Goal: Task Accomplishment & Management: Manage account settings

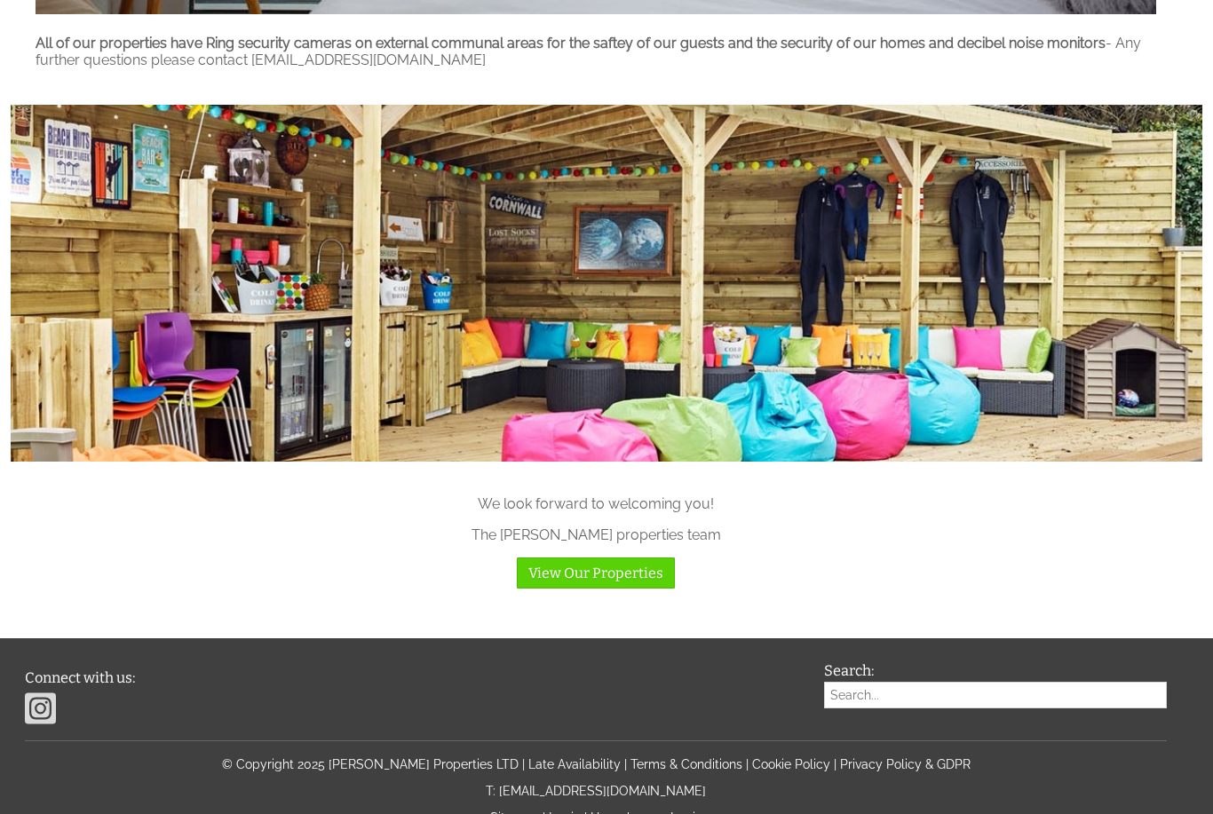
scroll to position [1543, 0]
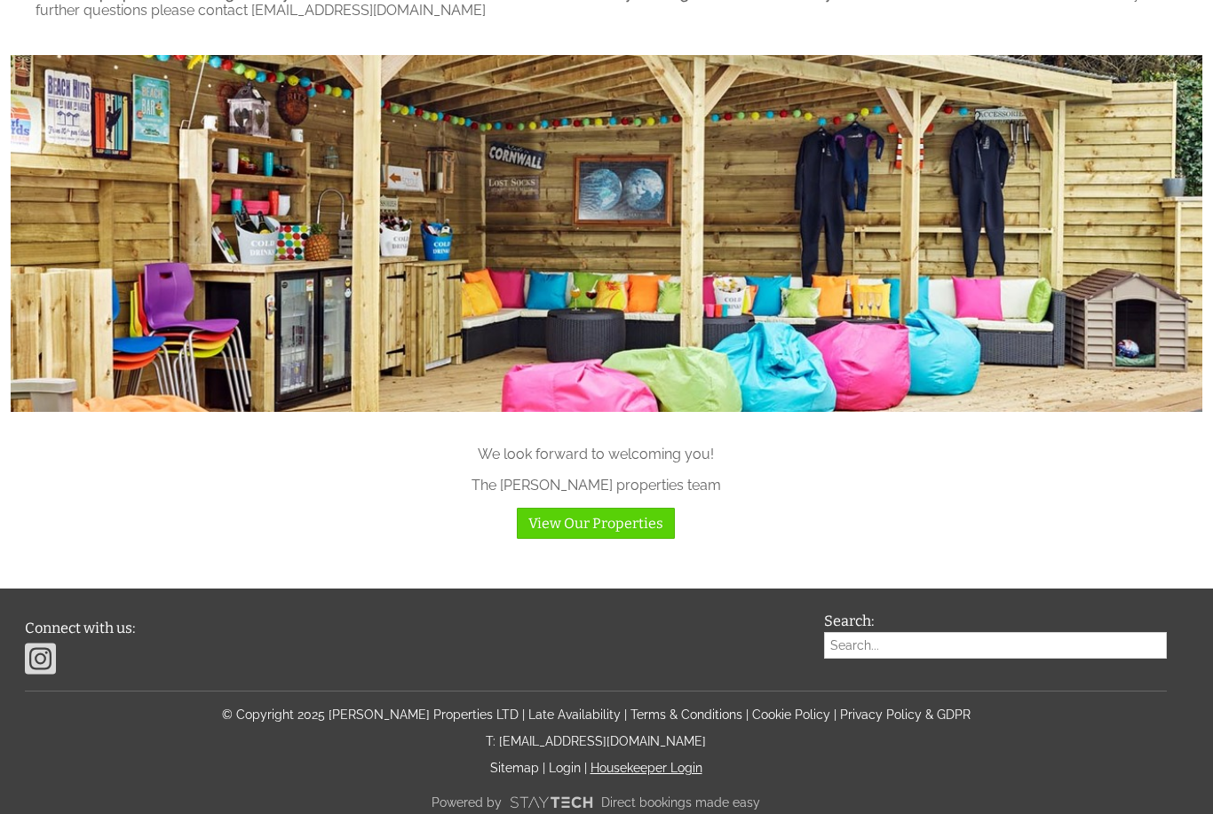
click at [686, 775] on link "Housekeeper Login" at bounding box center [647, 768] width 112 height 14
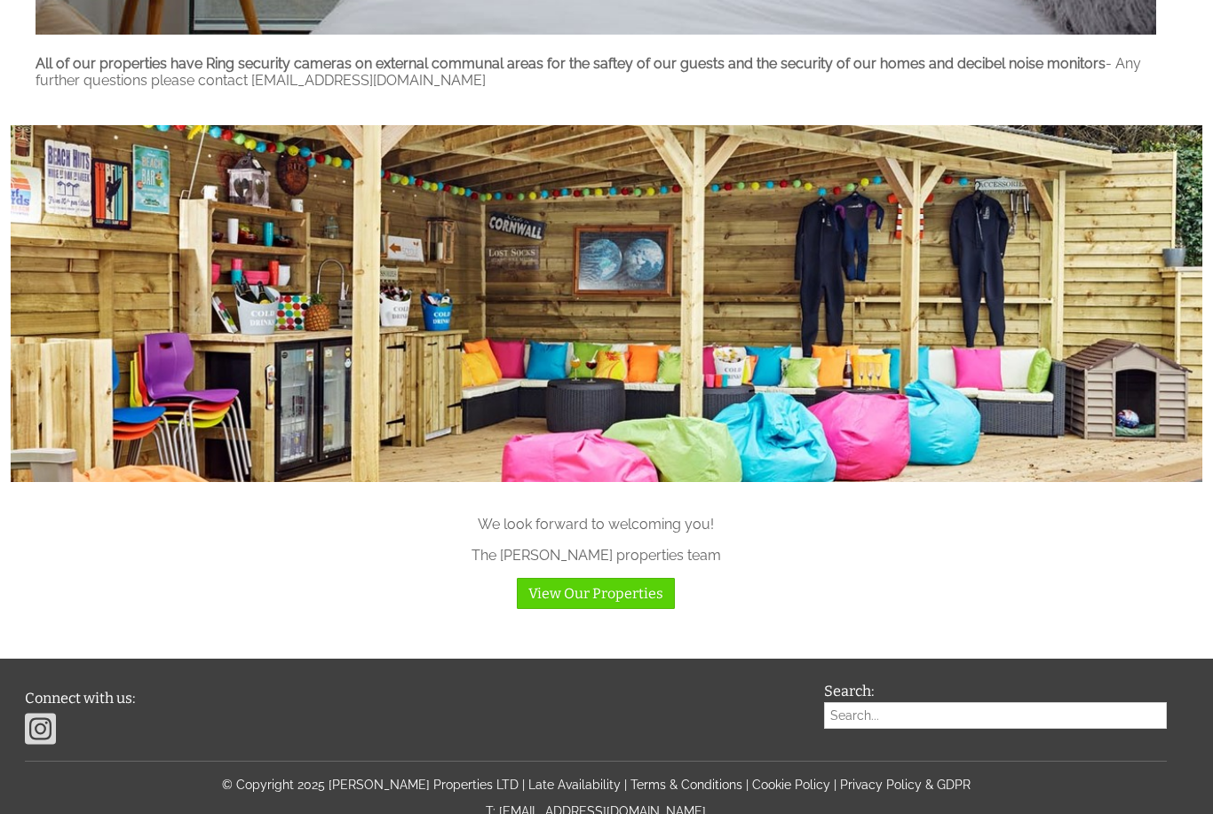
scroll to position [1543, 0]
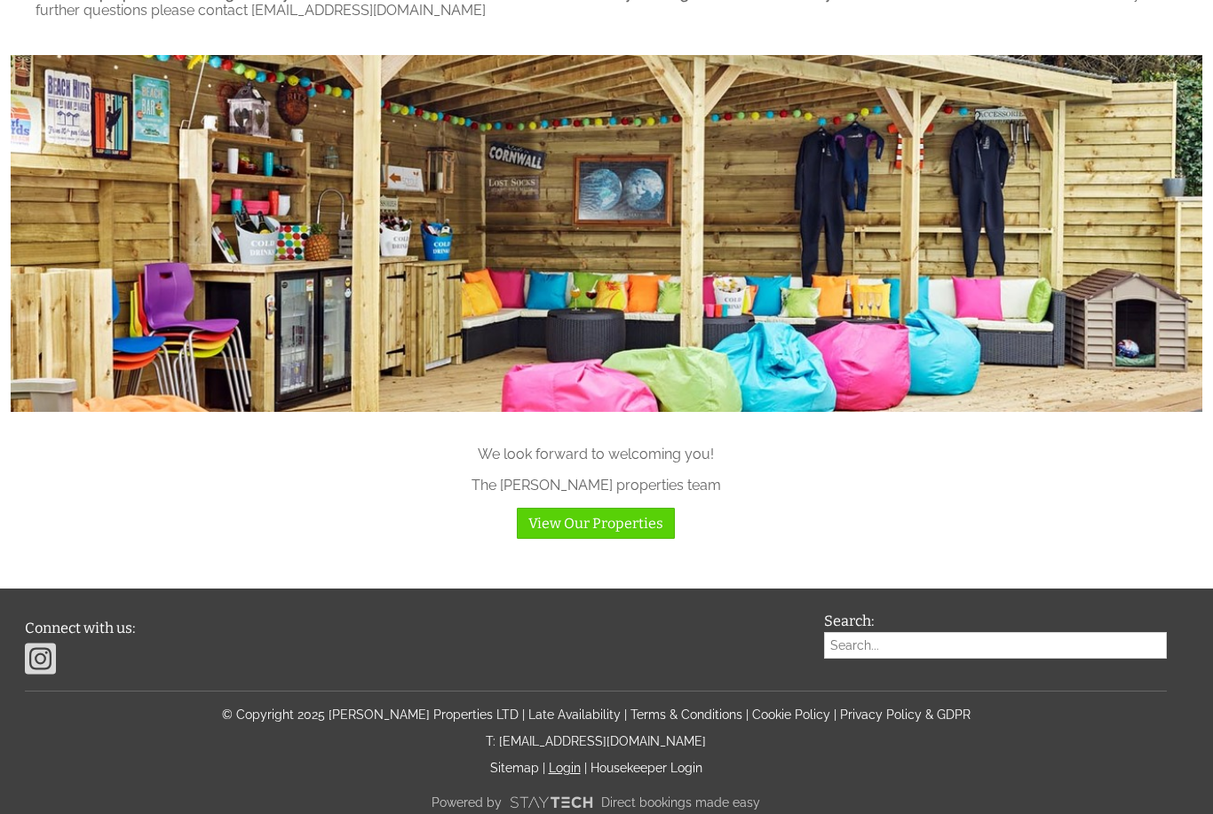
click at [557, 775] on link "Login" at bounding box center [565, 768] width 32 height 14
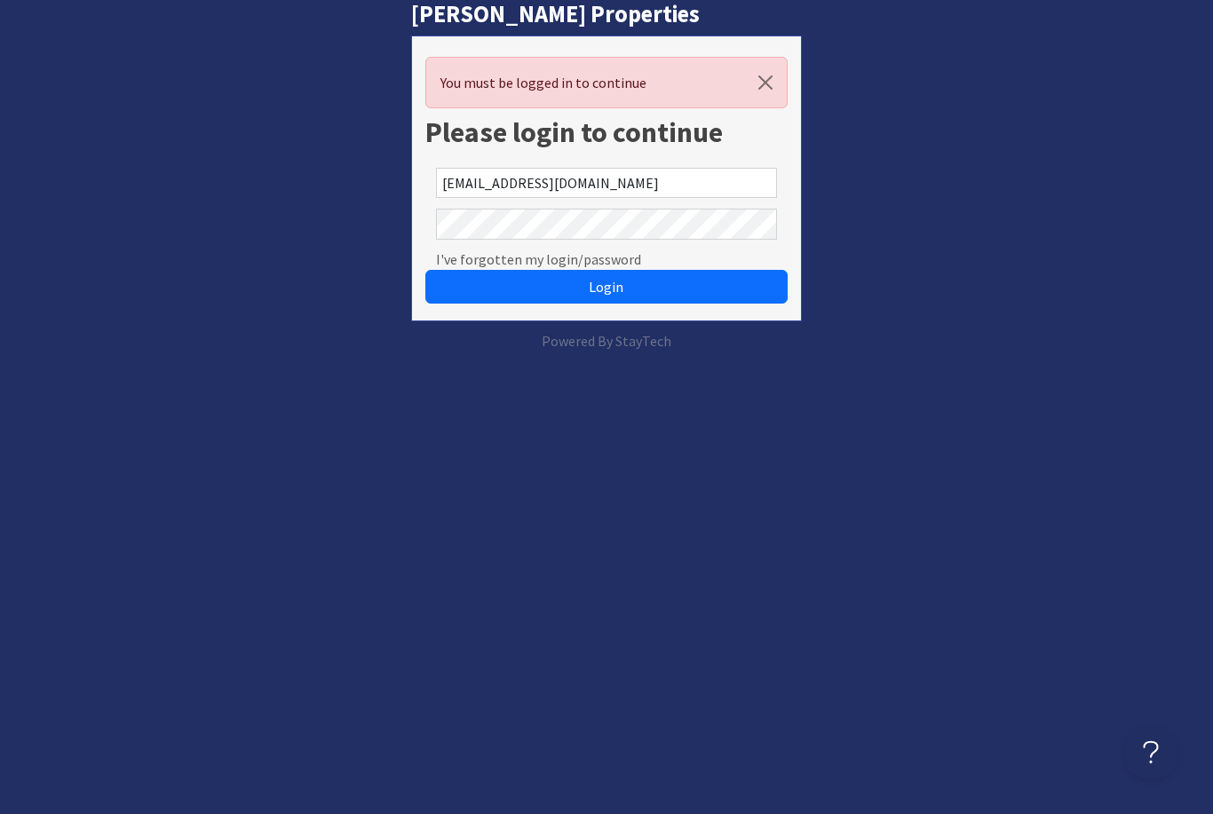
click at [606, 287] on button "Login" at bounding box center [605, 287] width 361 height 34
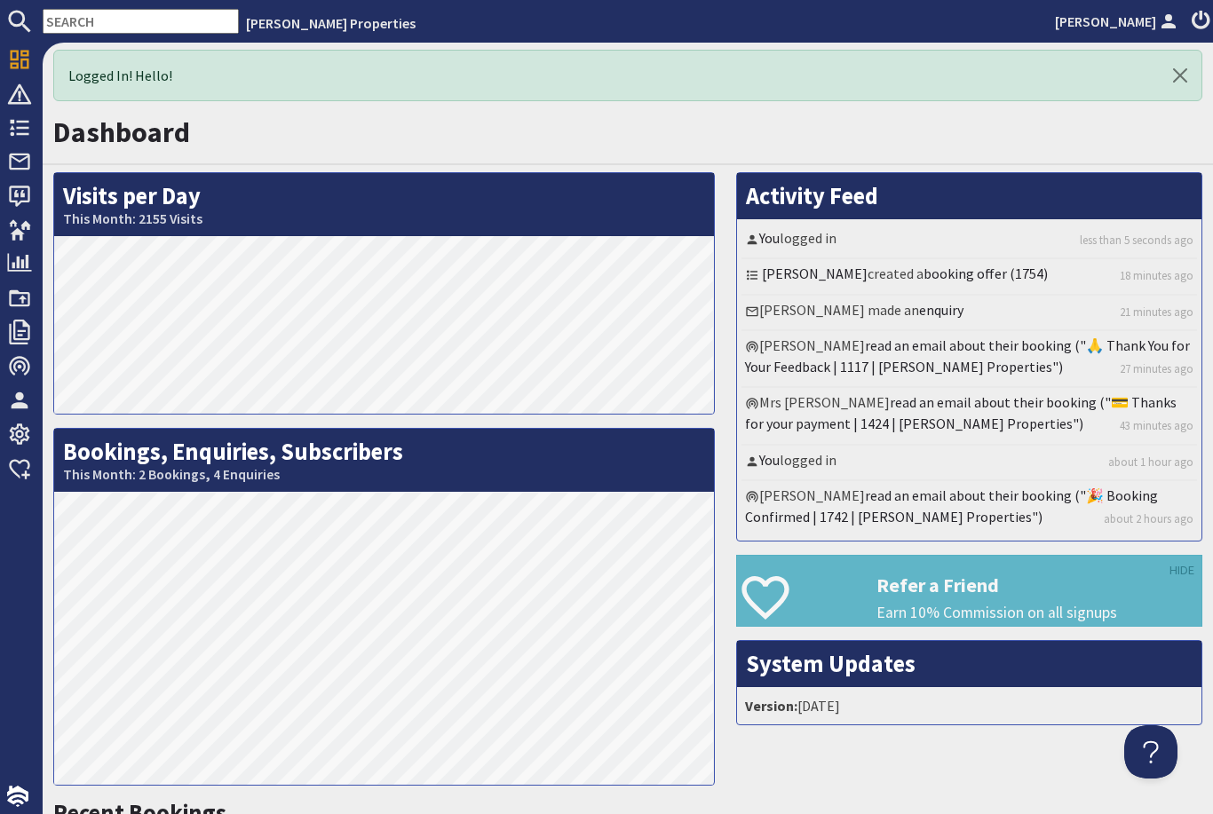
click at [886, 305] on li "[PERSON_NAME] made an enquiry 21 minutes ago" at bounding box center [970, 314] width 456 height 36
click at [924, 265] on link "booking offer (1754)" at bounding box center [986, 274] width 124 height 18
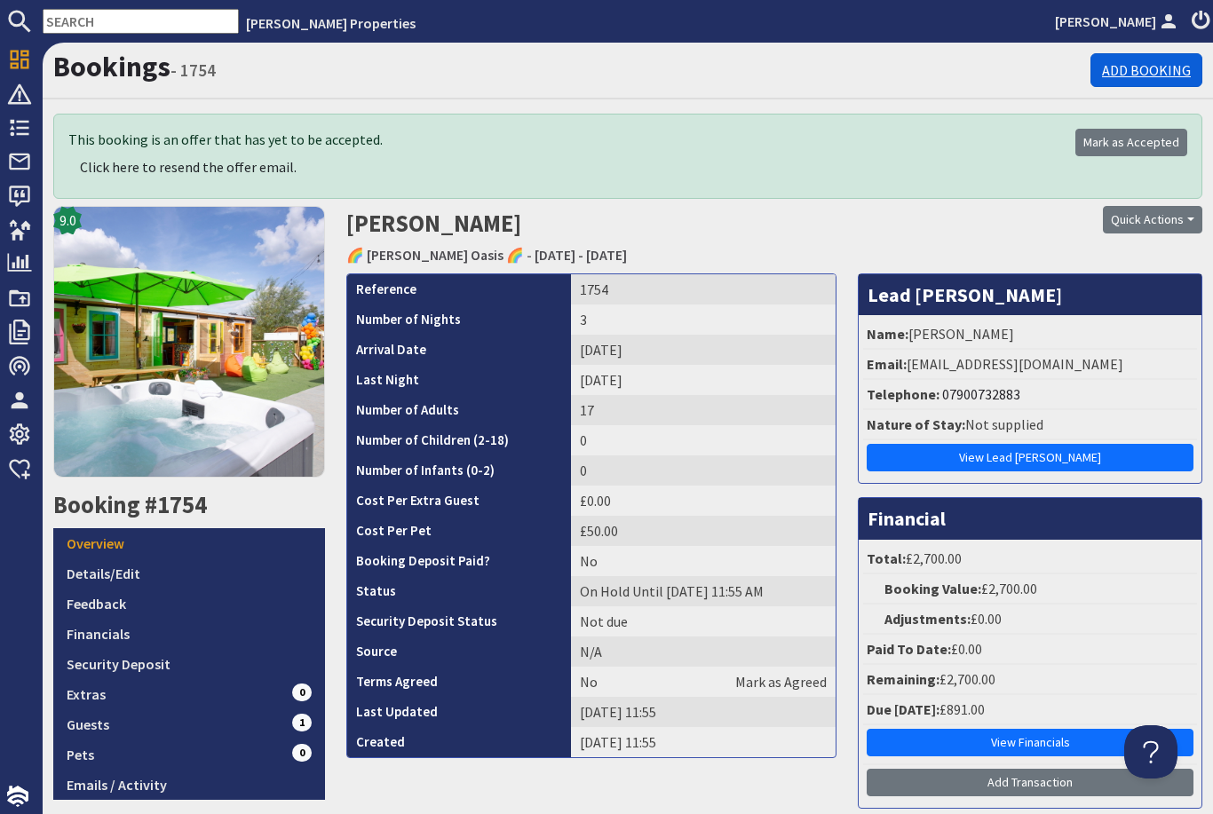
click at [1162, 61] on link "Add Booking" at bounding box center [1147, 70] width 112 height 34
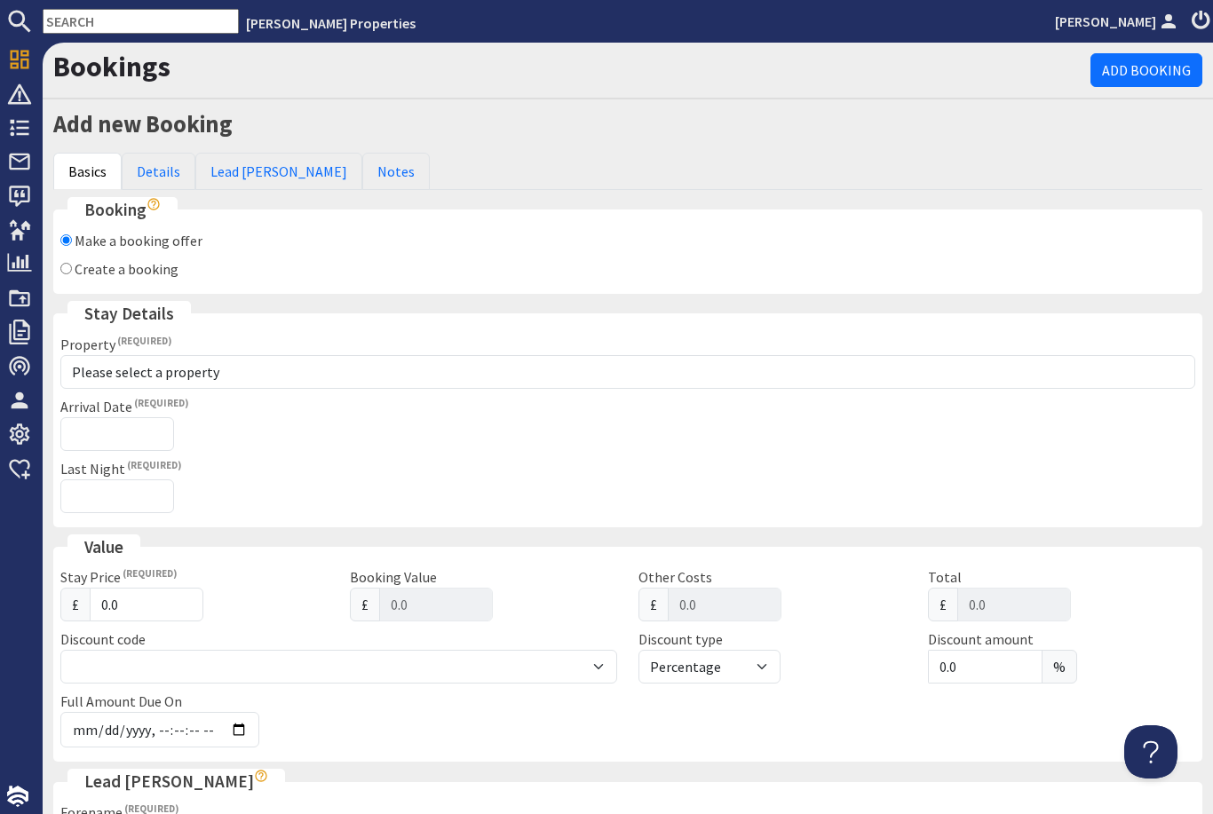
click at [63, 269] on input "Create a booking" at bounding box center [66, 269] width 12 height 12
radio input "true"
checkbox input "false"
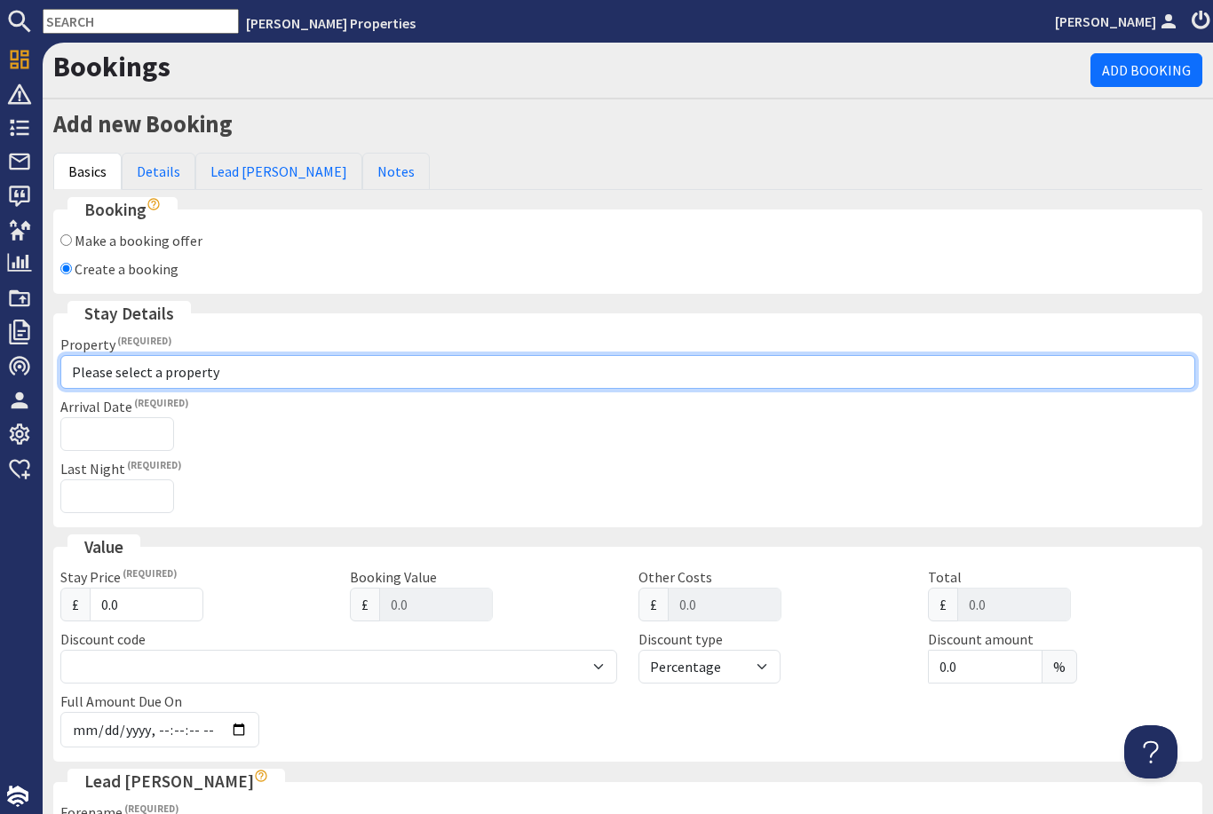
click at [224, 382] on select "Please select a property 🌊 [PERSON_NAME][GEOGRAPHIC_DATA] 🌊 💎 [PERSON_NAME] Gem…" at bounding box center [627, 372] width 1135 height 34
select select "1057"
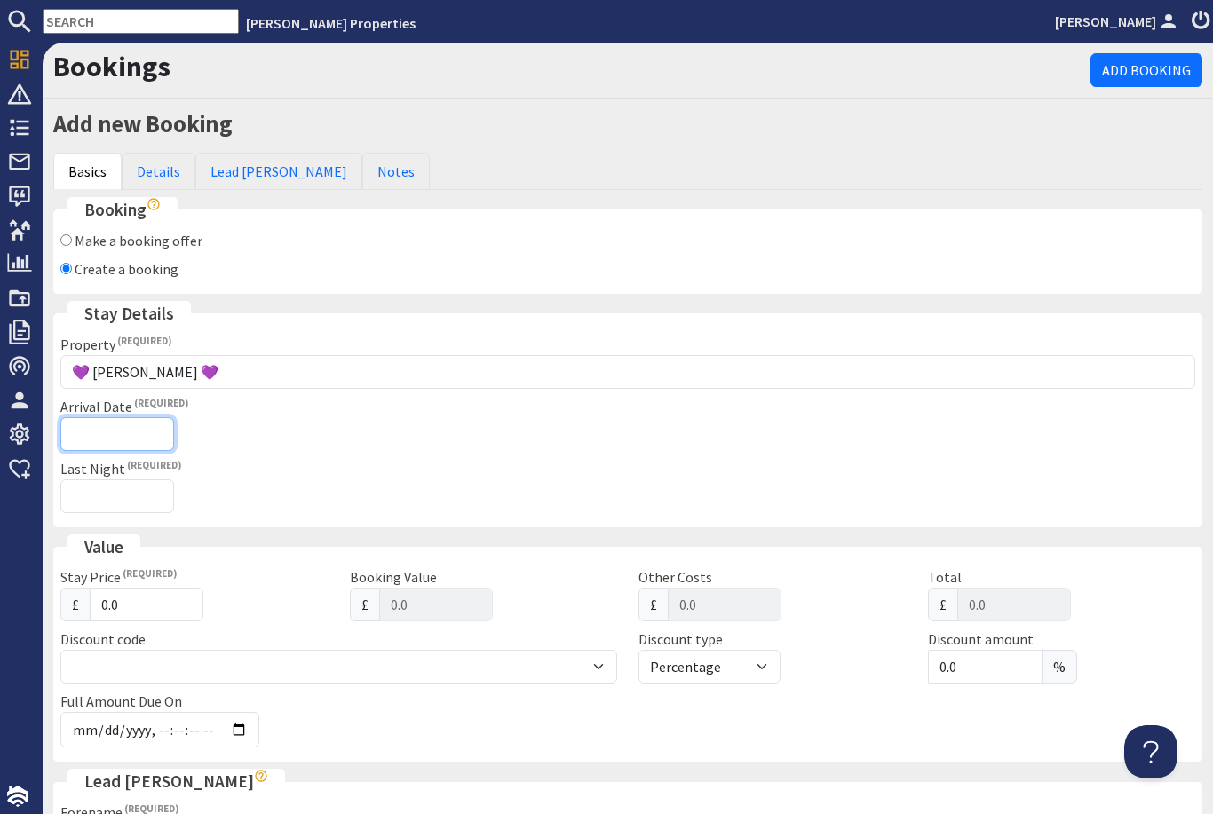
click at [136, 434] on input "Arrival Date" at bounding box center [117, 434] width 114 height 34
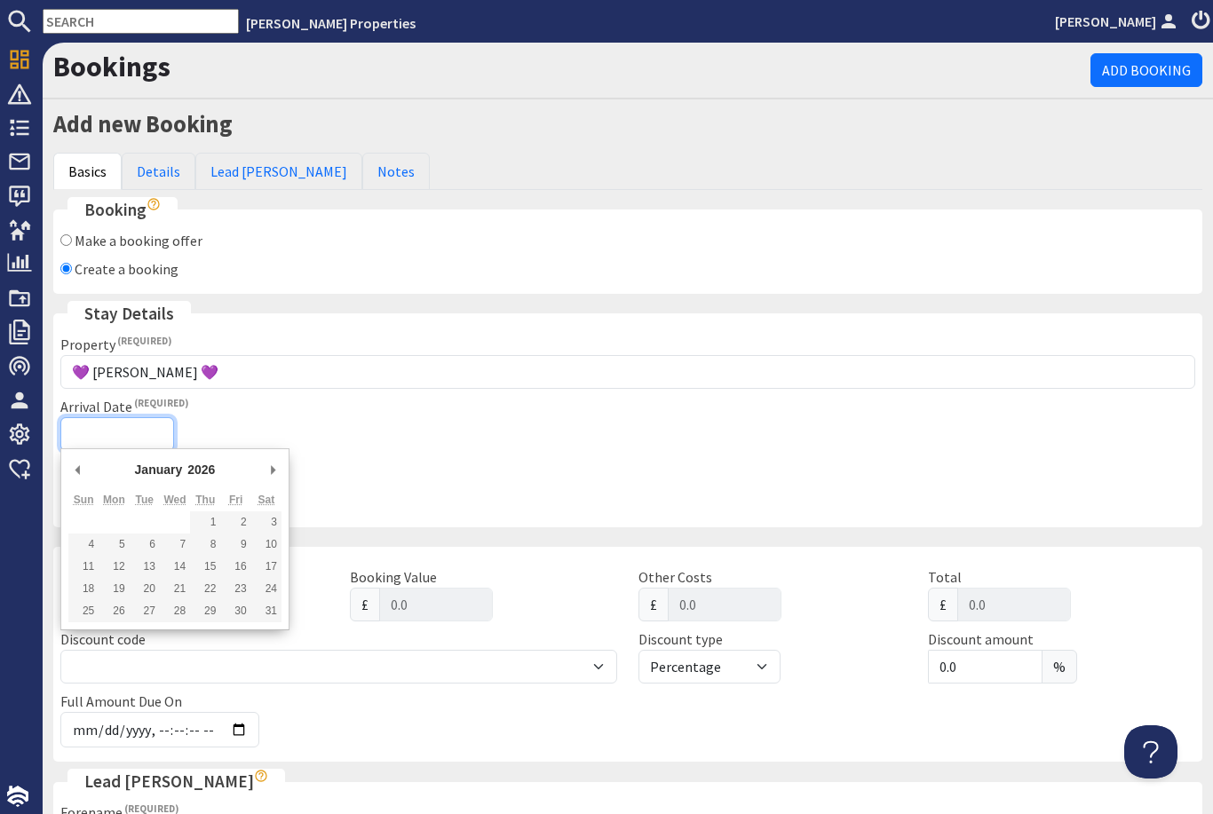
type input "[DATE]"
type input "2025-12-01T23:59:59"
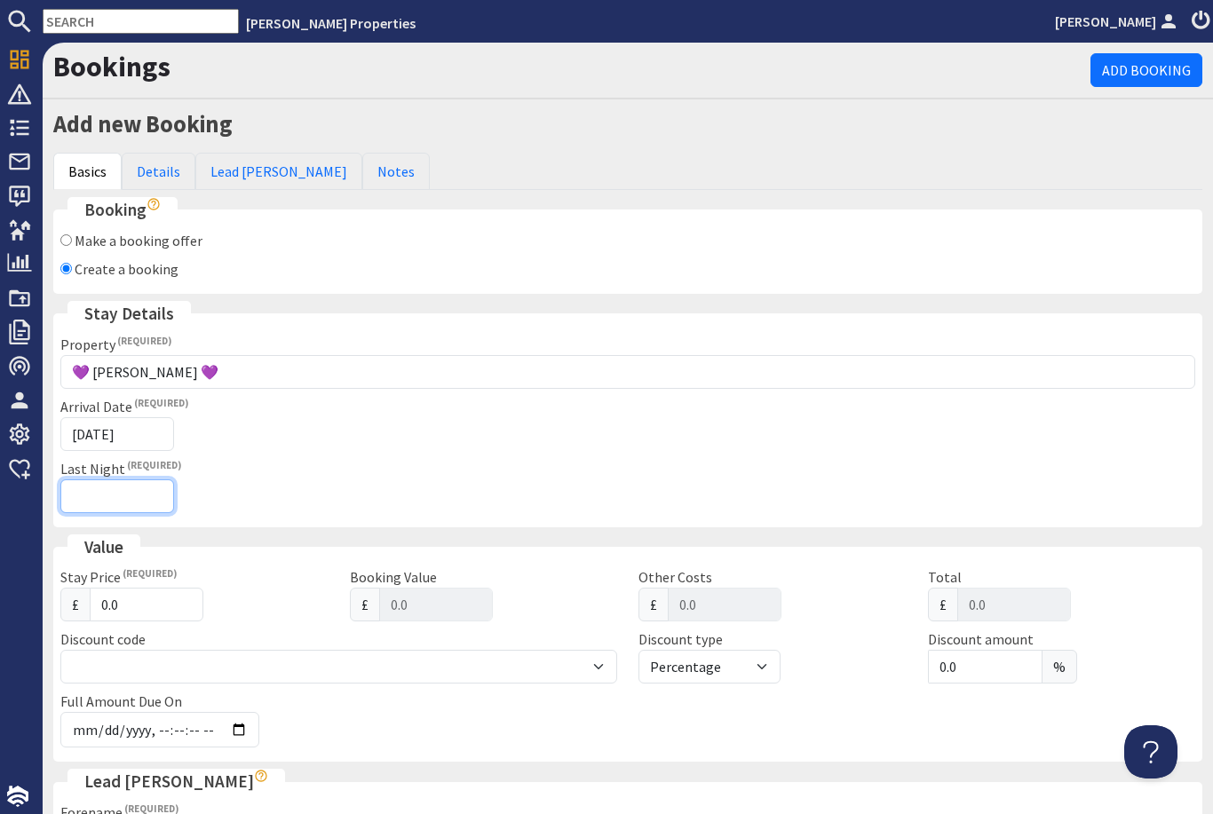
click at [131, 491] on input "Last Night" at bounding box center [117, 497] width 114 height 34
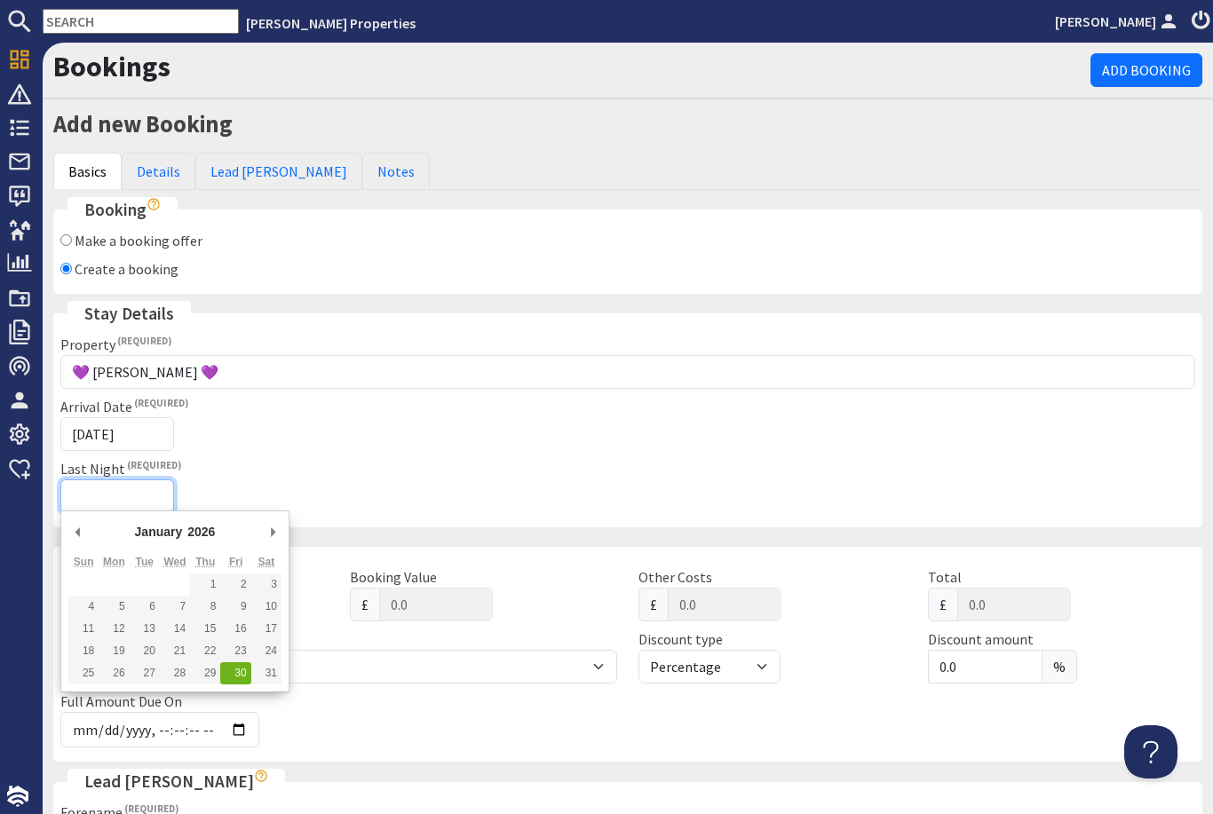
type input "[DATE]"
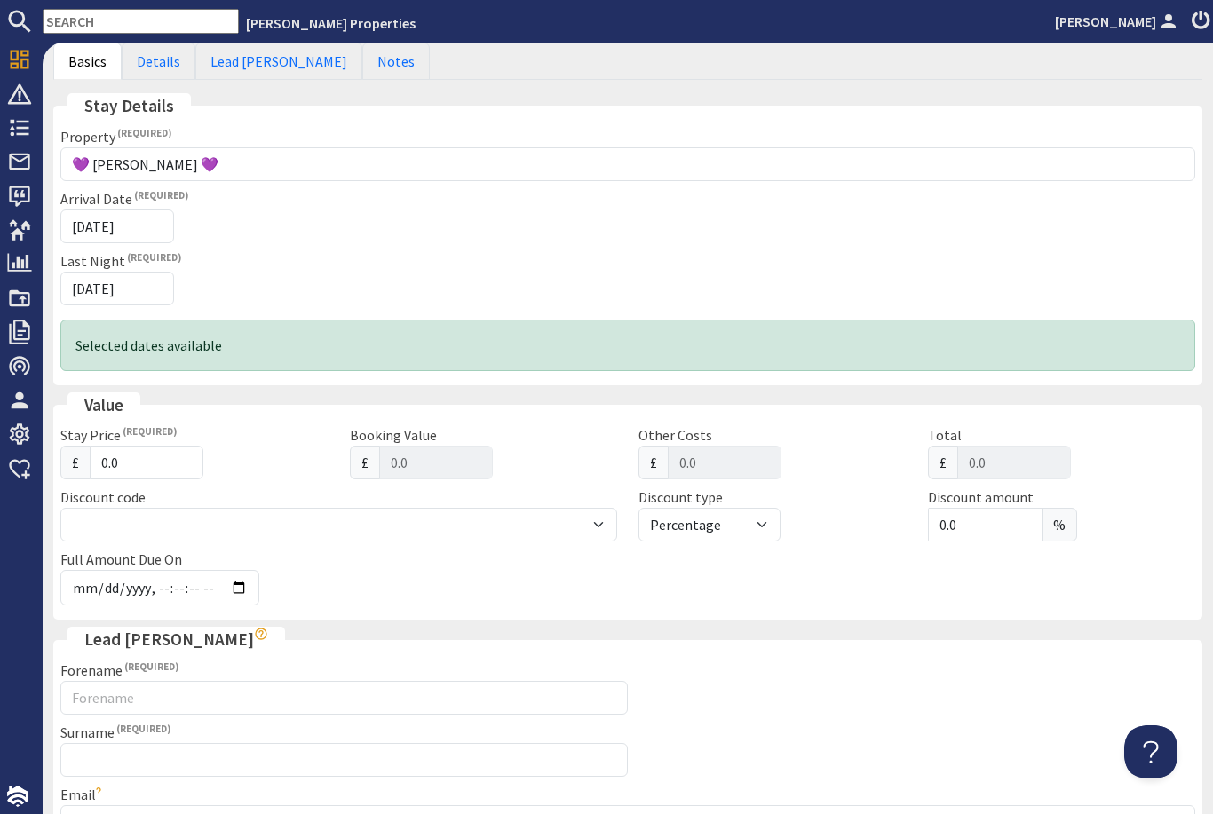
scroll to position [230, 0]
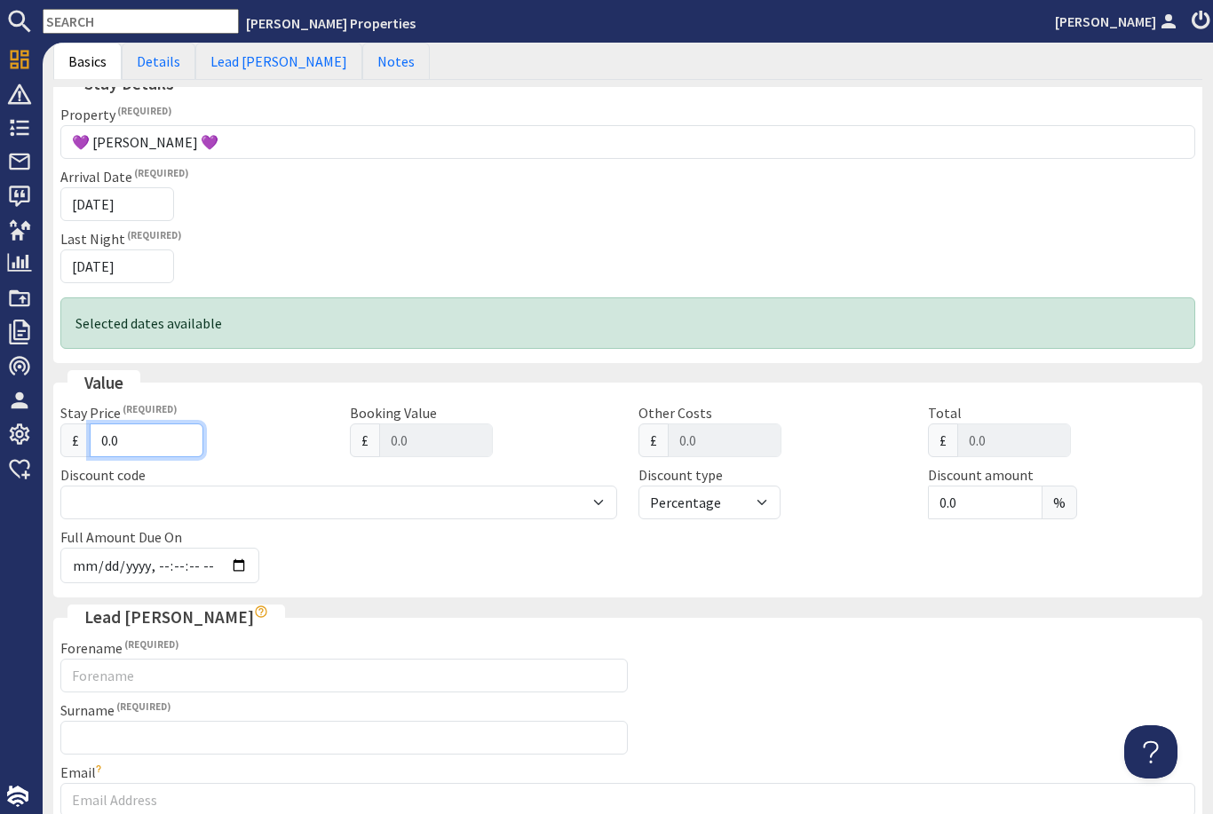
click at [152, 454] on input "0.0" at bounding box center [147, 441] width 114 height 34
type input "0"
type input "0.00"
type input "2"
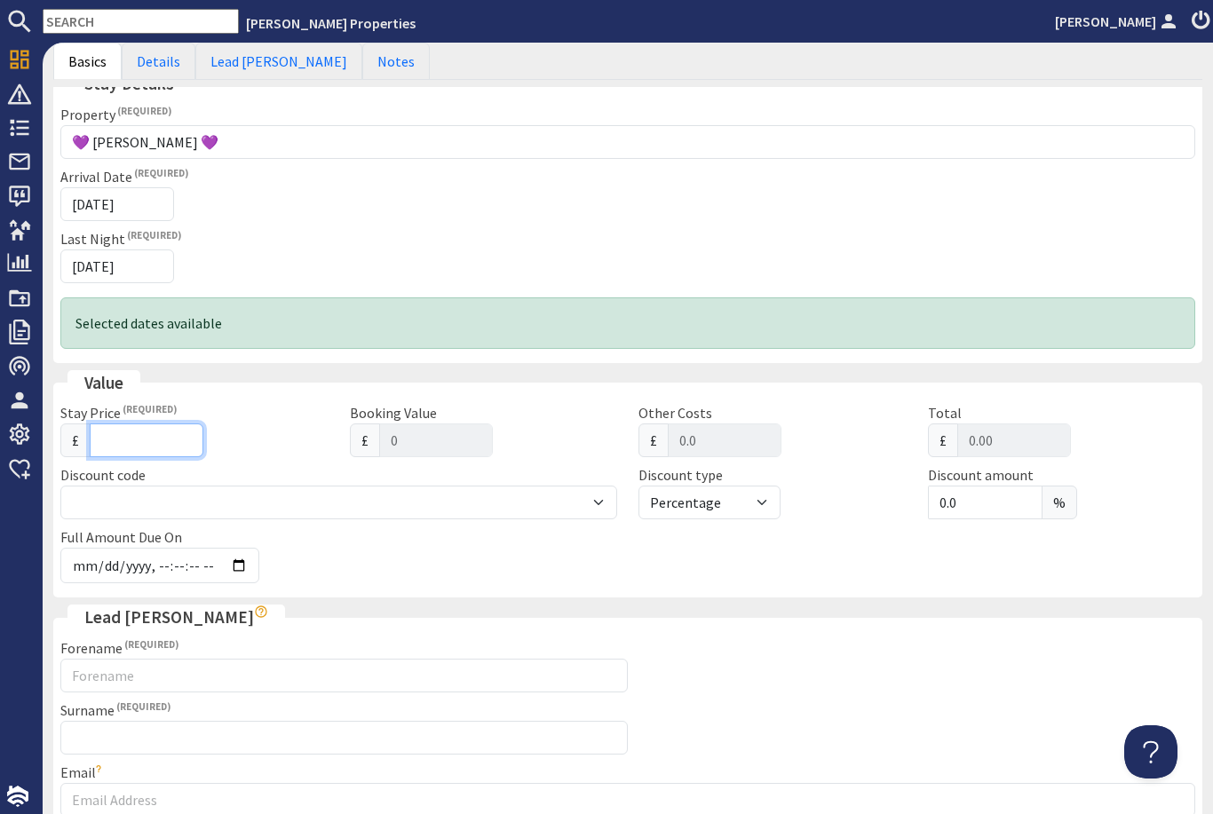
type input "2"
type input "2.00"
type input "21"
type input "21.00"
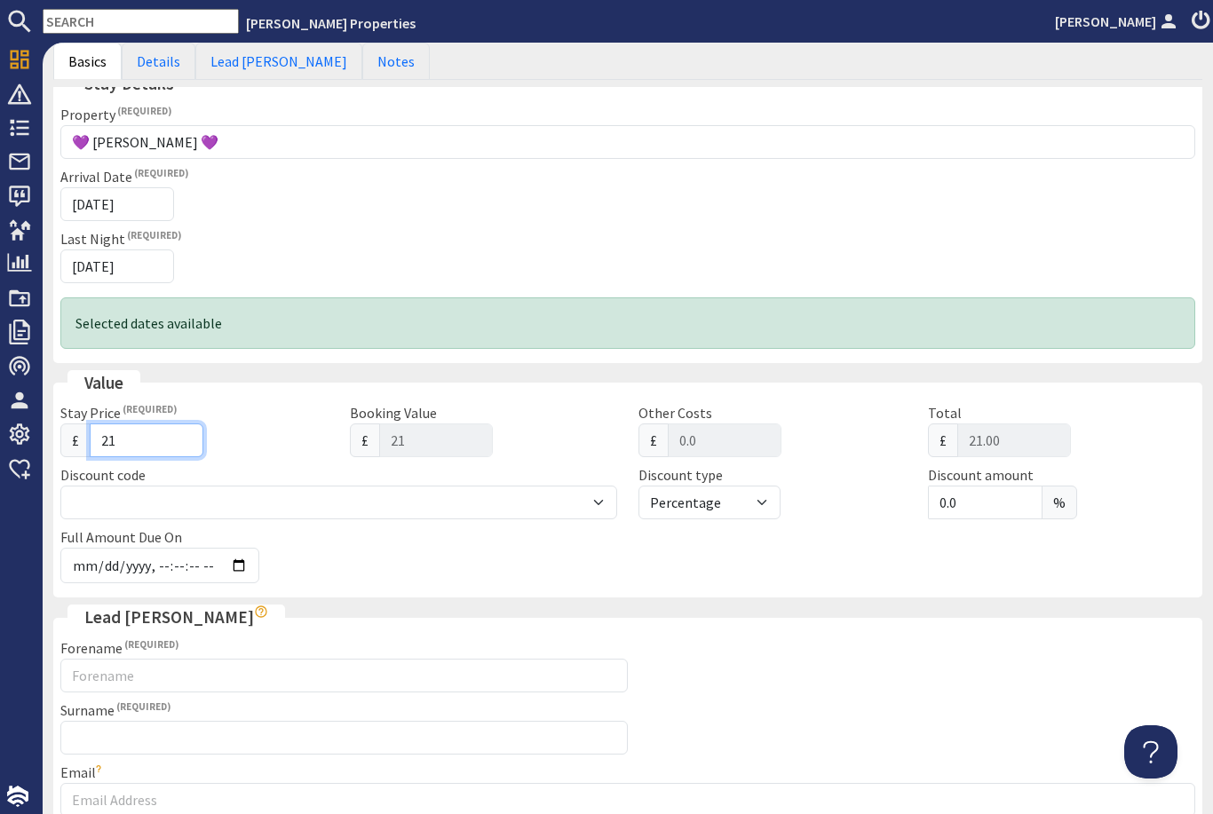
type input "219"
type input "219.00"
type input "2195"
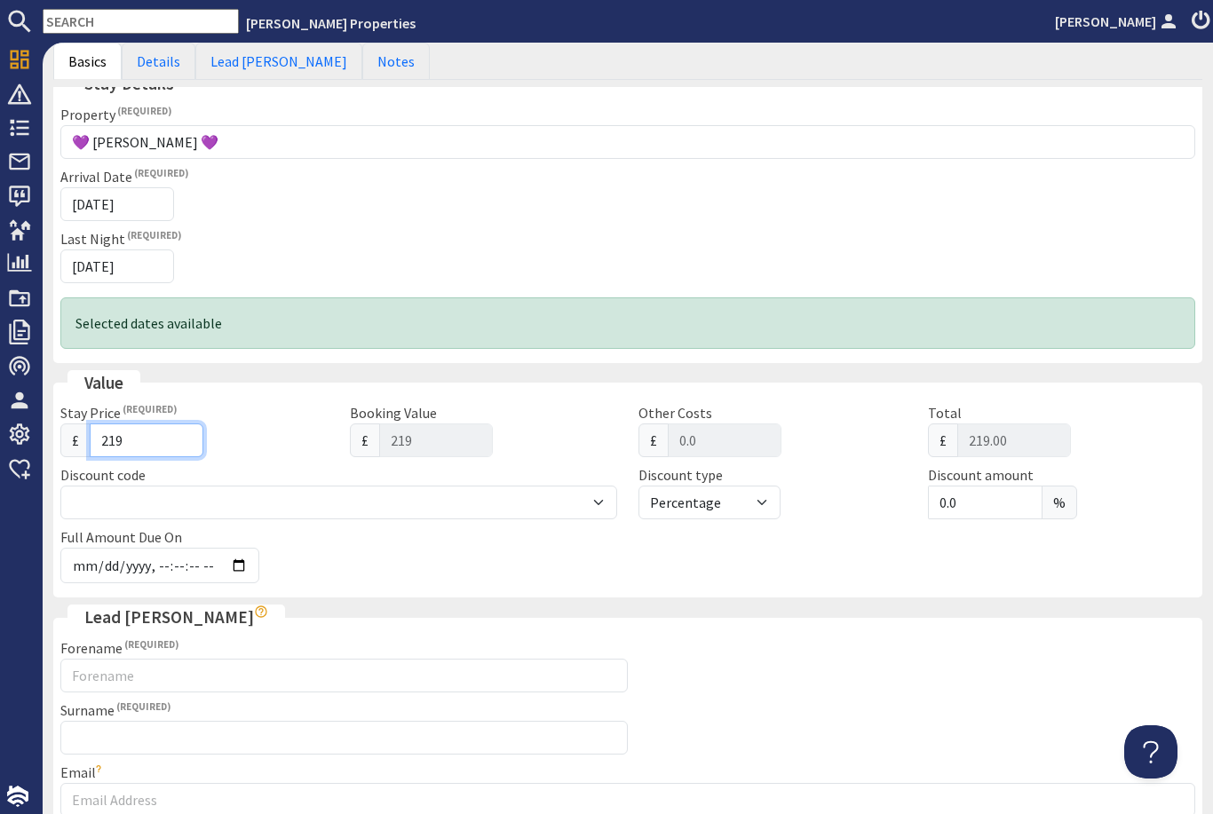
type input "2195.00"
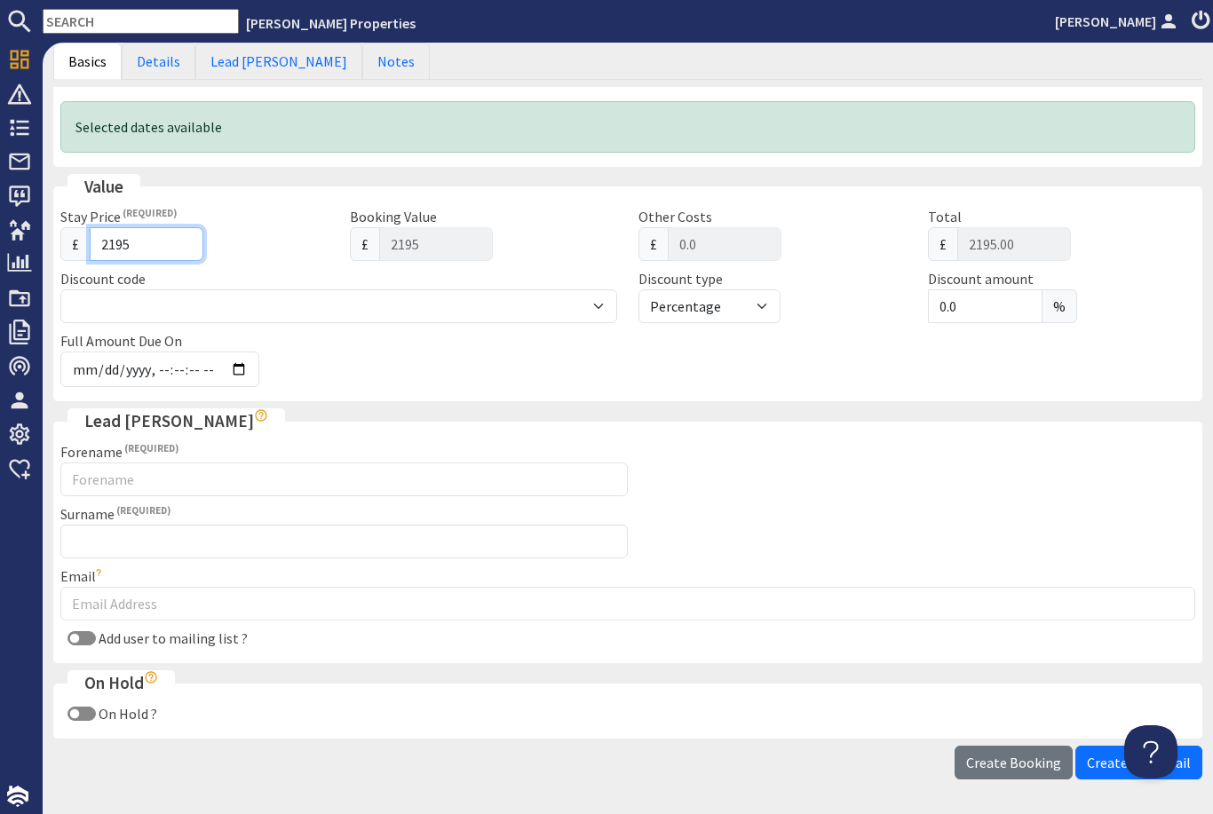
scroll to position [426, 0]
type input "2195"
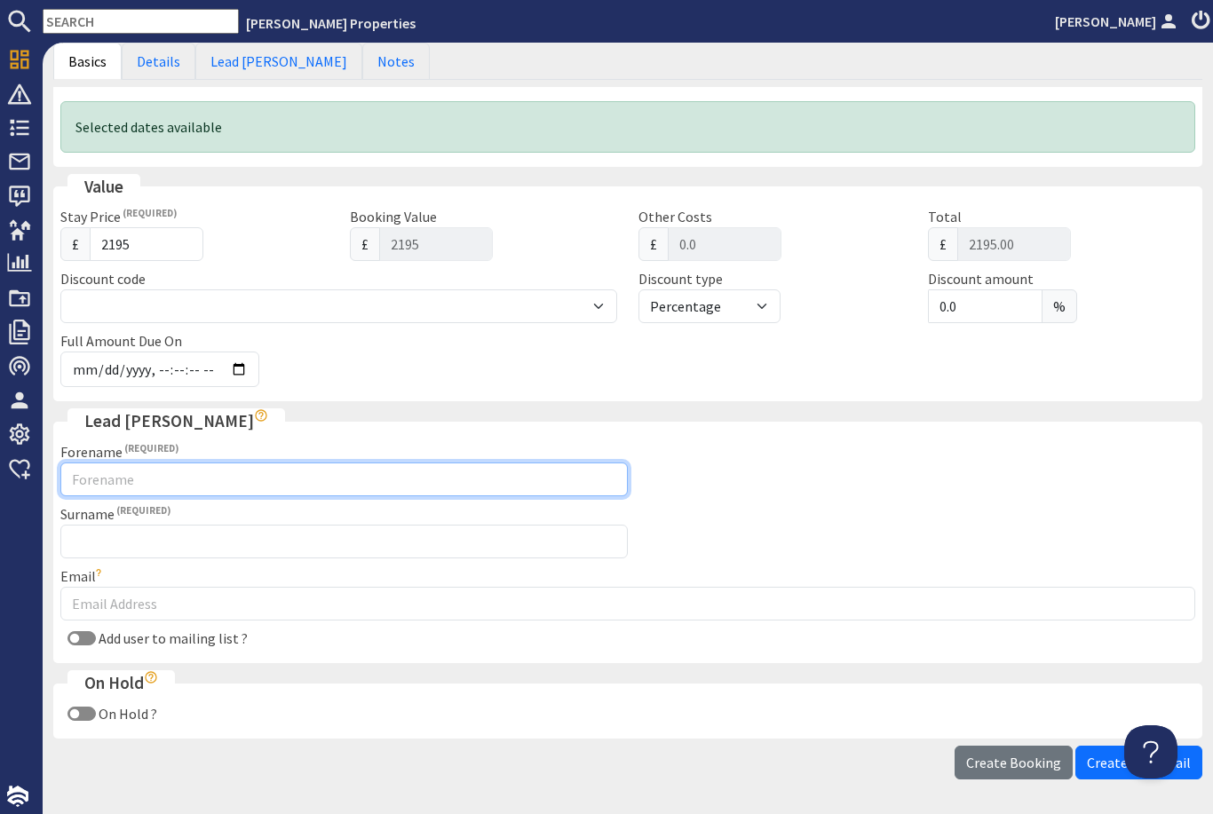
click at [279, 468] on input "Forename" at bounding box center [344, 480] width 568 height 34
type input "Tabatha"
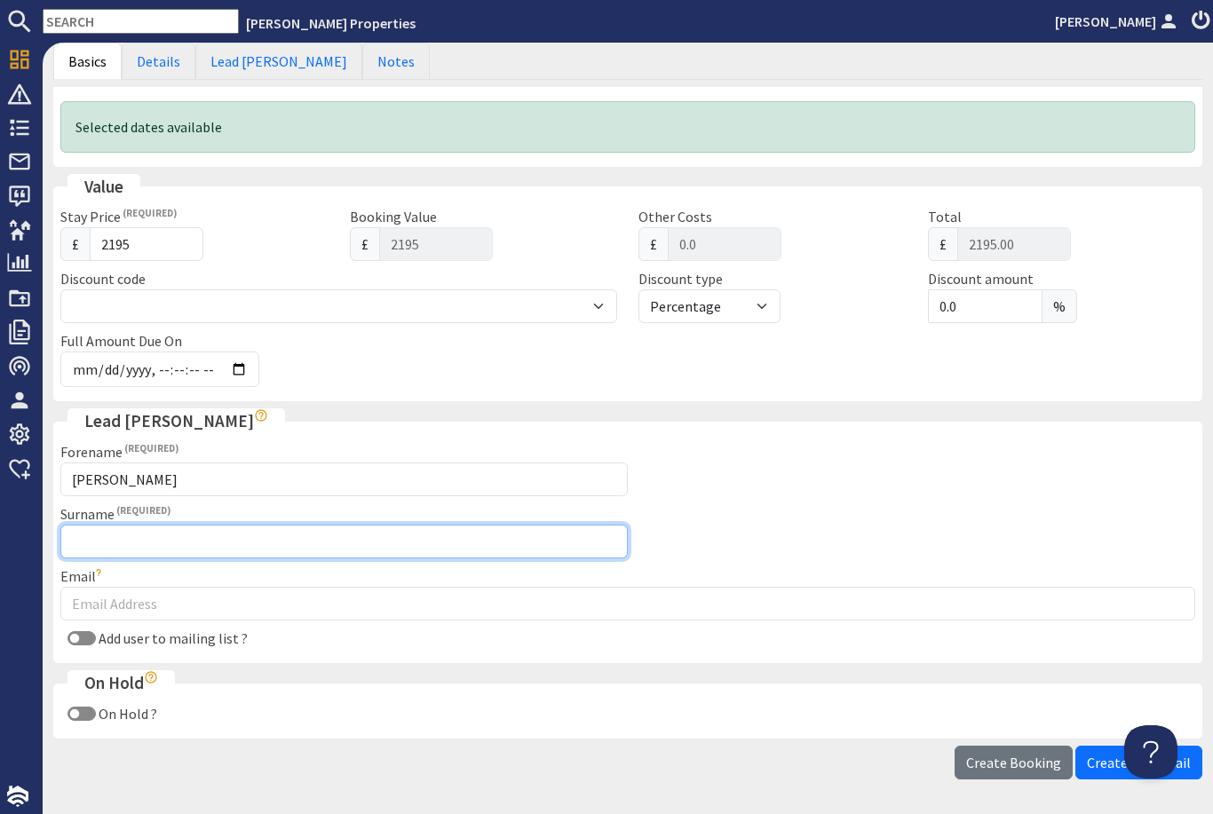
click at [514, 529] on input "Surname" at bounding box center [344, 542] width 568 height 34
type input "Neale"
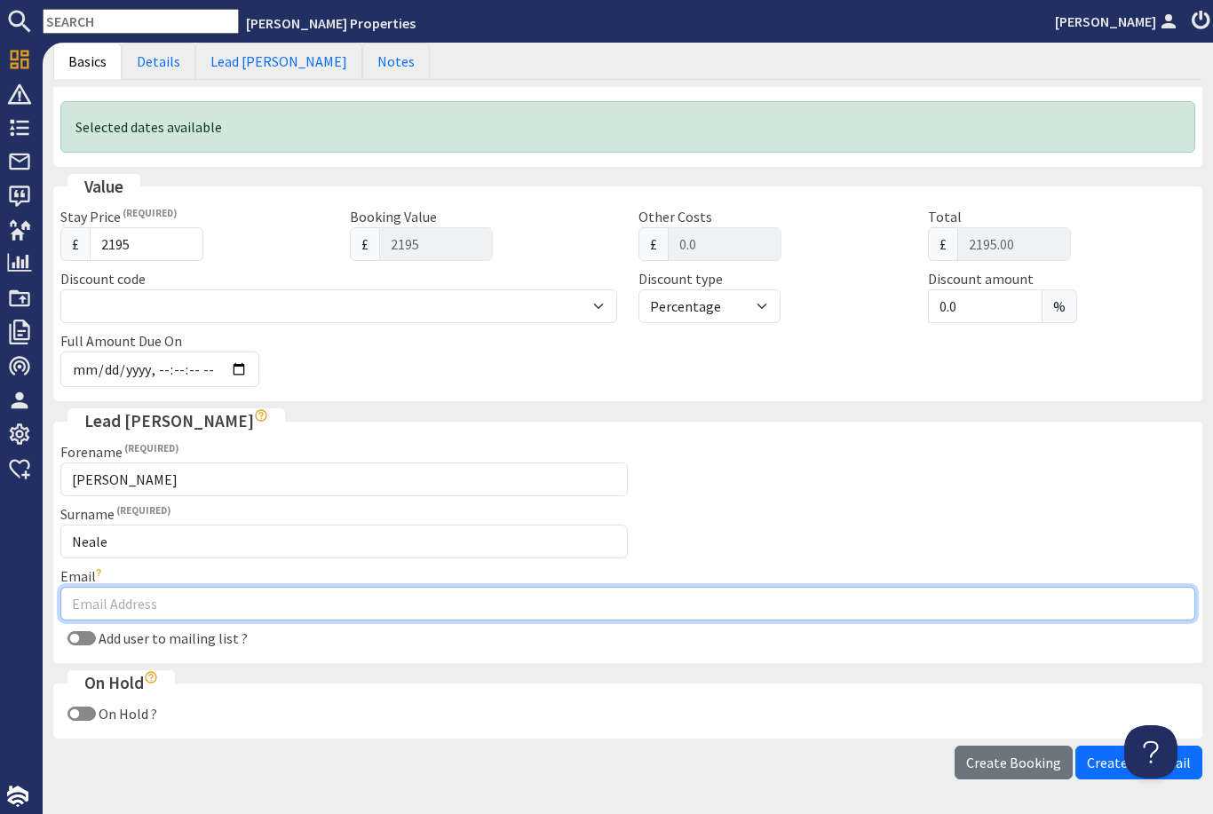
click at [462, 589] on input "Email" at bounding box center [627, 604] width 1135 height 34
type input "tabwoodford21@yahoo.co.uk"
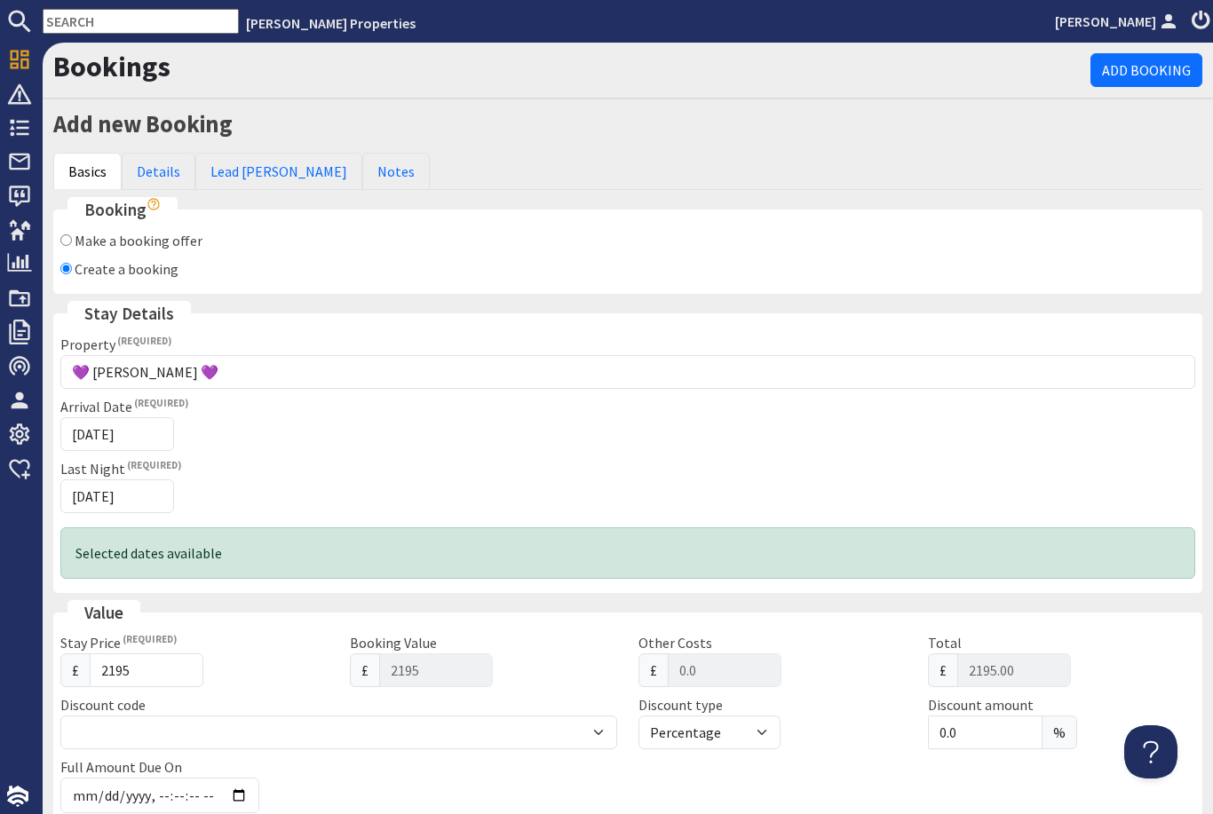
scroll to position [0, 0]
click at [154, 172] on link "Details" at bounding box center [159, 171] width 74 height 37
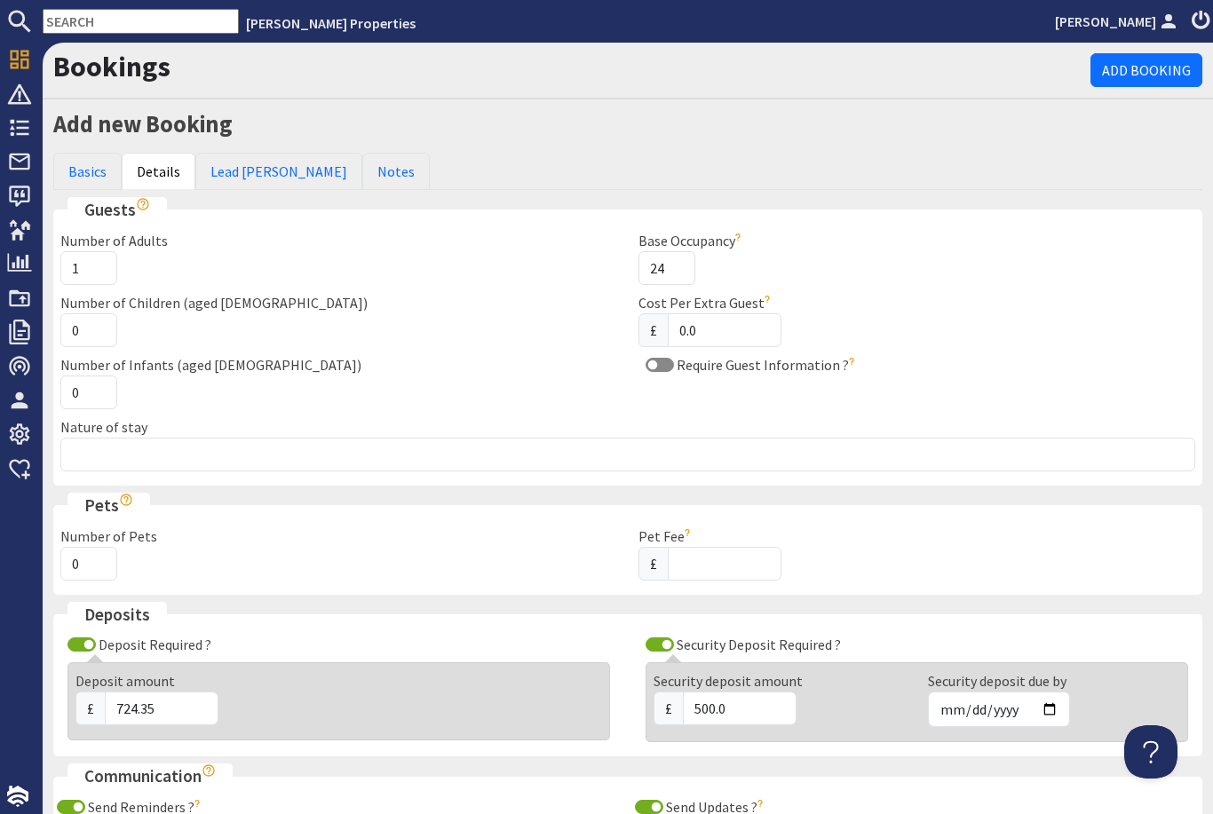
click at [91, 648] on input "Deposit Required ?" at bounding box center [82, 645] width 28 height 14
checkbox input "false"
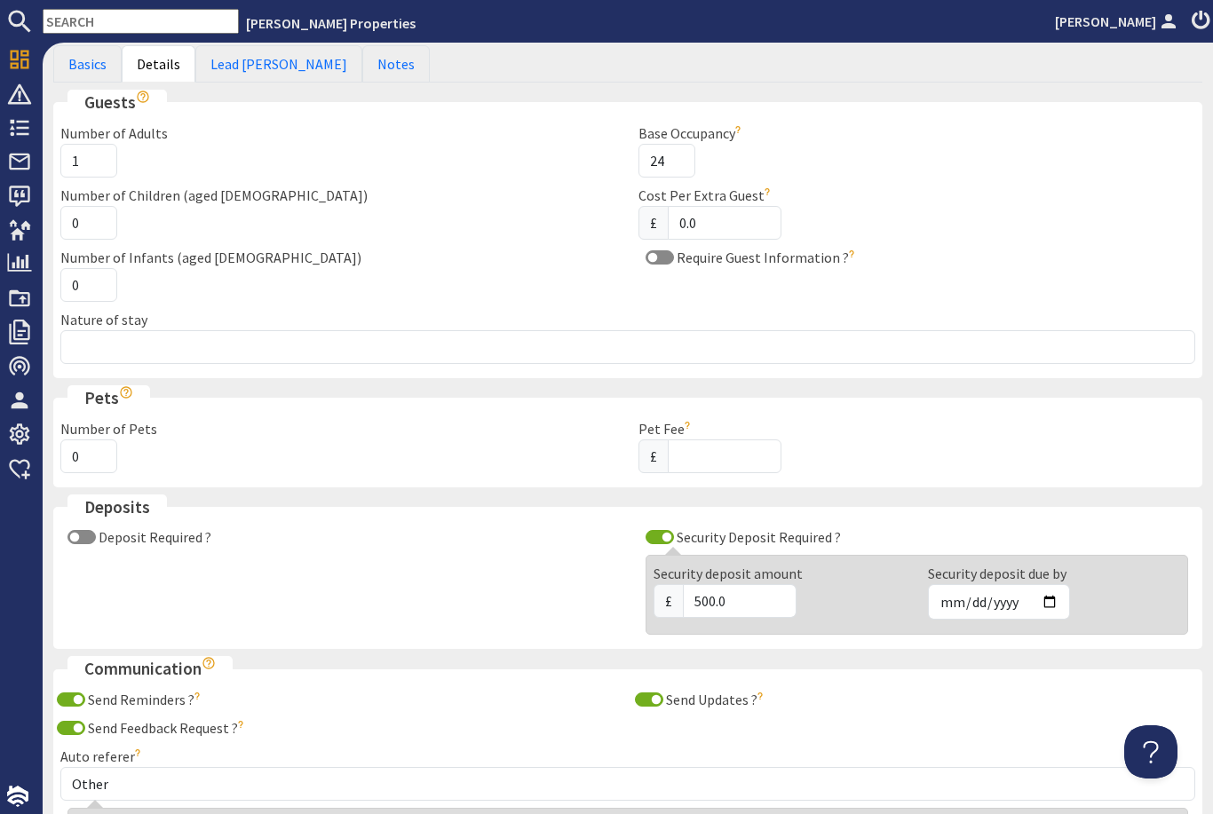
scroll to position [107, 0]
click at [654, 538] on input "Security Deposit Required ?" at bounding box center [660, 538] width 28 height 14
checkbox input "false"
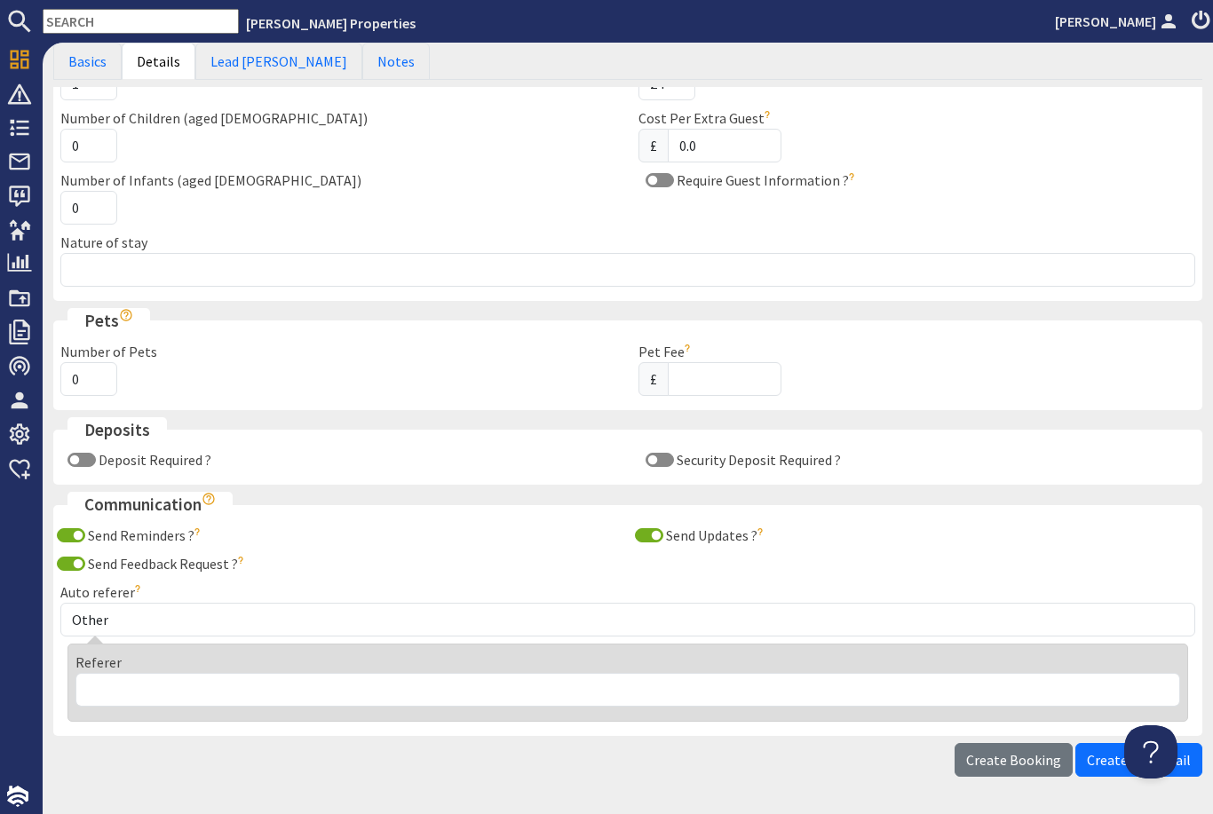
scroll to position [185, 0]
click at [81, 529] on input "Send Reminders ?" at bounding box center [71, 535] width 28 height 14
checkbox input "false"
click at [657, 538] on input "Send Updates ?" at bounding box center [649, 535] width 28 height 14
checkbox input "false"
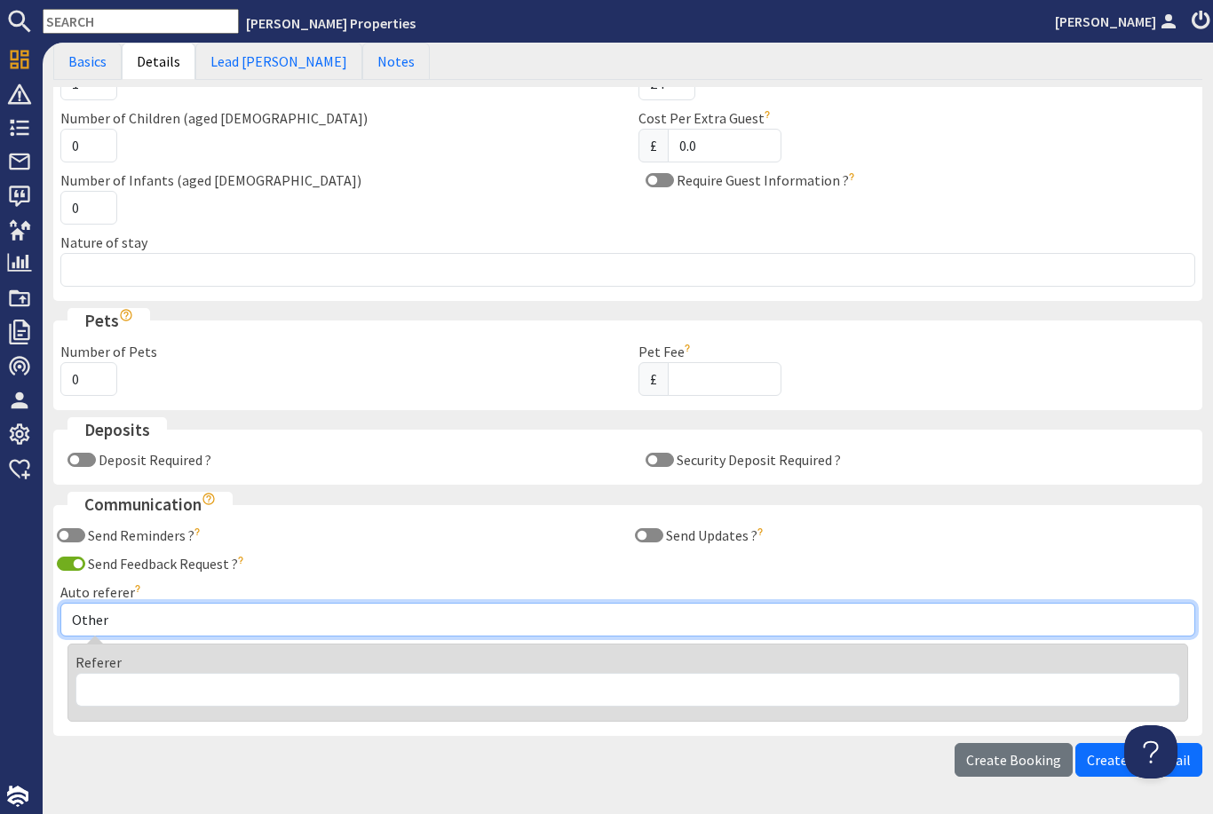
click at [312, 606] on select "Other Aber Cottage and Retreat Abritel Airbnb [PERSON_NAME] House A Moment Of S…" at bounding box center [627, 620] width 1135 height 34
select select "17"
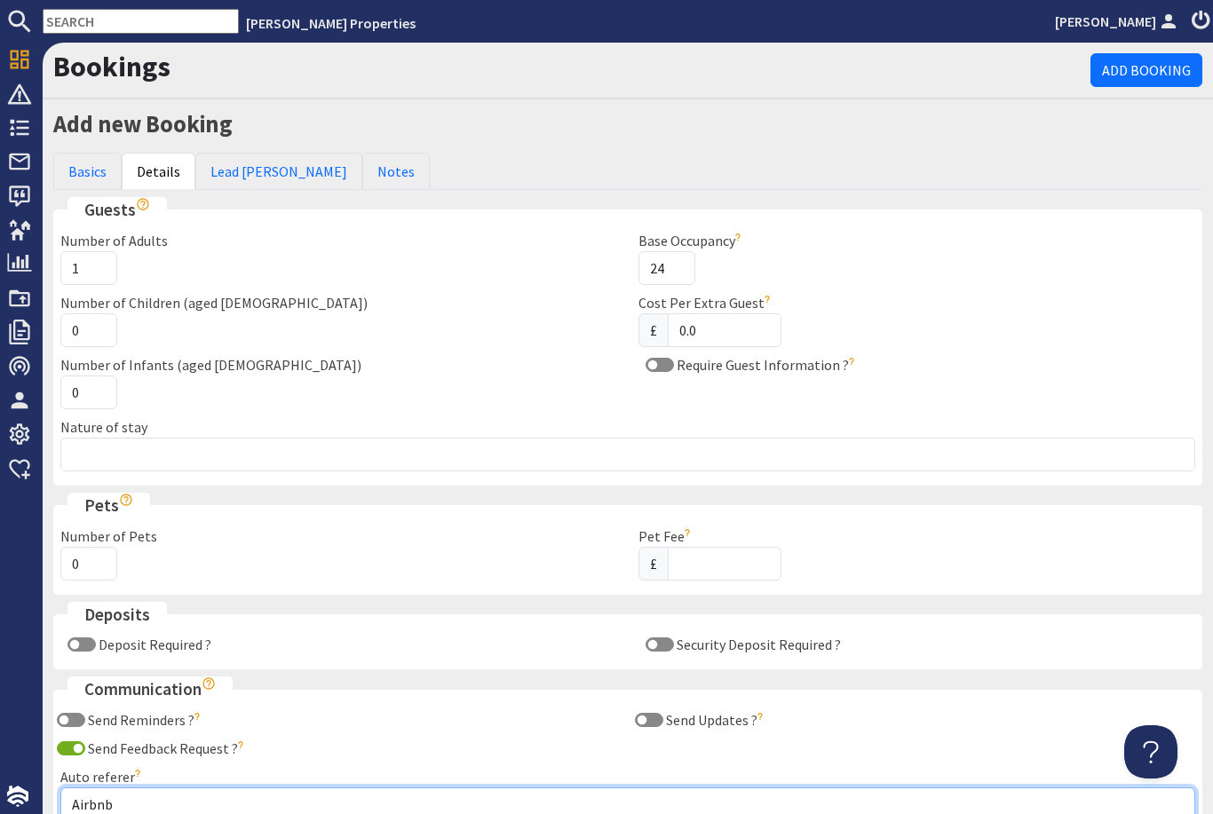
scroll to position [0, 0]
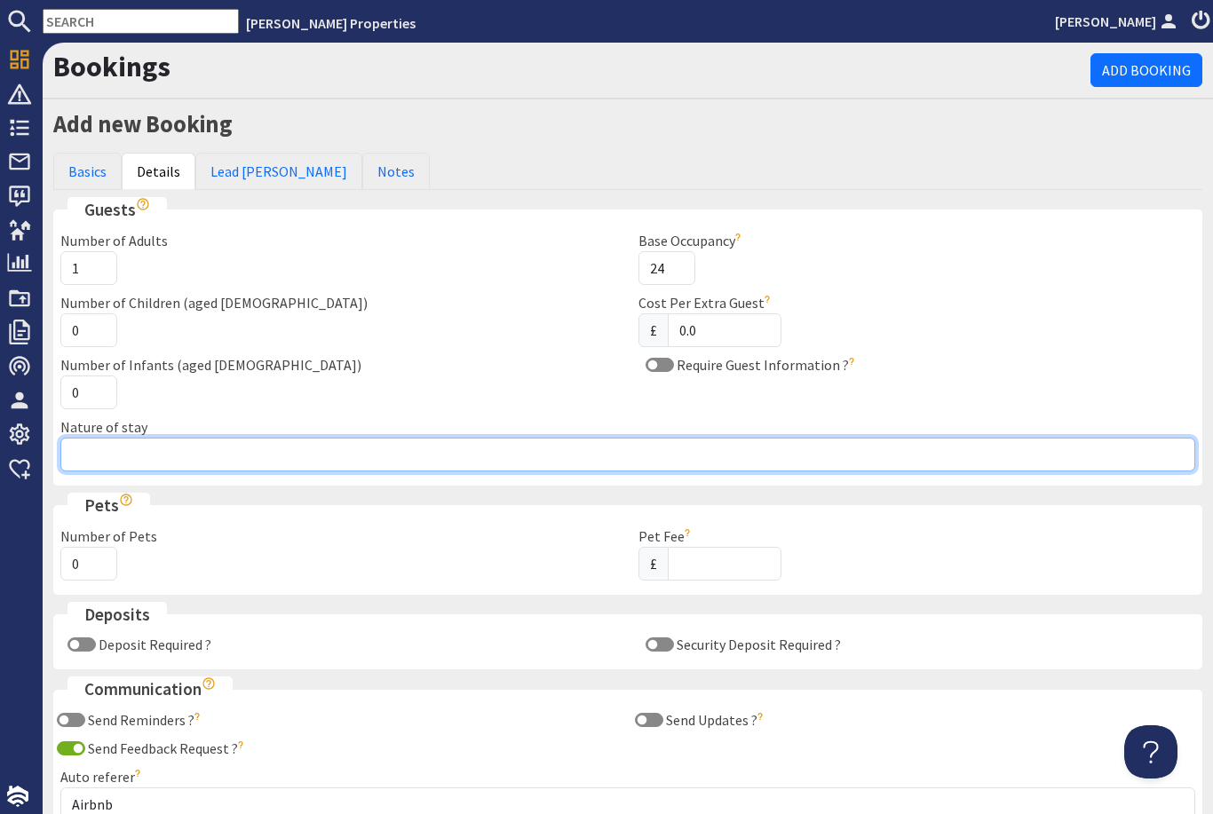
click at [428, 441] on input "Nature of stay" at bounding box center [627, 455] width 1135 height 34
type input "40th"
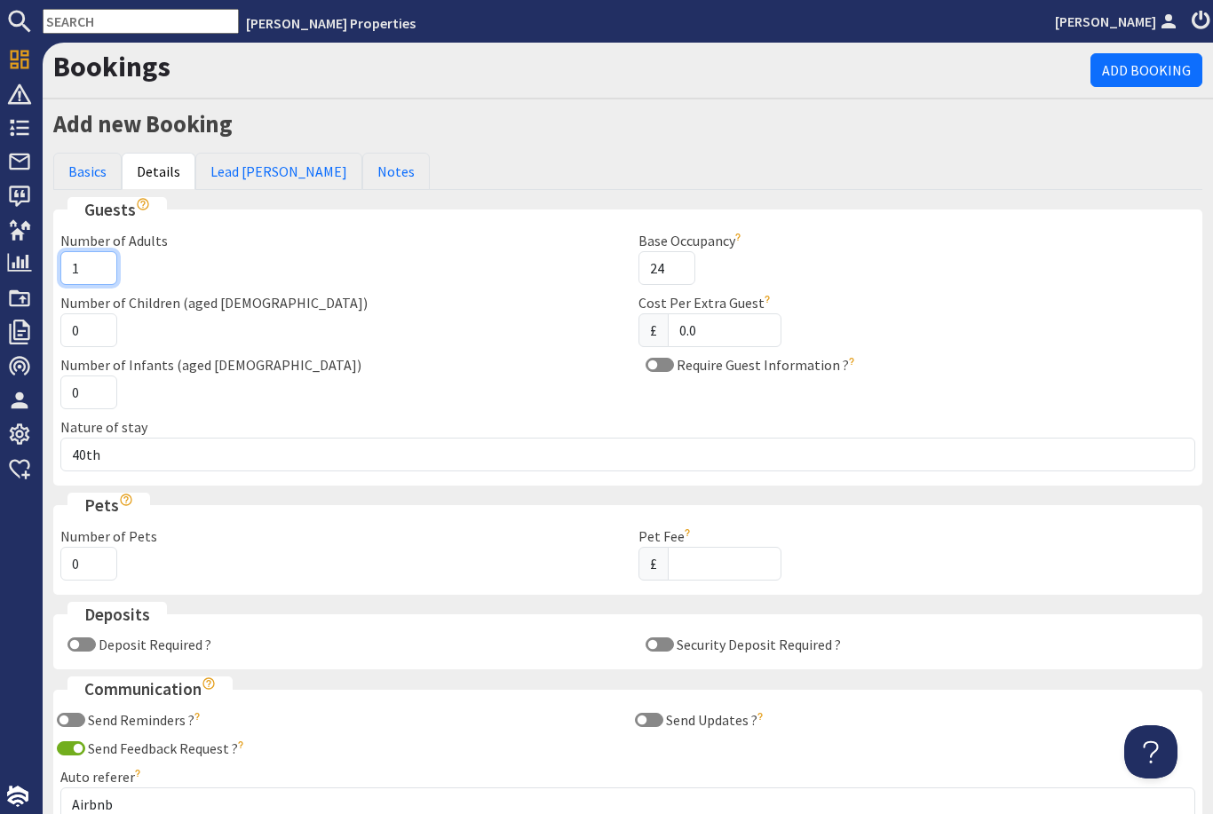
click at [105, 265] on input "1" at bounding box center [88, 268] width 57 height 34
type input "15"
click at [238, 169] on link "Lead [PERSON_NAME]" at bounding box center [278, 171] width 167 height 37
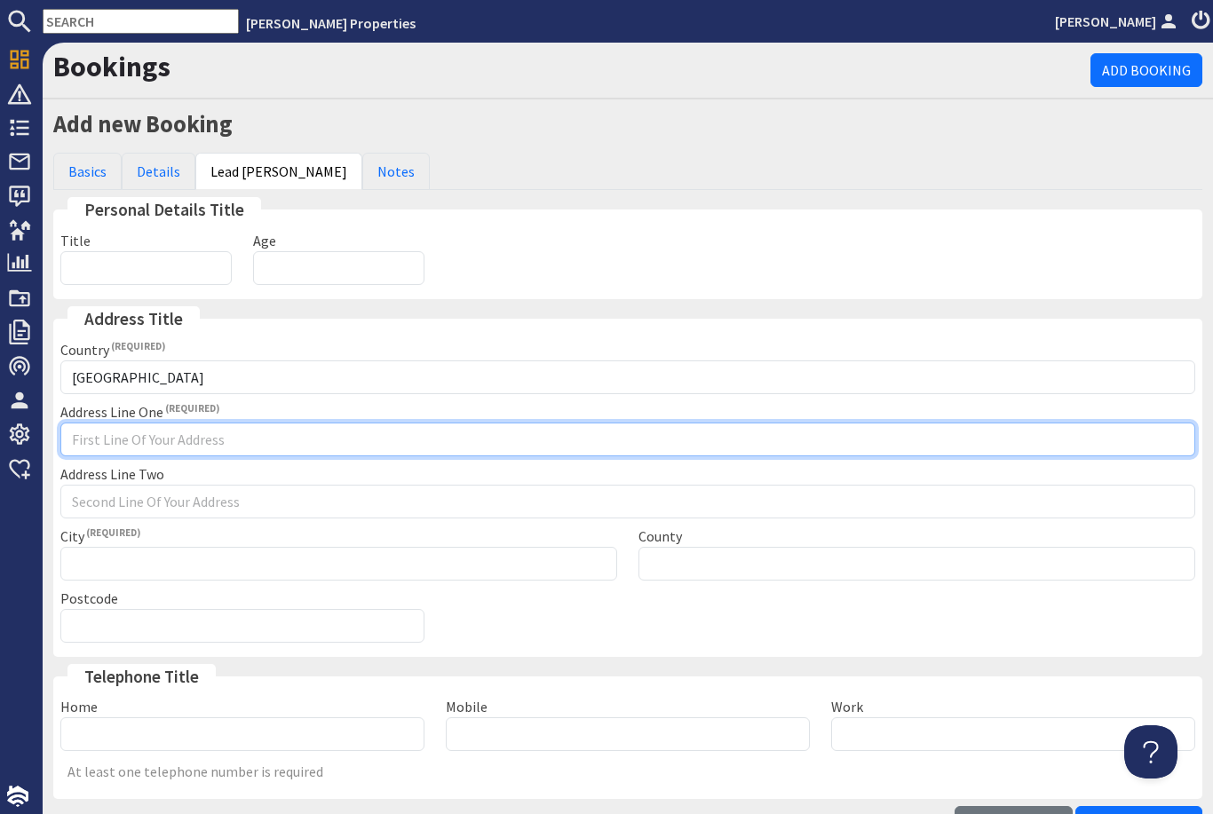
click at [215, 441] on input "Address Line One" at bounding box center [627, 440] width 1135 height 34
type input "."
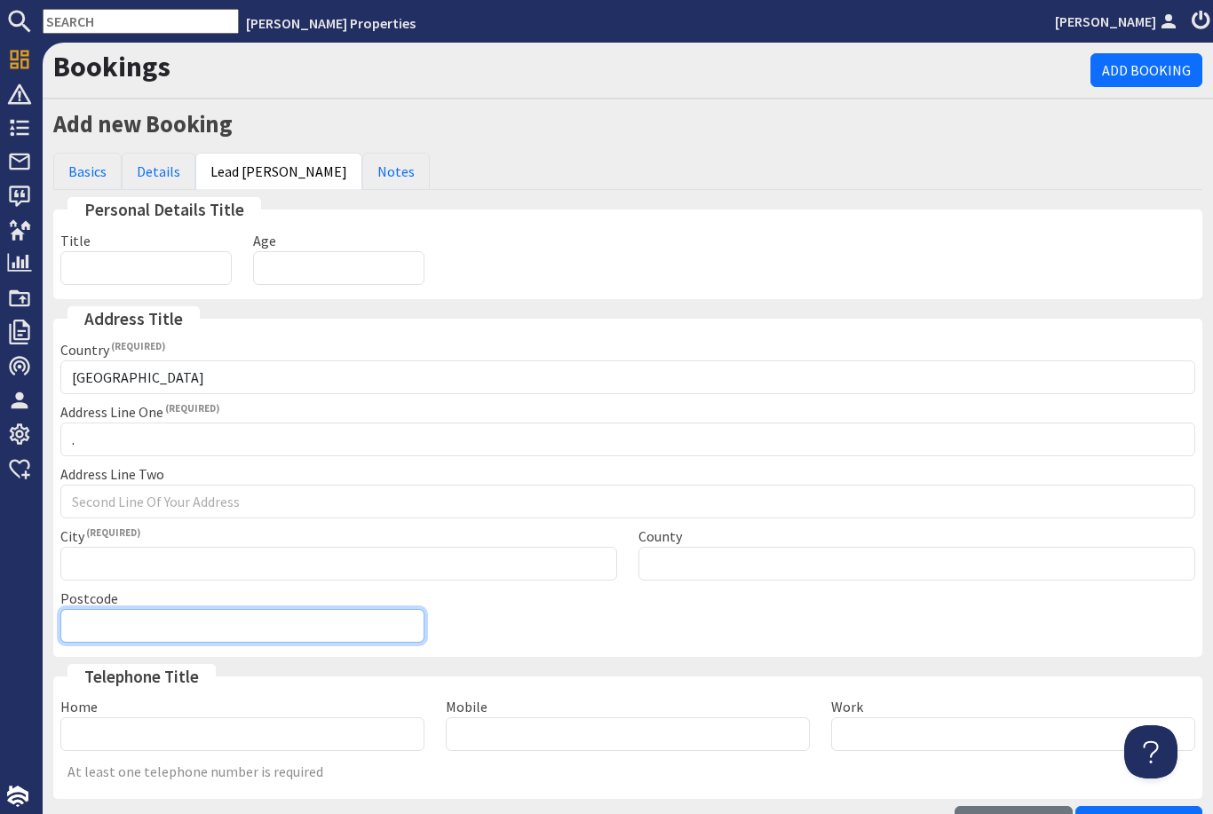
click at [392, 609] on input "Postcode" at bounding box center [242, 626] width 364 height 34
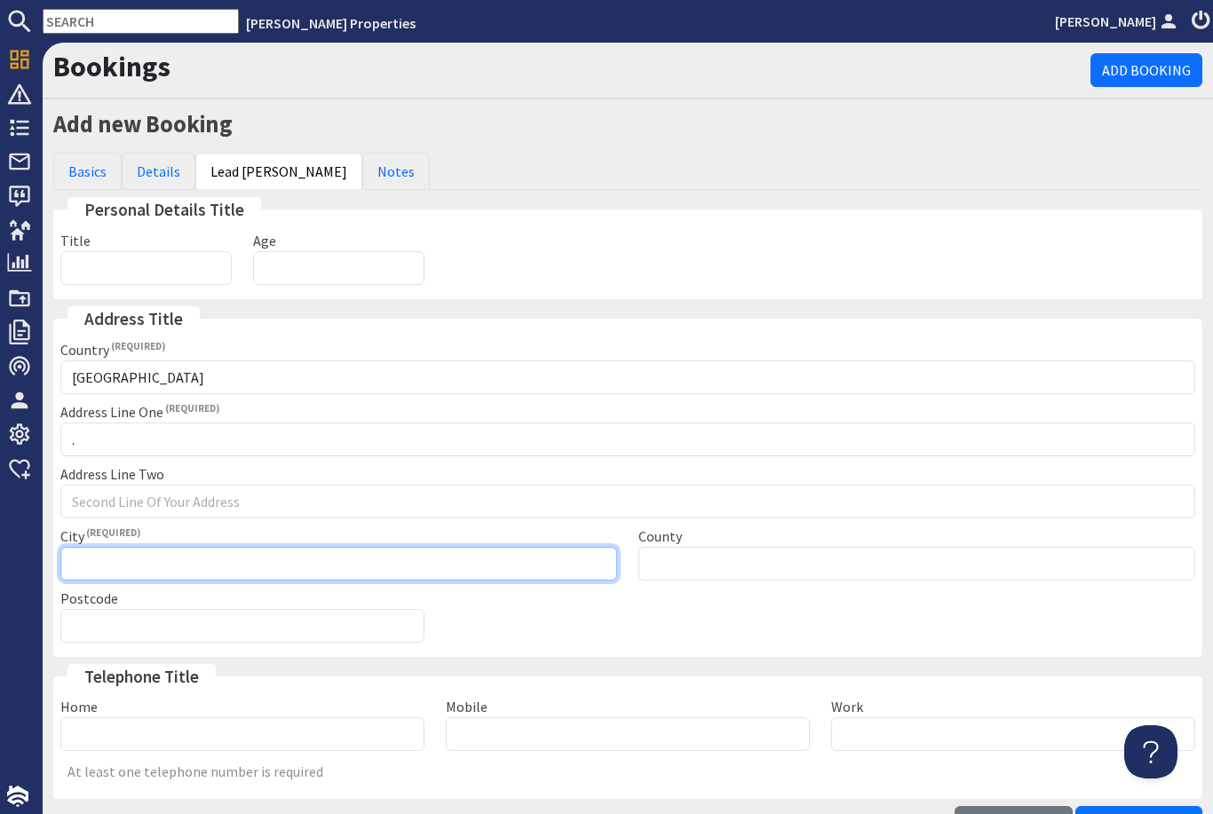
click at [457, 567] on input "City" at bounding box center [338, 564] width 557 height 34
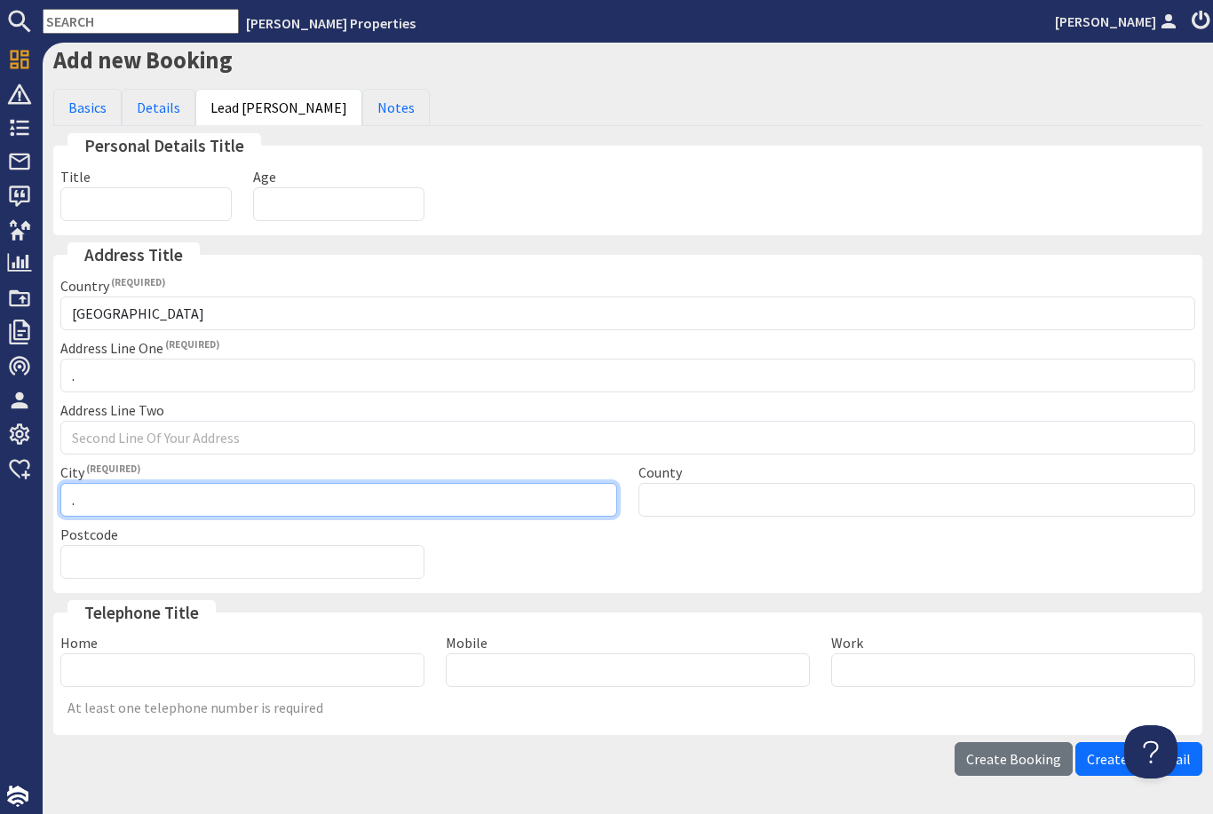
scroll to position [63, 0]
type input "."
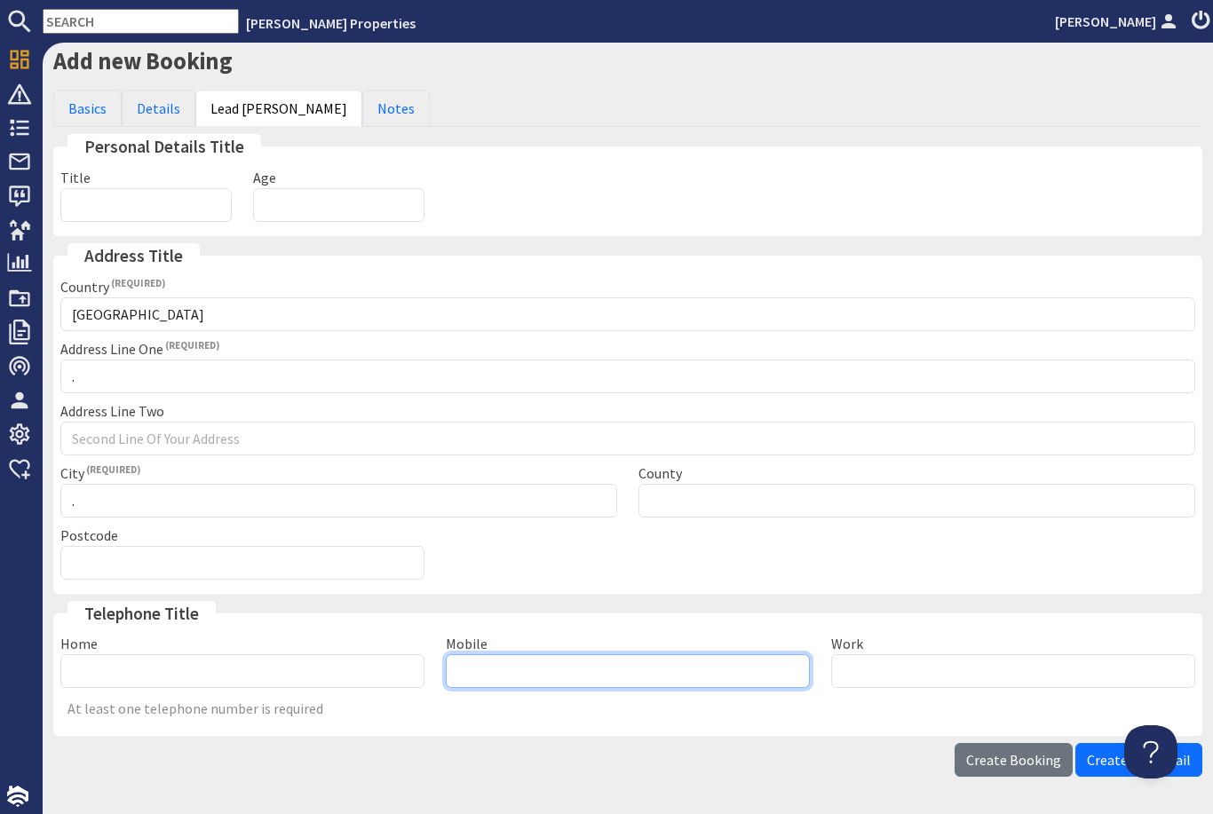
click at [556, 671] on input "Mobile" at bounding box center [628, 672] width 364 height 34
type input "07932028552"
click at [70, 101] on link "Basics" at bounding box center [87, 108] width 68 height 37
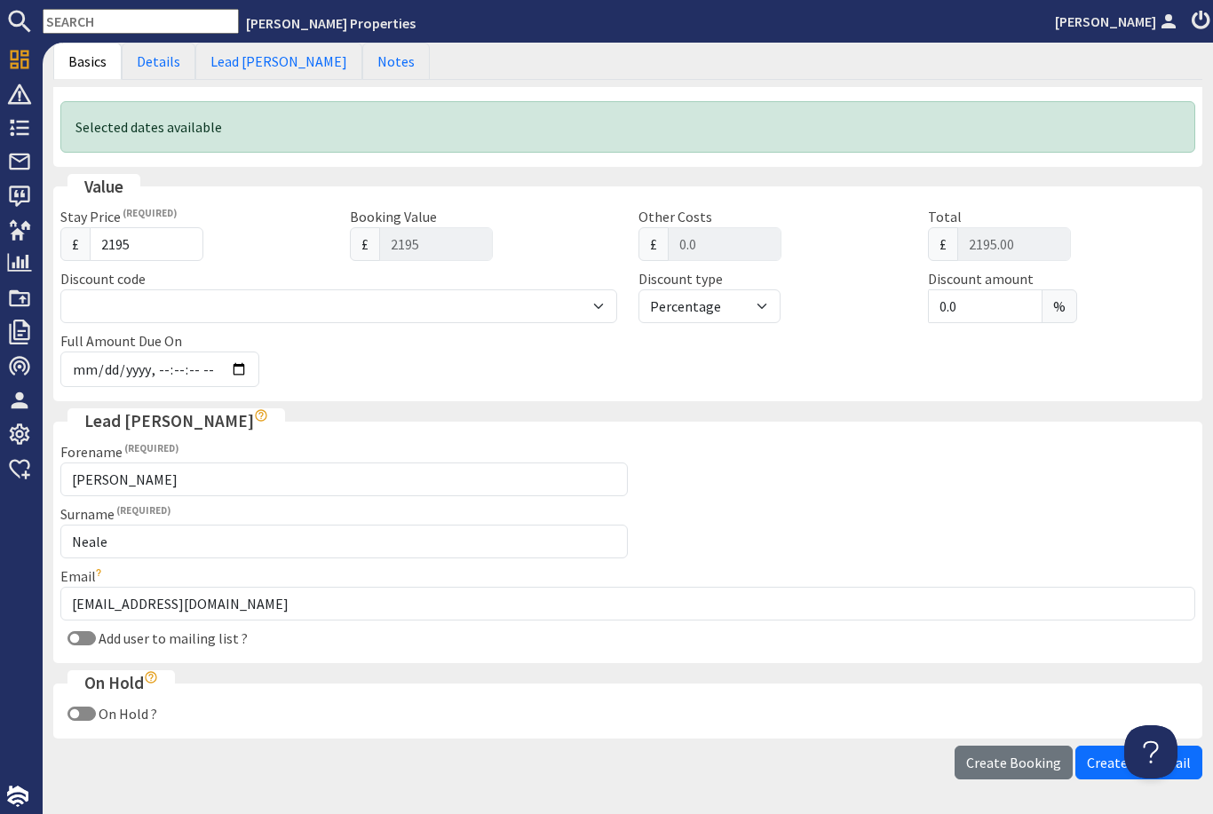
click at [79, 631] on input "Add user to mailing list ?" at bounding box center [82, 638] width 28 height 14
checkbox input "true"
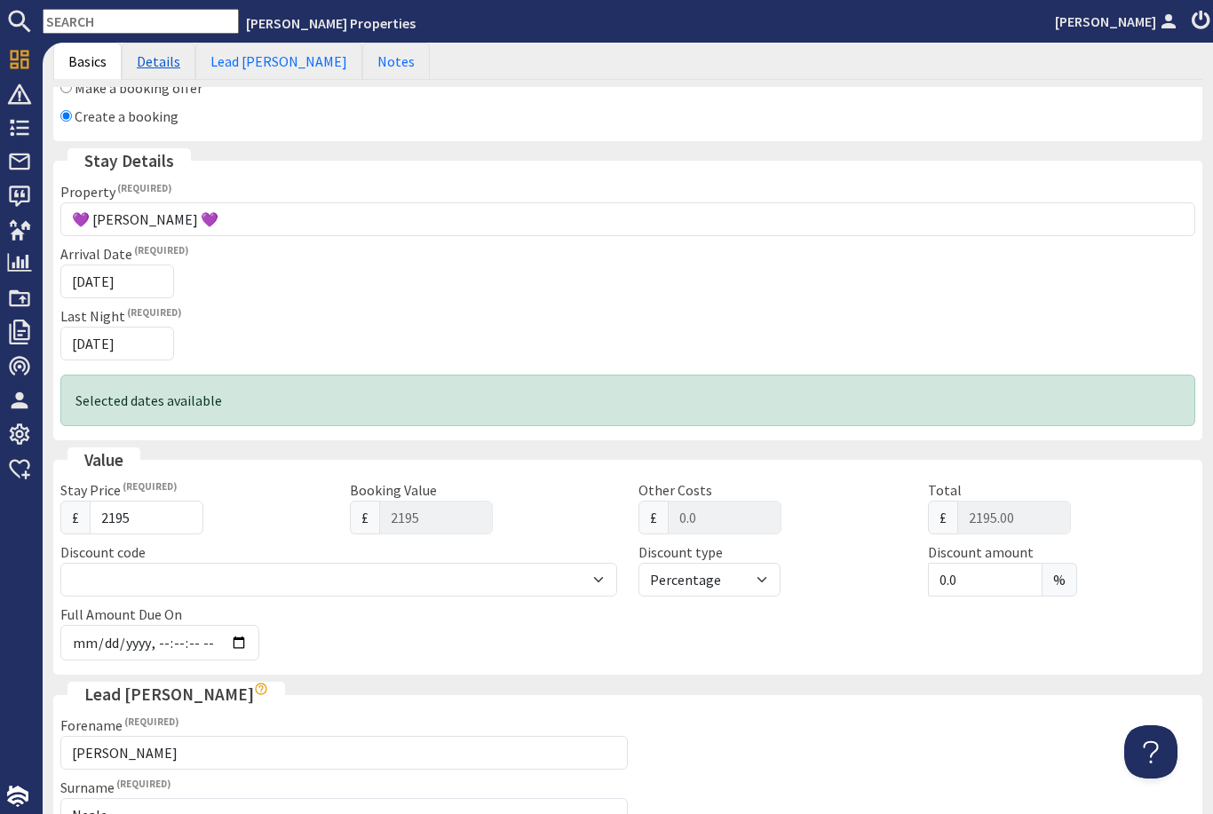
click at [181, 66] on link "Details" at bounding box center [159, 61] width 74 height 37
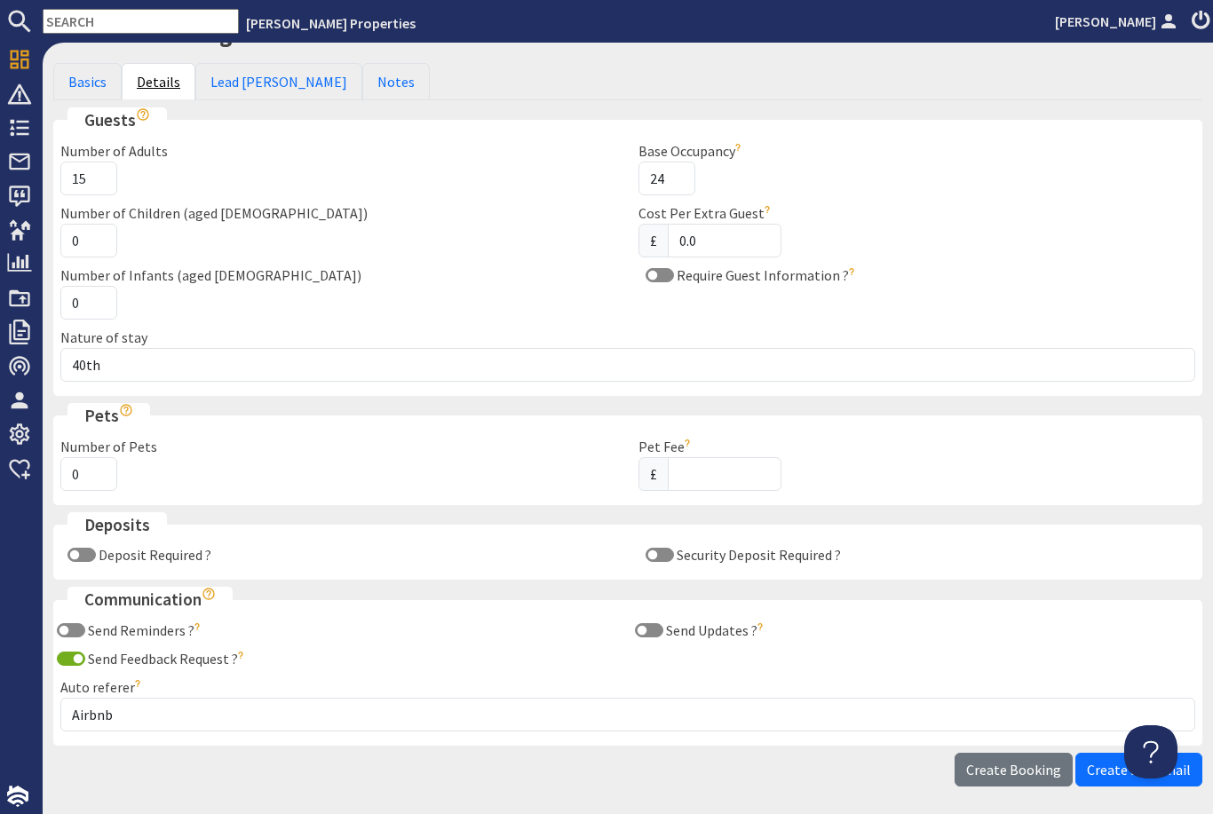
scroll to position [83, 0]
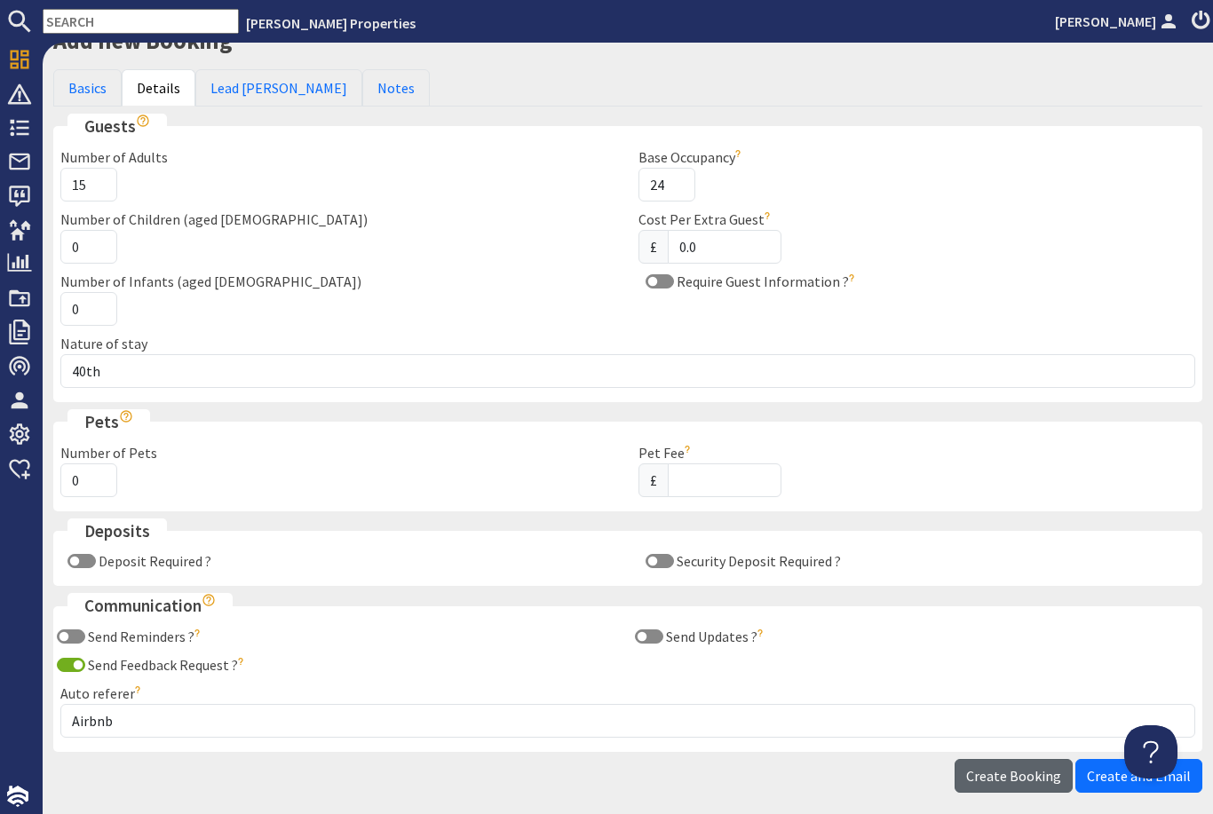
click at [1011, 767] on span "Create Booking" at bounding box center [1013, 776] width 95 height 18
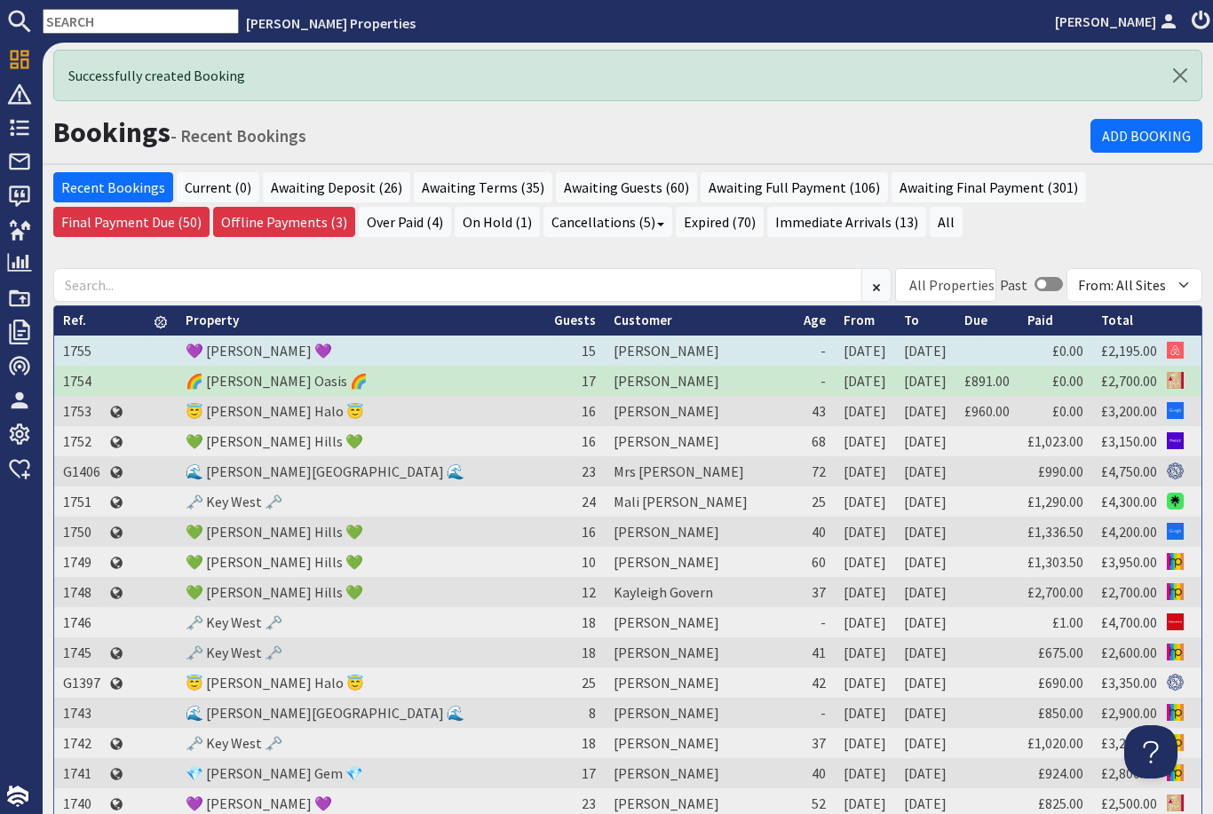
click at [76, 336] on td "1755" at bounding box center [81, 351] width 55 height 30
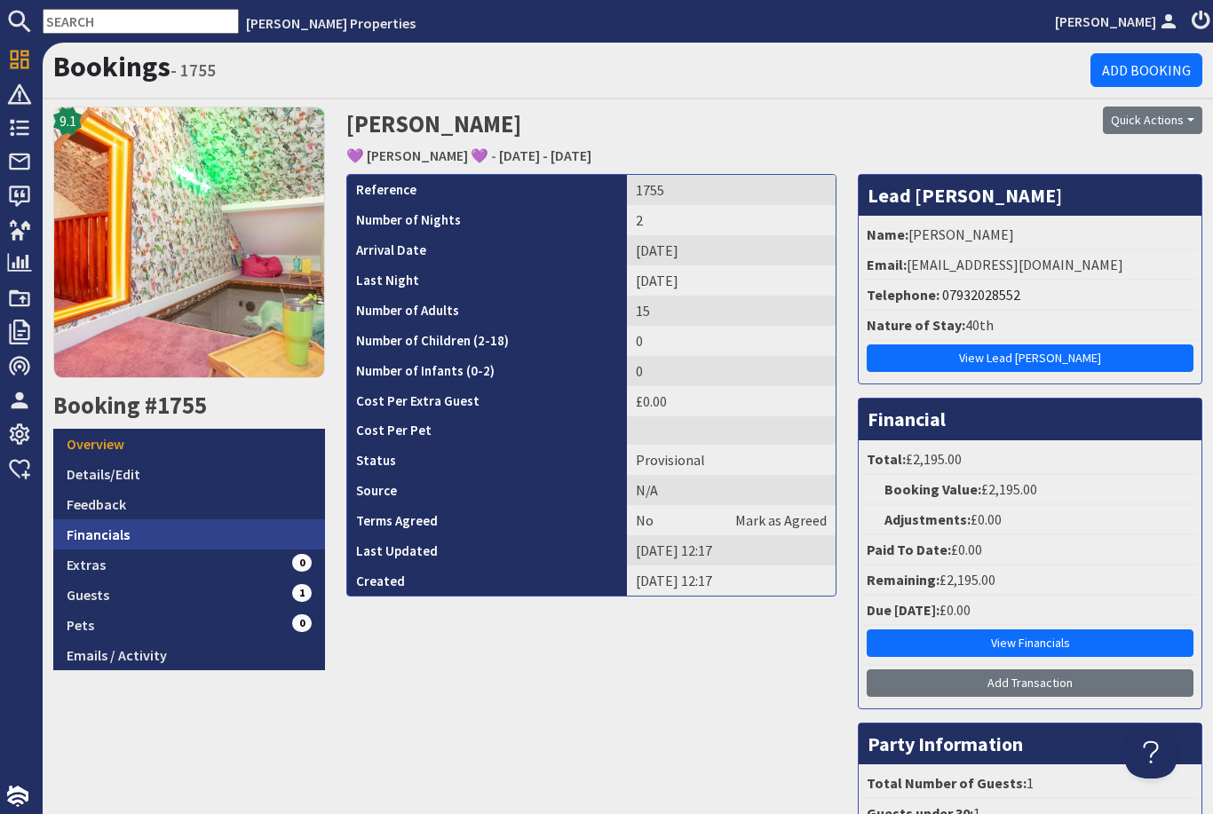
click at [156, 520] on link "Financials" at bounding box center [189, 535] width 272 height 30
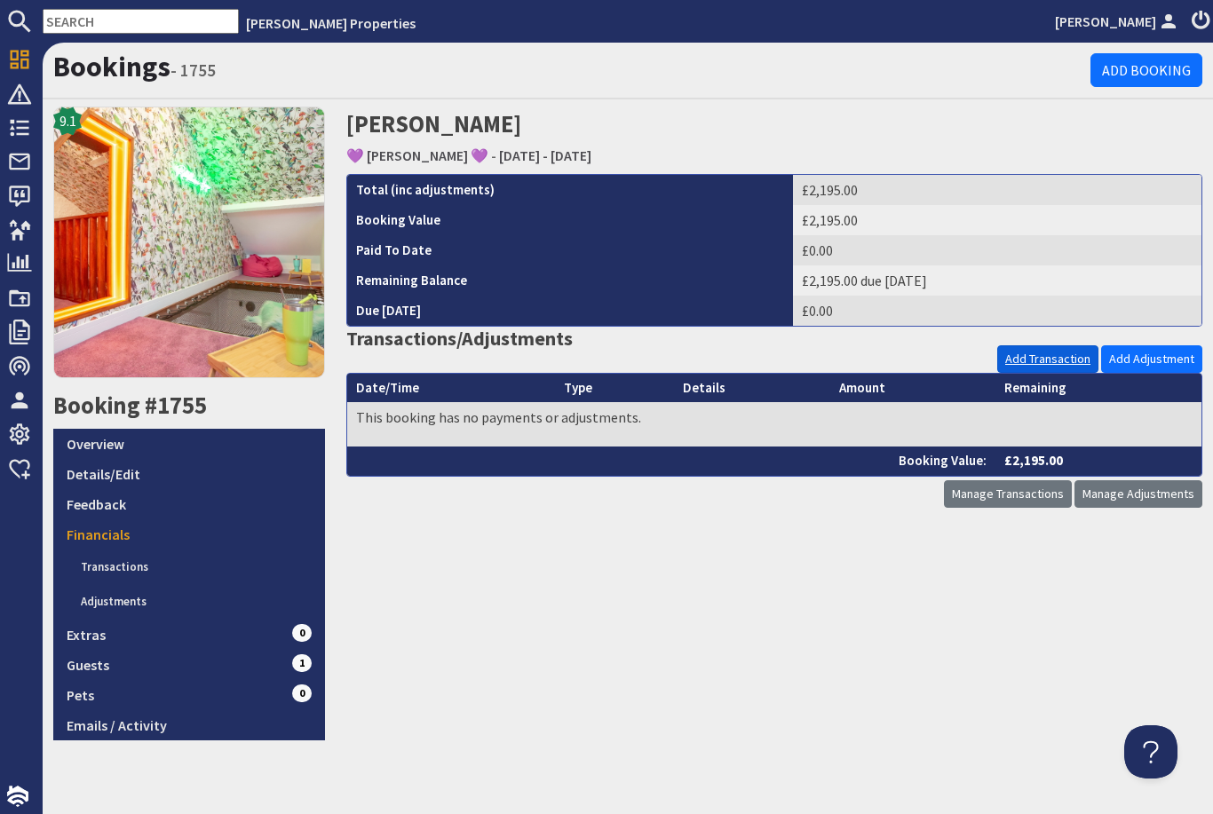
click at [1056, 345] on link "Add Transaction" at bounding box center [1047, 359] width 101 height 28
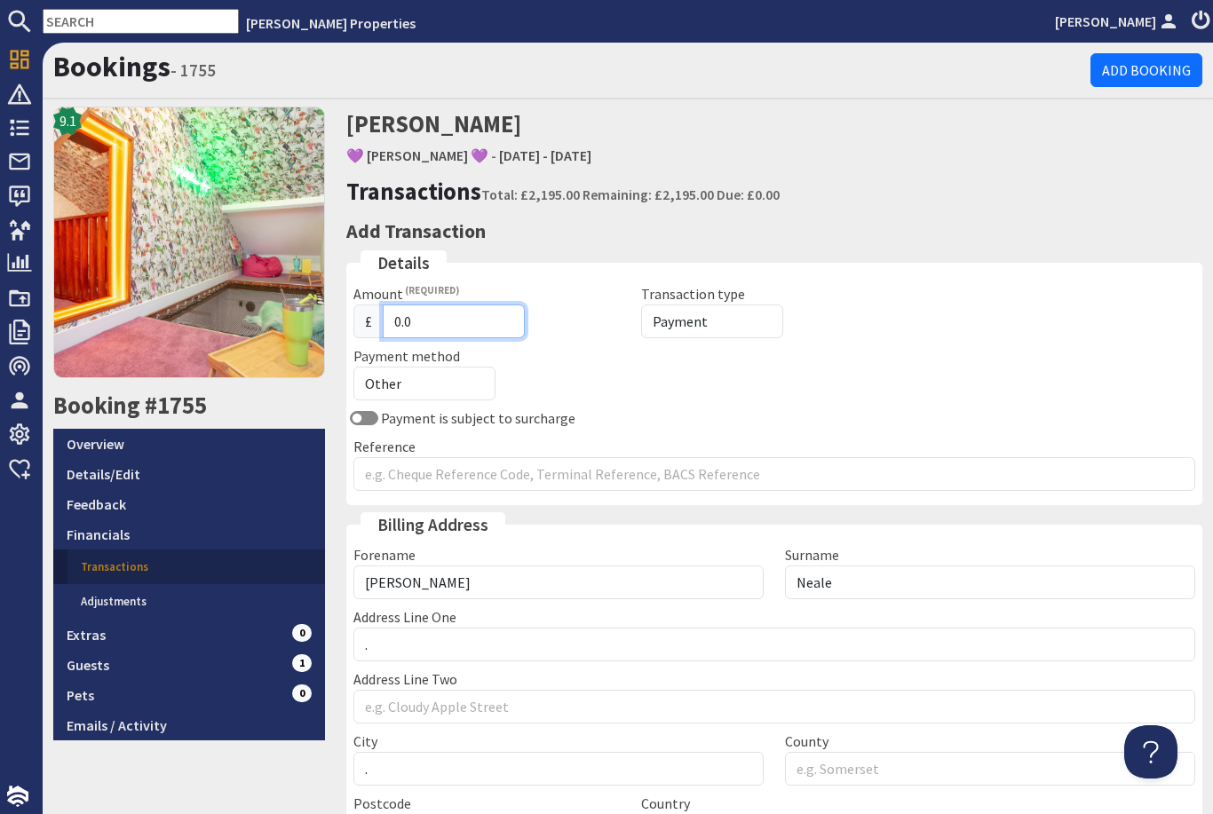
click at [475, 305] on input "0.0" at bounding box center [454, 322] width 142 height 34
type input "0"
type input "1"
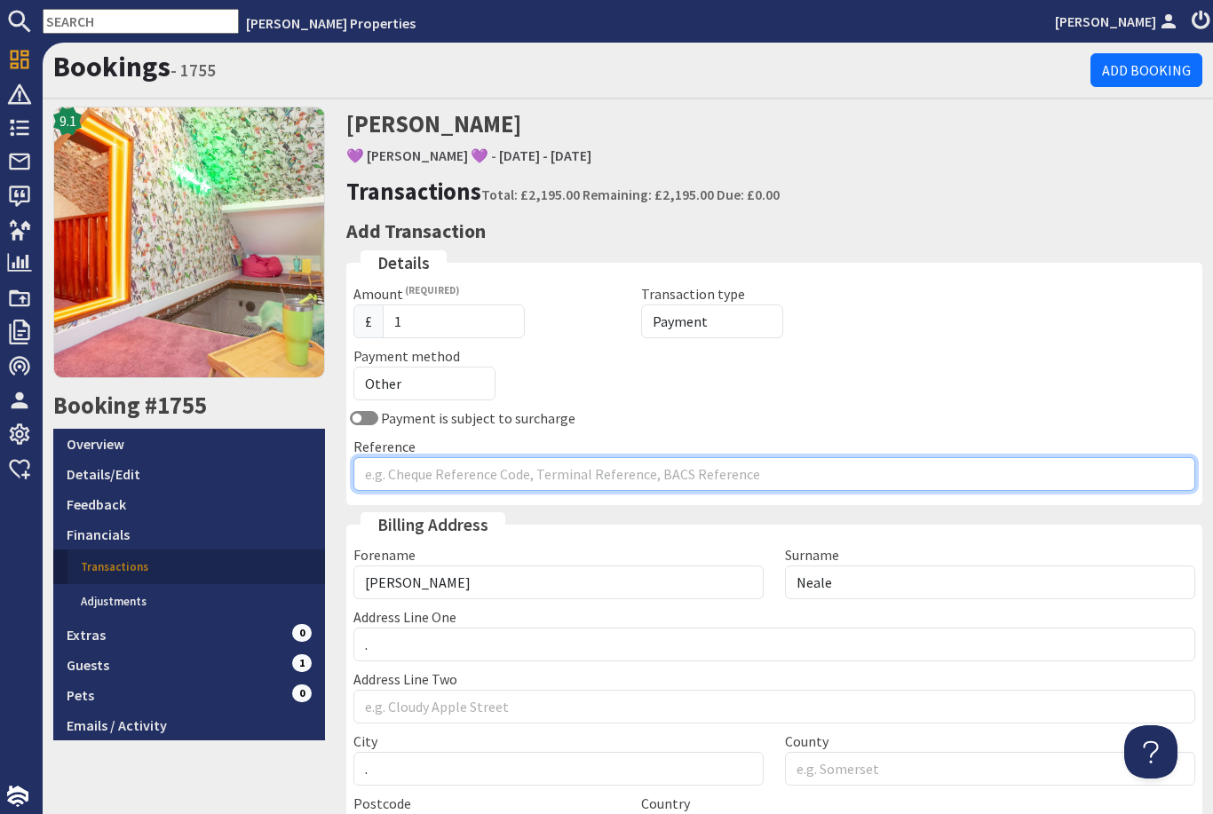
click at [829, 457] on input "Reference" at bounding box center [774, 474] width 843 height 34
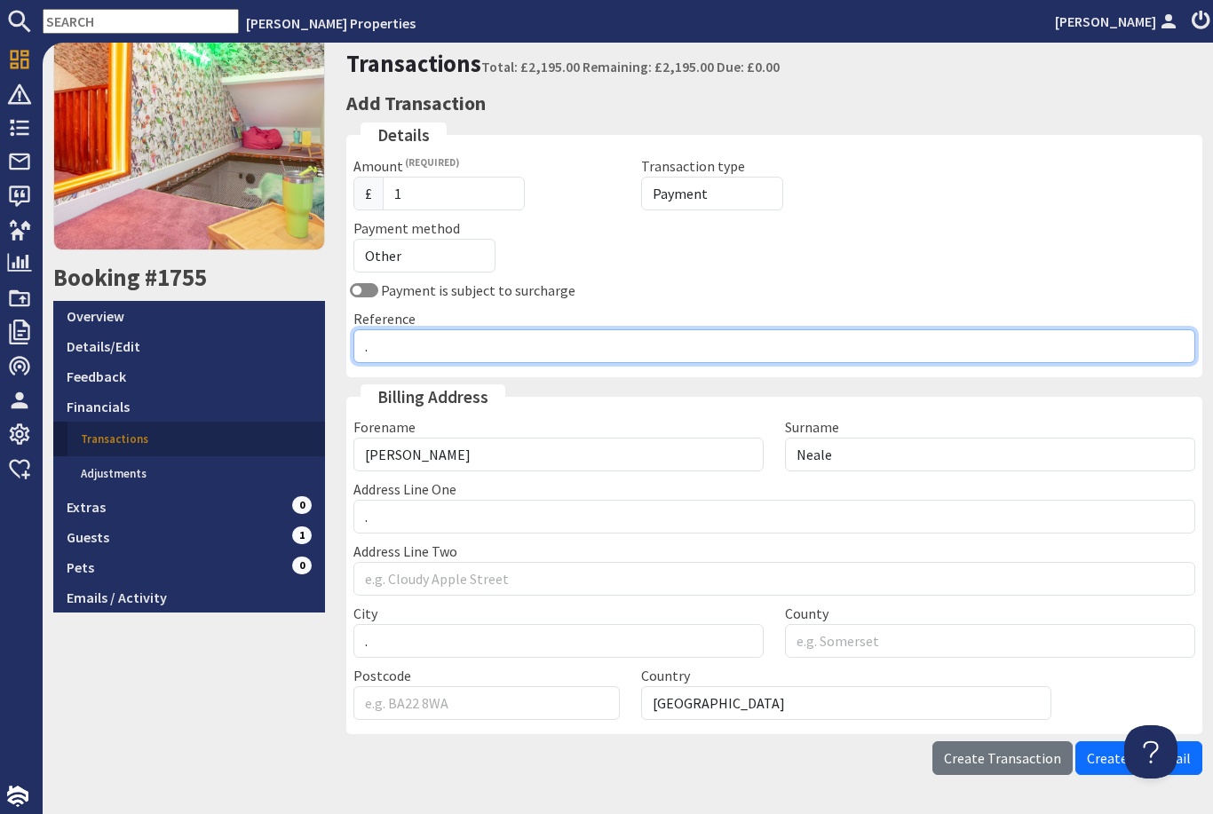
scroll to position [126, 0]
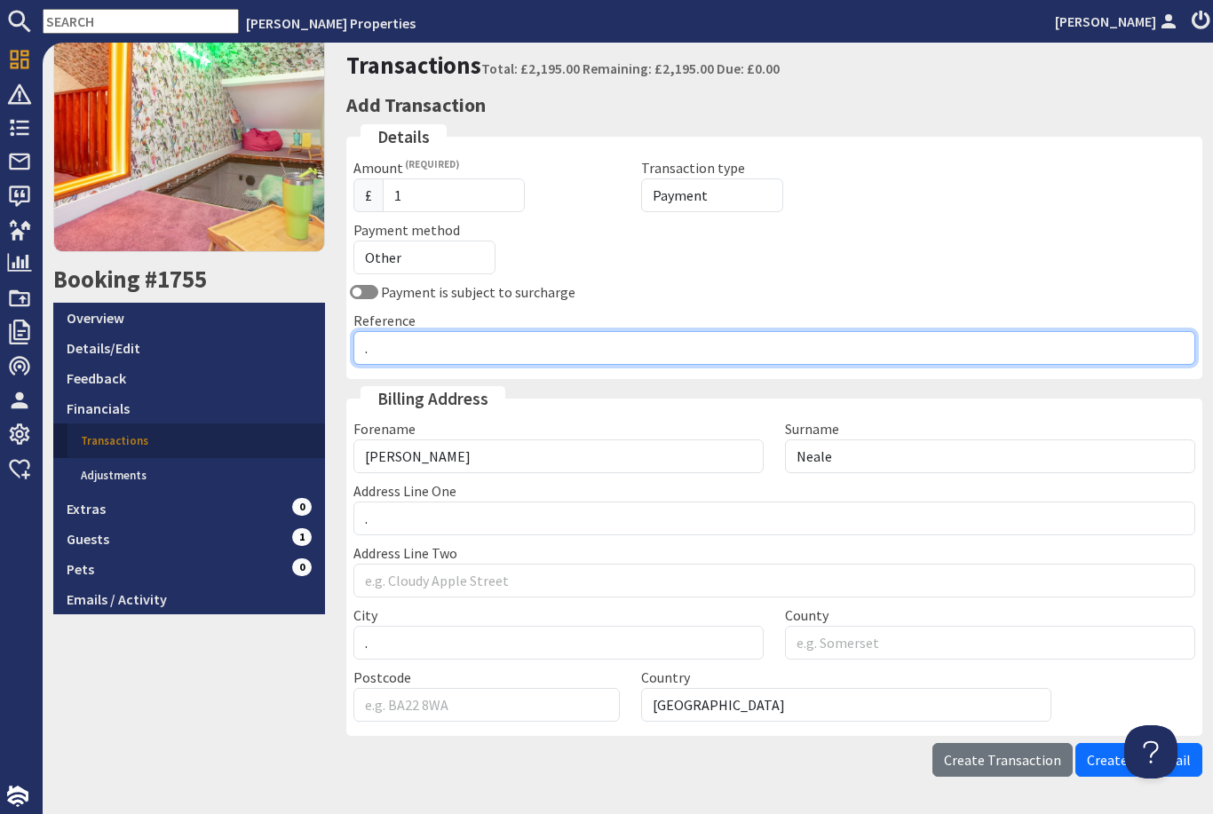
type input "."
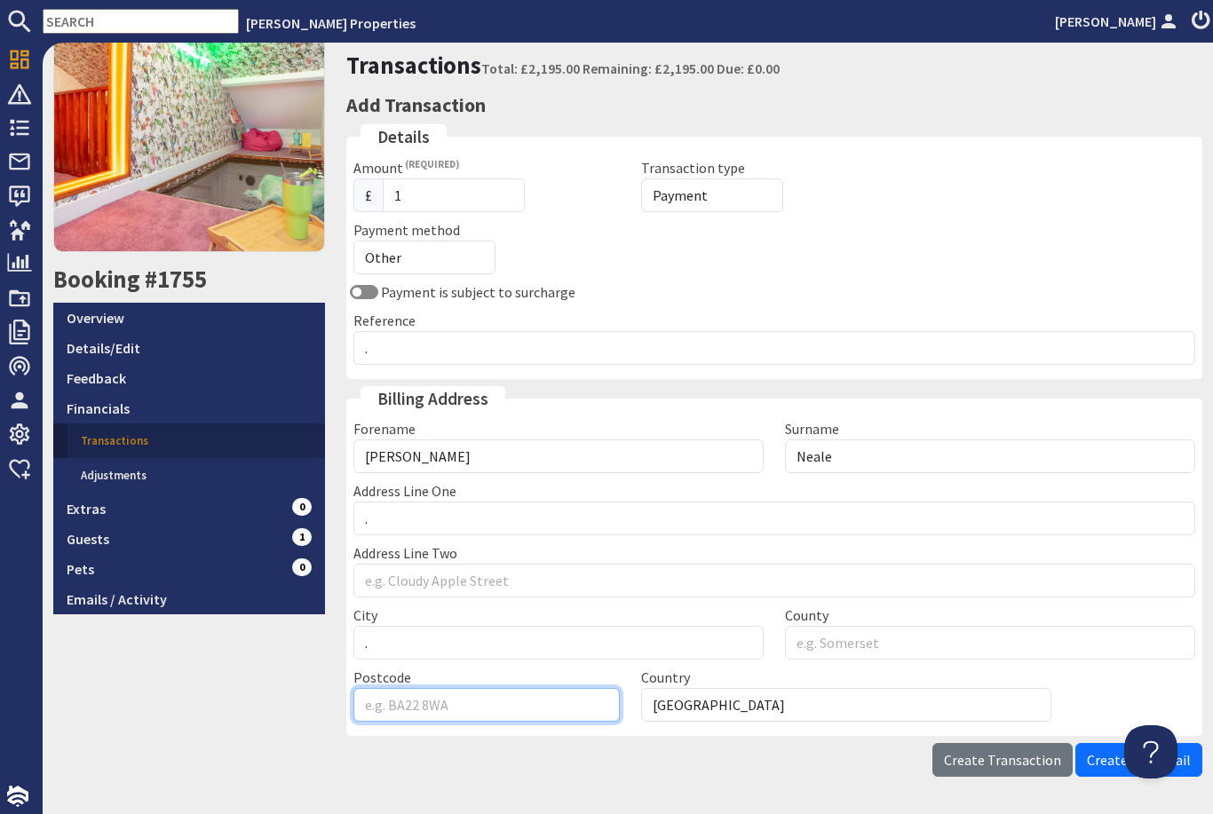
click at [595, 688] on input "Postcode" at bounding box center [486, 705] width 266 height 34
type input "ta109da"
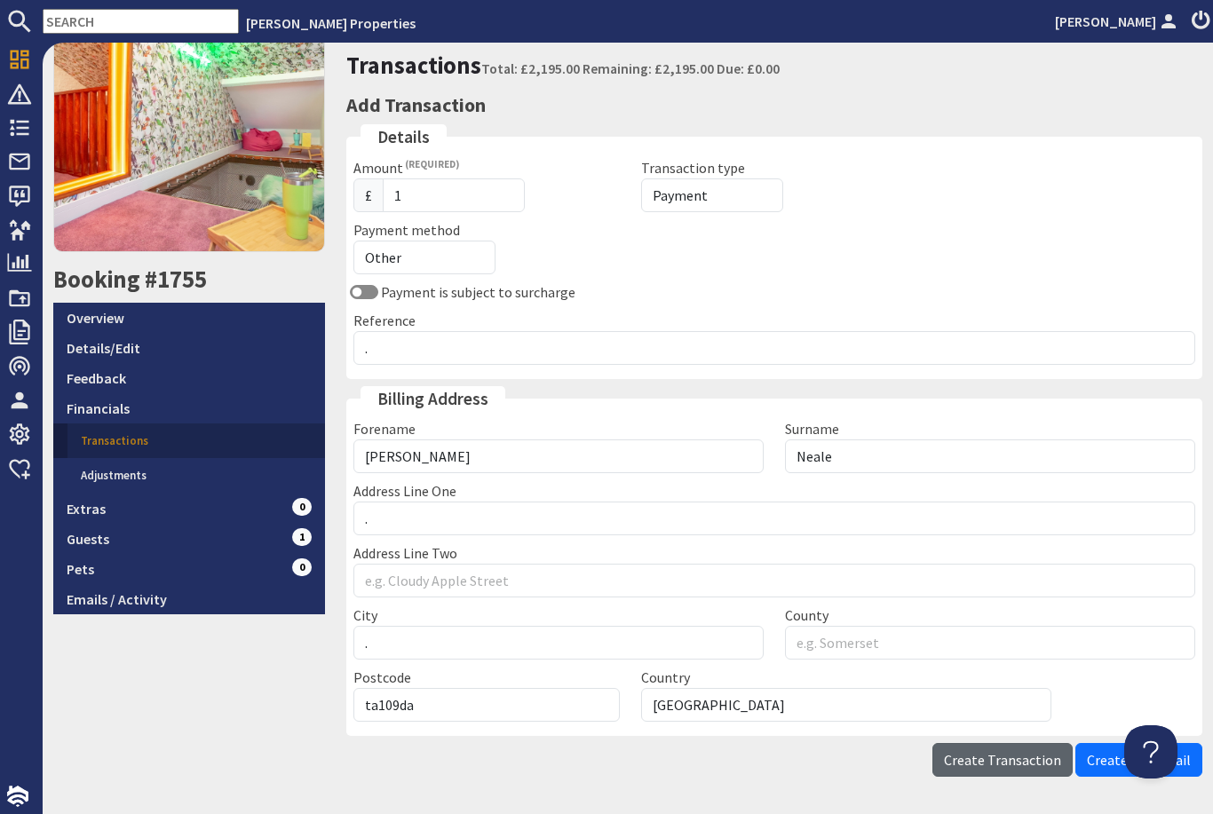
click at [1003, 751] on span "Create Transaction" at bounding box center [1002, 760] width 117 height 18
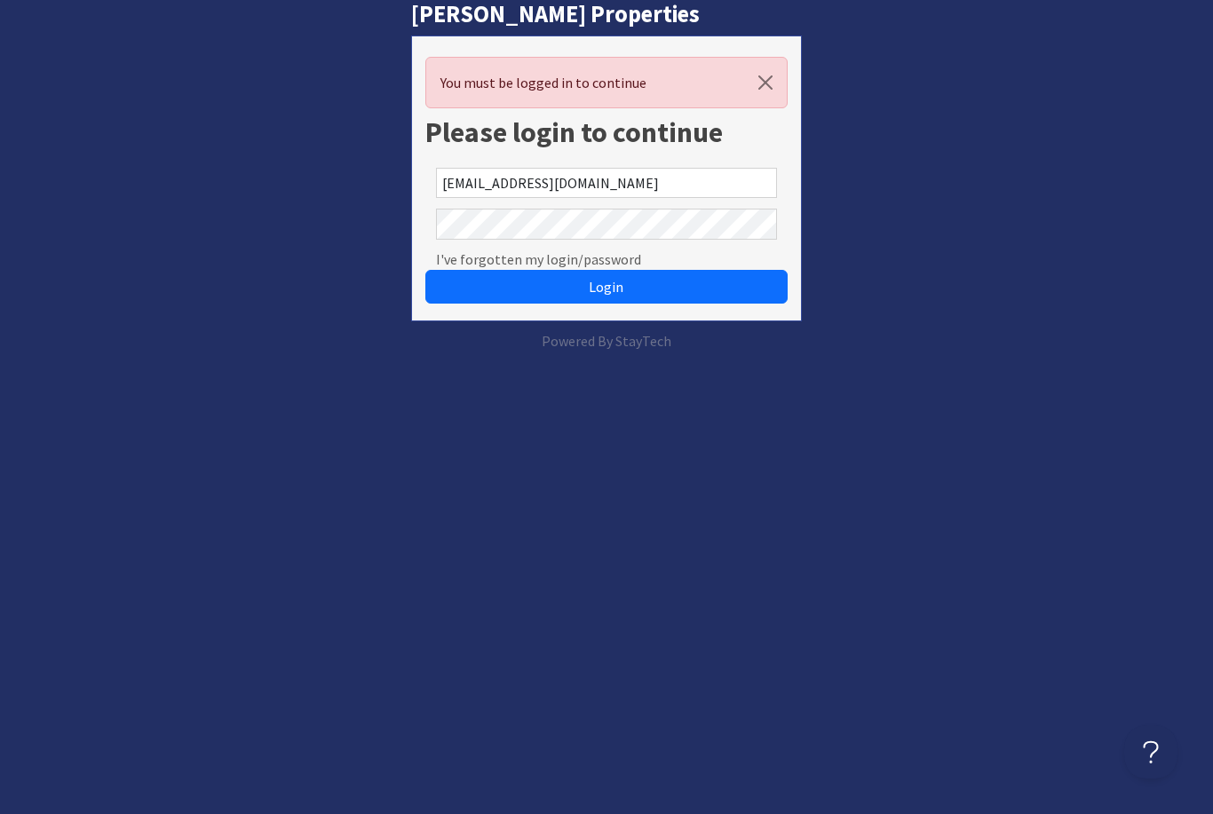
click at [606, 287] on button "Login" at bounding box center [605, 287] width 361 height 34
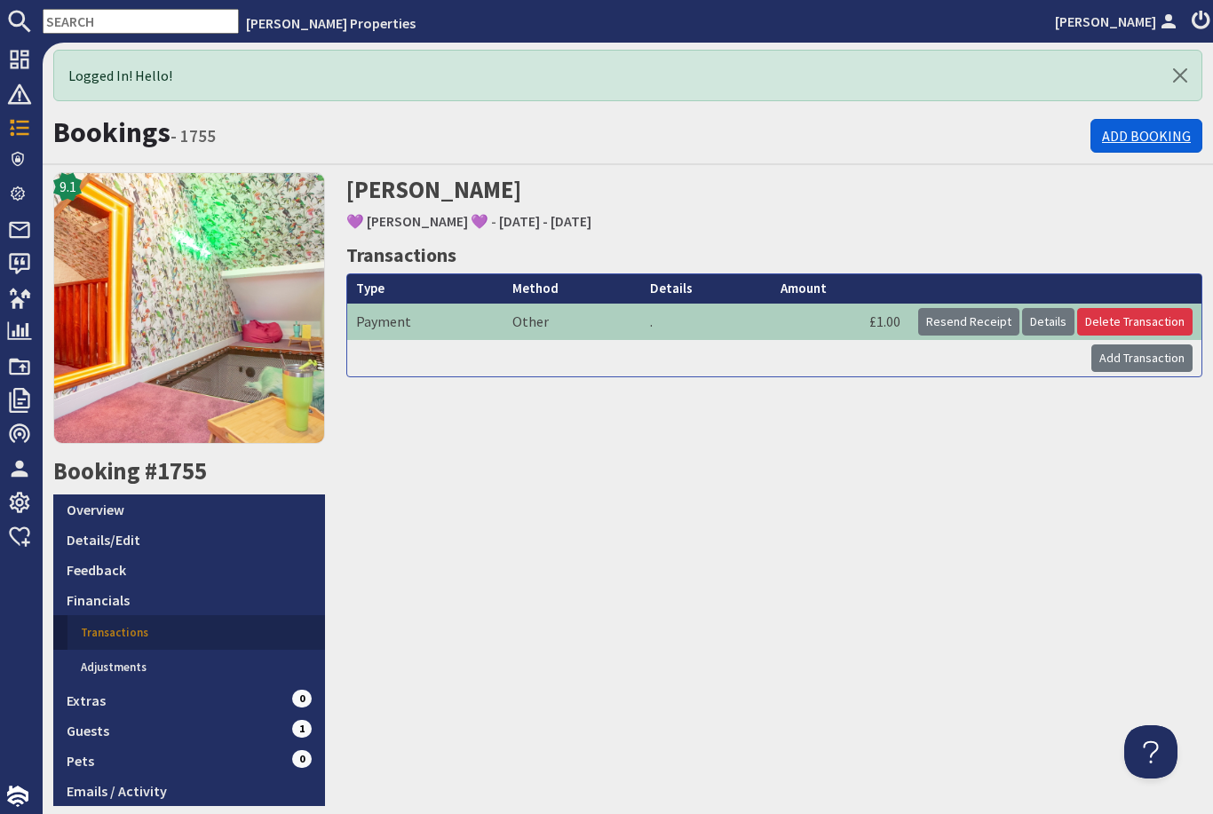
click at [1145, 135] on link "Add Booking" at bounding box center [1147, 136] width 112 height 34
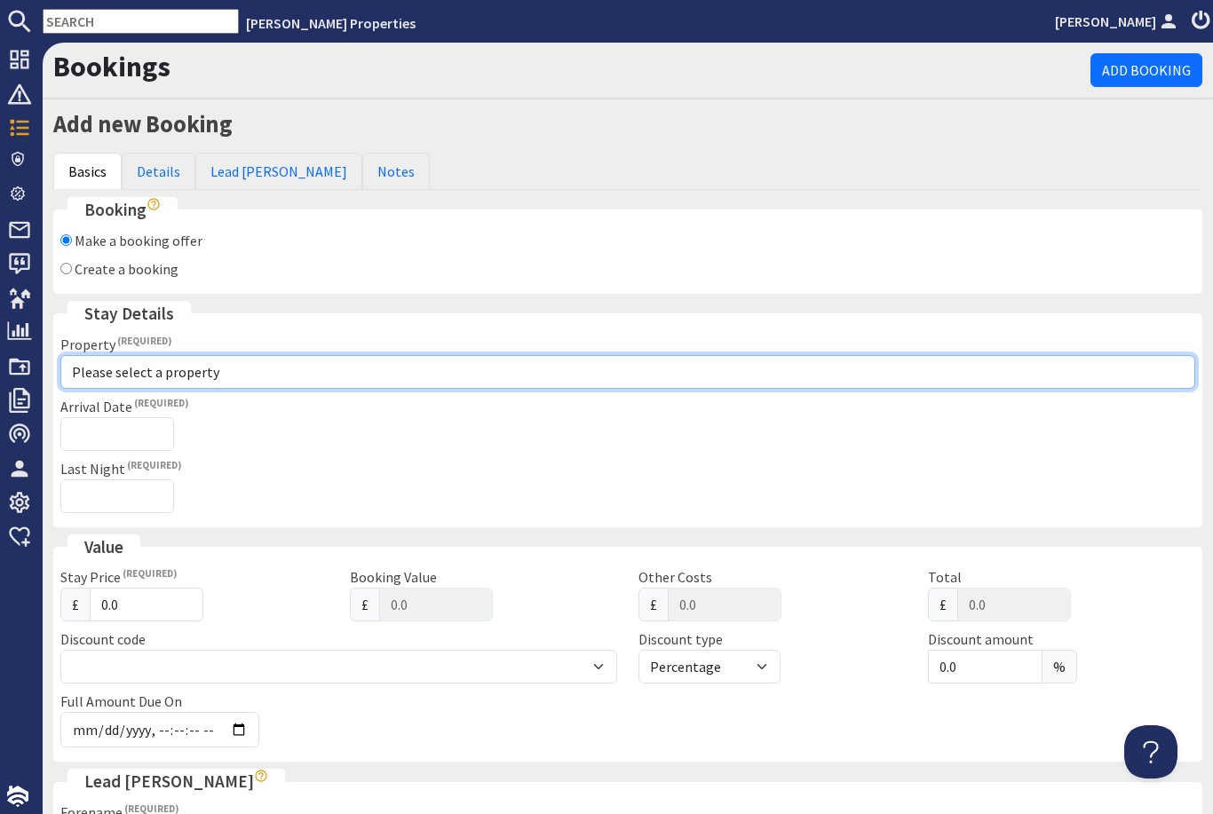
click at [302, 366] on select "Please select a property 🌊 [PERSON_NAME][GEOGRAPHIC_DATA] 🌊 💎 [PERSON_NAME] Gem…" at bounding box center [627, 372] width 1135 height 34
select select "760"
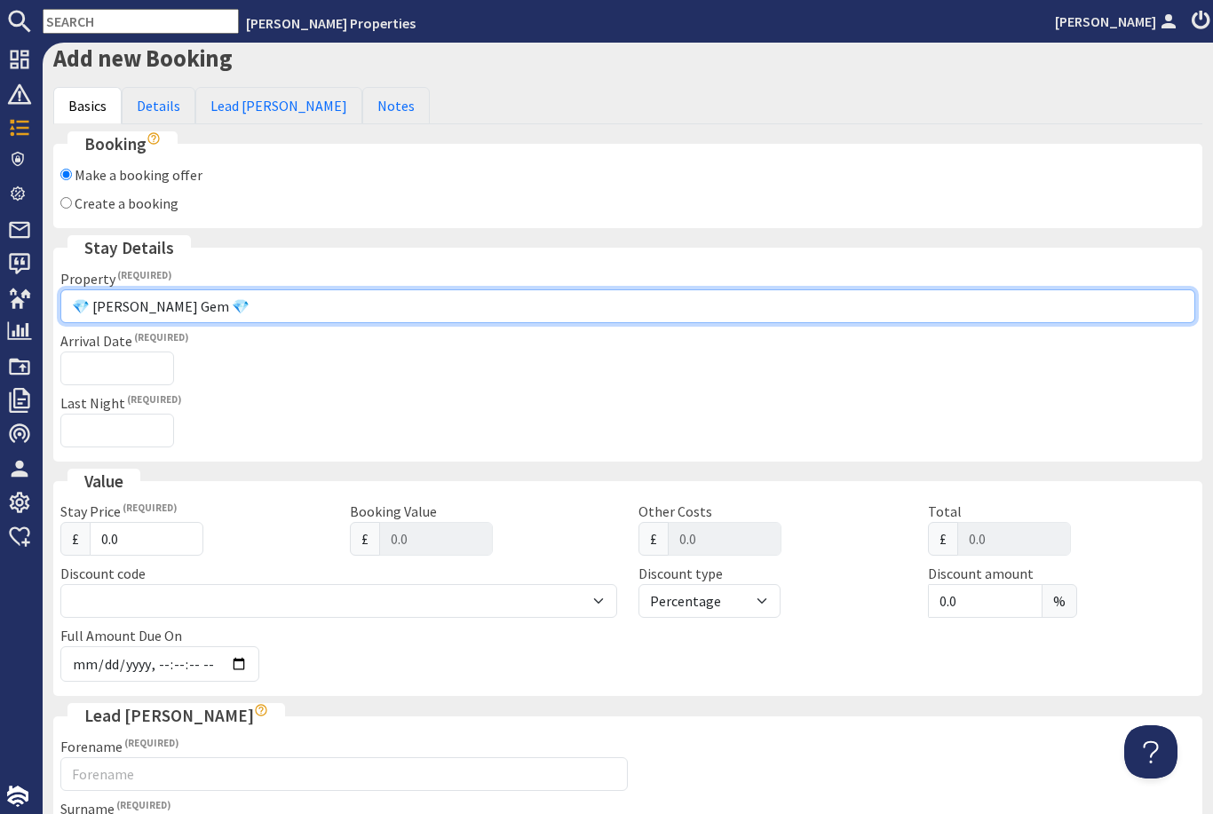
scroll to position [125, 0]
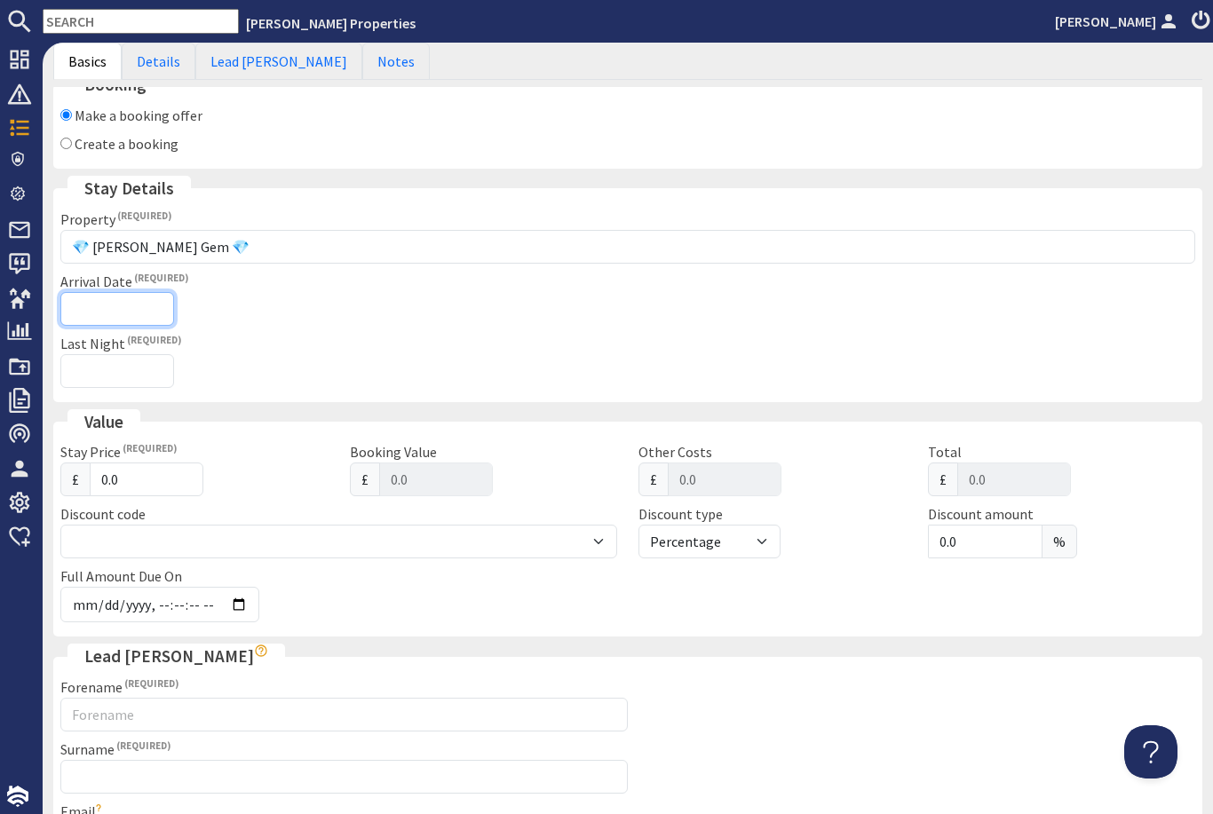
click at [138, 303] on input "Arrival Date" at bounding box center [117, 309] width 114 height 34
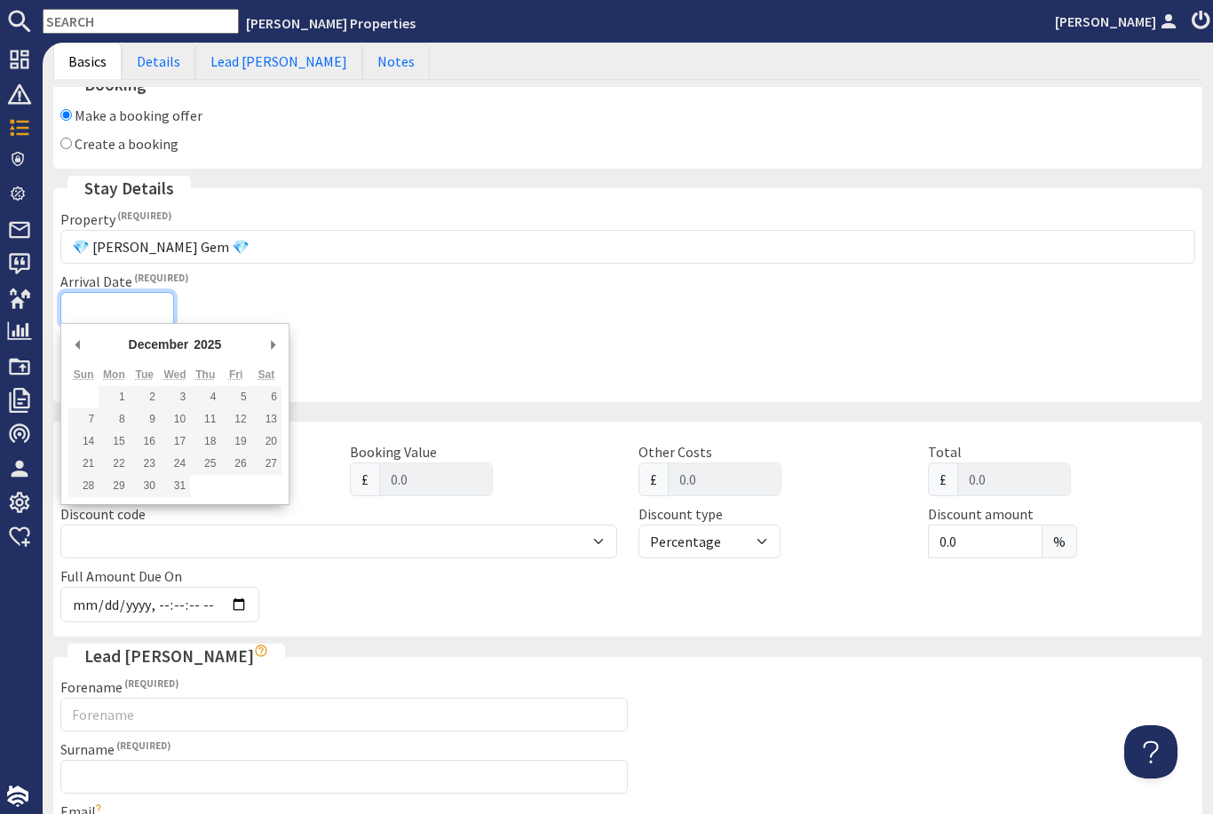
type input "[DATE]"
type input "[DATE]T23:59:59"
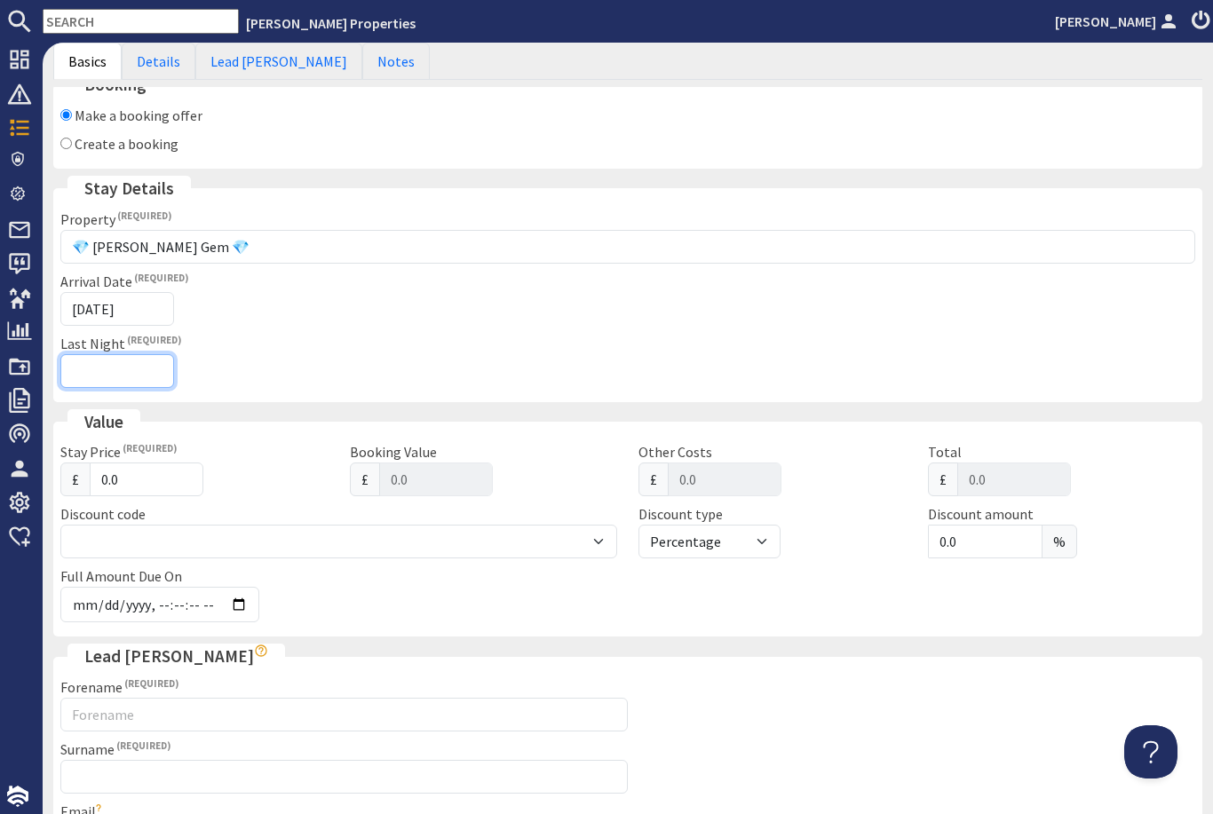
click at [112, 385] on input "Last Night" at bounding box center [117, 371] width 114 height 34
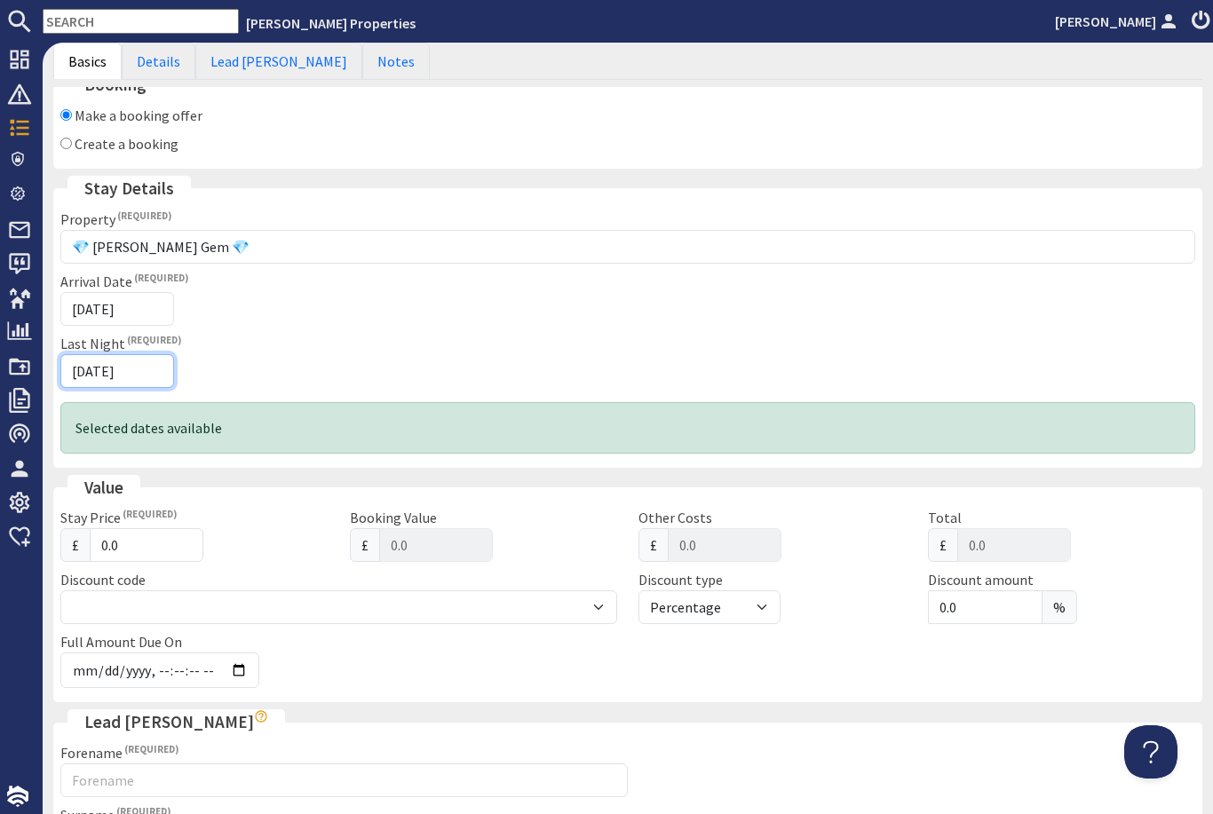
click at [121, 375] on input "[DATE]" at bounding box center [117, 371] width 114 height 34
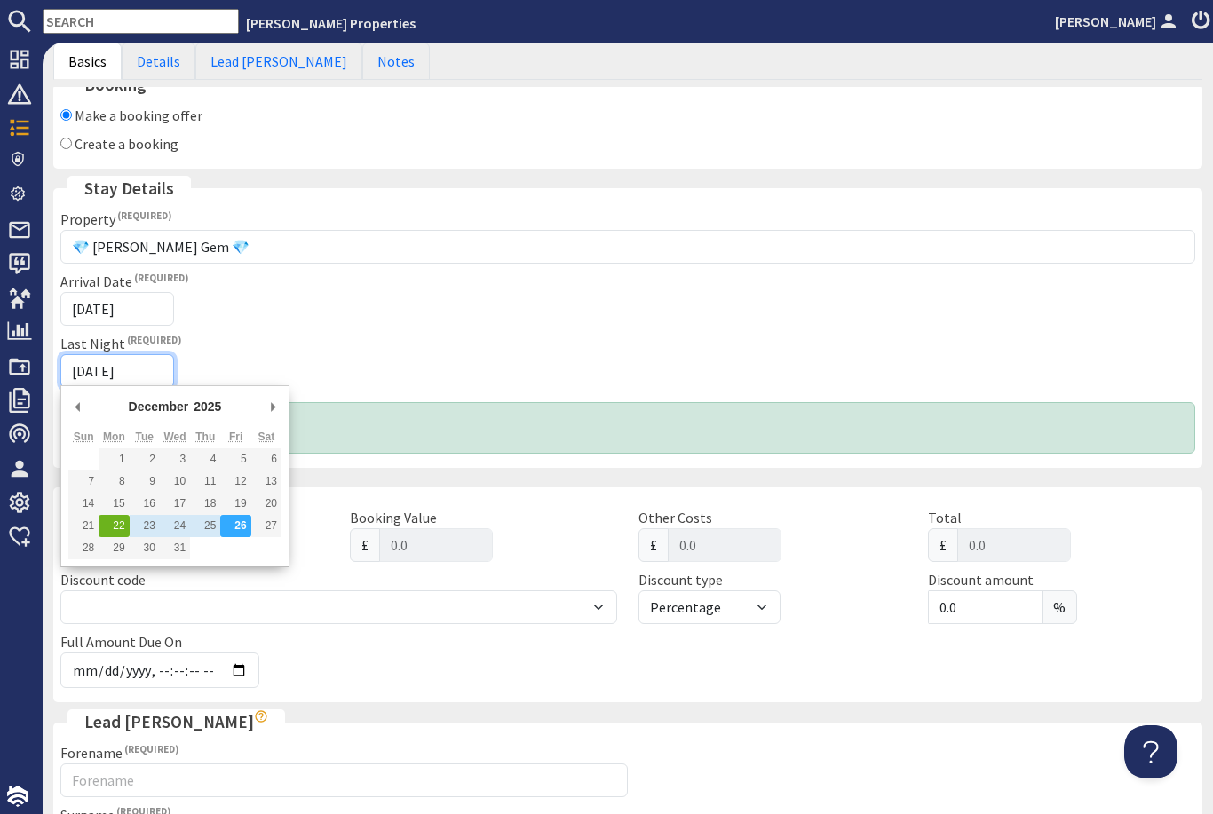
type input "[DATE]"
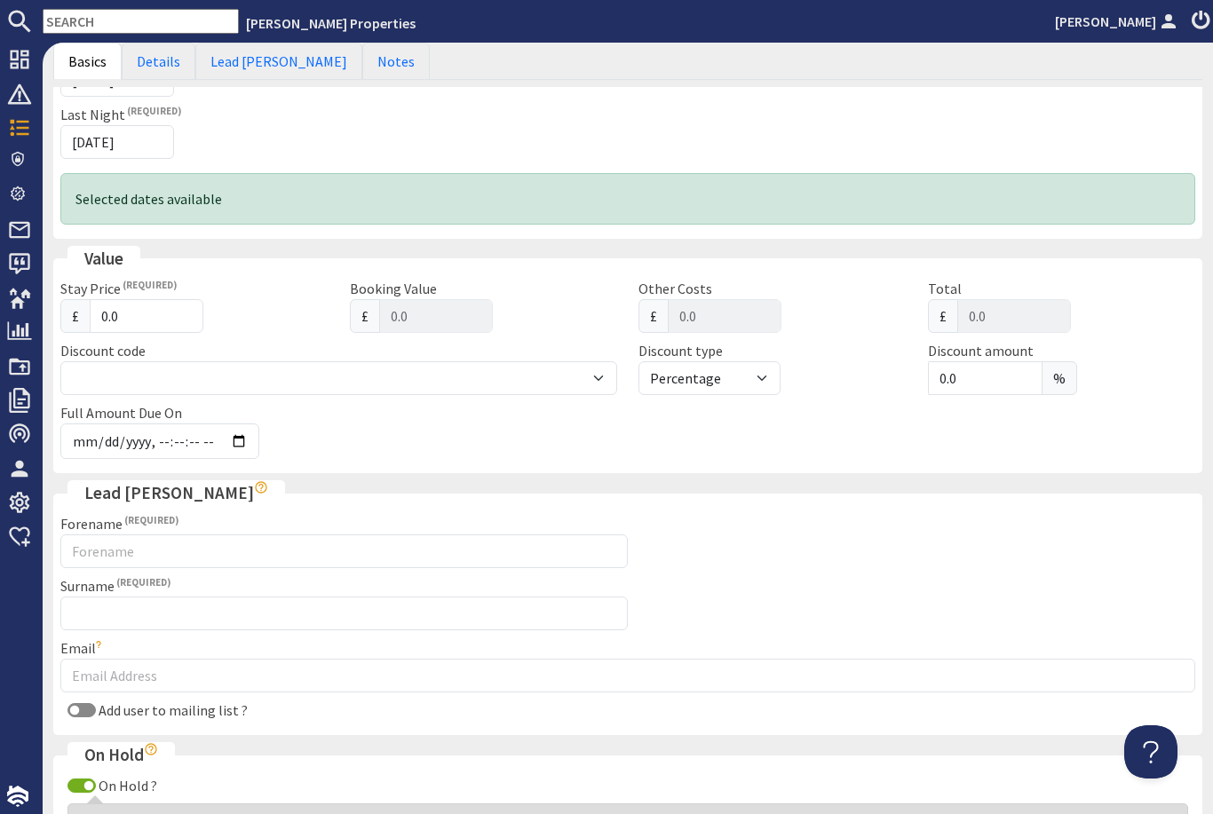
scroll to position [357, 0]
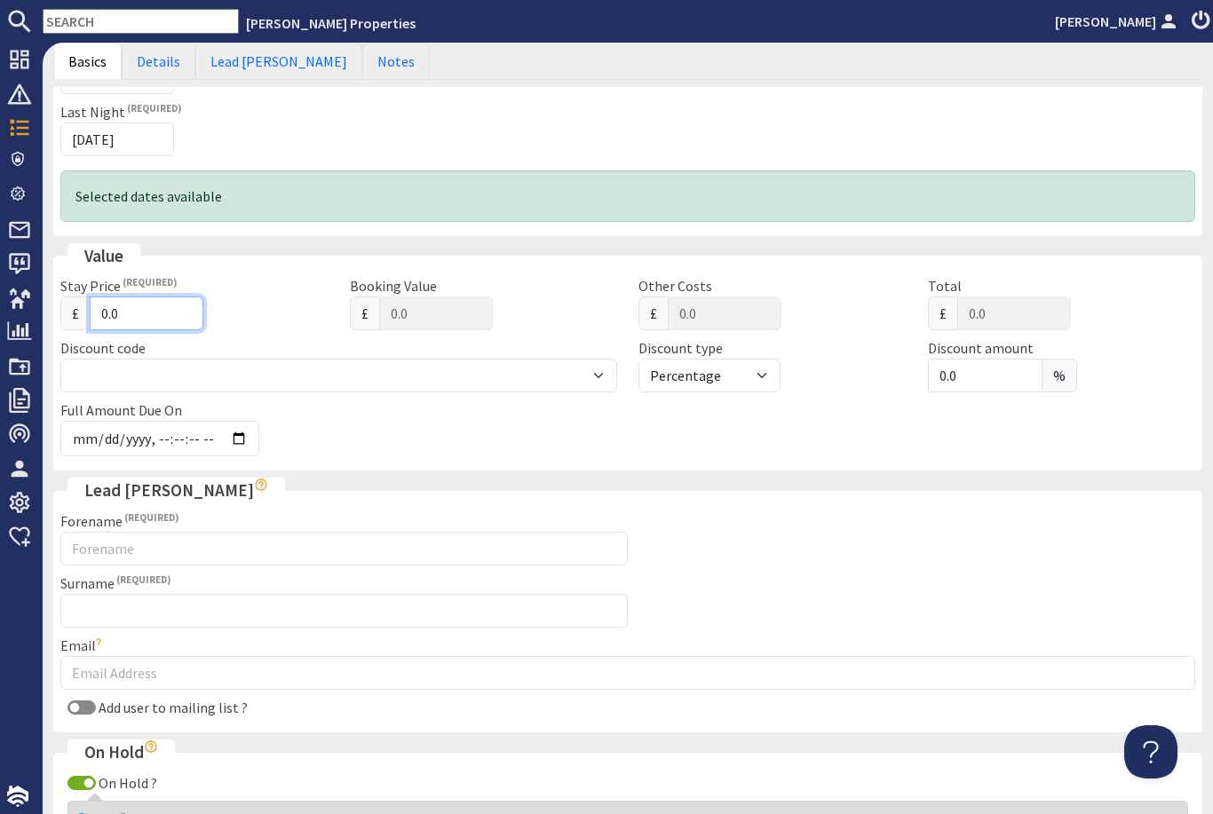
click at [164, 314] on input "0.0" at bounding box center [147, 314] width 114 height 34
type input "0"
type input "0.00"
type input "2"
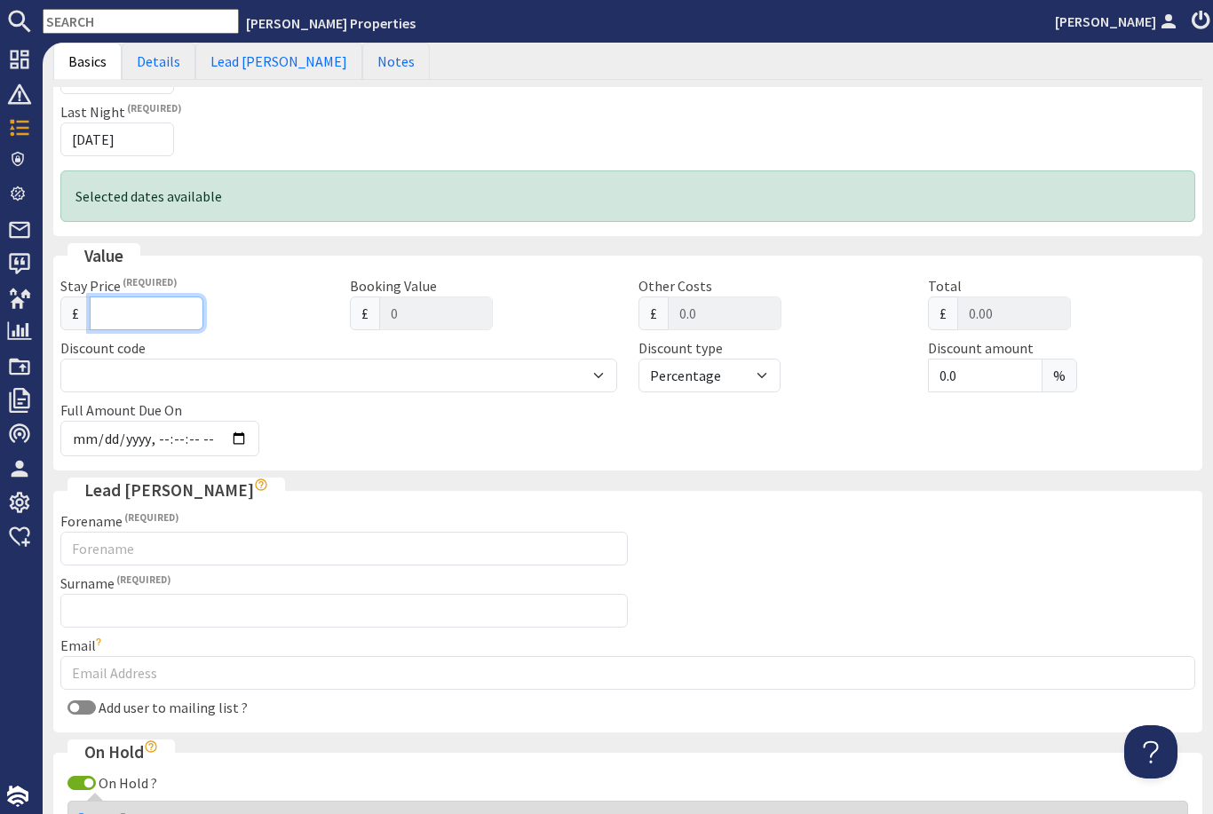
type input "2"
type input "2.00"
type input "28"
type input "28.00"
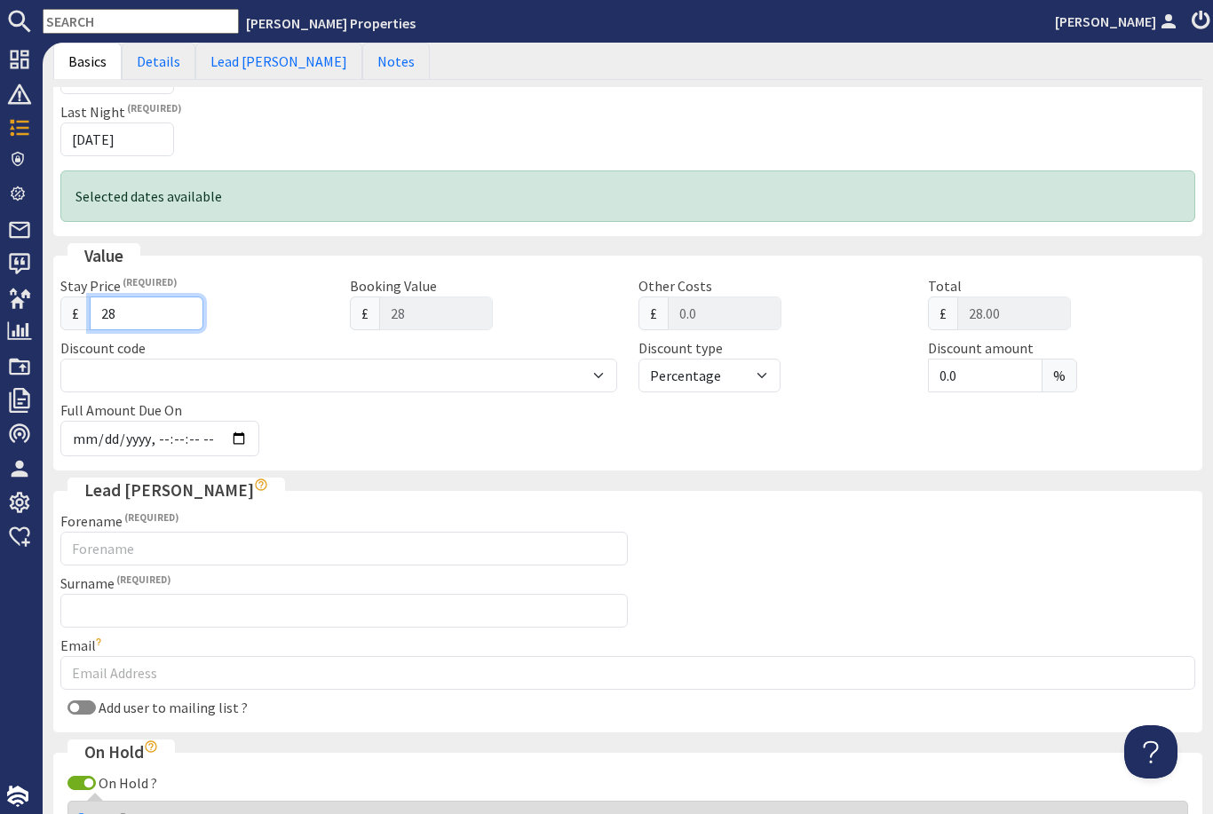
type input "280"
type input "280.00"
type input "2800"
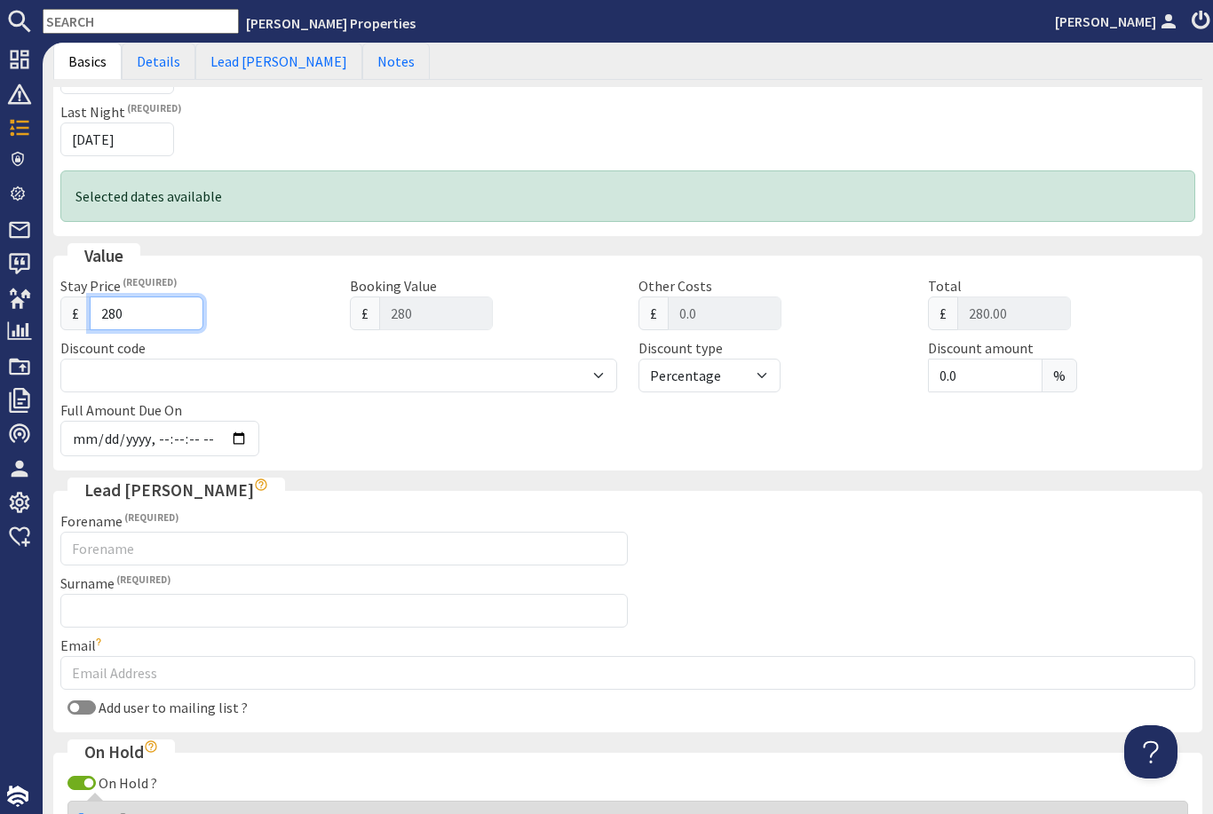
type input "2800.00"
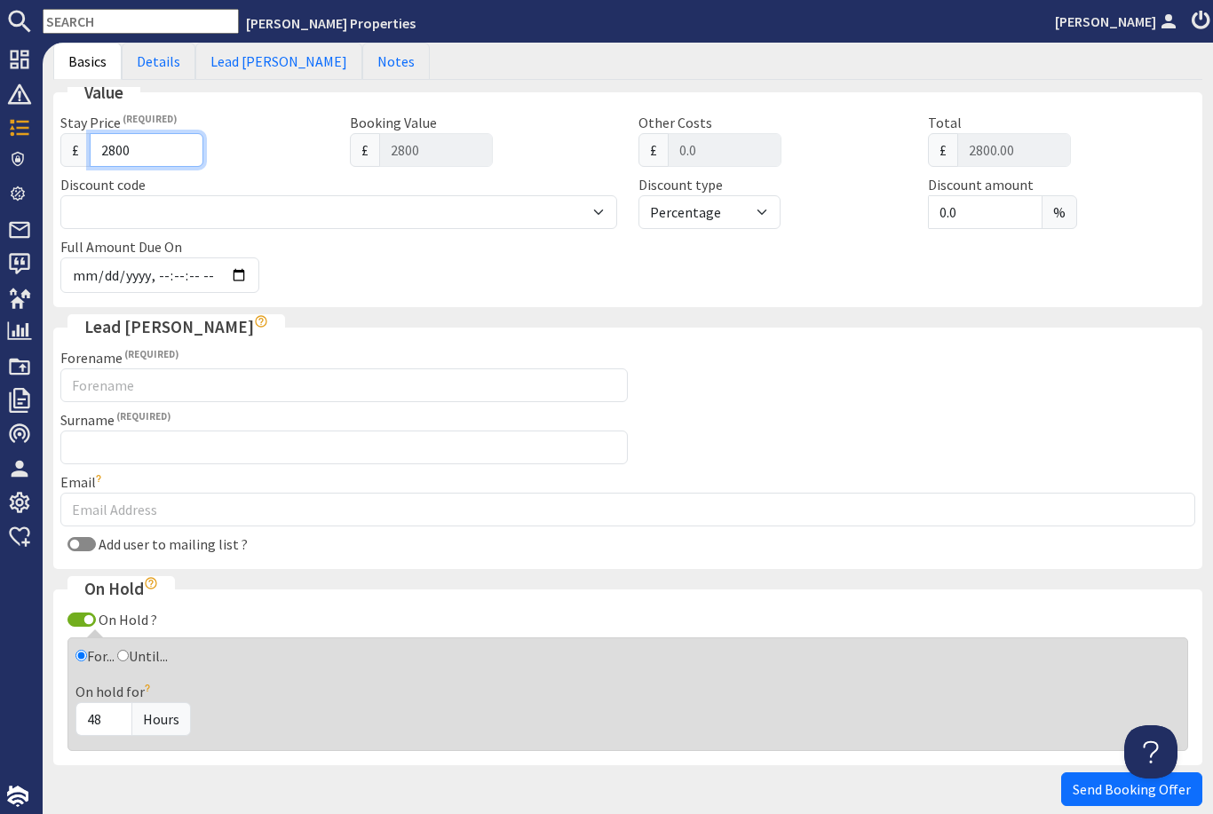
type input "2800"
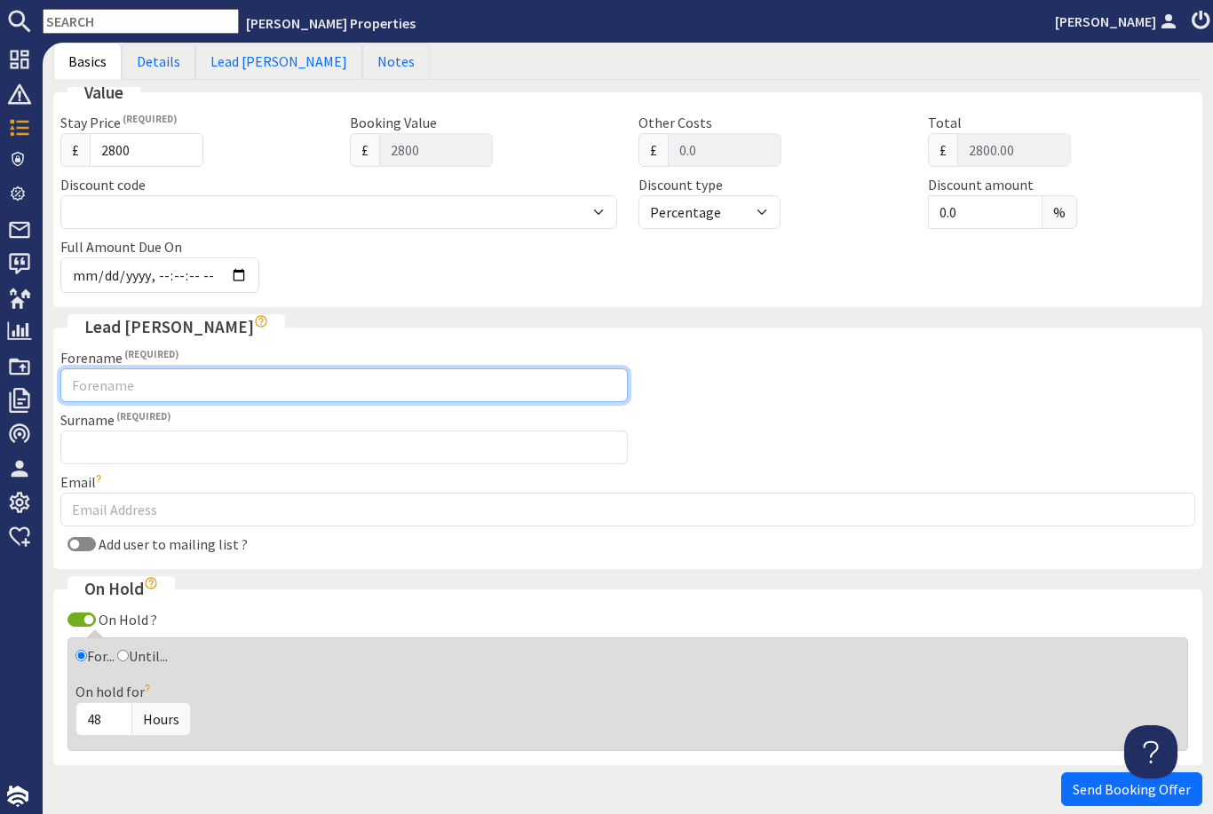
click at [226, 386] on input "Forename" at bounding box center [344, 386] width 568 height 34
type input "Lauren"
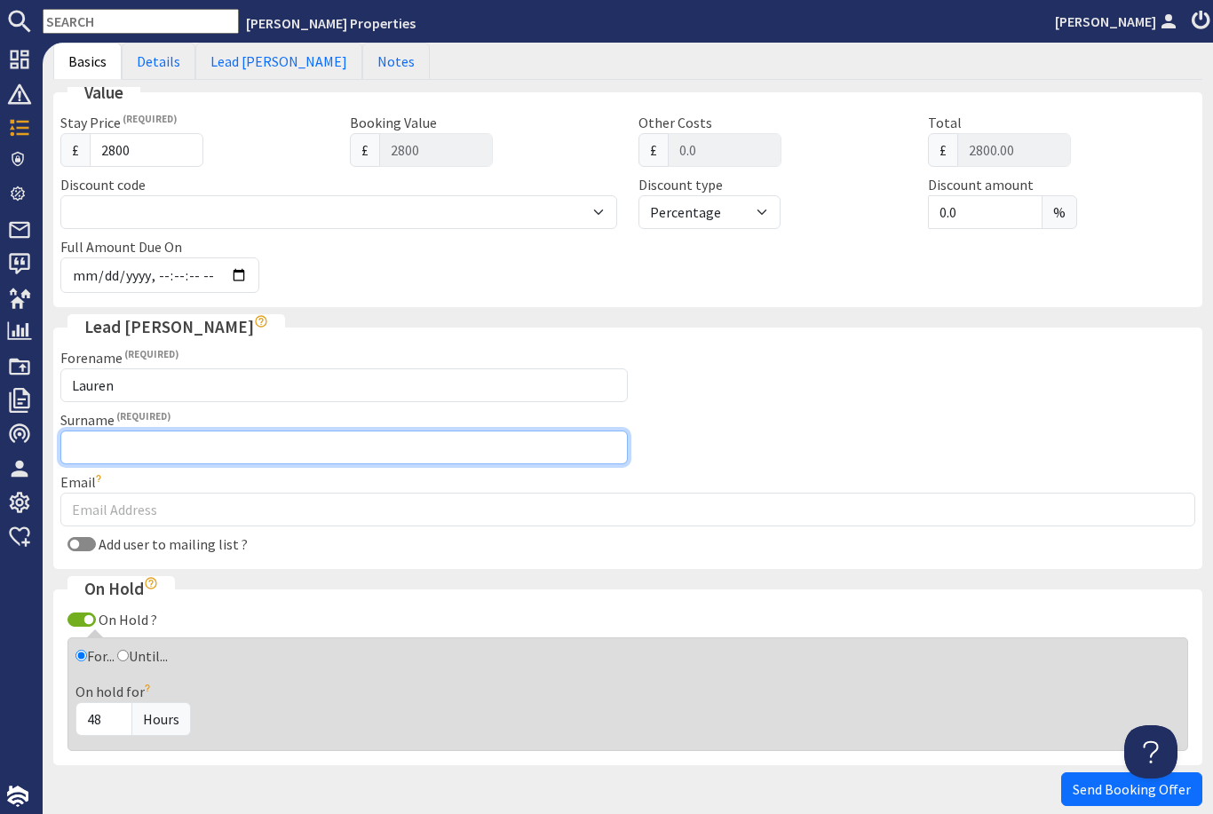
click at [505, 452] on input "Surname" at bounding box center [344, 448] width 568 height 34
type input "[PERSON_NAME]"
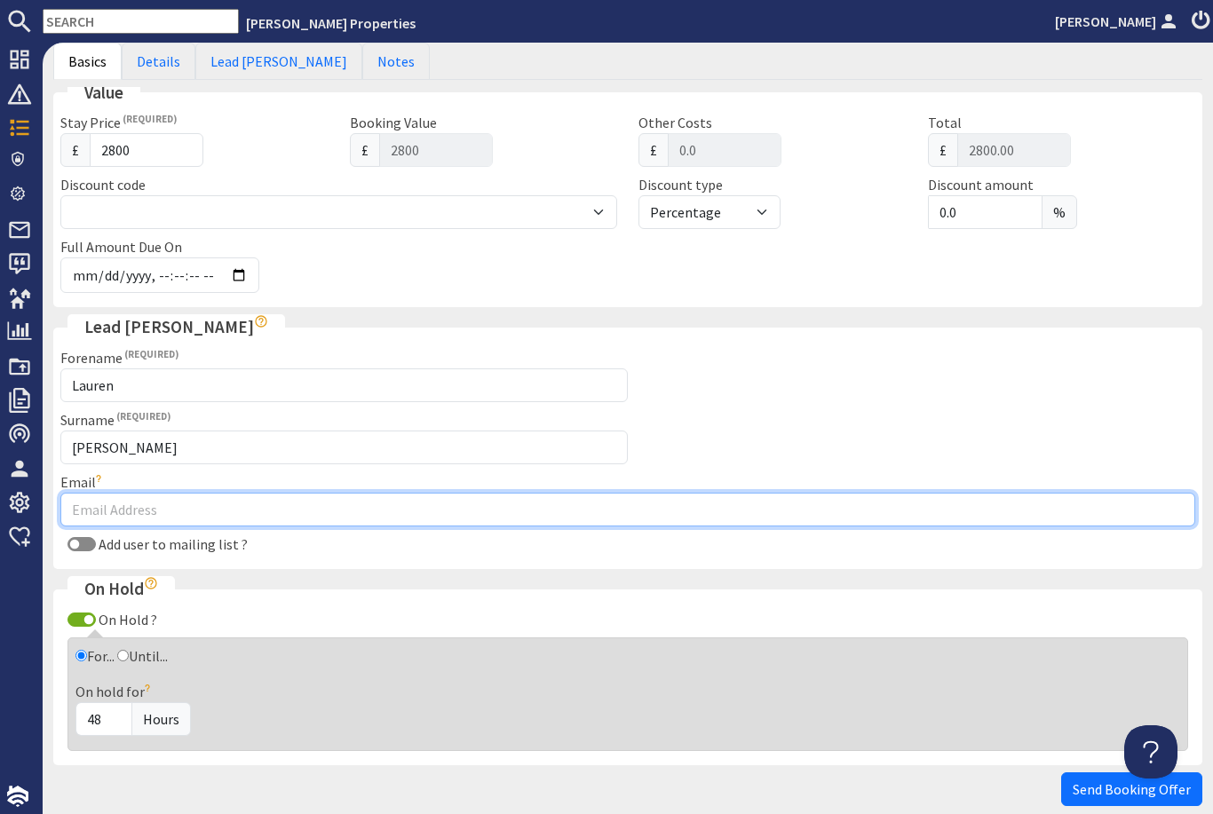
click at [478, 510] on input "Email" at bounding box center [627, 510] width 1135 height 34
type input "[EMAIL_ADDRESS][DOMAIN_NAME]"
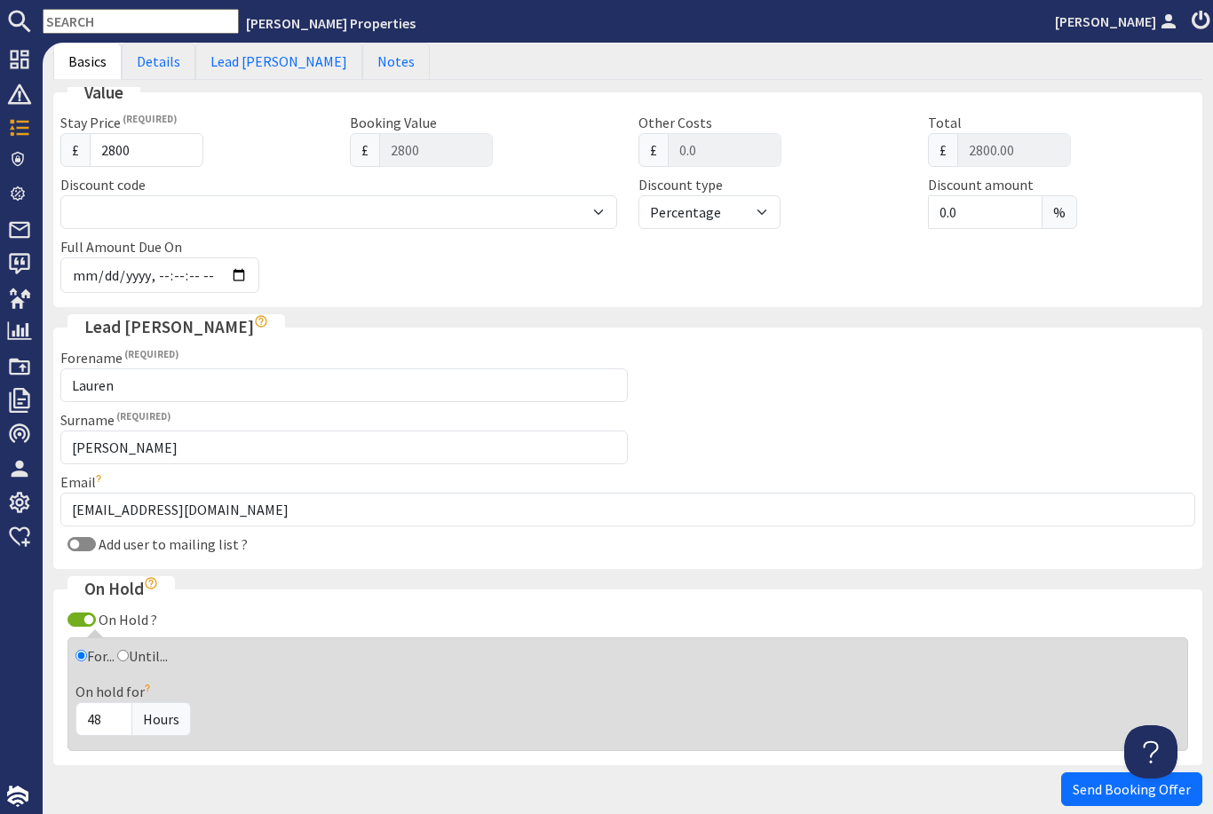
click at [91, 537] on input "Add user to mailing list ?" at bounding box center [82, 544] width 28 height 14
checkbox input "true"
click at [82, 599] on fieldset "On Hold On Hold ? For... Until... Hold Until A booking offer will hold the date…" at bounding box center [627, 670] width 1149 height 189
click at [87, 613] on input "On Hold ?" at bounding box center [82, 620] width 28 height 14
checkbox input "false"
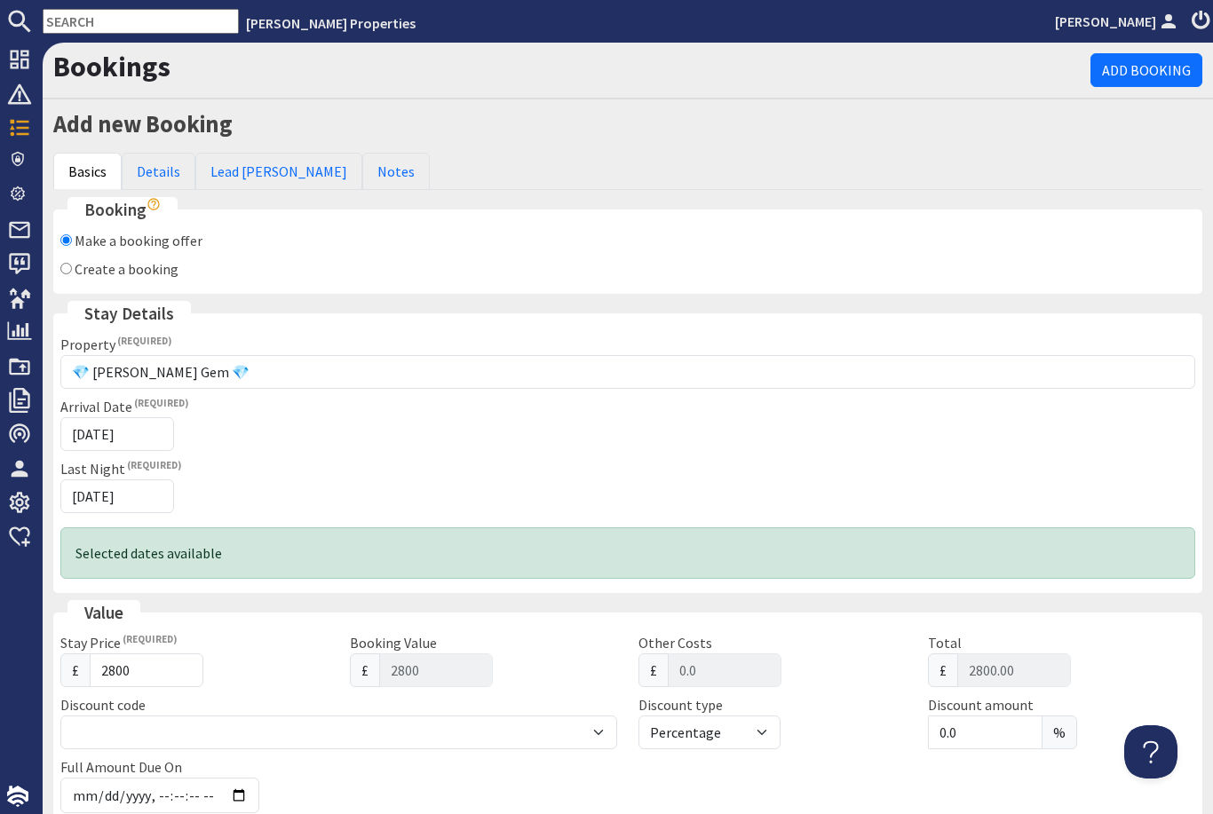
scroll to position [0, 0]
click at [149, 170] on link "Details" at bounding box center [159, 171] width 74 height 37
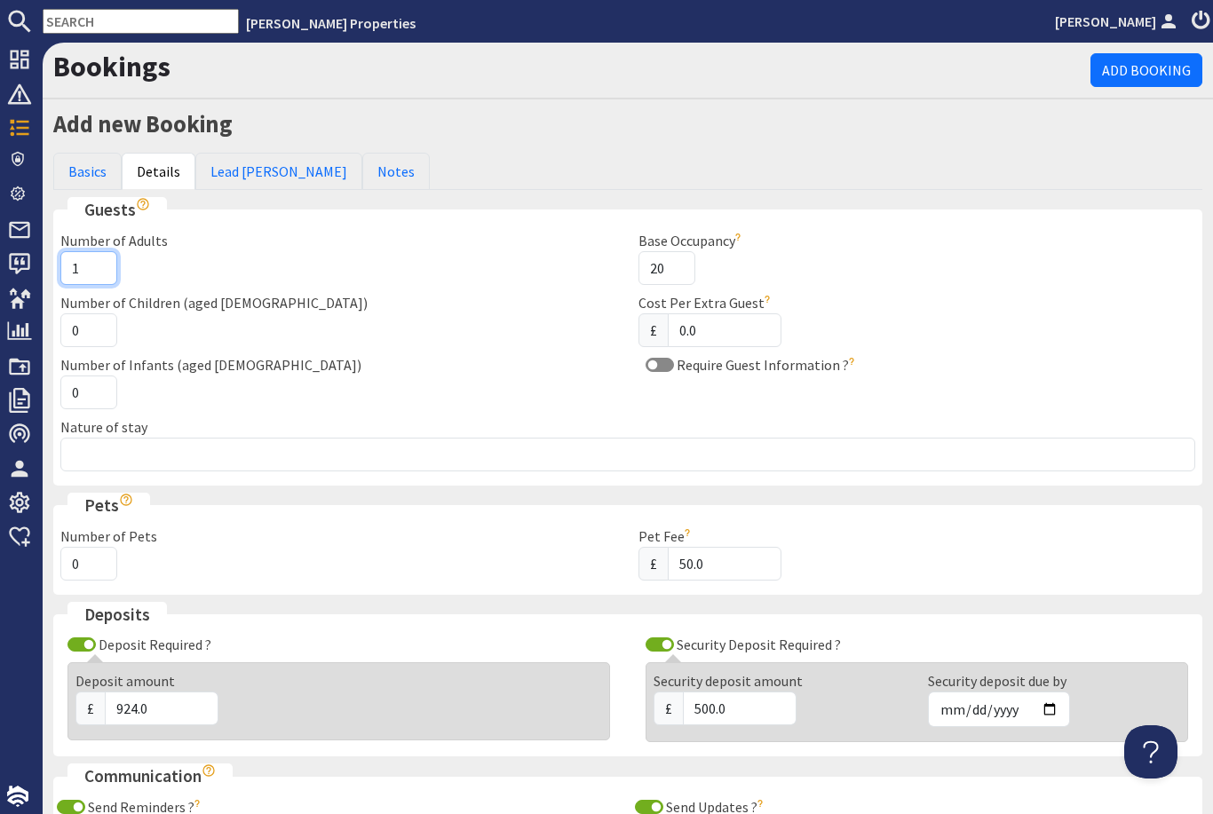
click at [104, 274] on input "1" at bounding box center [88, 268] width 57 height 34
type input "8"
click at [106, 324] on input "0" at bounding box center [88, 331] width 57 height 34
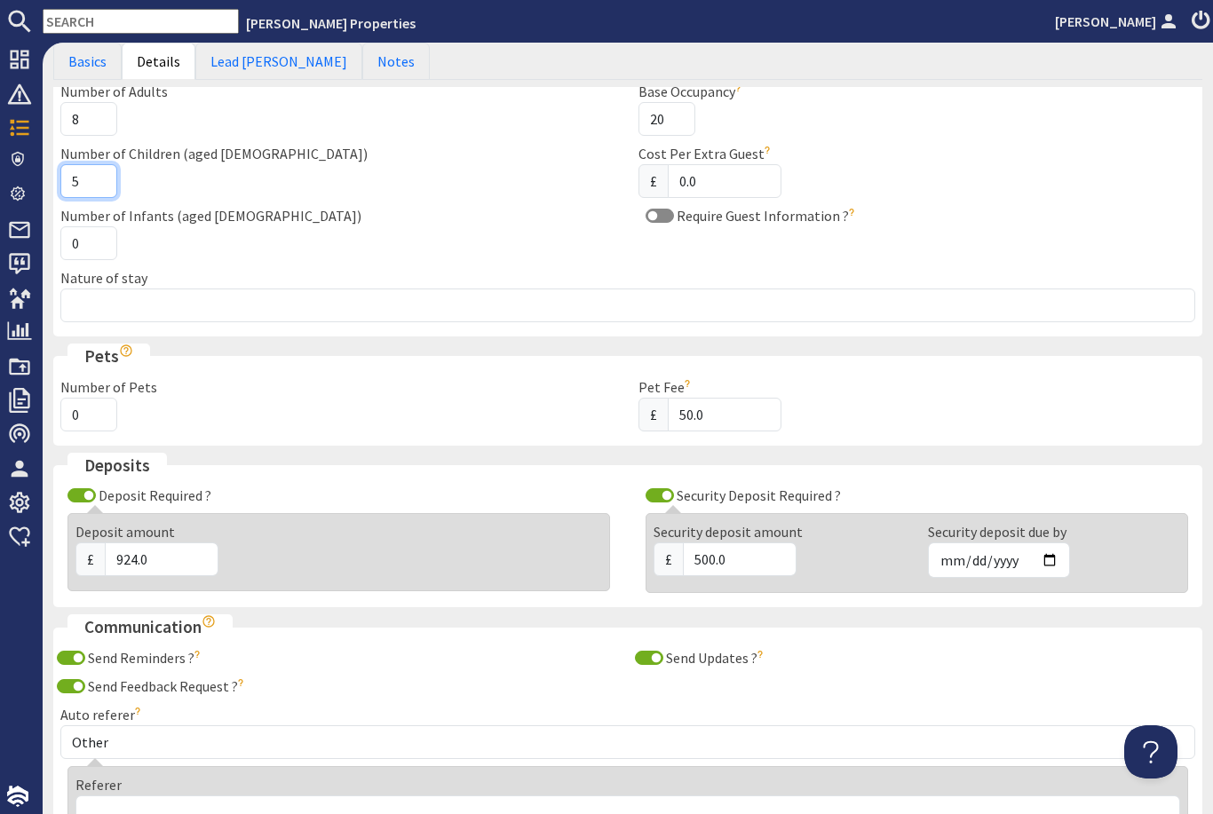
scroll to position [153, 0]
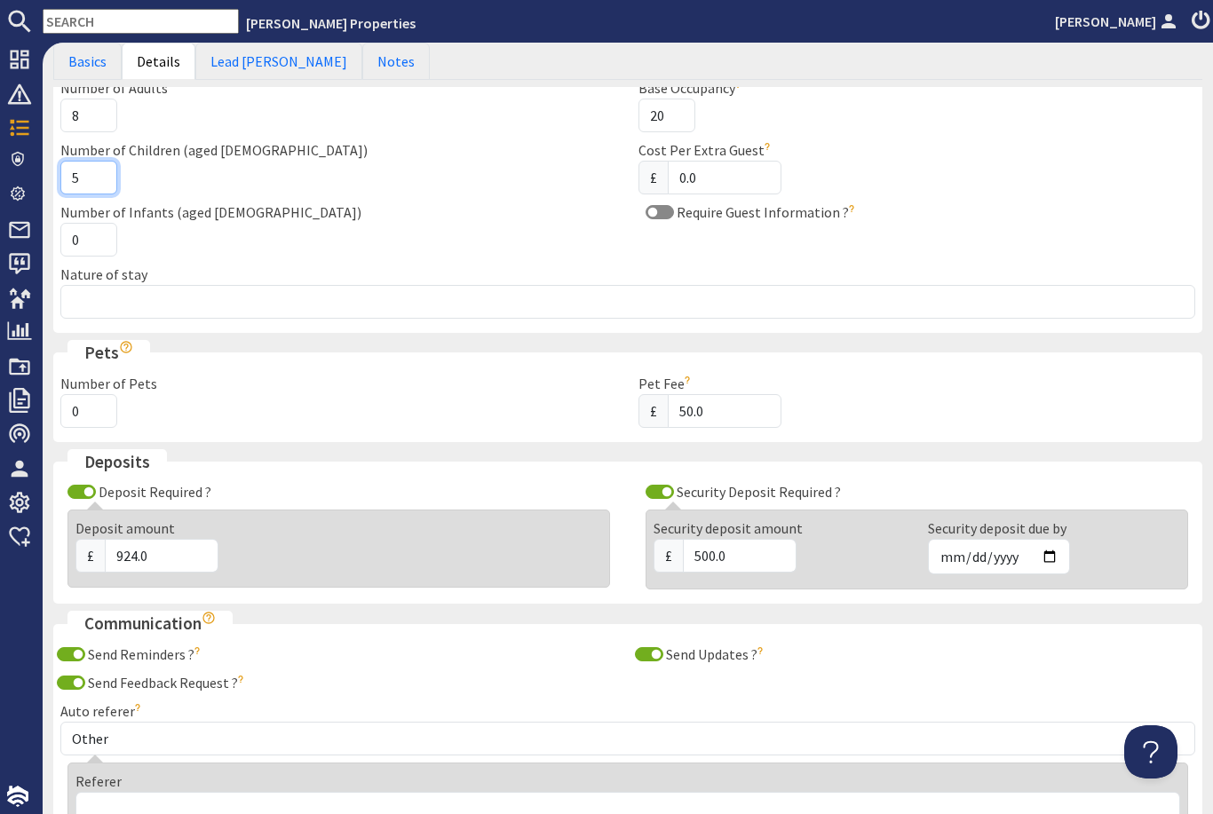
type input "5"
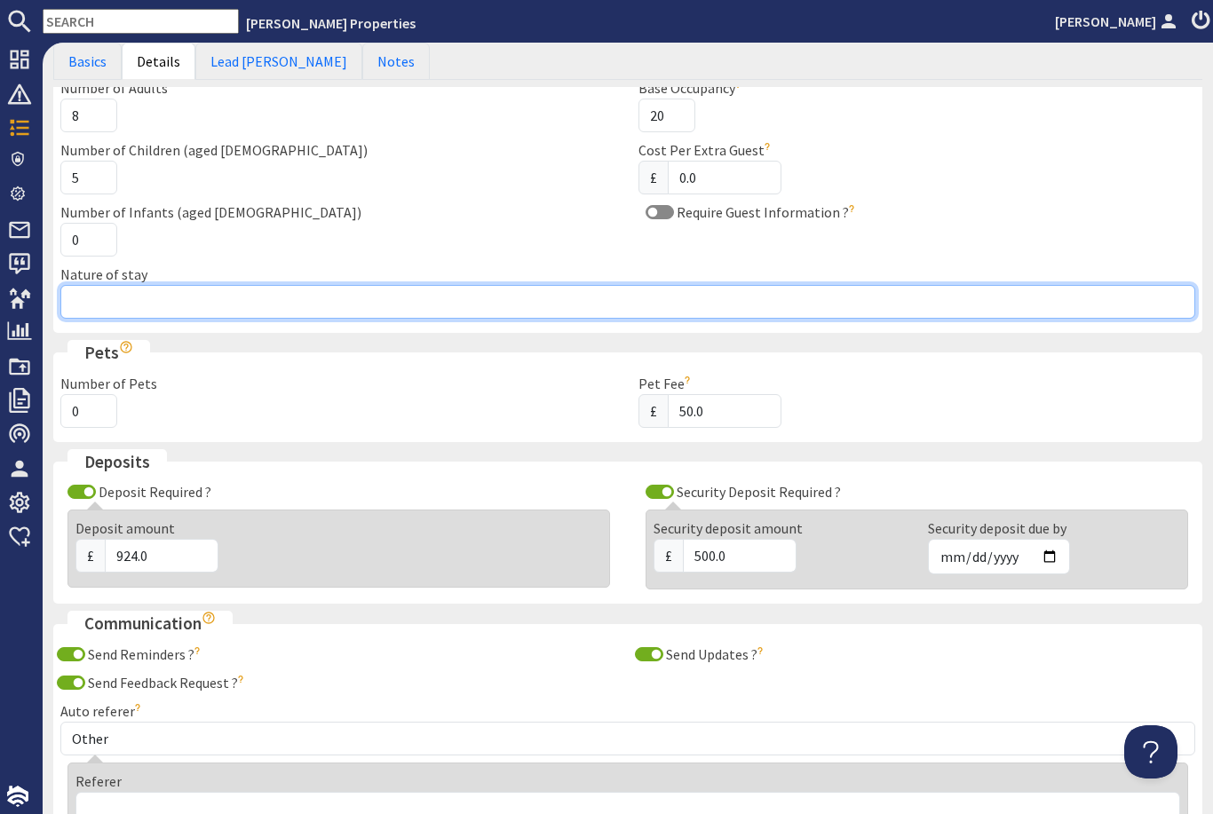
click at [713, 307] on input "Nature of stay" at bounding box center [627, 302] width 1135 height 34
type input "Holiday"
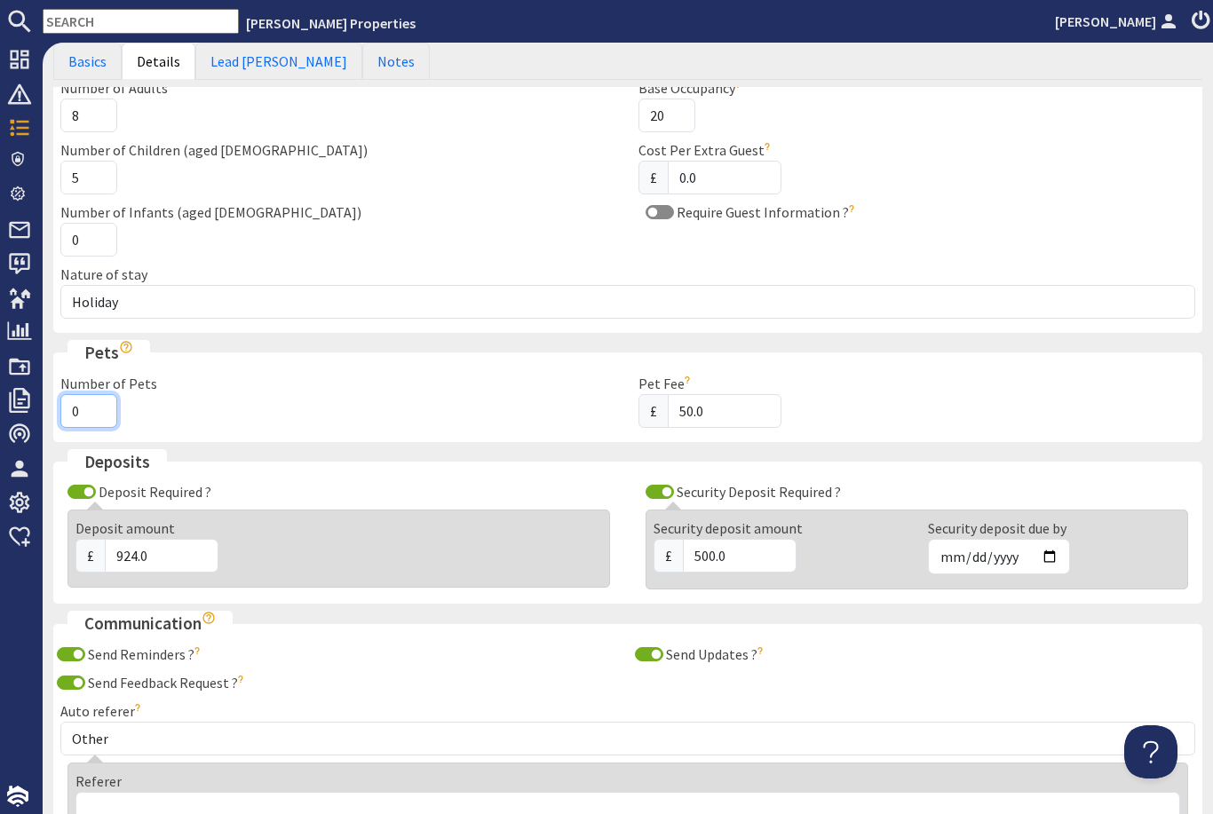
click at [91, 409] on input "0" at bounding box center [88, 411] width 57 height 34
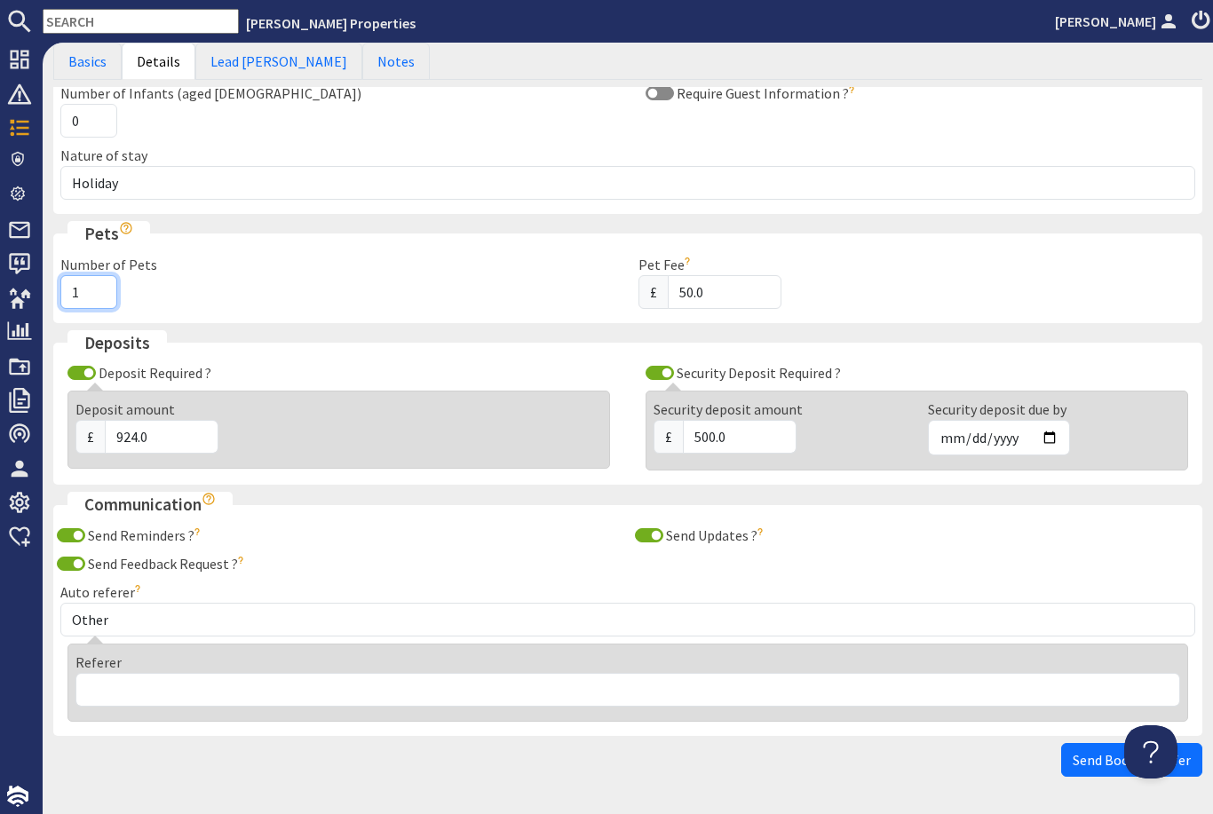
scroll to position [270, 0]
type input "1"
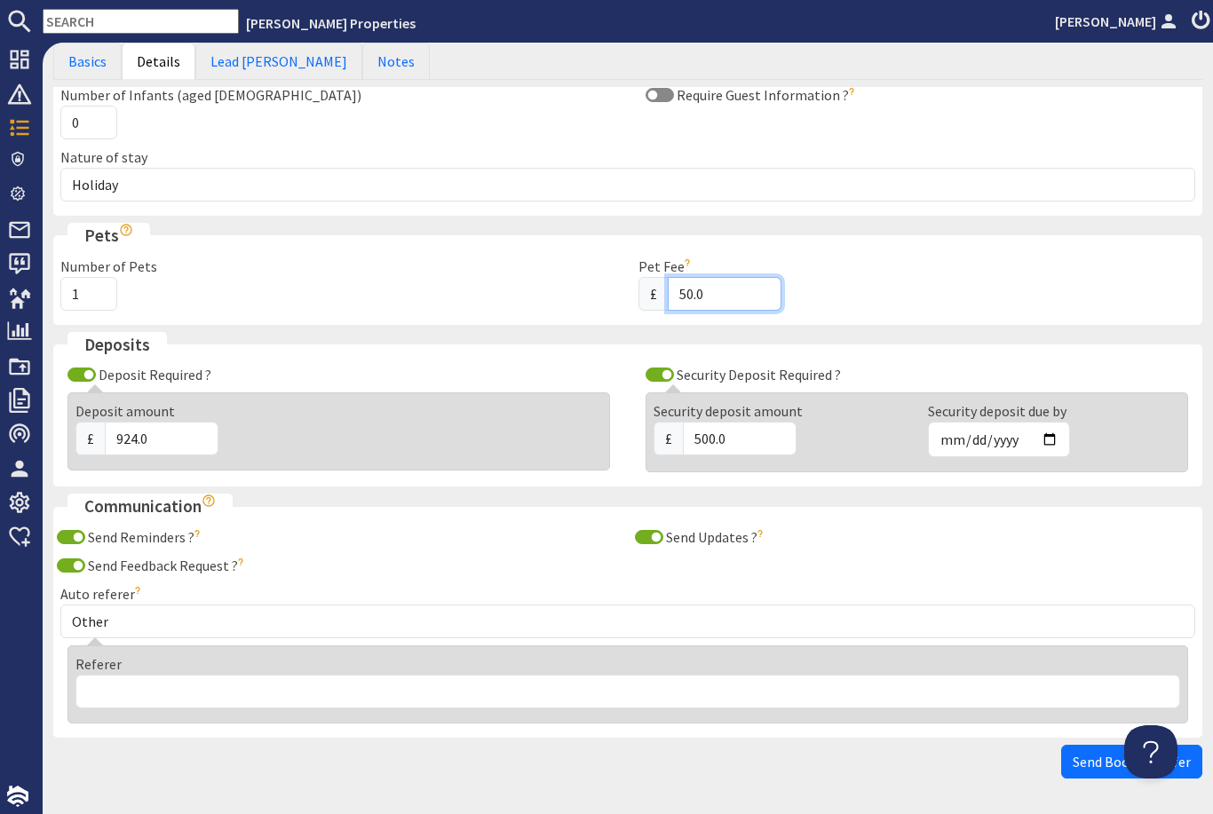
click at [737, 292] on input "50.0" at bounding box center [725, 294] width 114 height 34
type input "5"
type input "0.00"
click at [655, 369] on input "Security Deposit Required ?" at bounding box center [660, 375] width 28 height 14
checkbox input "false"
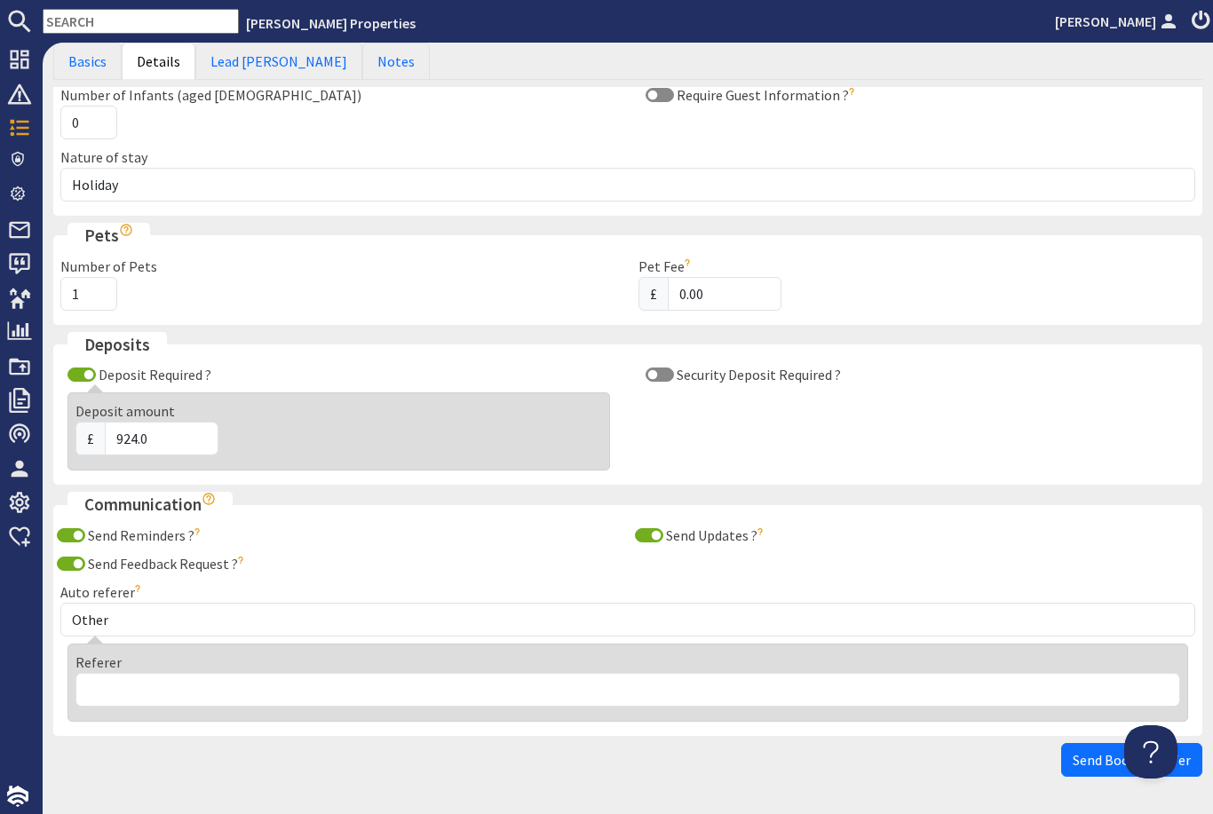
click at [649, 532] on input "Send Updates ?" at bounding box center [649, 535] width 28 height 14
checkbox input "false"
click at [83, 533] on input "Send Reminders ?" at bounding box center [71, 535] width 28 height 14
checkbox input "false"
click at [92, 368] on input "Deposit Required ?" at bounding box center [82, 375] width 28 height 14
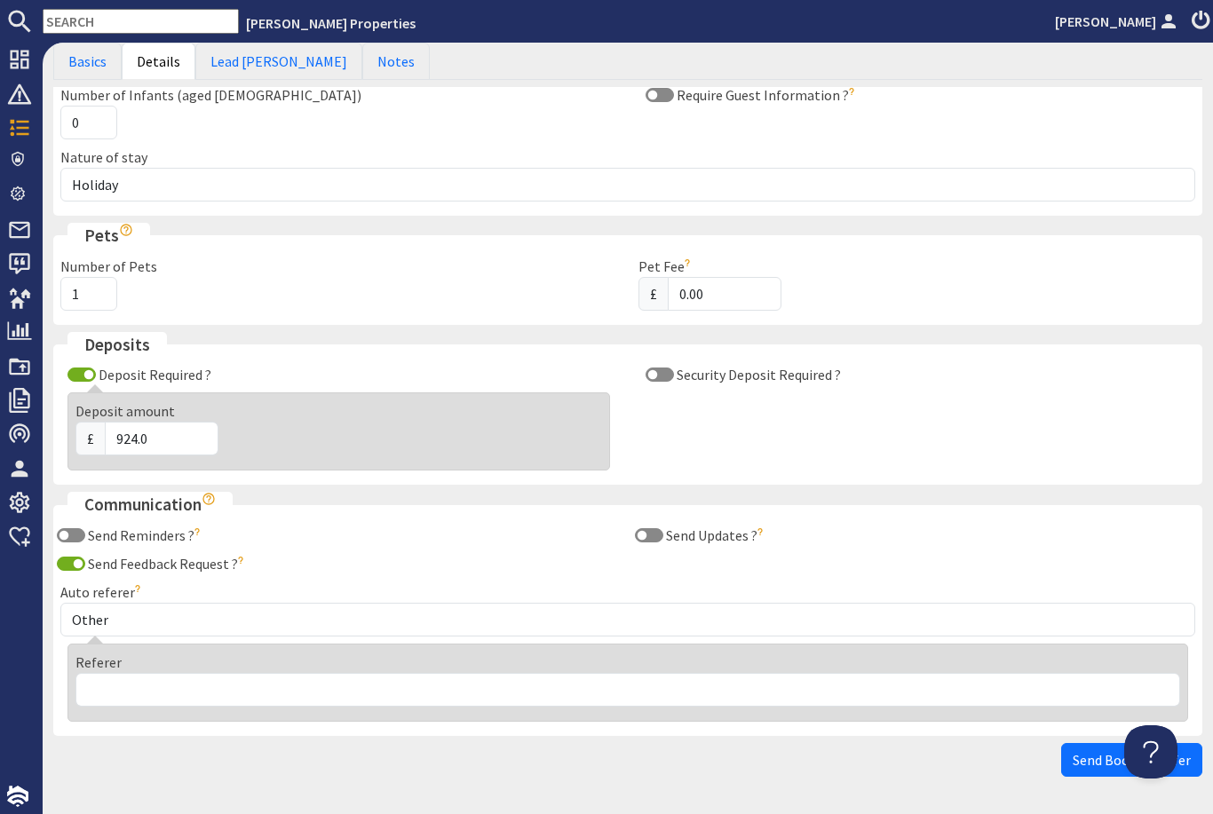
checkbox input "false"
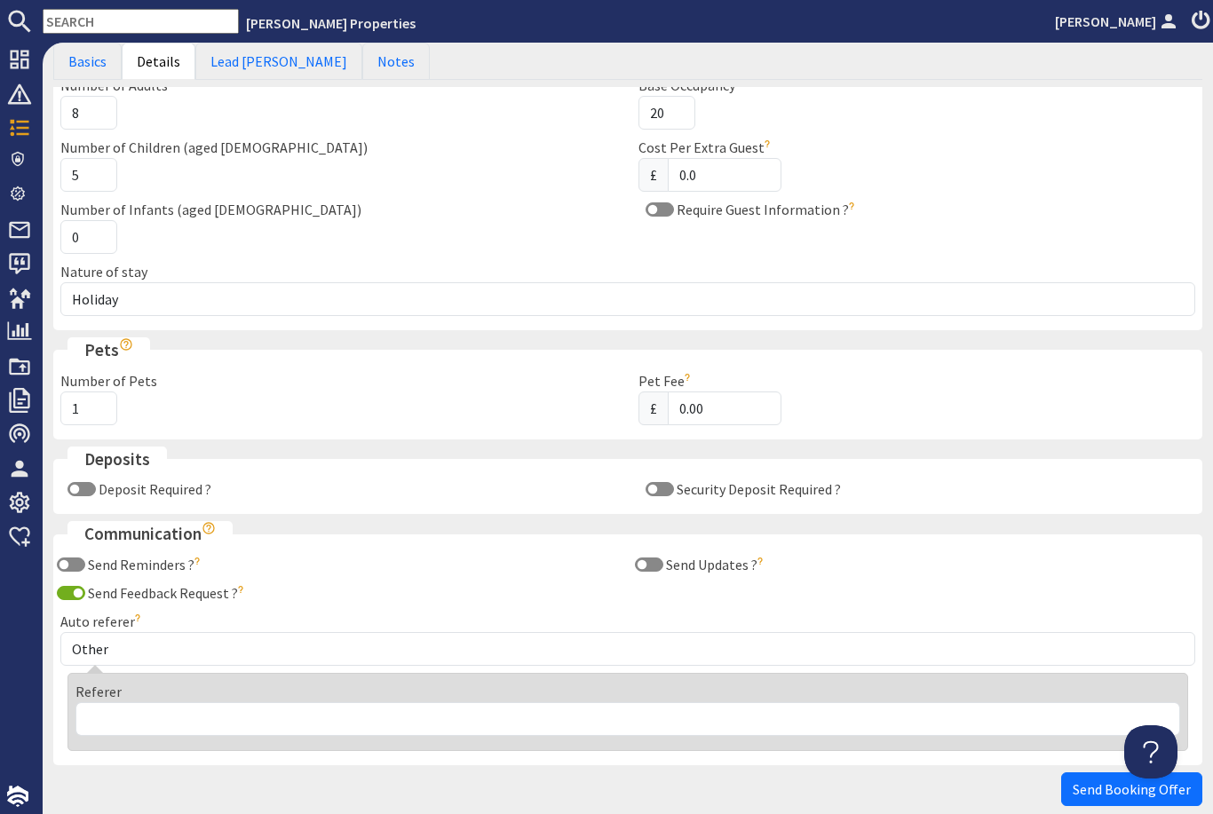
scroll to position [158, 0]
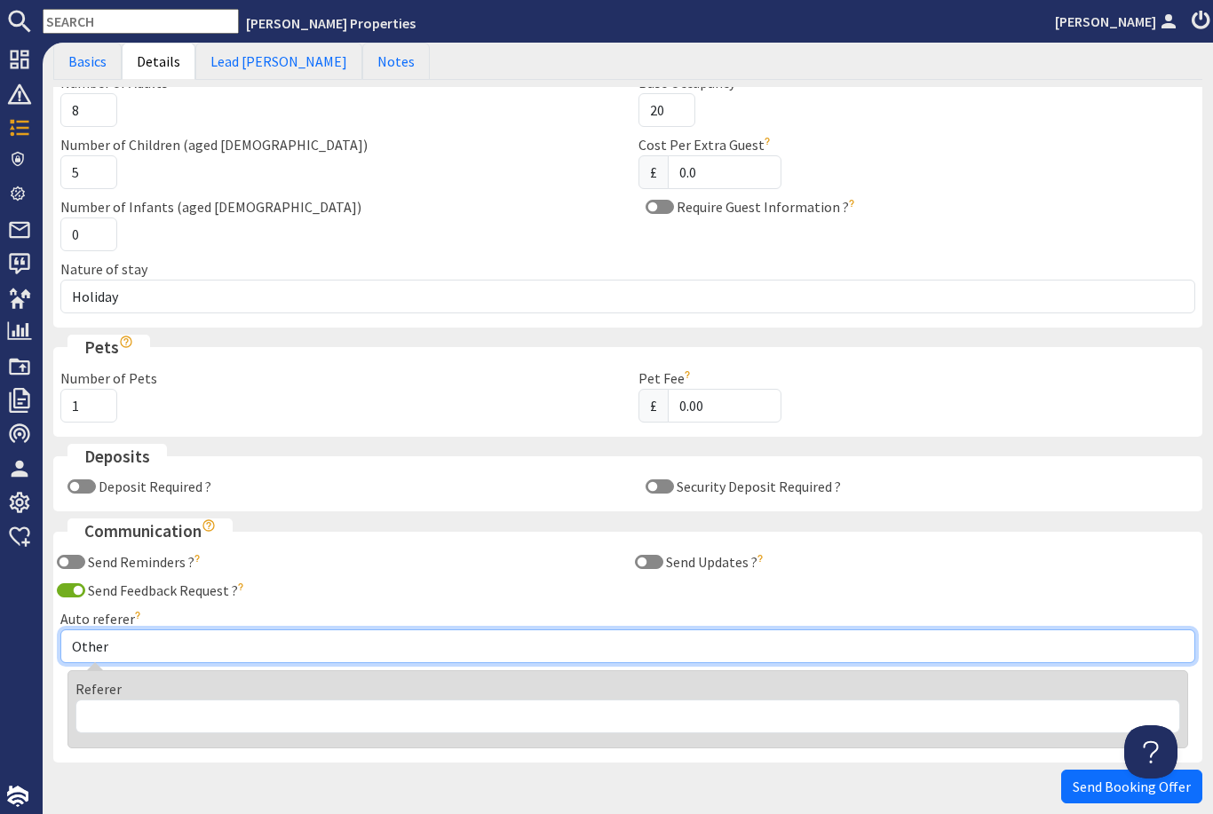
click at [620, 642] on select "Other Aber Cottage and Retreat Abritel Airbnb [PERSON_NAME] House A Moment Of S…" at bounding box center [627, 647] width 1135 height 34
select select "163"
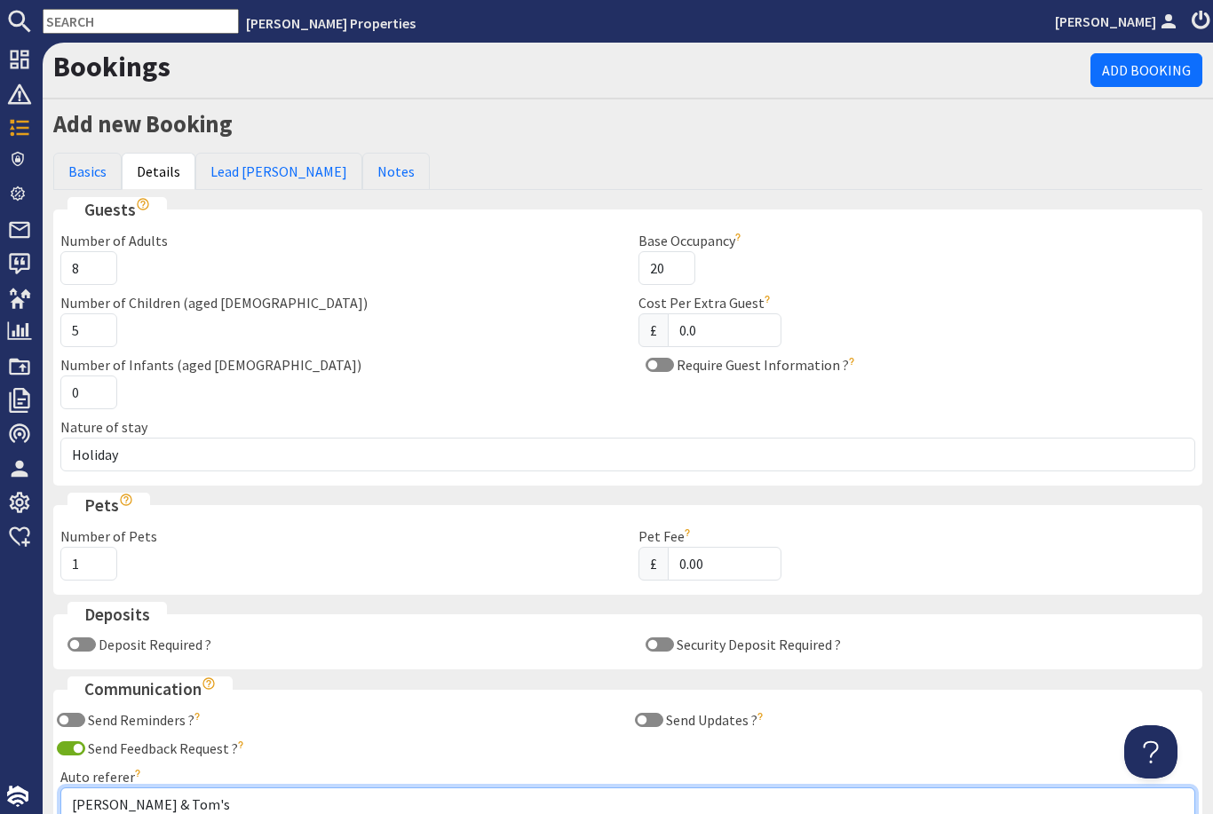
scroll to position [0, 0]
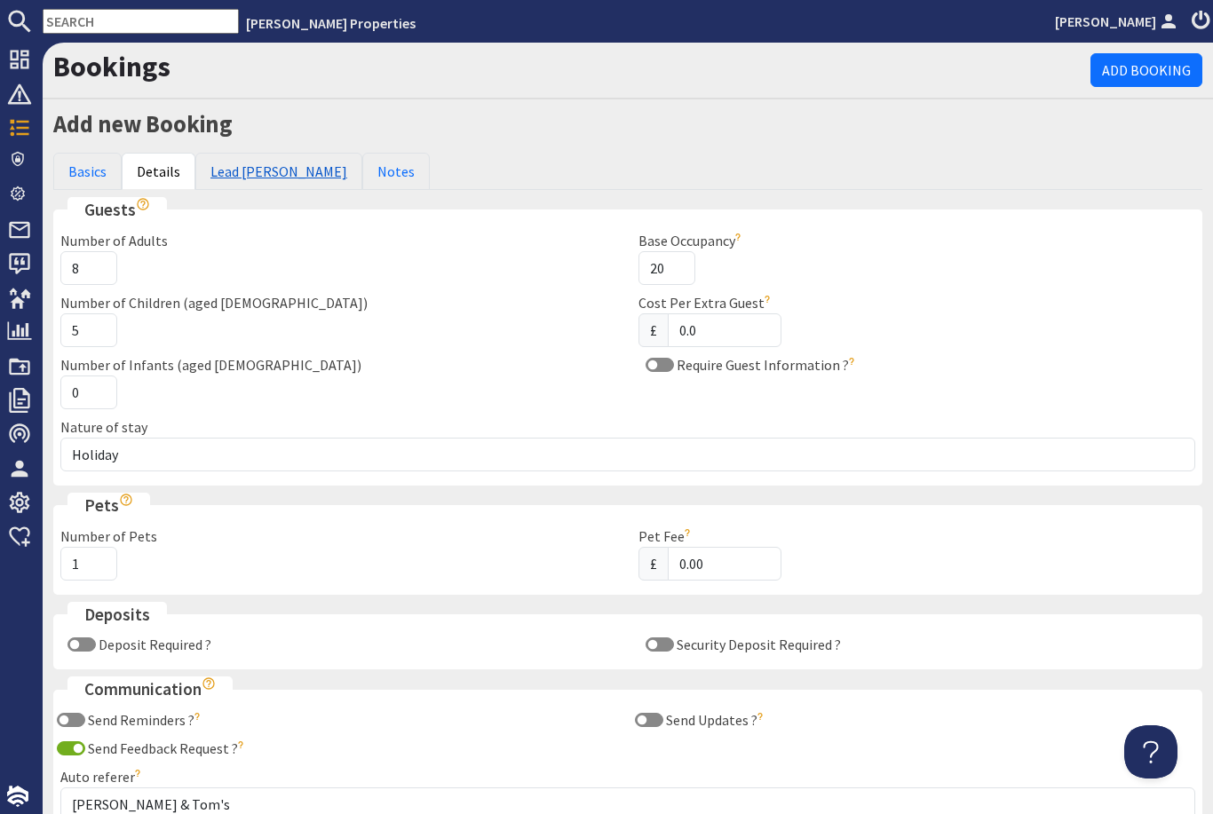
click at [239, 181] on link "Lead [PERSON_NAME]" at bounding box center [278, 171] width 167 height 37
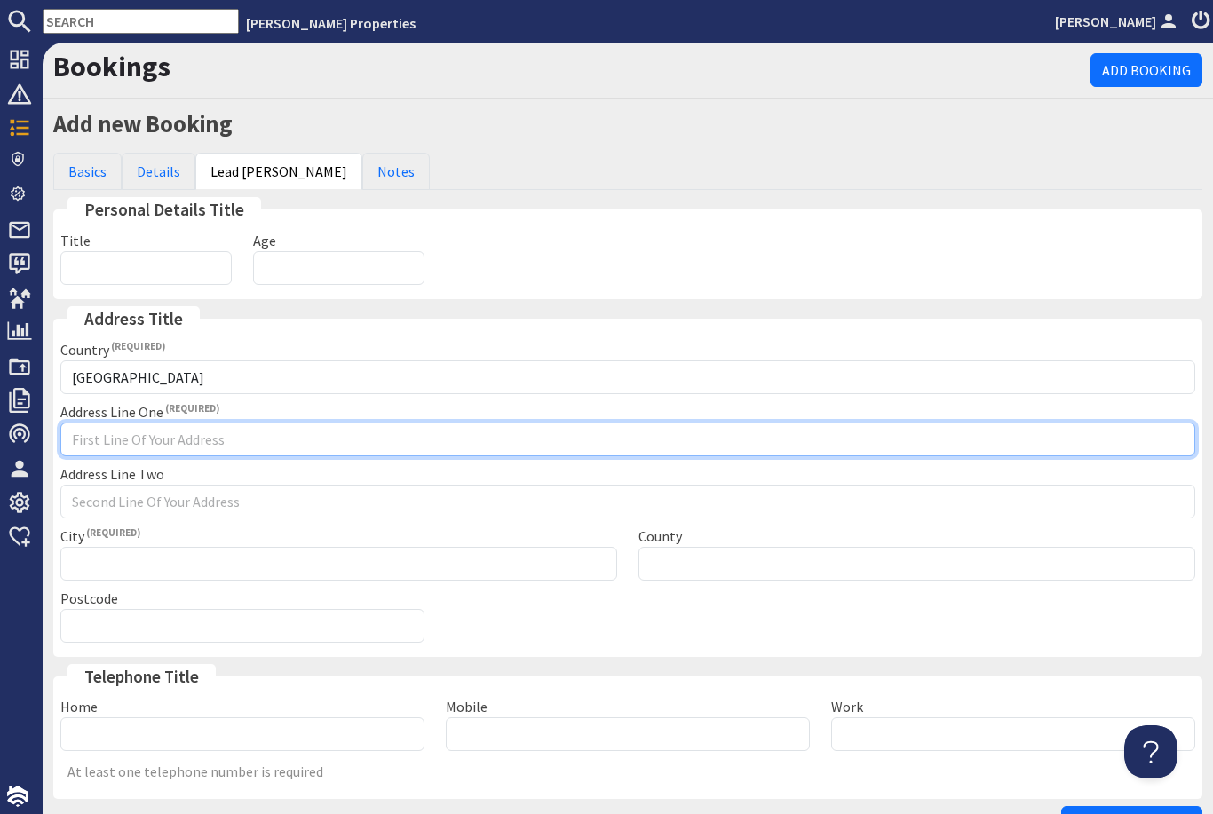
click at [340, 433] on input "Address Line One" at bounding box center [627, 440] width 1135 height 34
type input "."
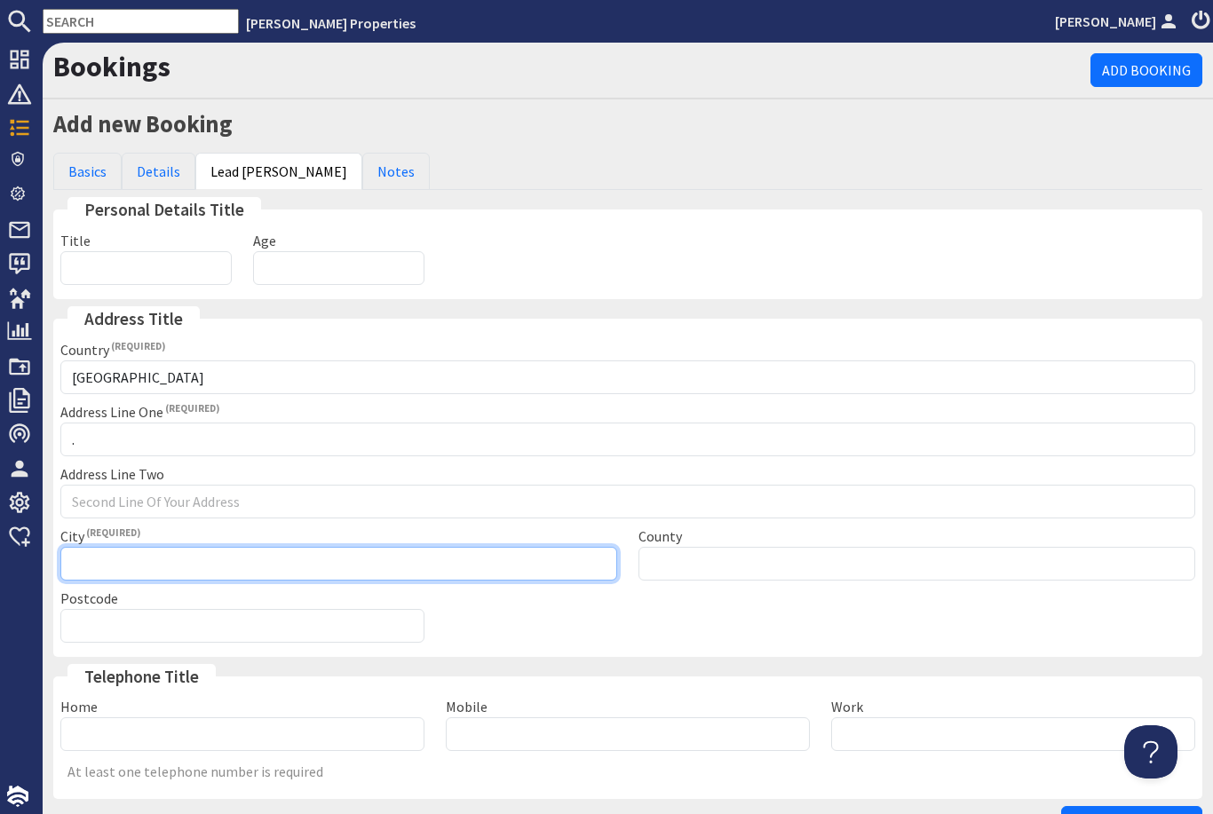
click at [245, 567] on input "City" at bounding box center [338, 564] width 557 height 34
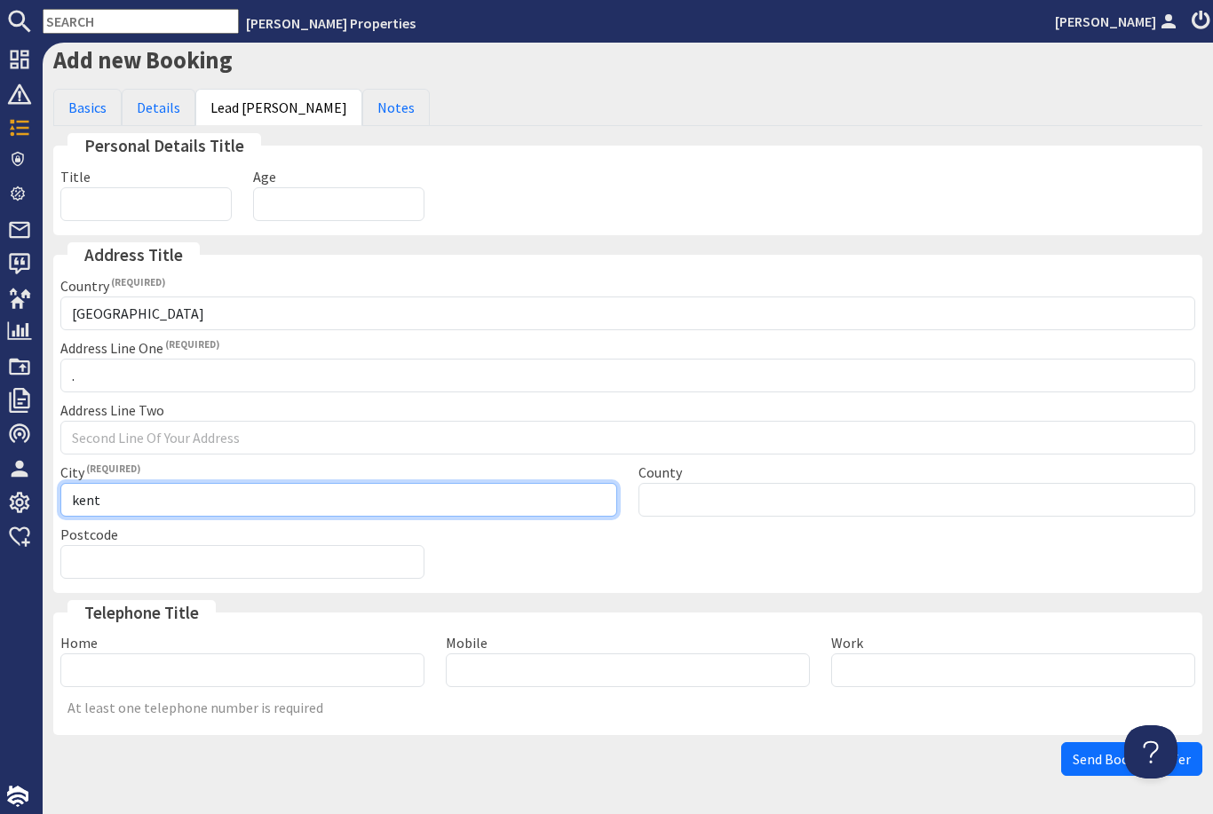
scroll to position [63, 0]
type input "kent"
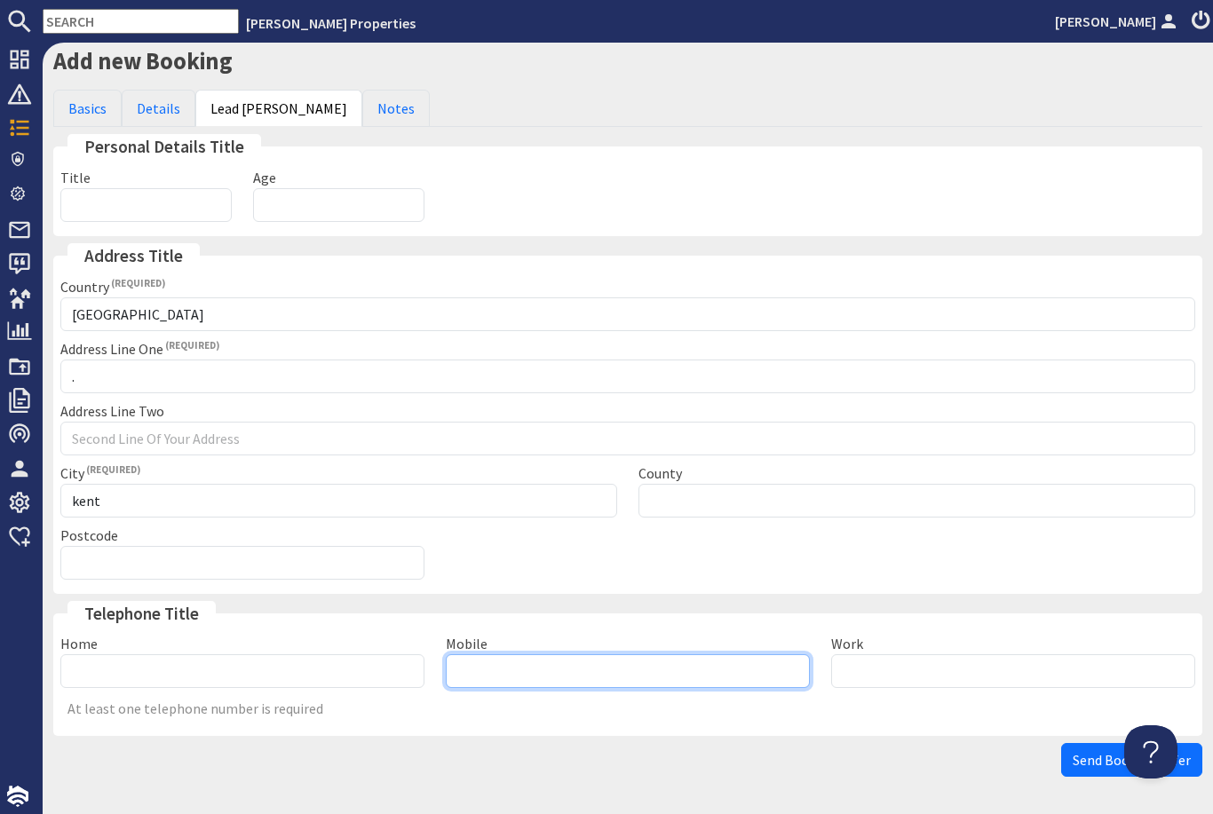
click at [556, 674] on input "Mobile" at bounding box center [628, 672] width 364 height 34
type input "07816393019"
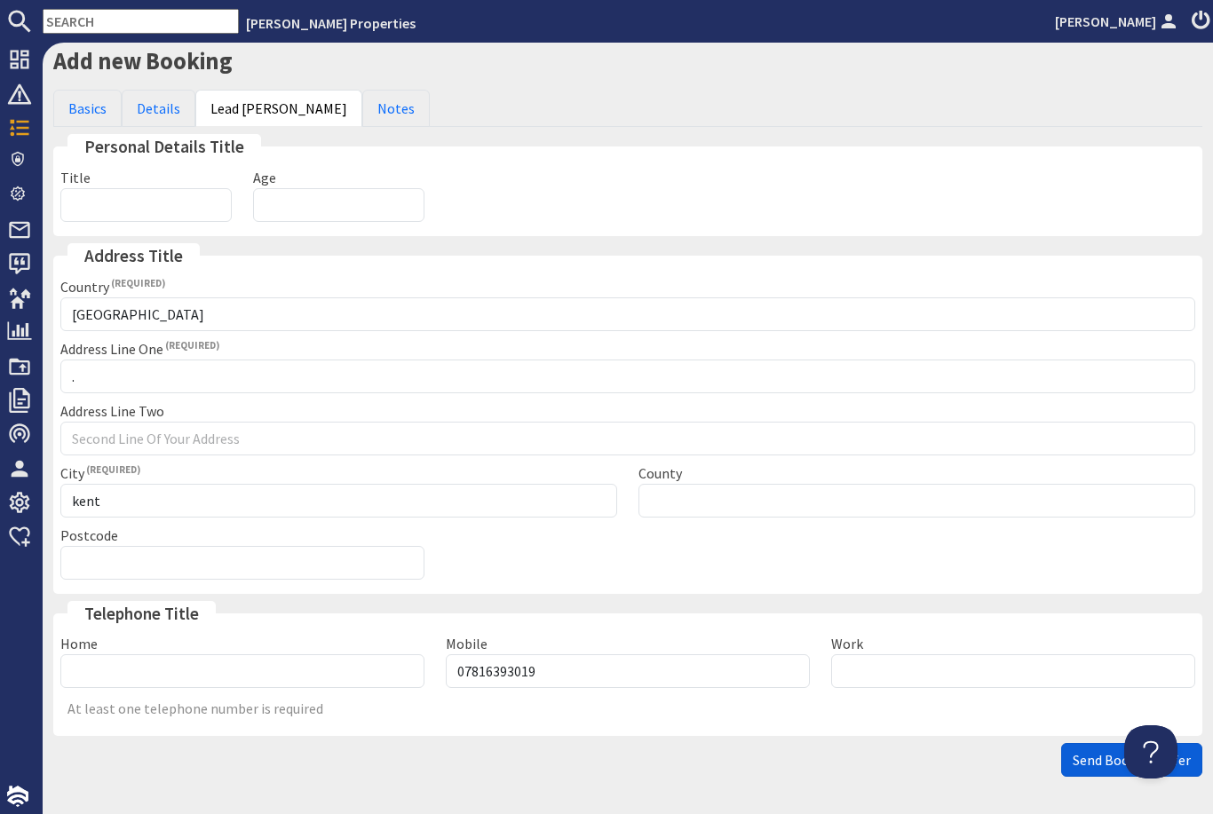
click at [1075, 760] on button "Send Booking Offer" at bounding box center [1131, 760] width 141 height 34
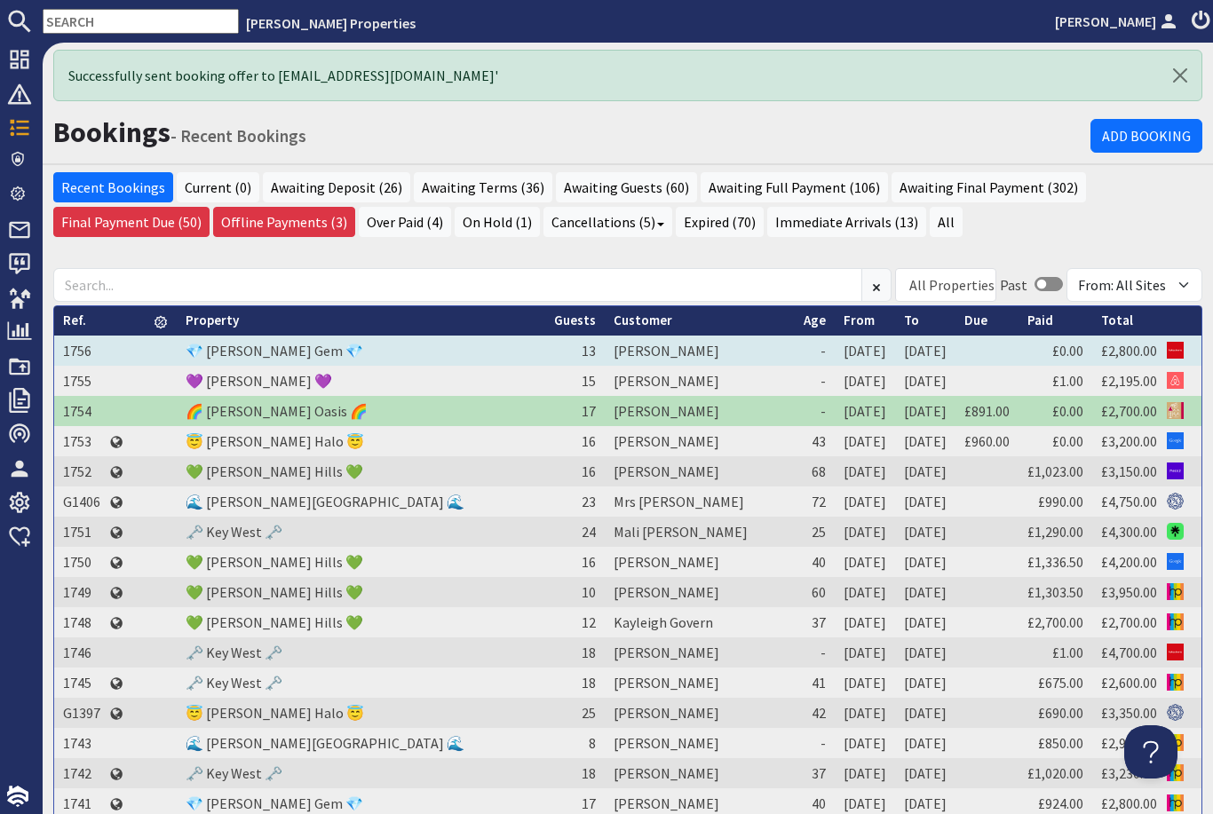
click at [89, 352] on td "1756" at bounding box center [81, 351] width 55 height 30
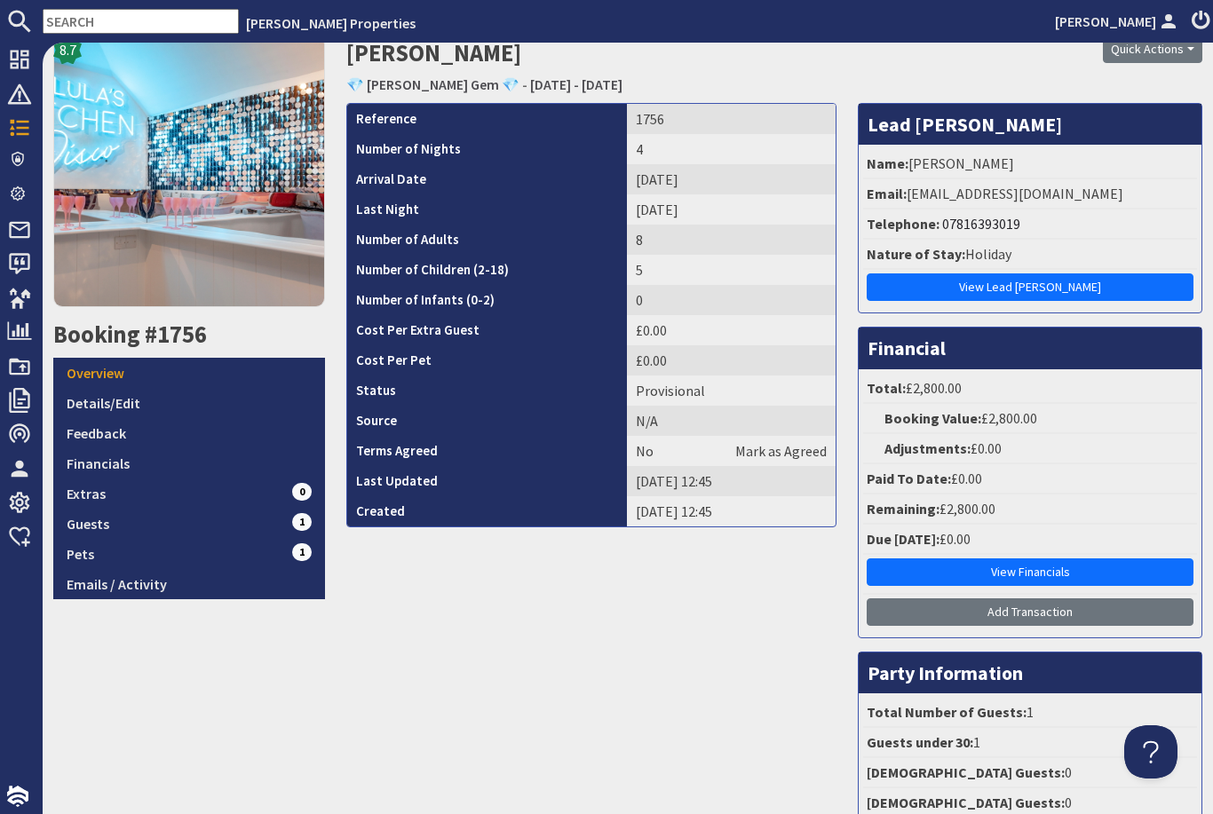
scroll to position [180, 0]
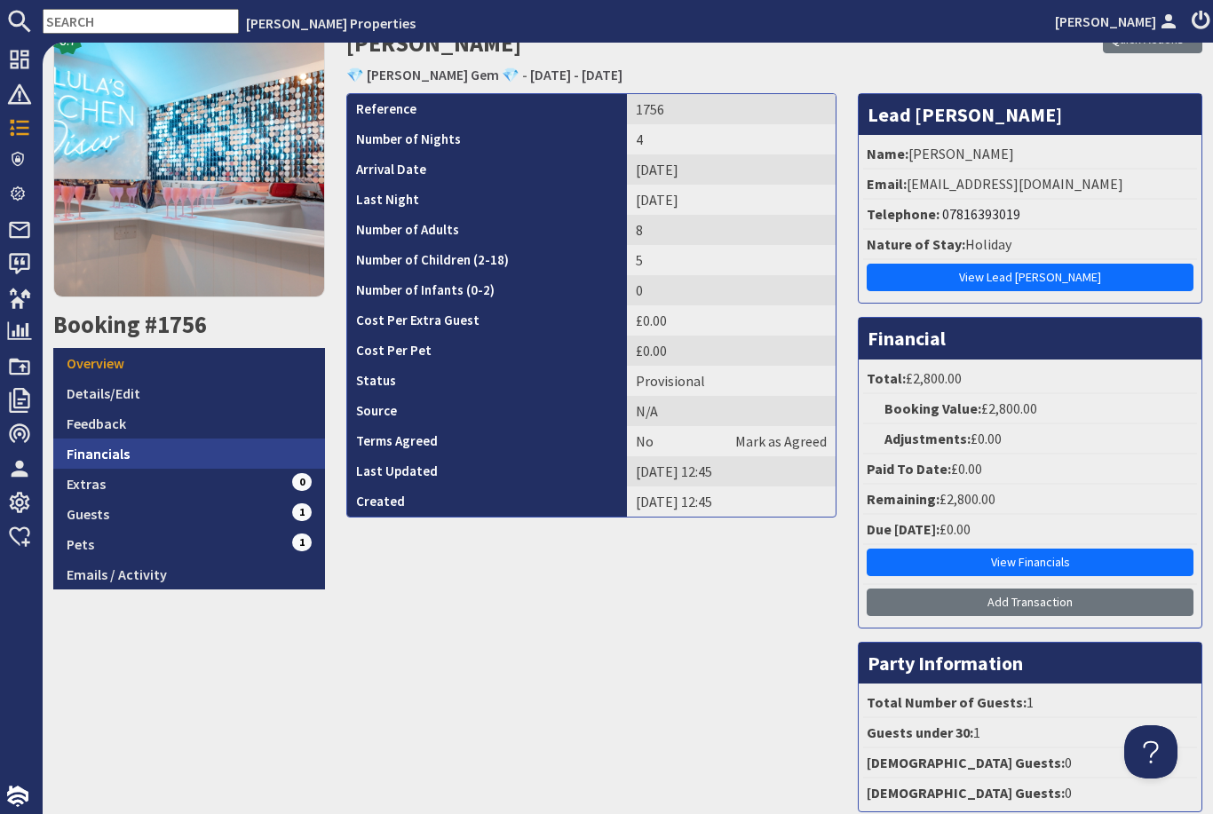
click at [147, 456] on link "Financials" at bounding box center [189, 454] width 272 height 30
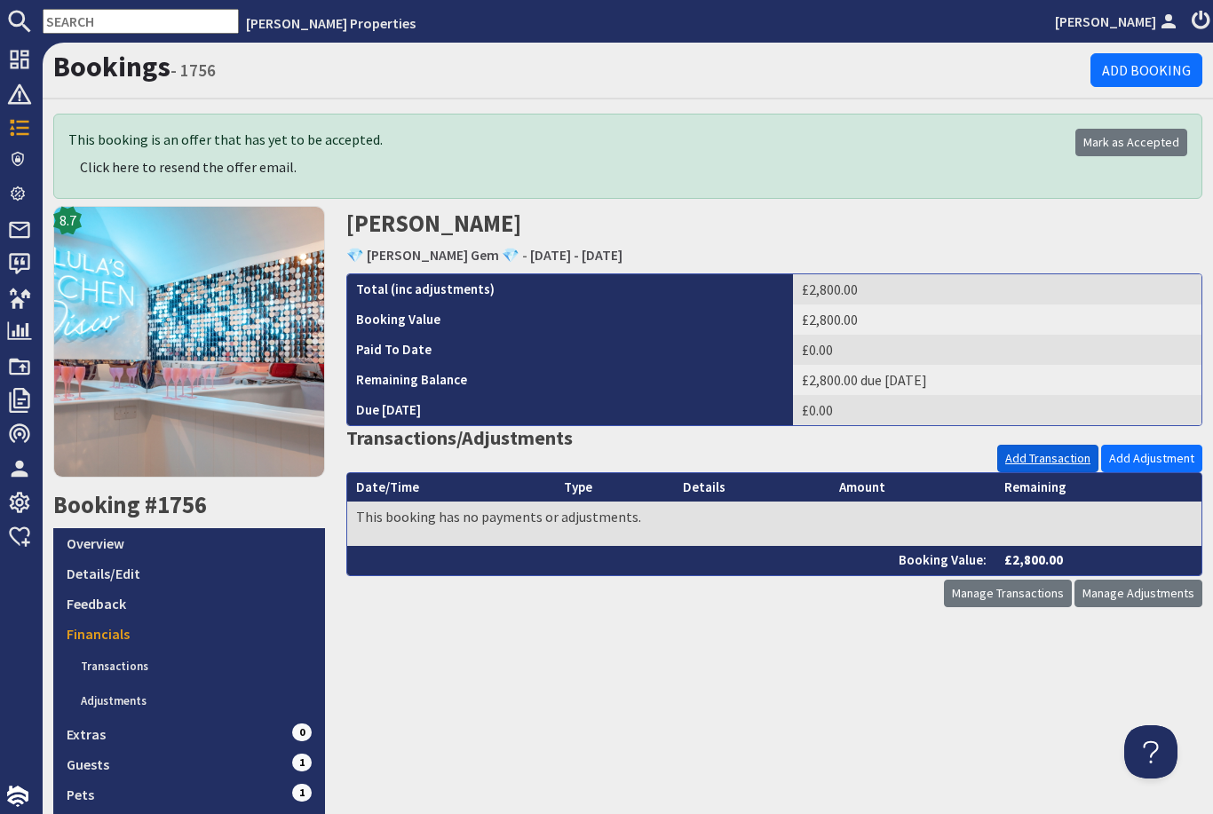
click at [1060, 457] on link "Add Transaction" at bounding box center [1047, 459] width 101 height 28
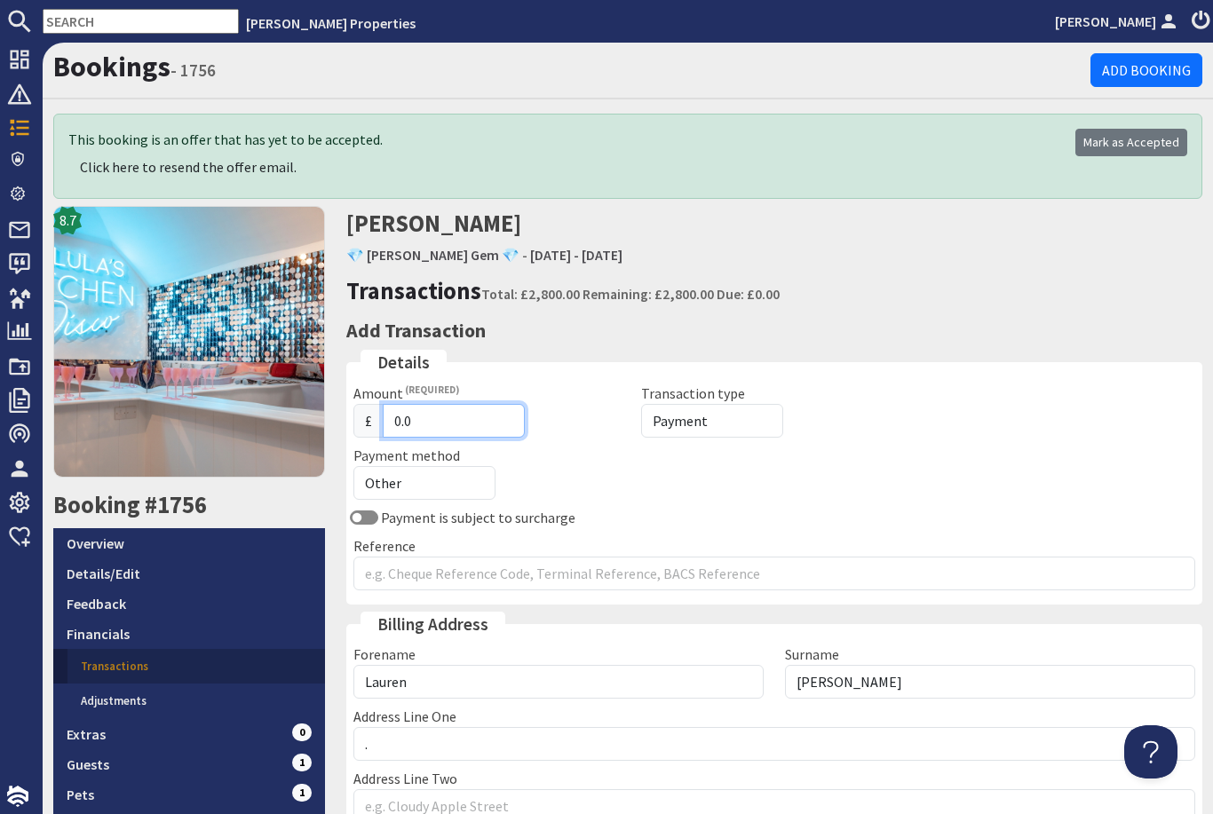
click at [472, 417] on input "0.0" at bounding box center [454, 421] width 142 height 34
type input "0"
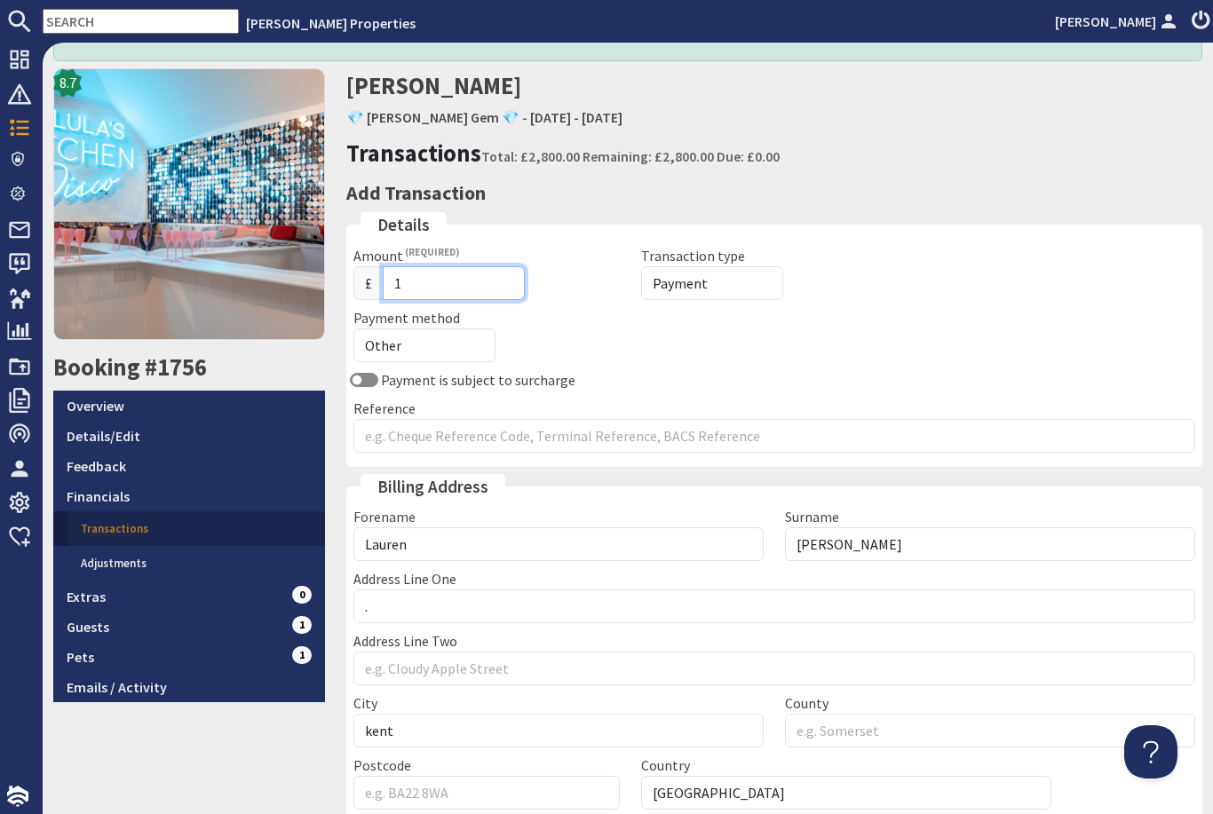
scroll to position [178, 0]
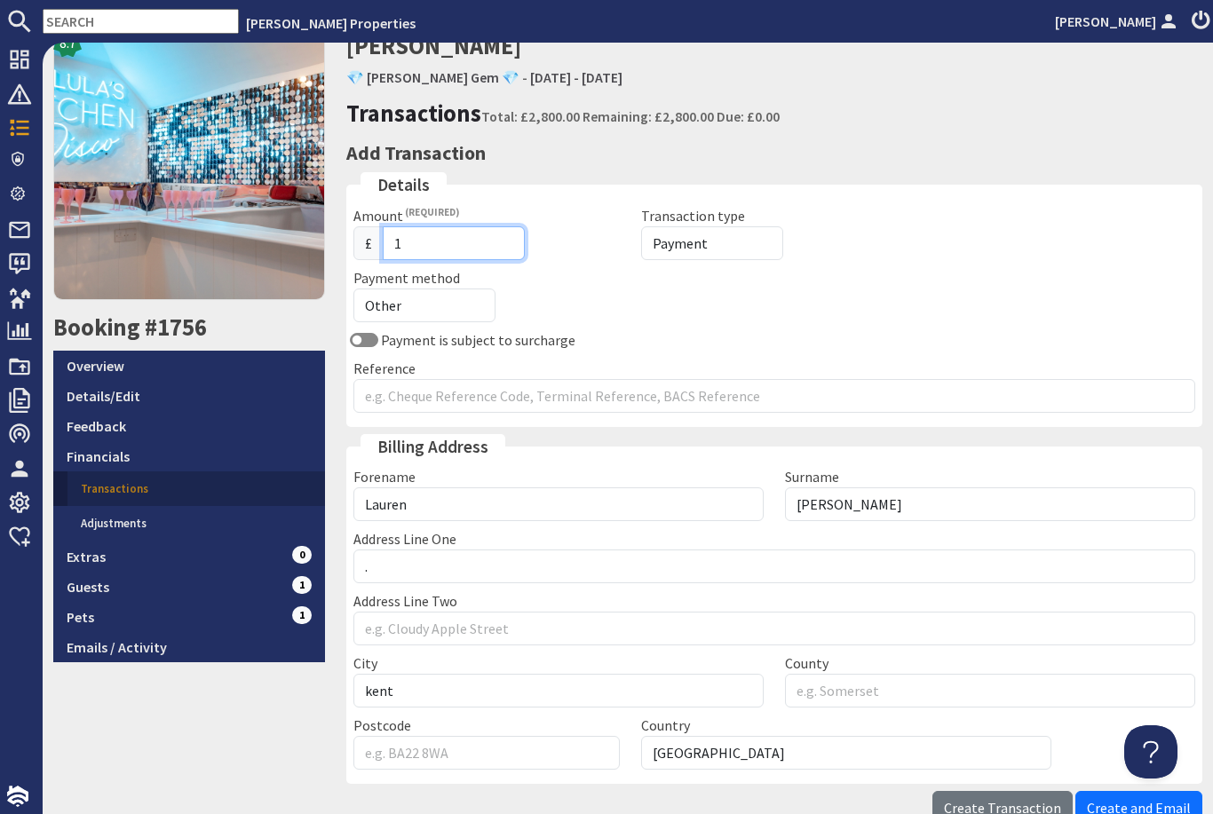
type input "1"
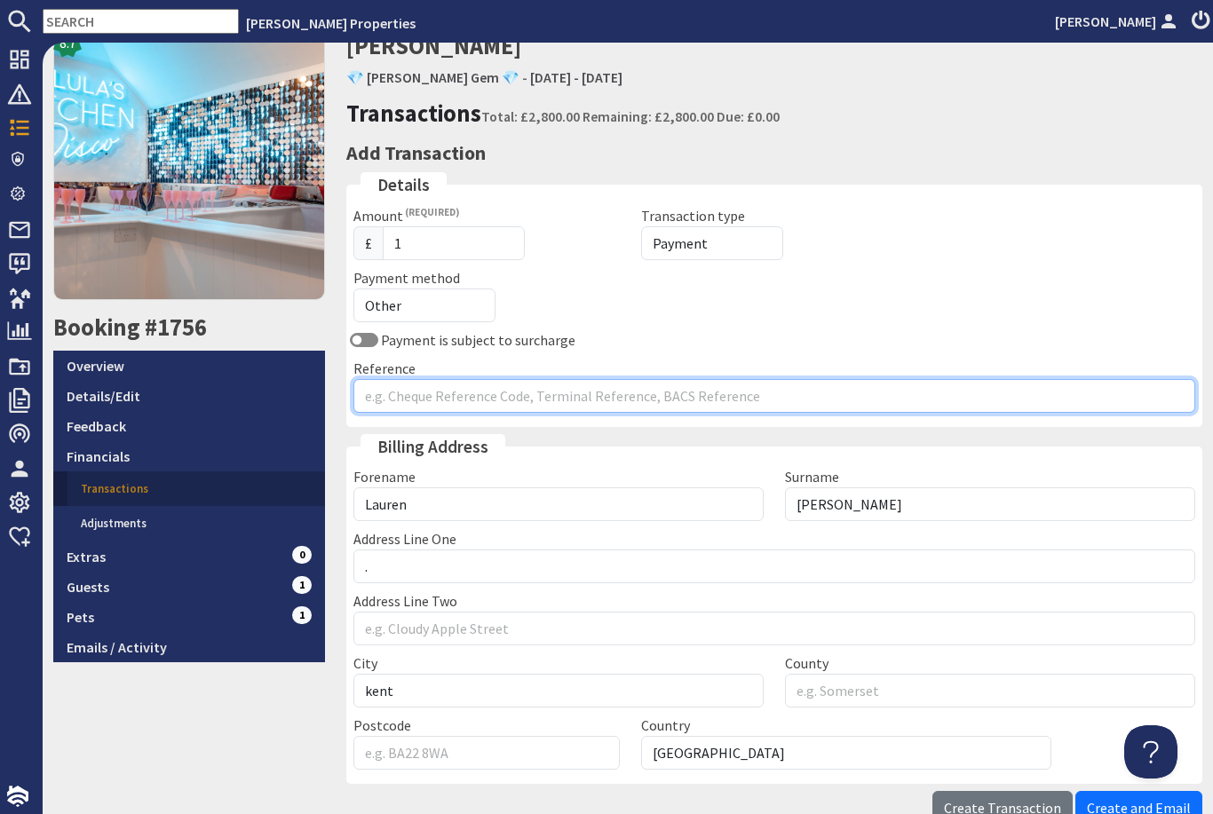
click at [738, 382] on input "Reference" at bounding box center [774, 396] width 843 height 34
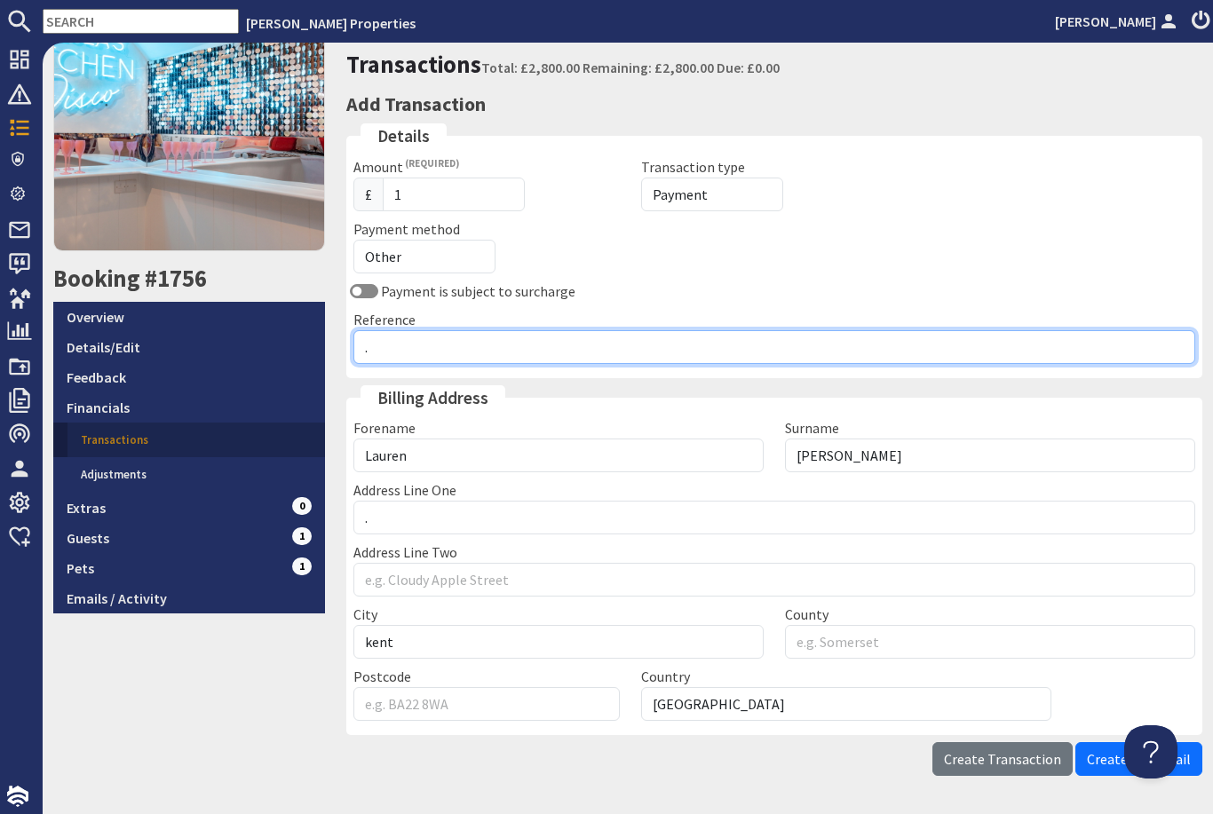
scroll to position [226, 0]
type input "."
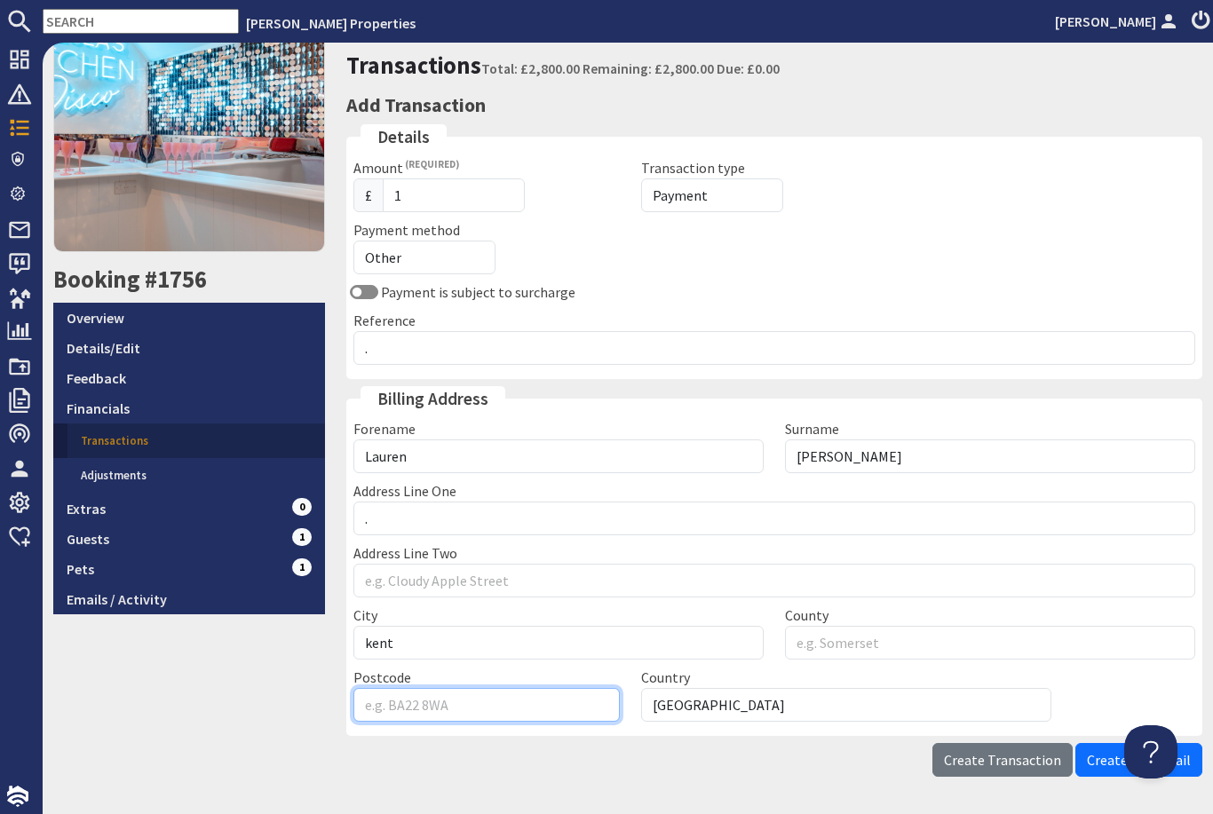
click at [494, 695] on input "Postcode" at bounding box center [486, 705] width 266 height 34
type input "ta109da"
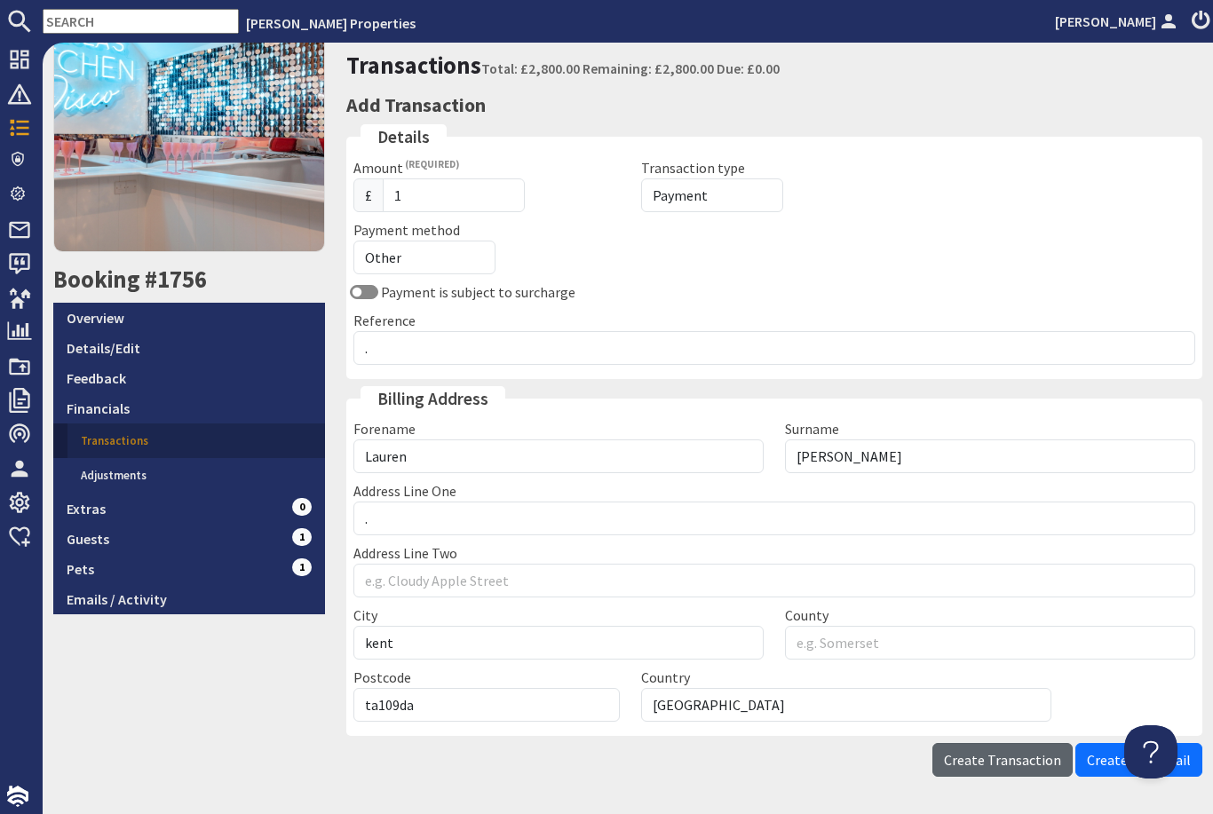
click at [964, 767] on button "Create Transaction" at bounding box center [1003, 760] width 140 height 34
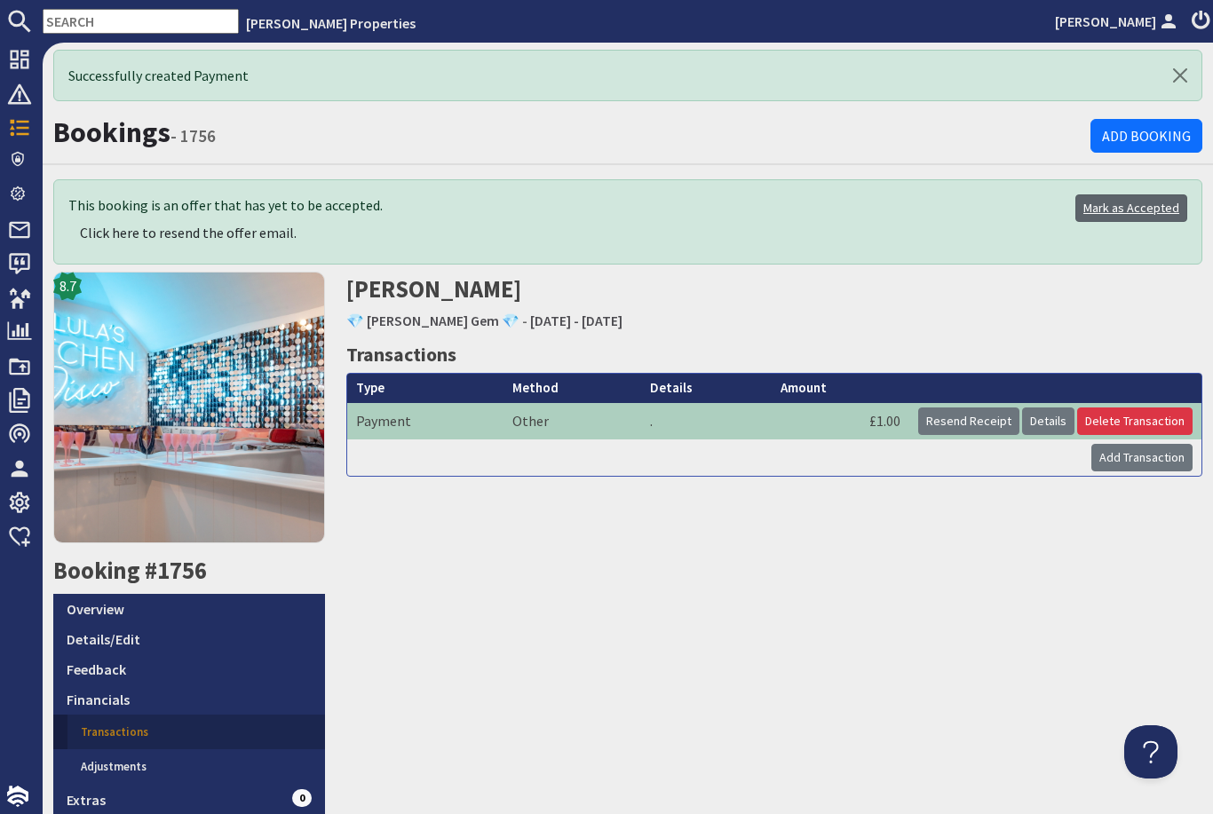
click at [1129, 217] on link "Mark as Accepted" at bounding box center [1132, 209] width 112 height 28
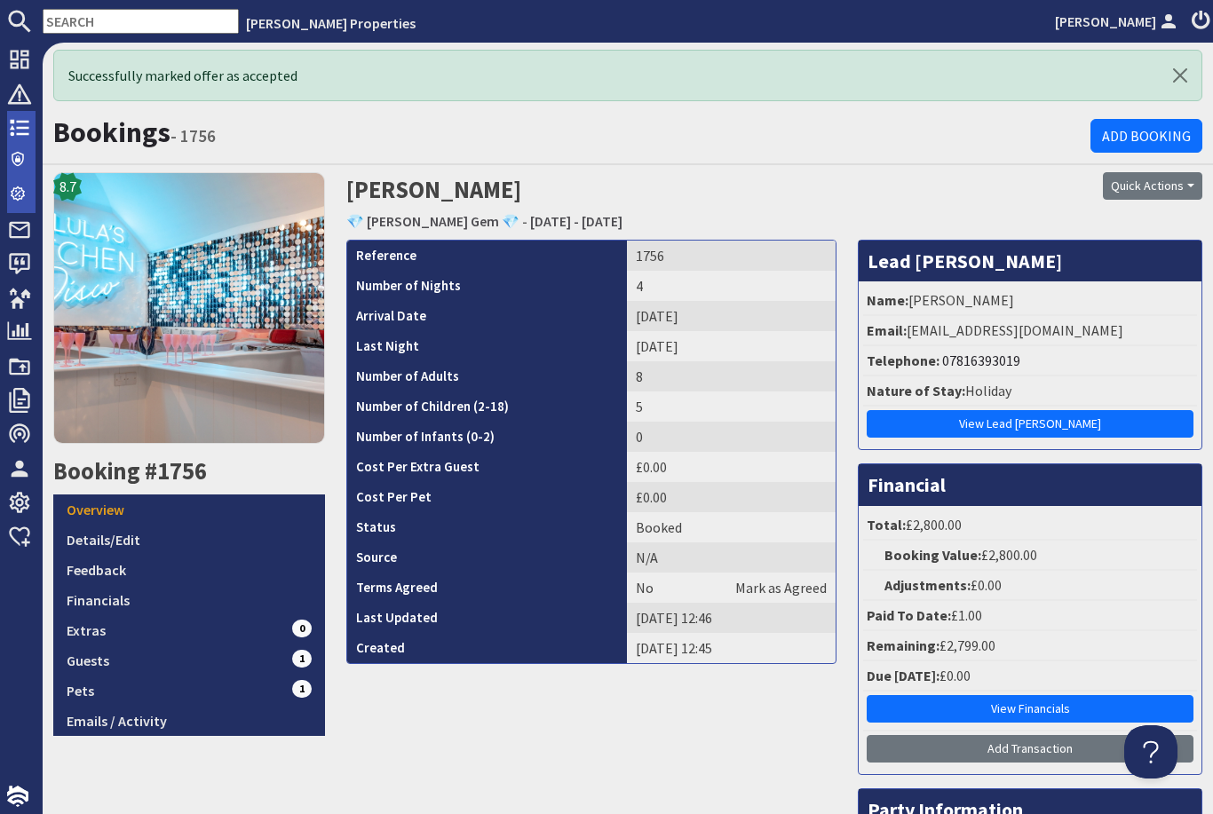
click at [23, 125] on icon at bounding box center [19, 127] width 25 height 25
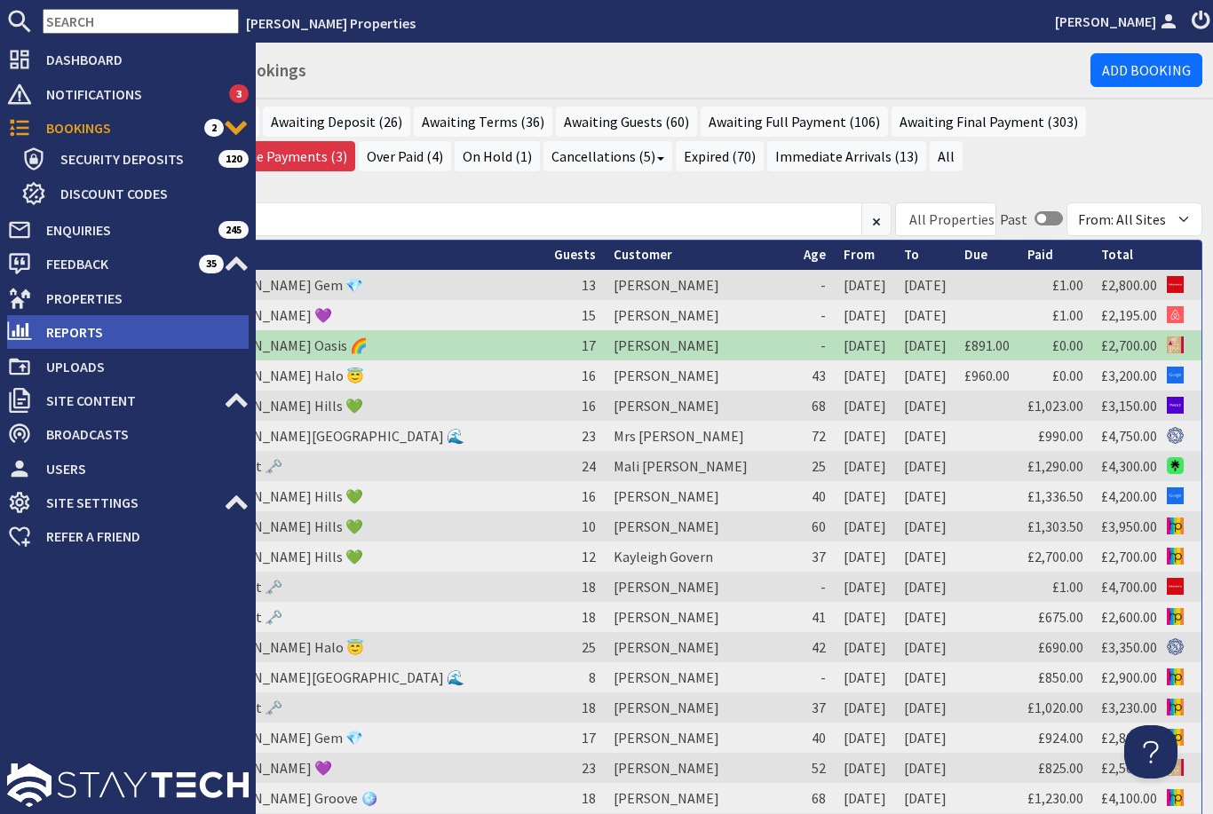
click at [89, 323] on span "Reports" at bounding box center [140, 332] width 217 height 28
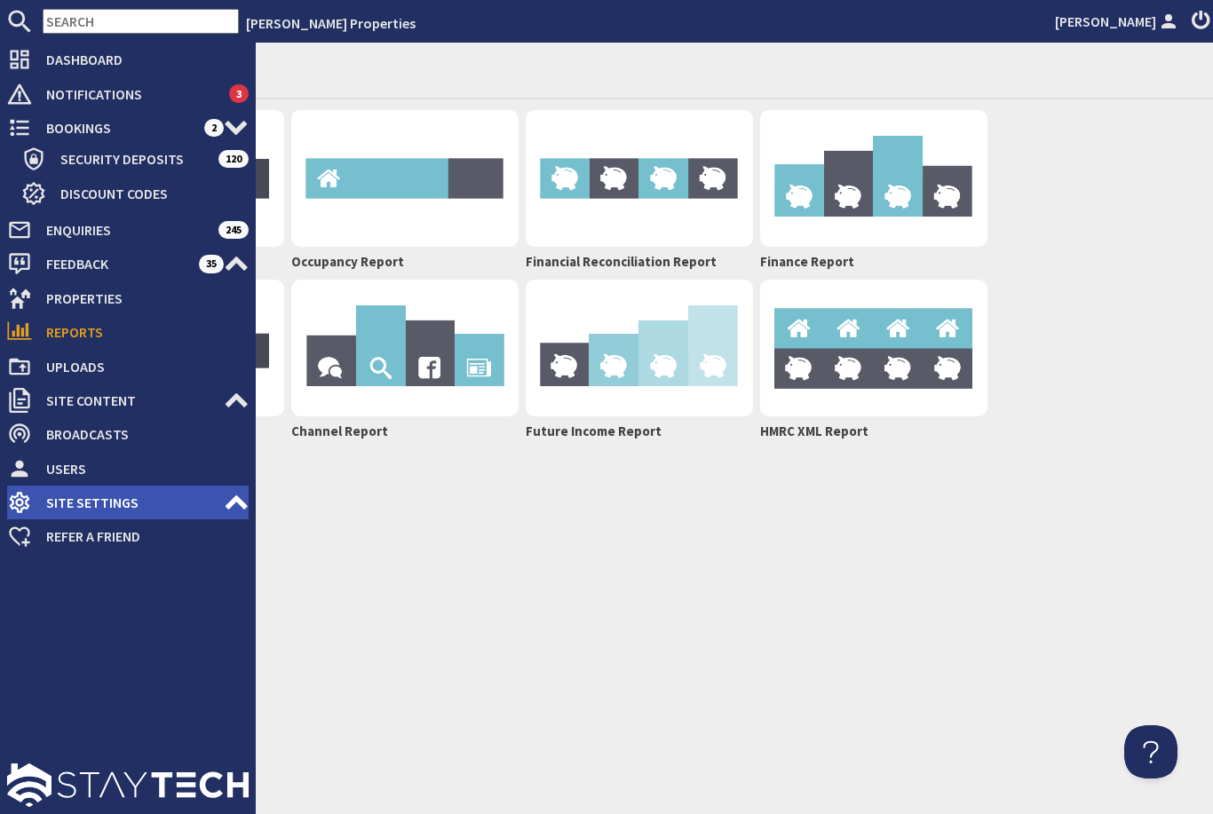
click at [126, 512] on span "Site Settings" at bounding box center [128, 502] width 192 height 28
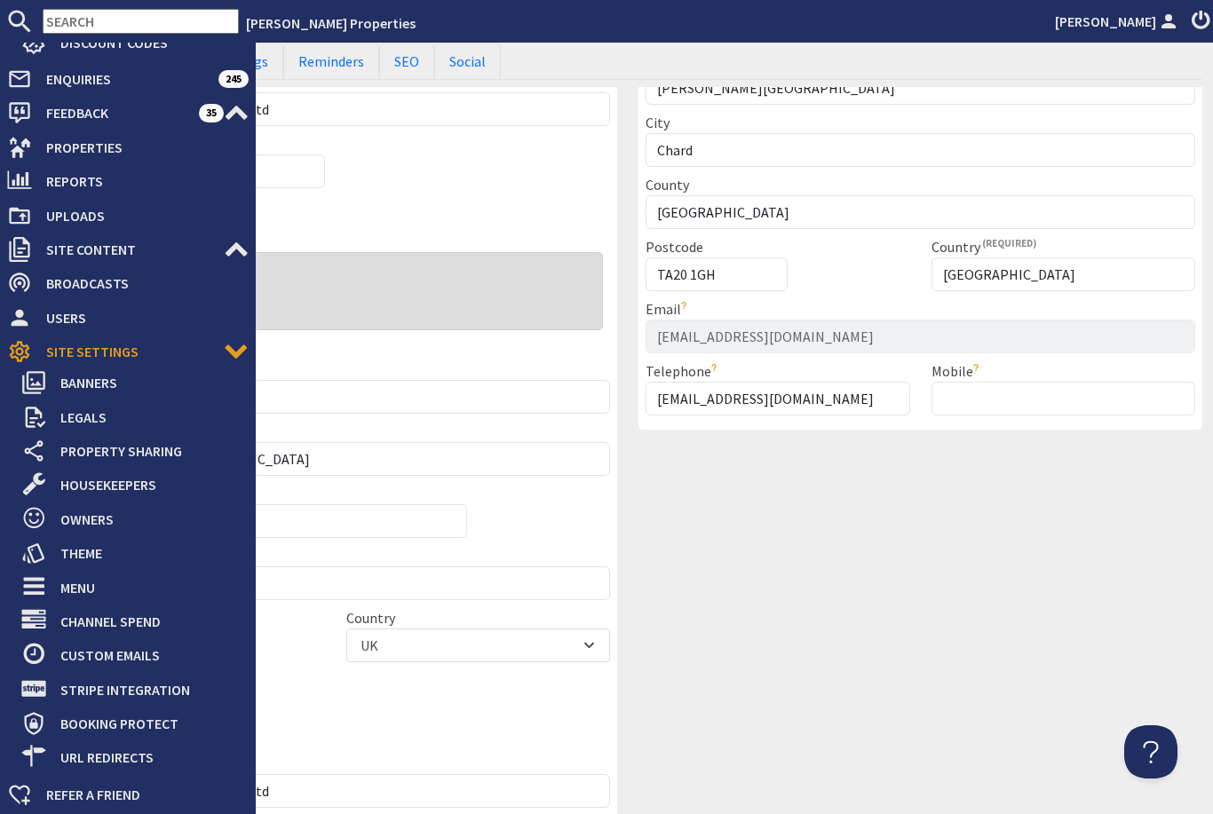
scroll to position [149, 0]
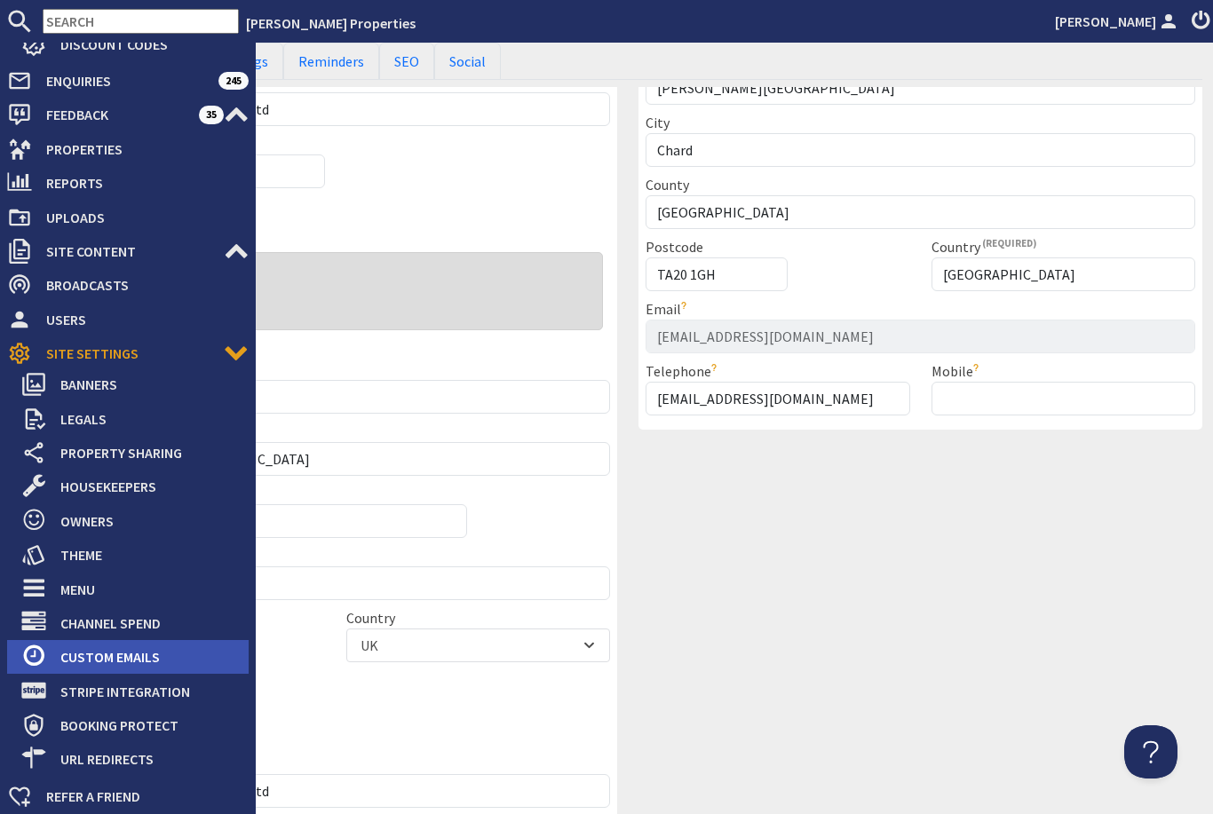
click at [157, 662] on span "Custom Emails" at bounding box center [147, 657] width 203 height 28
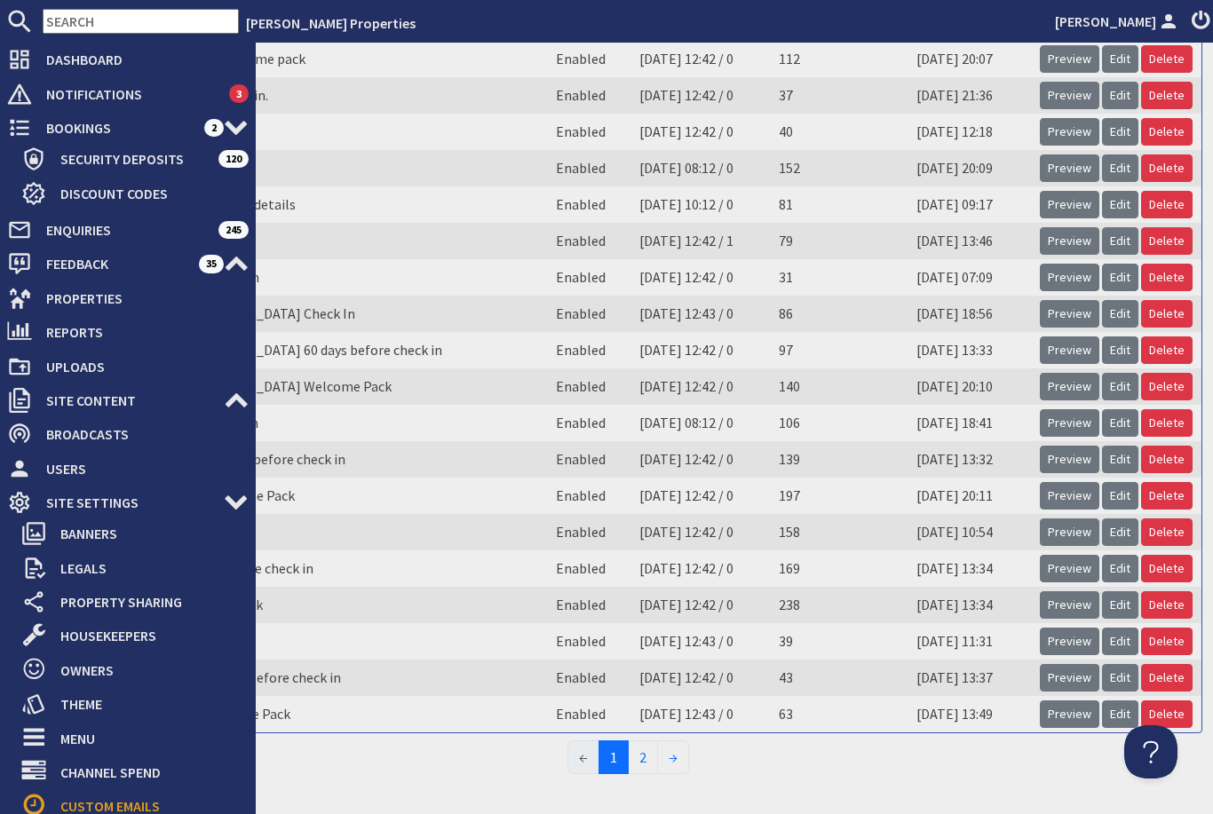
scroll to position [131, 0]
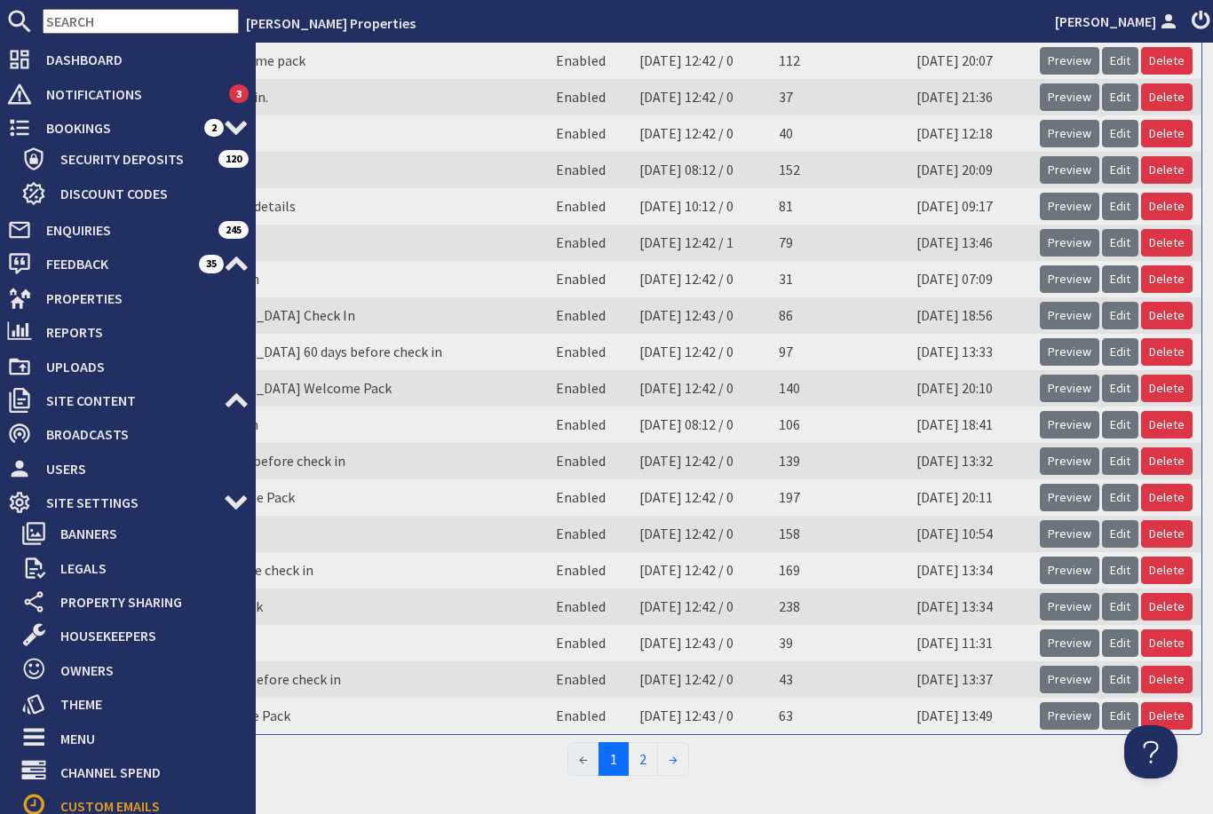
click at [364, 76] on td "[PERSON_NAME] Groove Welcome pack" at bounding box center [300, 61] width 493 height 36
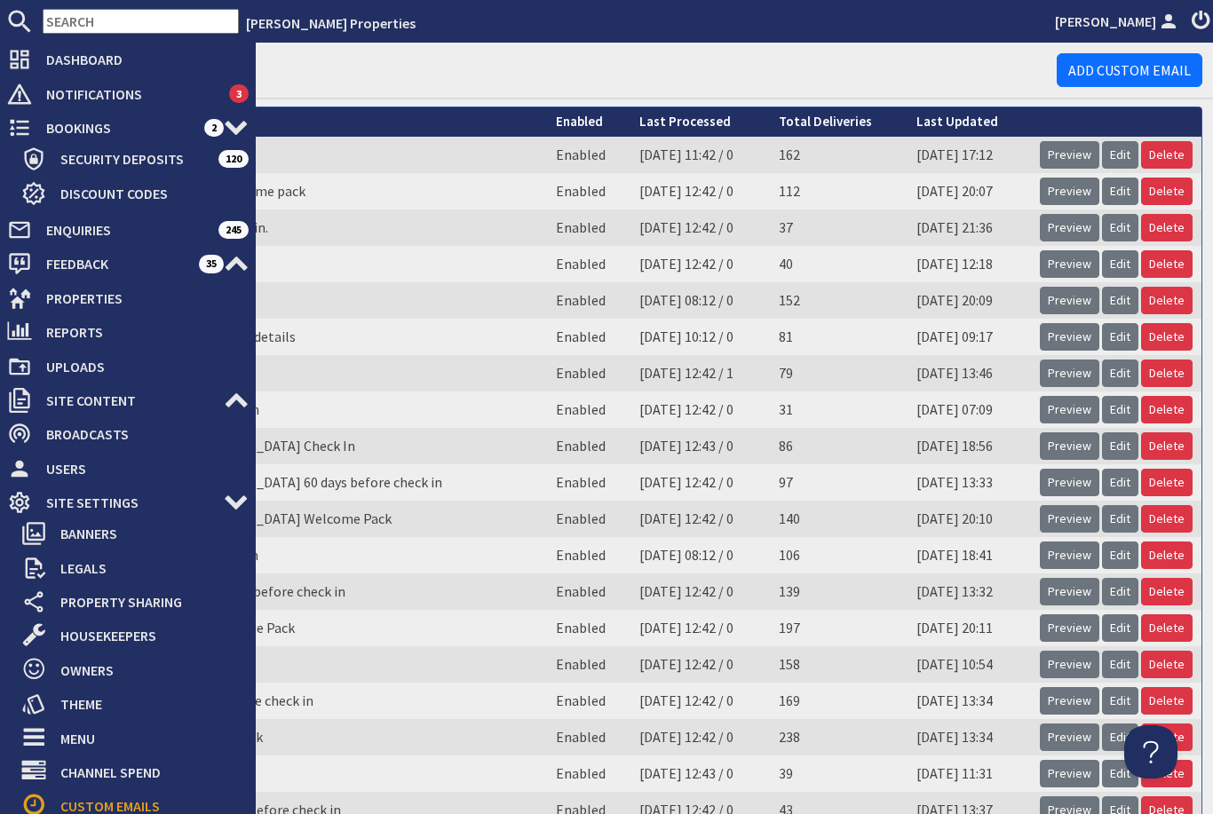
scroll to position [0, 0]
click at [1137, 71] on link "Add Custom Email" at bounding box center [1130, 70] width 146 height 34
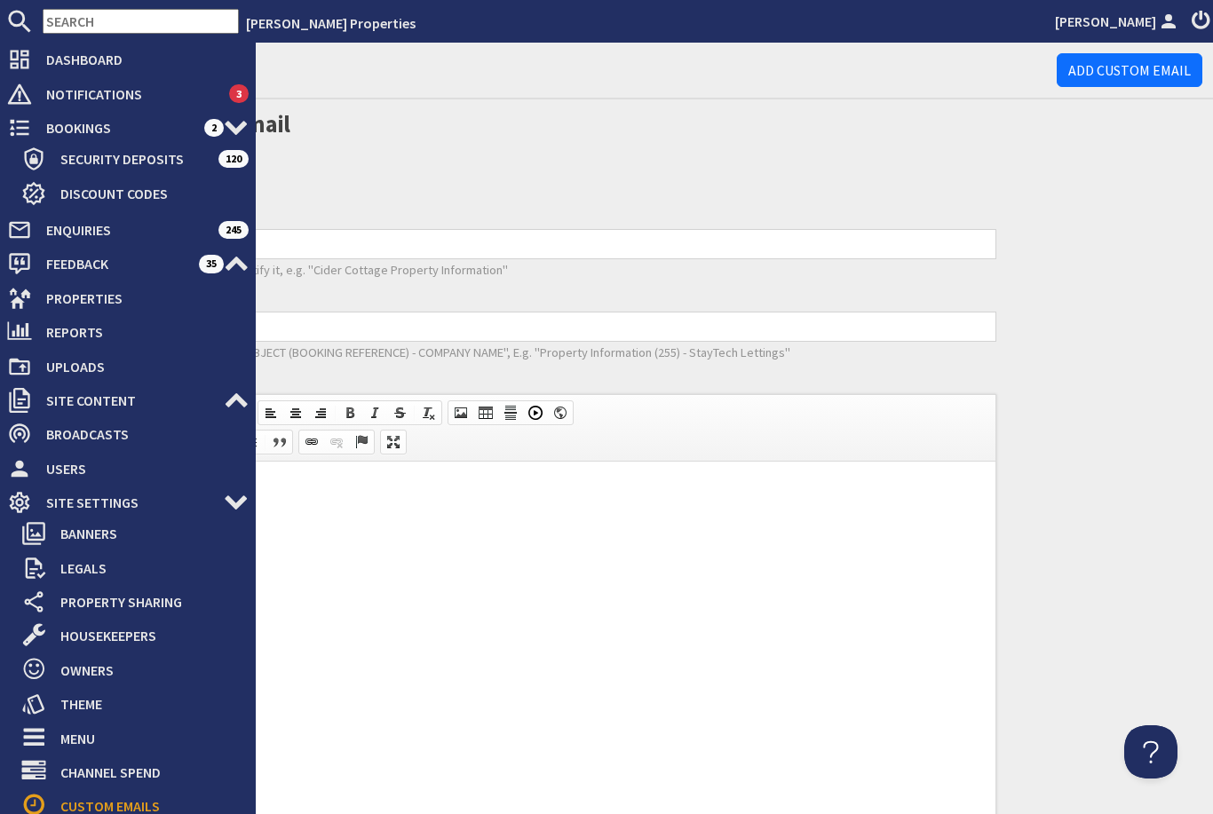
scroll to position [5, 0]
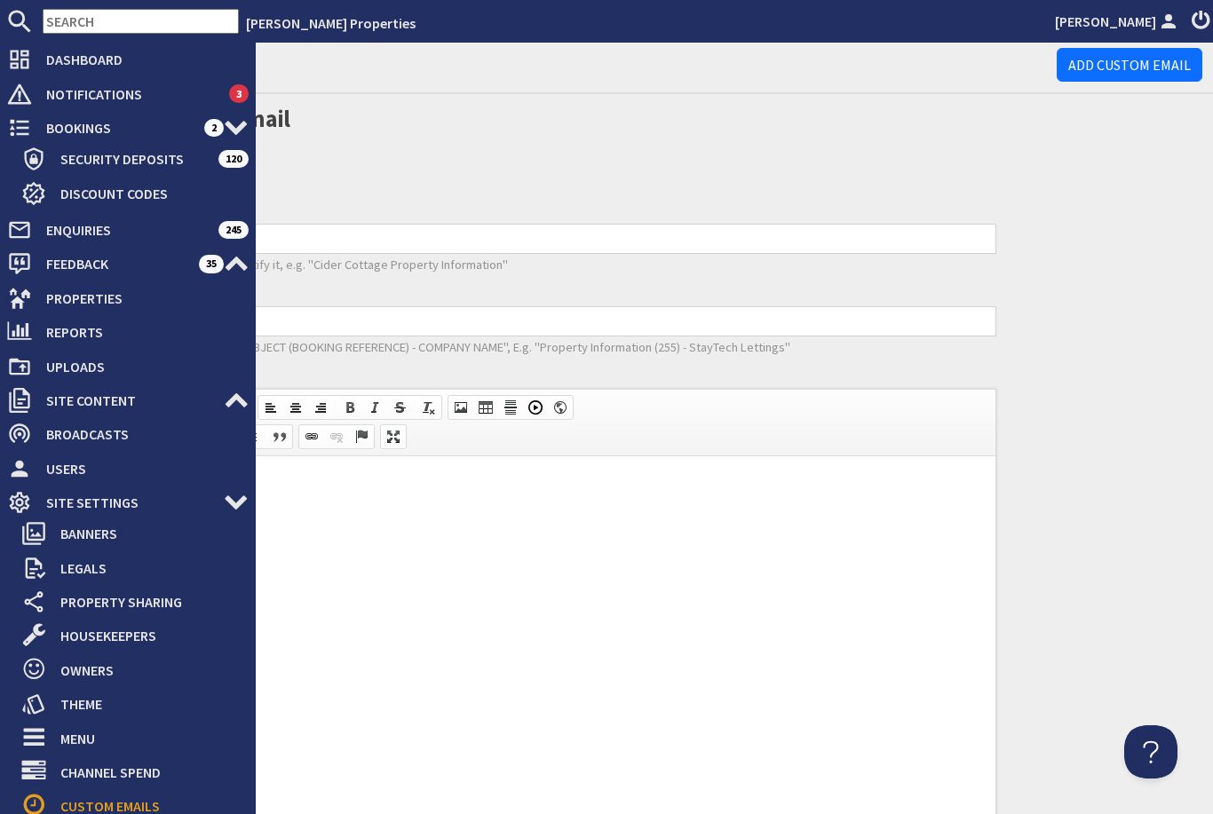
click at [679, 511] on html at bounding box center [530, 484] width 931 height 54
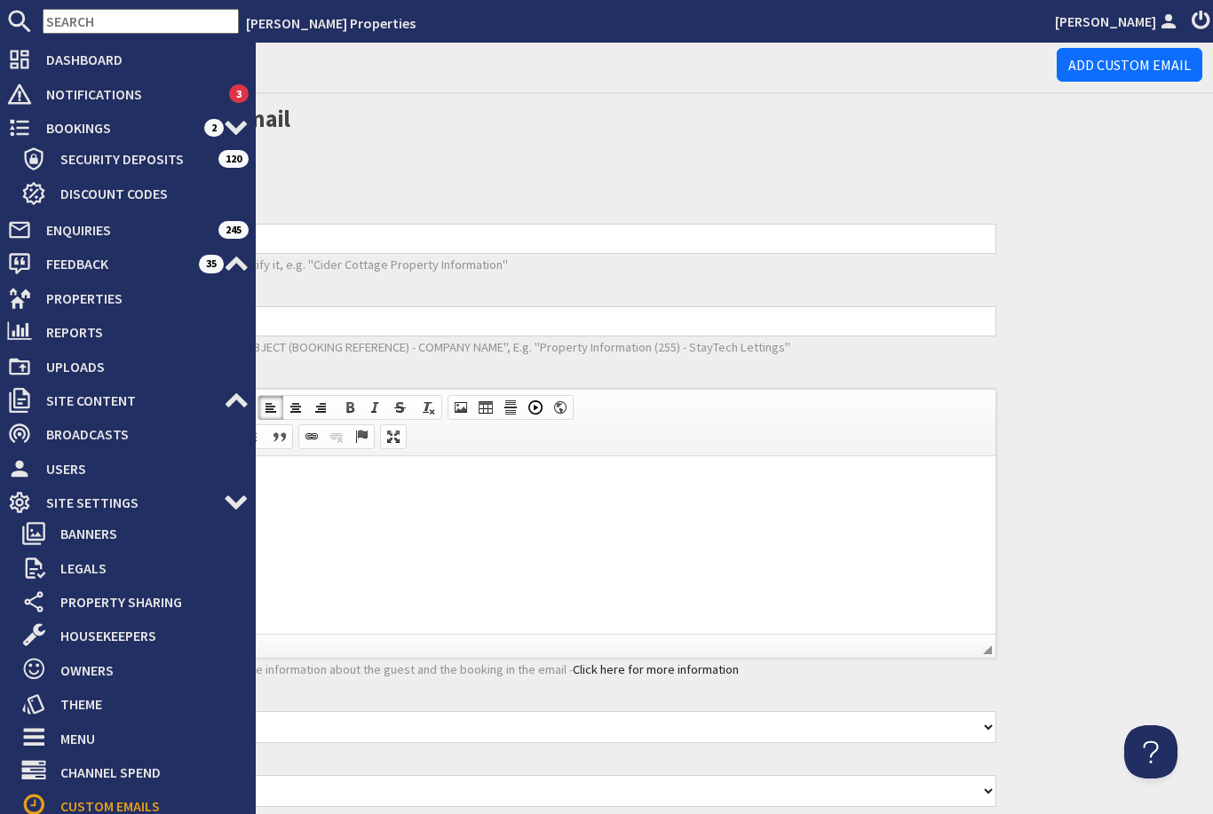
click at [623, 511] on html at bounding box center [530, 484] width 931 height 54
click at [666, 249] on input "Title" at bounding box center [530, 239] width 933 height 30
click at [436, 511] on html at bounding box center [530, 484] width 931 height 54
click at [463, 511] on html at bounding box center [530, 484] width 931 height 54
click at [349, 97] on div "Custom Emails Add Custom Email Add new Custom Email Details Properties Title Gi…" at bounding box center [628, 816] width 1171 height 1559
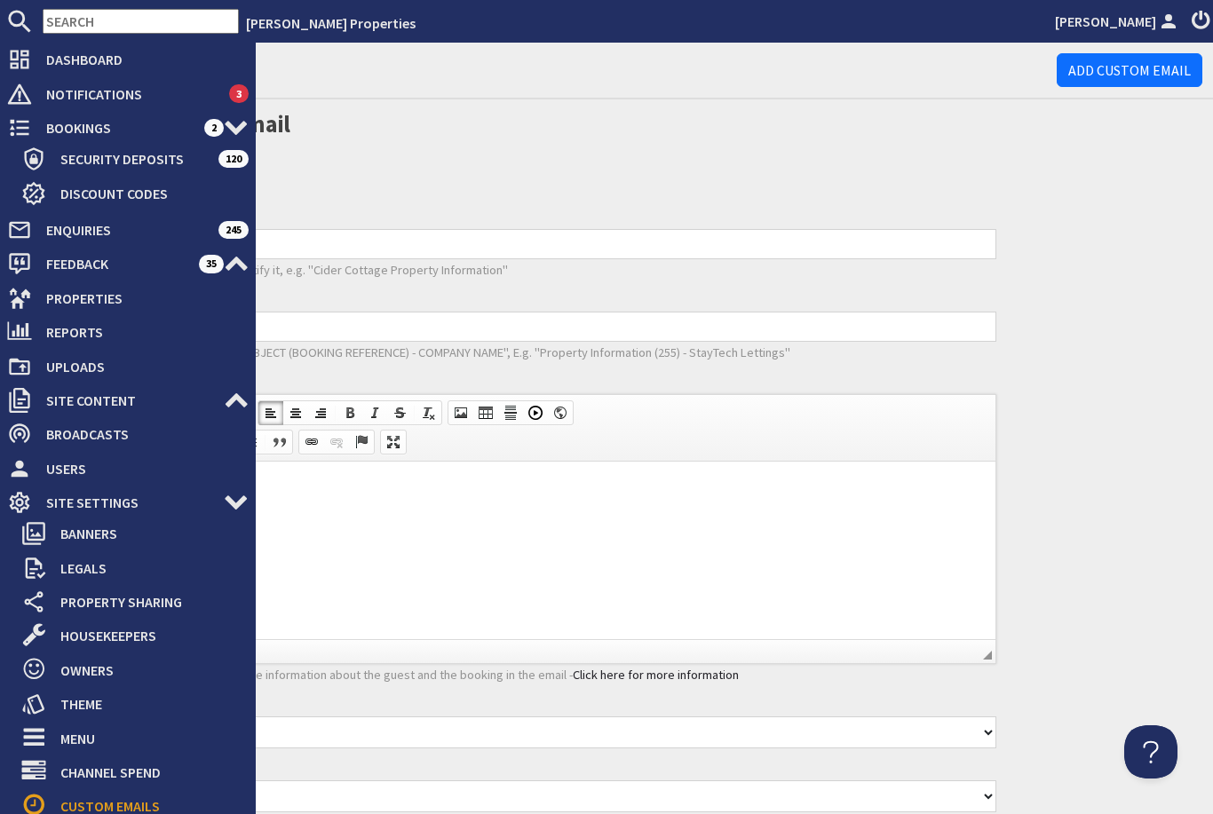
scroll to position [0, 0]
click at [973, 27] on li "[PERSON_NAME] Properties" at bounding box center [643, 22] width 809 height 21
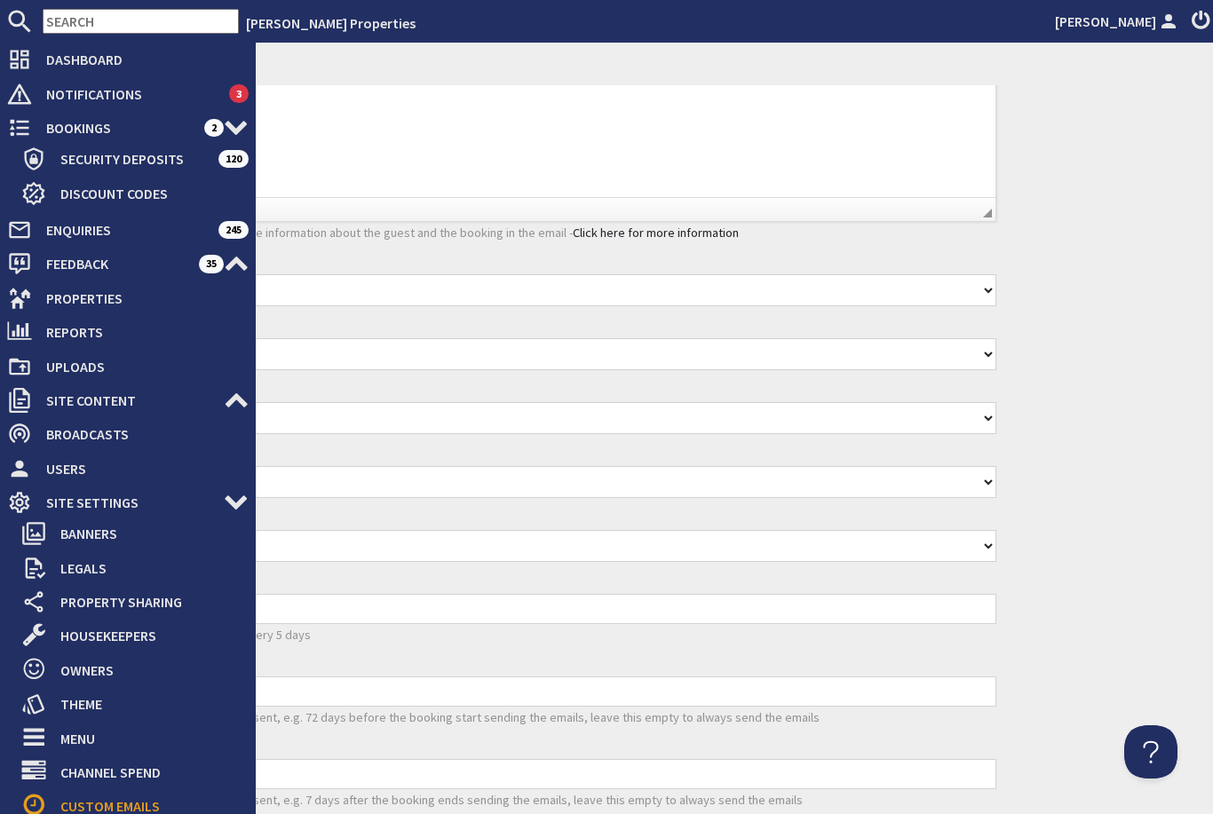
scroll to position [473, 0]
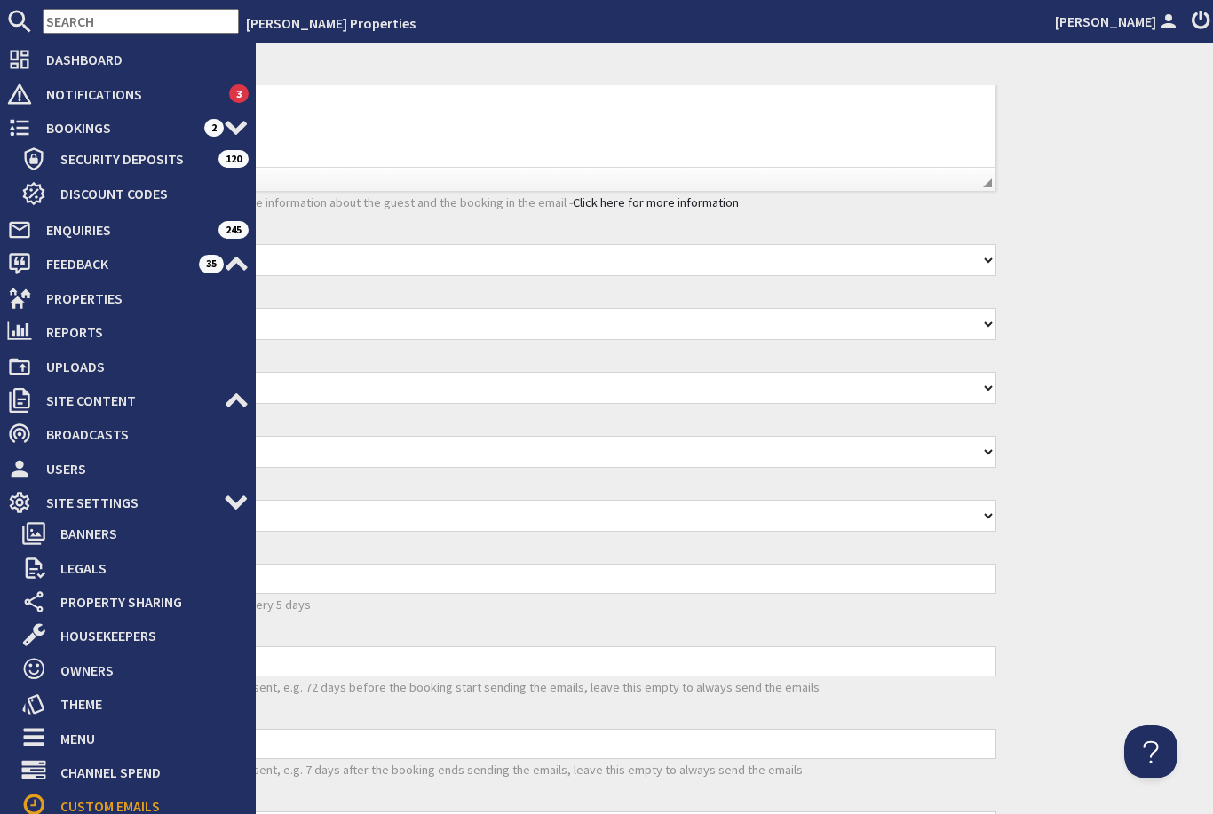
click at [1096, 379] on div "Custom Emails Add Custom Email Add new Custom Email Details Properties Title Gi…" at bounding box center [628, 349] width 1171 height 1559
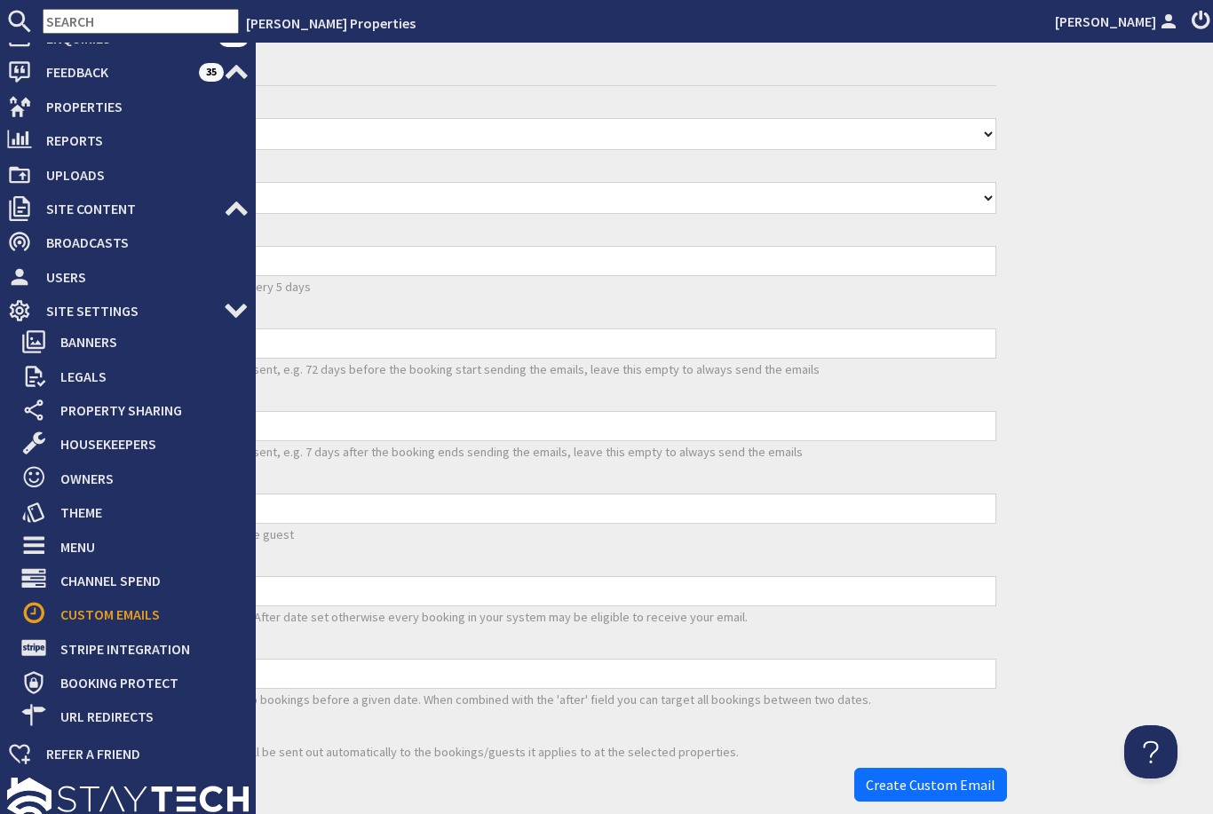
scroll to position [790, 0]
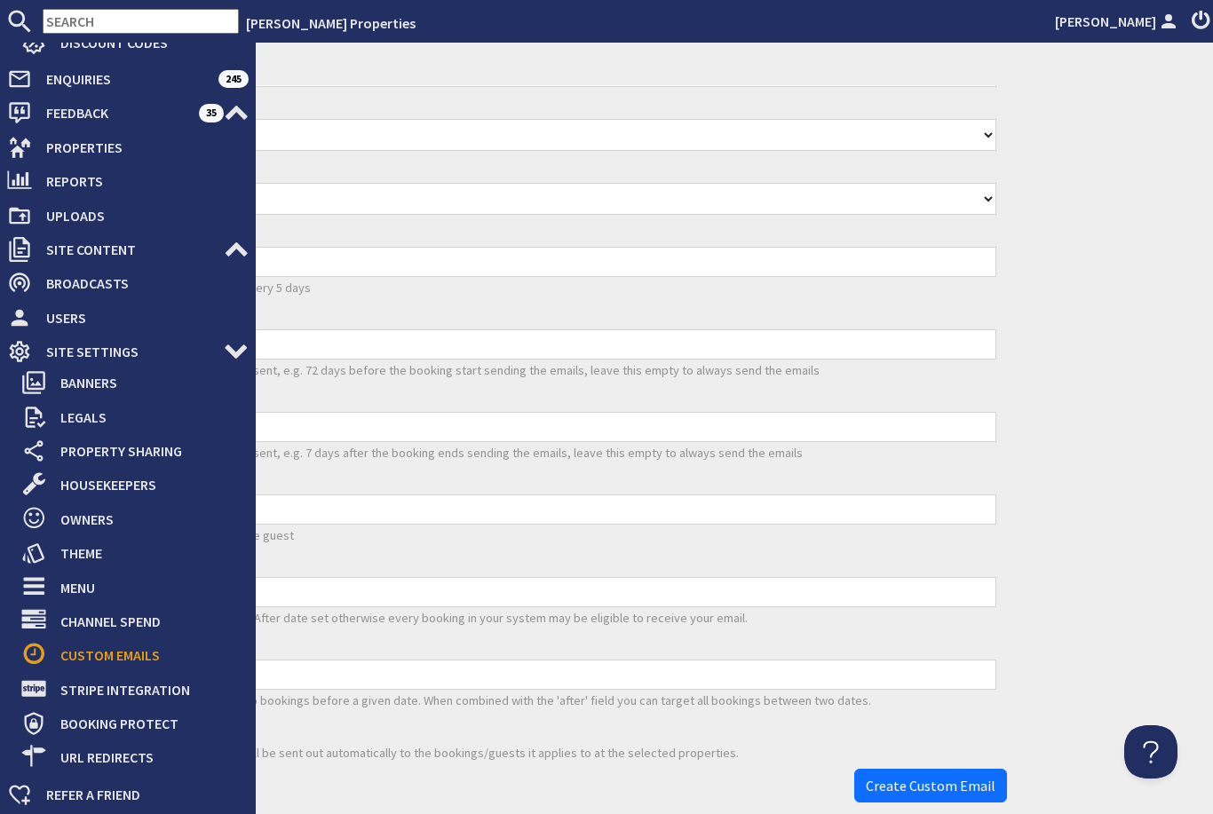
click at [1133, 403] on div "Custom Emails Add Custom Email Add new Custom Email Details Properties Title Gi…" at bounding box center [628, 32] width 1171 height 1559
click at [1108, 300] on div "Custom Emails Add Custom Email Add new Custom Email Details Properties Title Gi…" at bounding box center [628, 32] width 1171 height 1559
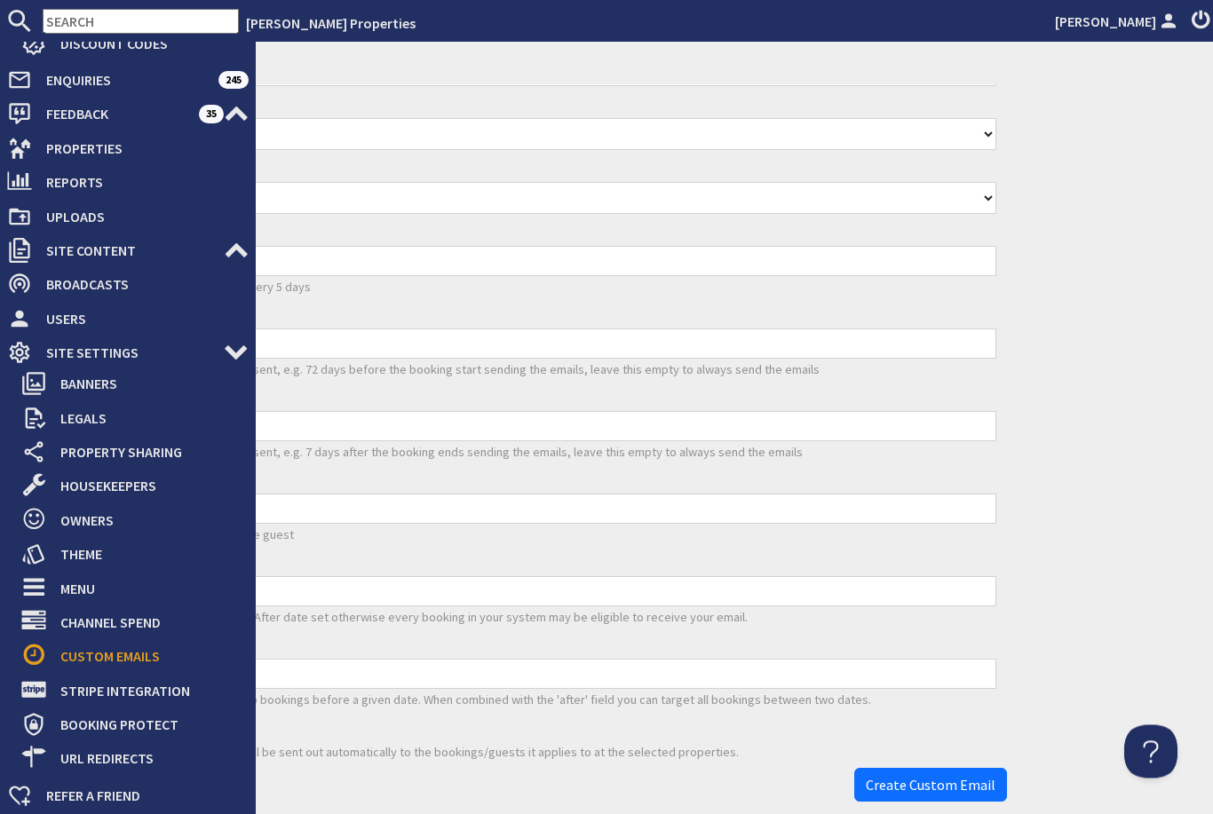
scroll to position [57, 0]
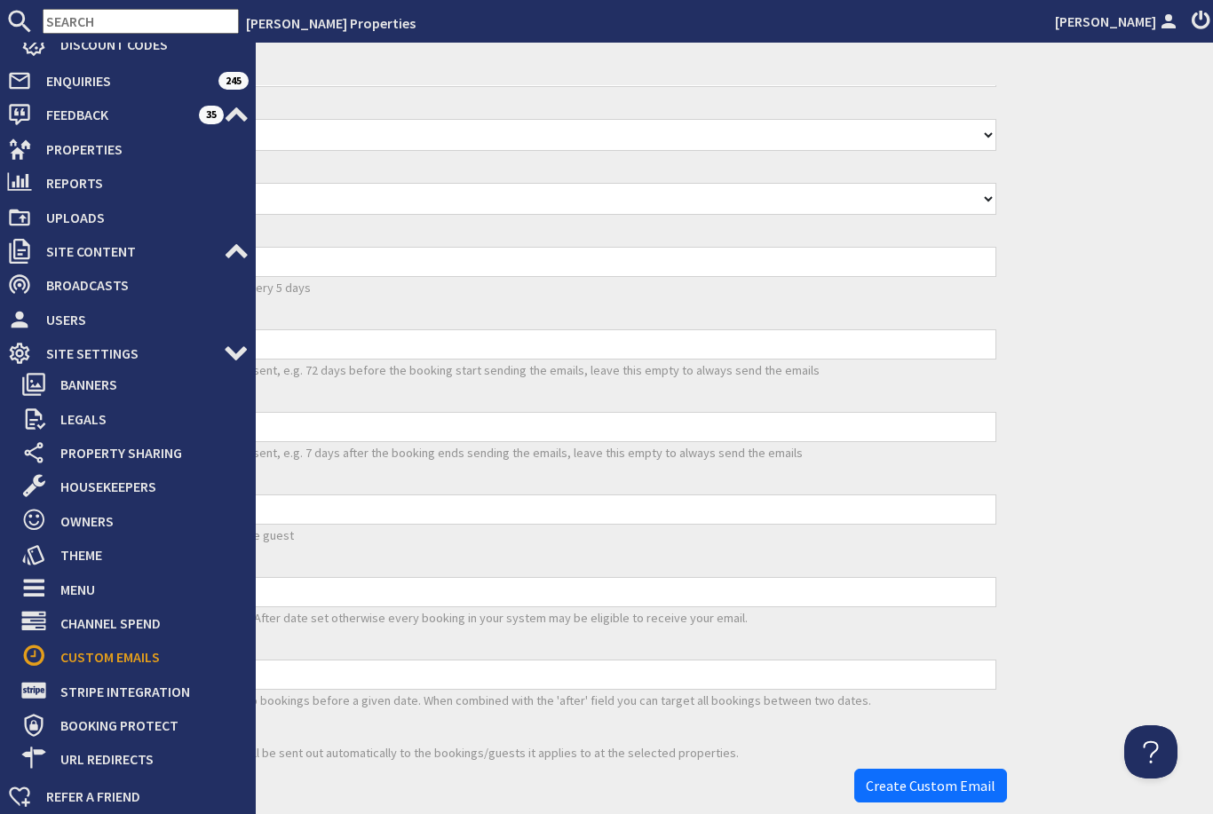
click at [1098, 276] on div "Custom Emails Add Custom Email Add new Custom Email Details Properties Title Gi…" at bounding box center [628, 32] width 1171 height 1559
click at [1087, 273] on div "Custom Emails Add Custom Email Add new Custom Email Details Properties Title Gi…" at bounding box center [628, 32] width 1171 height 1559
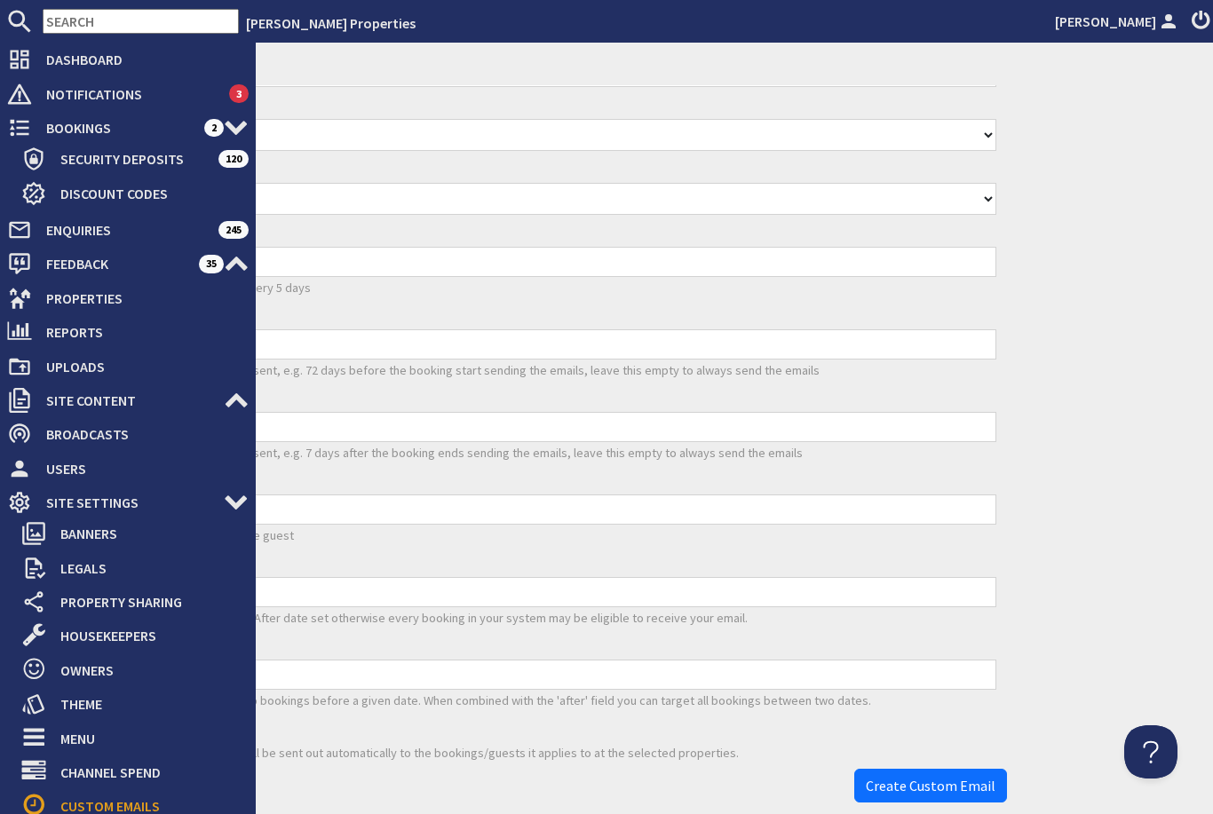
scroll to position [0, 0]
click at [1111, 357] on div "Custom Emails Add Custom Email Add new Custom Email Details Properties Title Gi…" at bounding box center [628, 32] width 1171 height 1559
click at [837, 119] on select "N/A Awaiting Full Payment Awaiting Final Payment Fully Paid" at bounding box center [530, 135] width 933 height 32
click at [375, 119] on select "N/A Awaiting Full Payment Awaiting Final Payment Fully Paid" at bounding box center [530, 135] width 933 height 32
click at [161, 403] on span "Site Content" at bounding box center [128, 400] width 192 height 28
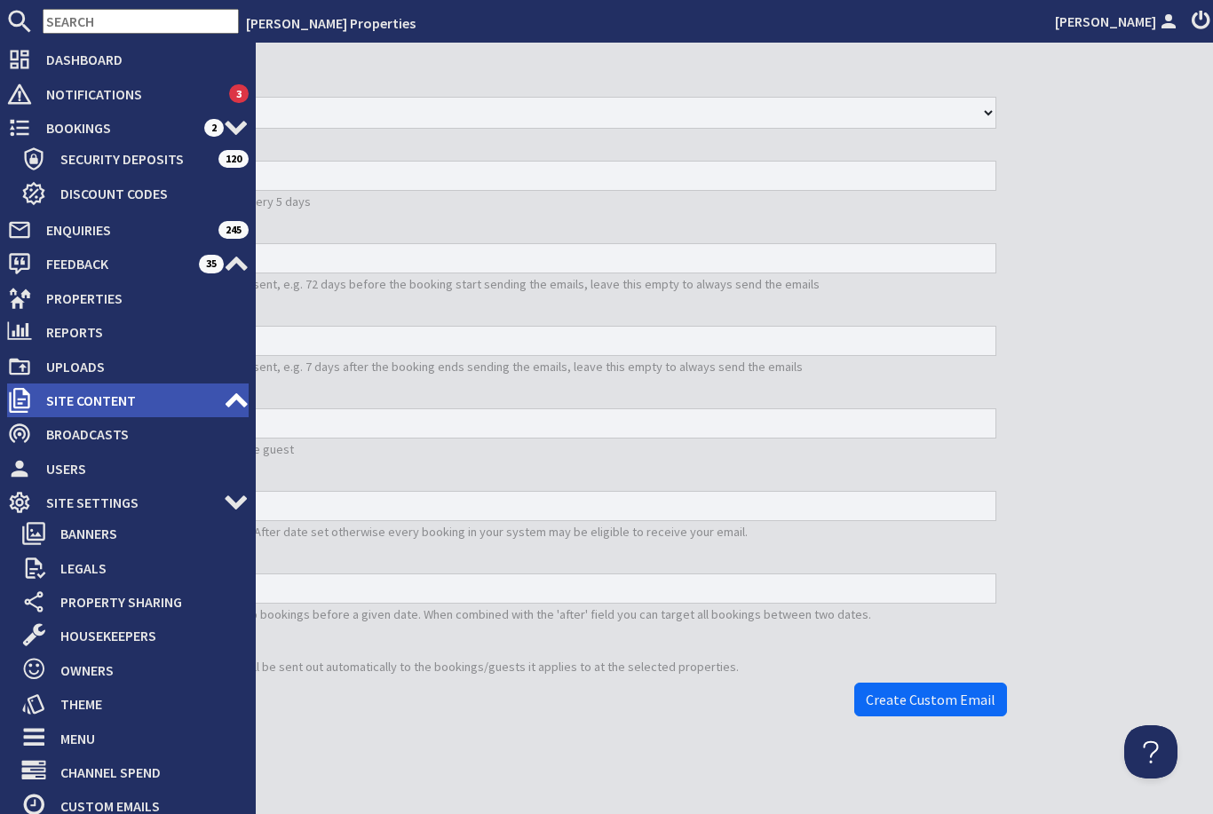
scroll to position [607, 0]
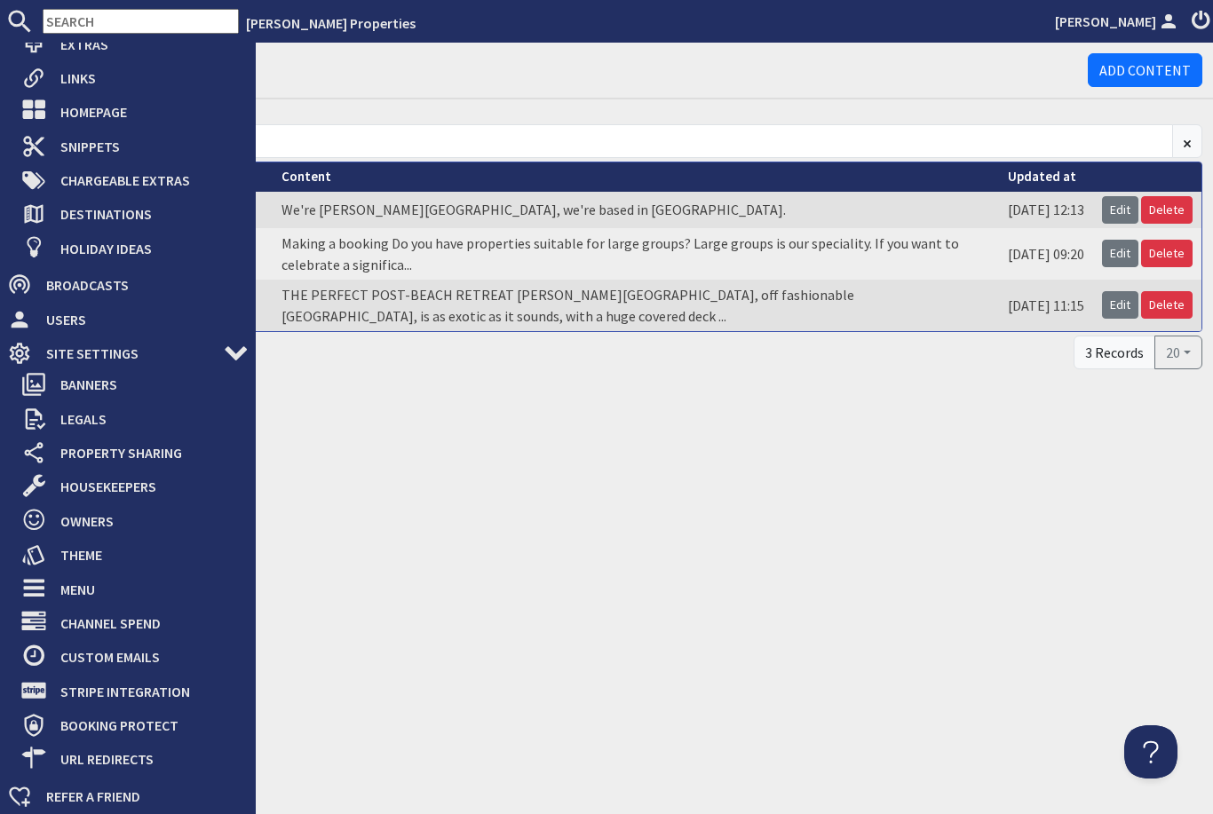
scroll to position [57, 0]
click at [151, 650] on span "Custom Emails" at bounding box center [147, 657] width 203 height 28
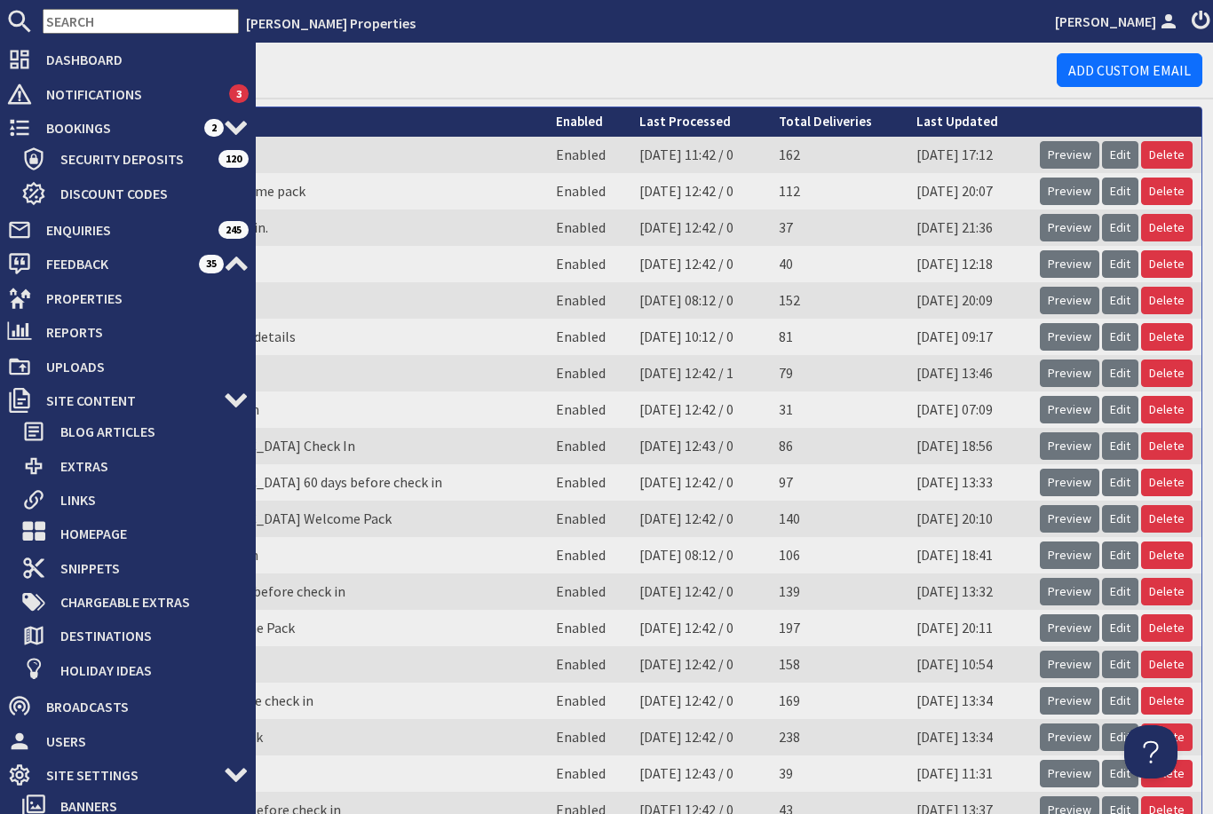
click at [547, 319] on td "Enabled" at bounding box center [588, 337] width 83 height 36
click at [1116, 53] on link "Add Custom Email" at bounding box center [1130, 70] width 146 height 34
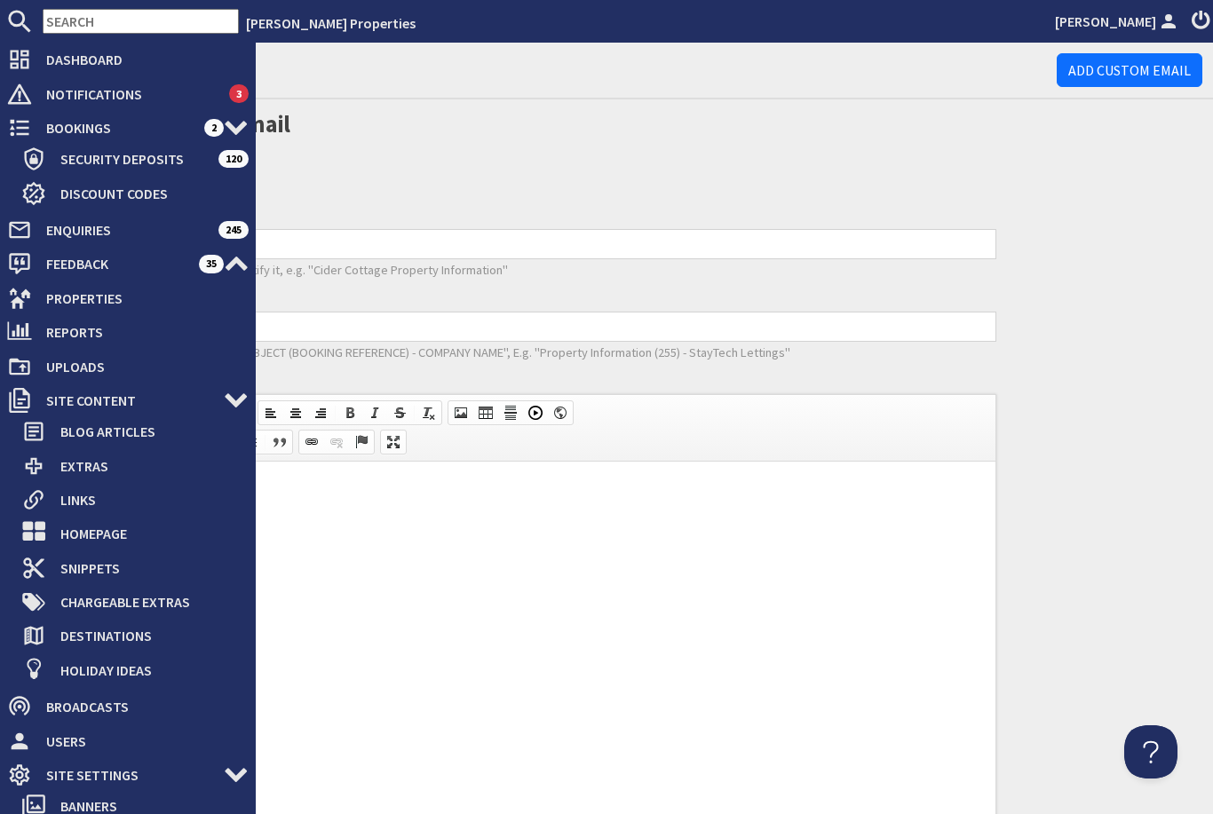
click at [28, 43] on div "Dashboard Notifications 3 Bookings 2 Security Deposits 120 Discount Codes Enqui…" at bounding box center [606, 429] width 1213 height 772
click at [532, 312] on input "Subject" at bounding box center [530, 327] width 933 height 30
click at [953, 516] on html at bounding box center [530, 489] width 931 height 54
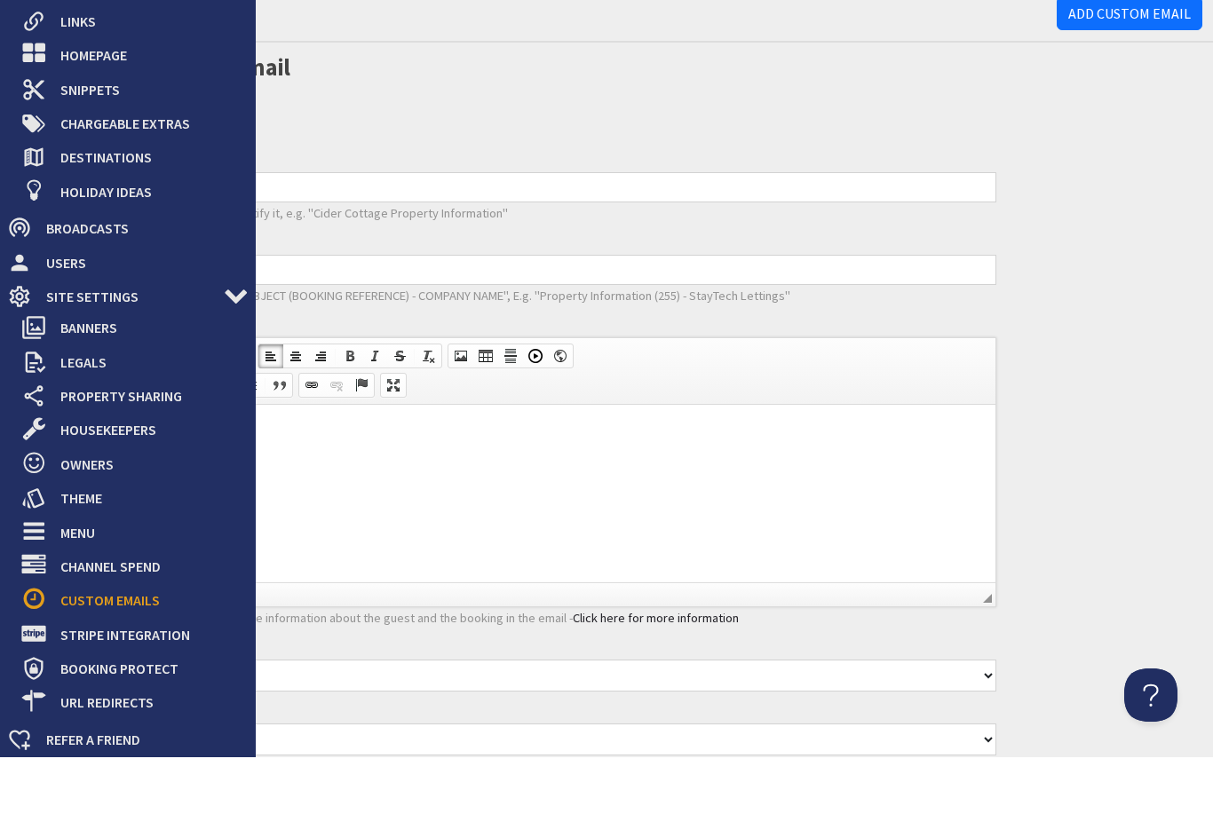
scroll to position [422, 0]
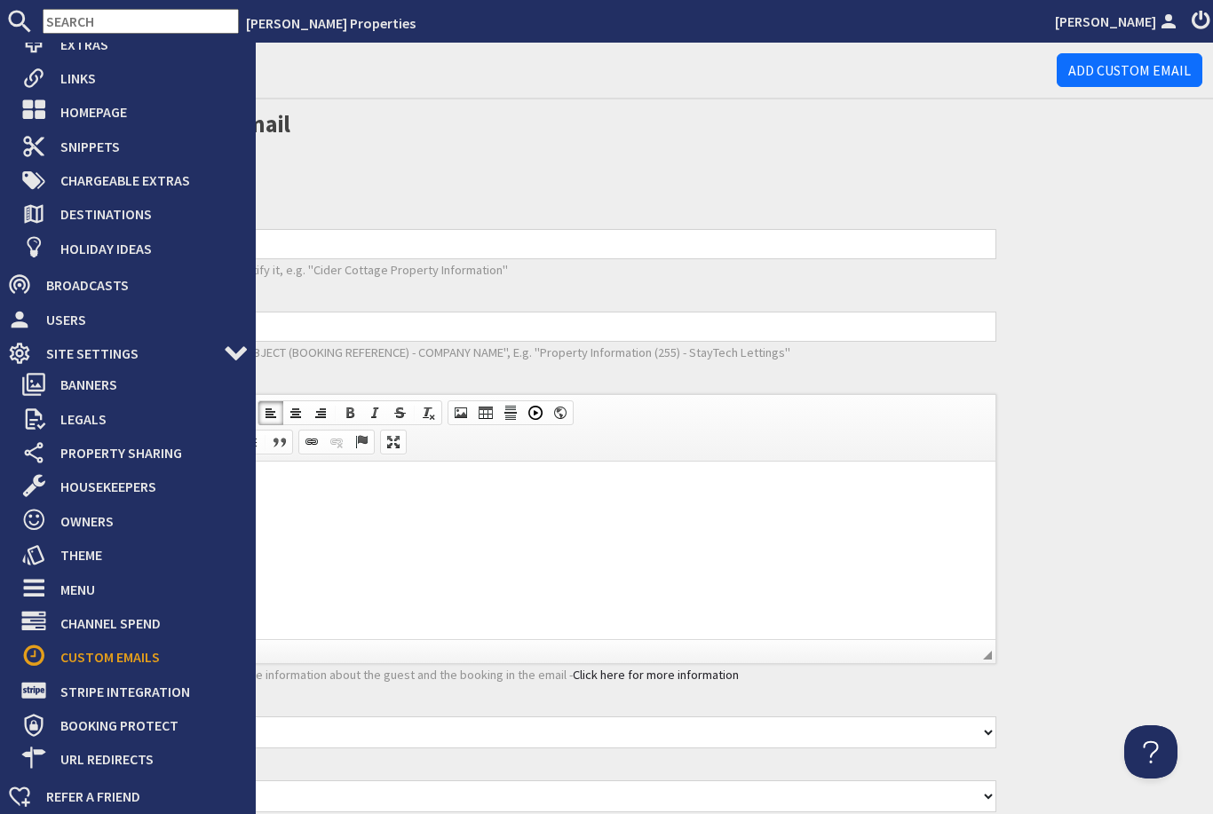
click at [834, 229] on input "Title" at bounding box center [530, 244] width 933 height 30
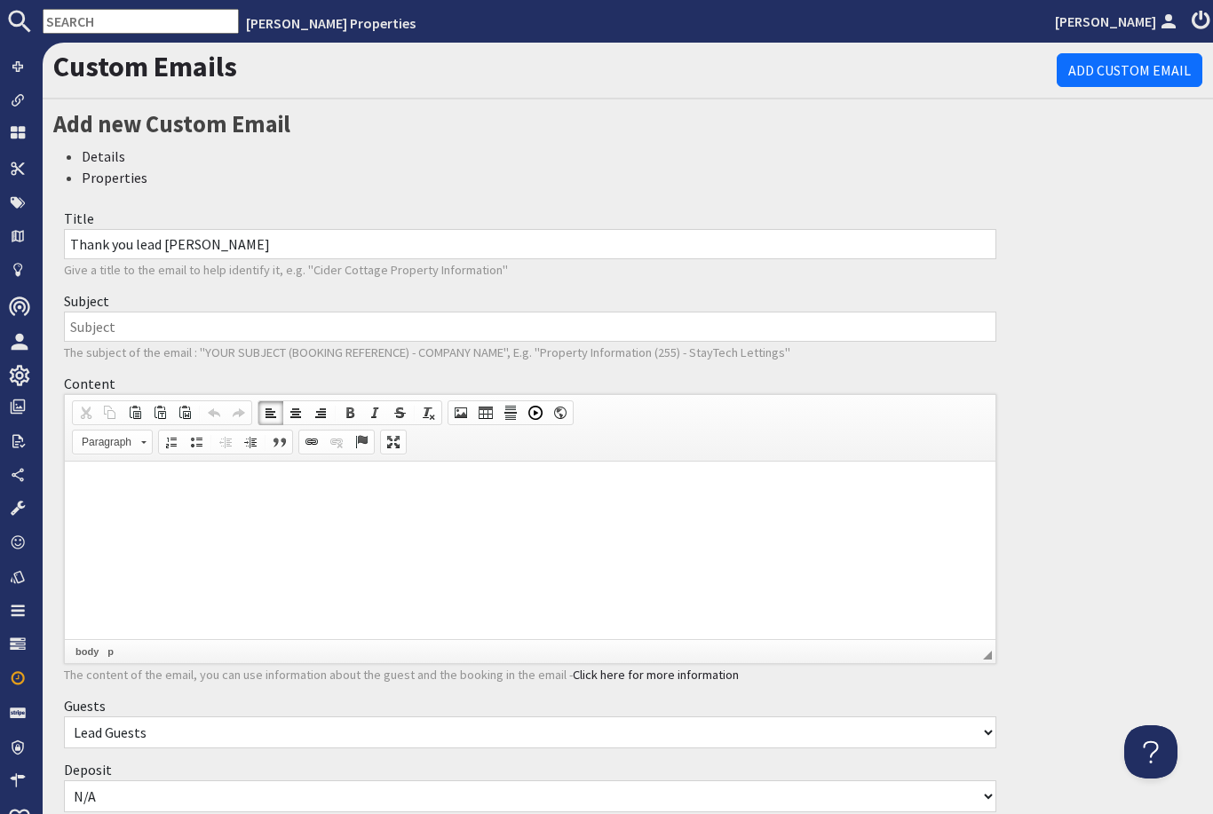
type input "Thank you lead [PERSON_NAME]"
click at [453, 312] on input "Subject" at bounding box center [530, 327] width 933 height 30
type input "T"
click at [1078, 808] on div "Custom Emails Add Custom Email Add new Custom Email Details Properties Title Th…" at bounding box center [628, 822] width 1171 height 1559
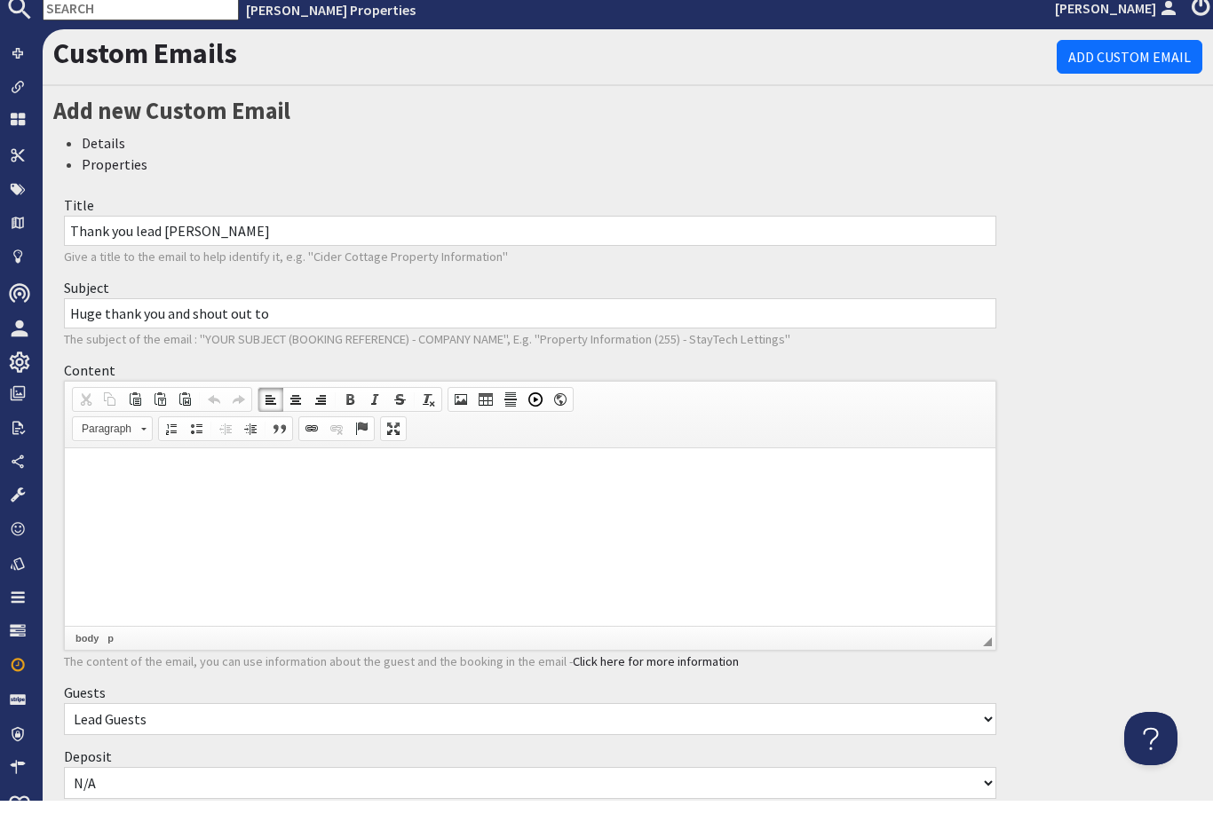
click at [313, 312] on input "Huge thank you and shout out to" at bounding box center [530, 327] width 933 height 30
click at [479, 312] on input "Huge thank you and shout out to you, our [PERSON_NAME] Lead [PERSON_NAME]!" at bounding box center [530, 327] width 933 height 30
type input "Huge thank you and shout out to you, our [PERSON_NAME] Lead [PERSON_NAME]!"
click at [433, 481] on p at bounding box center [530, 475] width 895 height 19
click at [415, 503] on html at bounding box center [530, 476] width 931 height 54
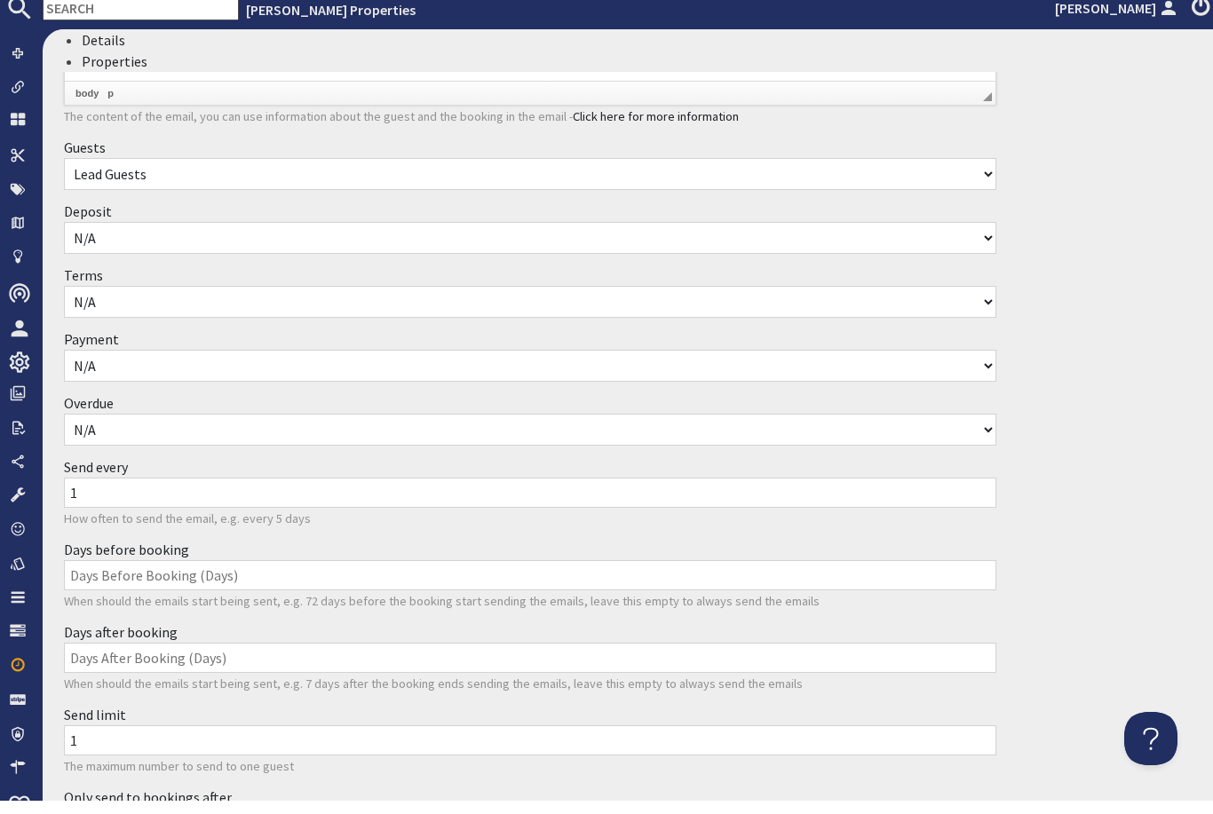
scroll to position [546, 0]
click at [835, 490] on input "1" at bounding box center [530, 505] width 933 height 30
click at [330, 573] on input "Days before booking" at bounding box center [530, 588] width 933 height 30
click at [345, 490] on input "Send every" at bounding box center [530, 505] width 933 height 30
type input "1"
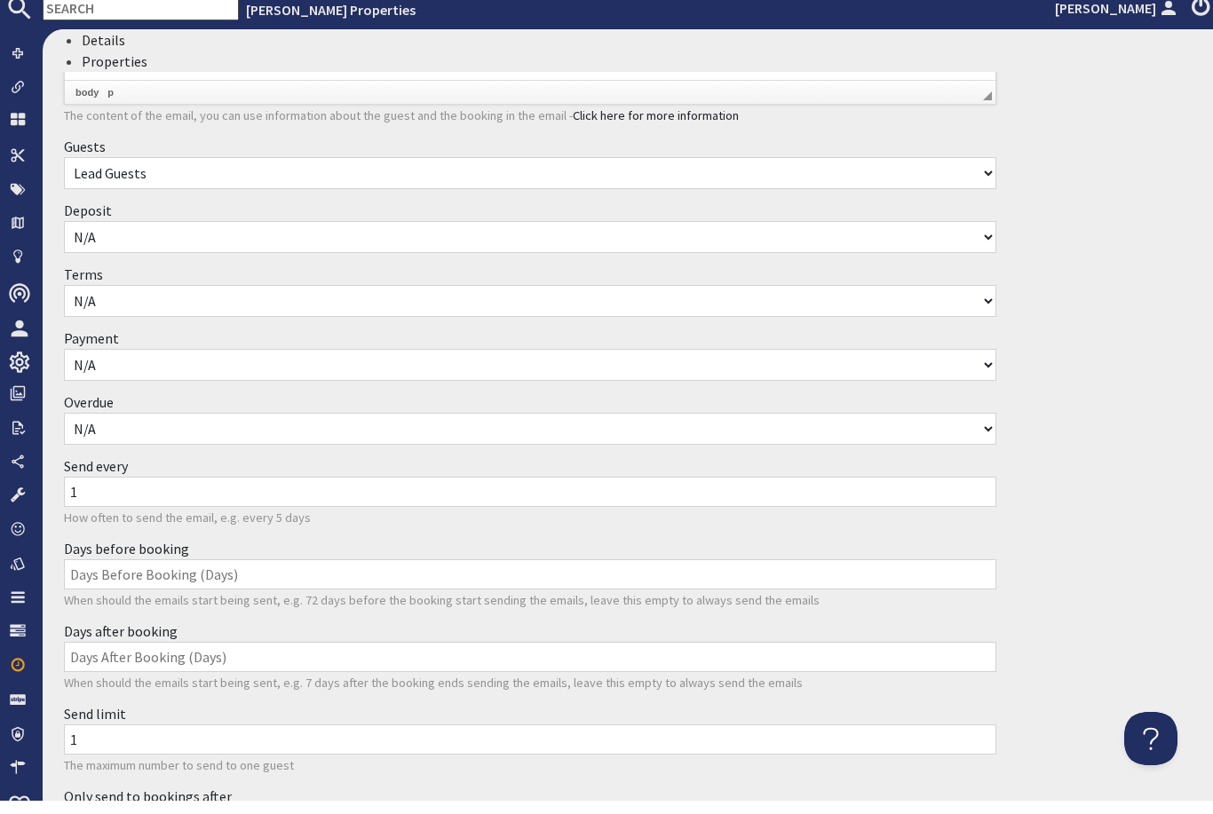
click at [222, 573] on input "Days before booking" at bounding box center [530, 588] width 933 height 30
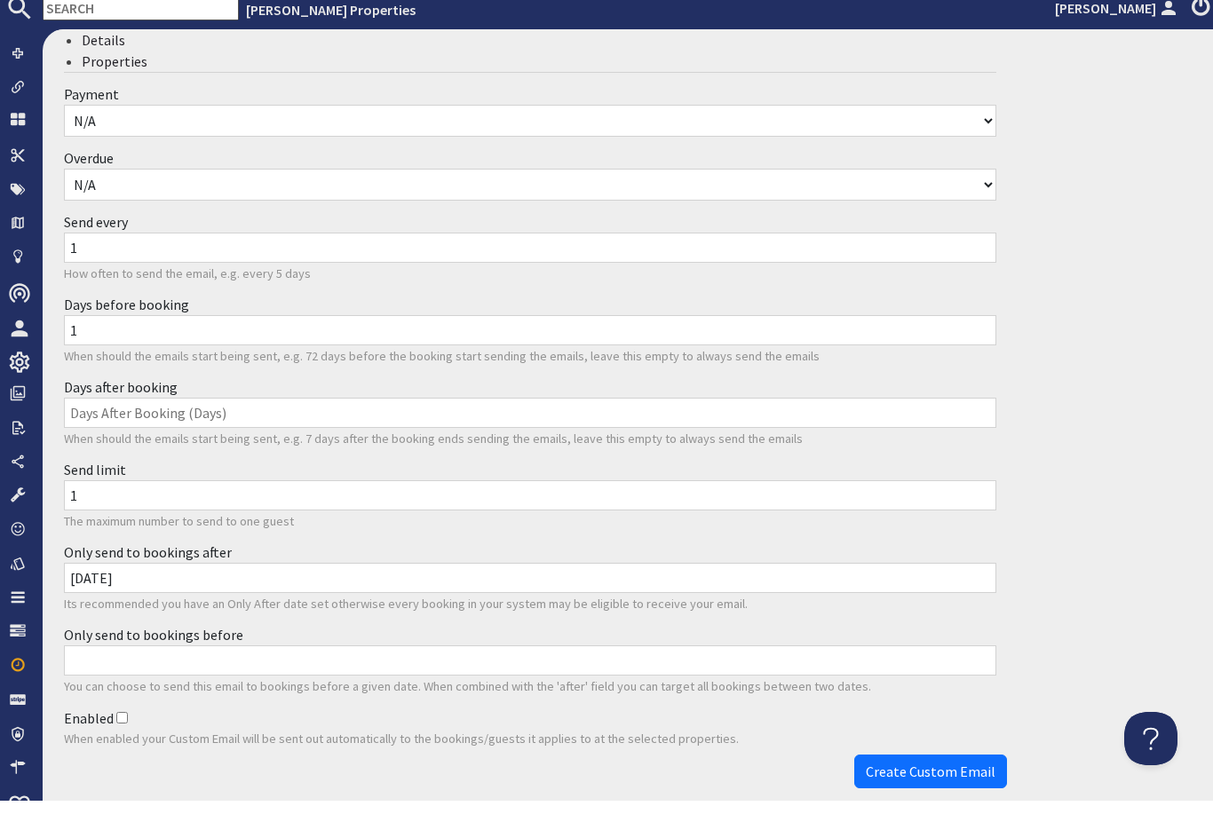
scroll to position [790, 0]
type input "1"
click at [119, 727] on input "Enabled" at bounding box center [122, 733] width 12 height 12
checkbox input "true"
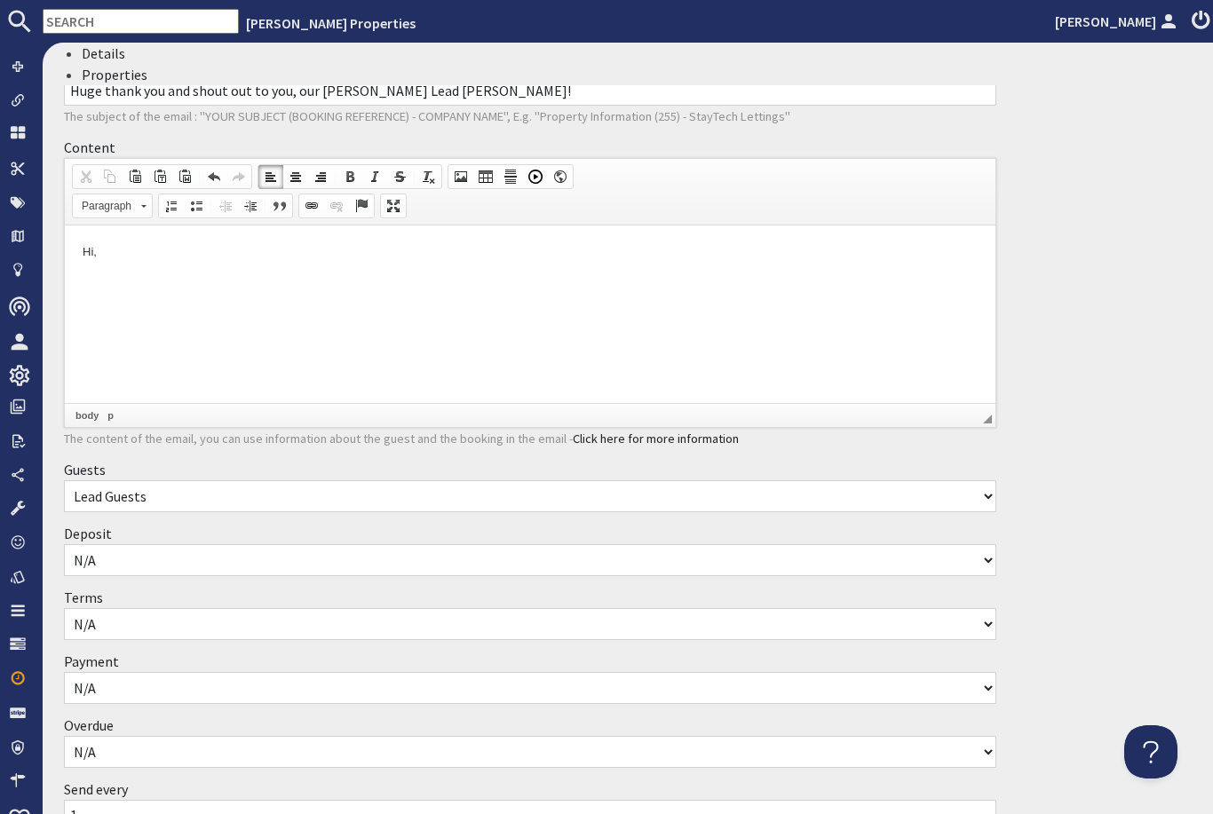
scroll to position [184, 0]
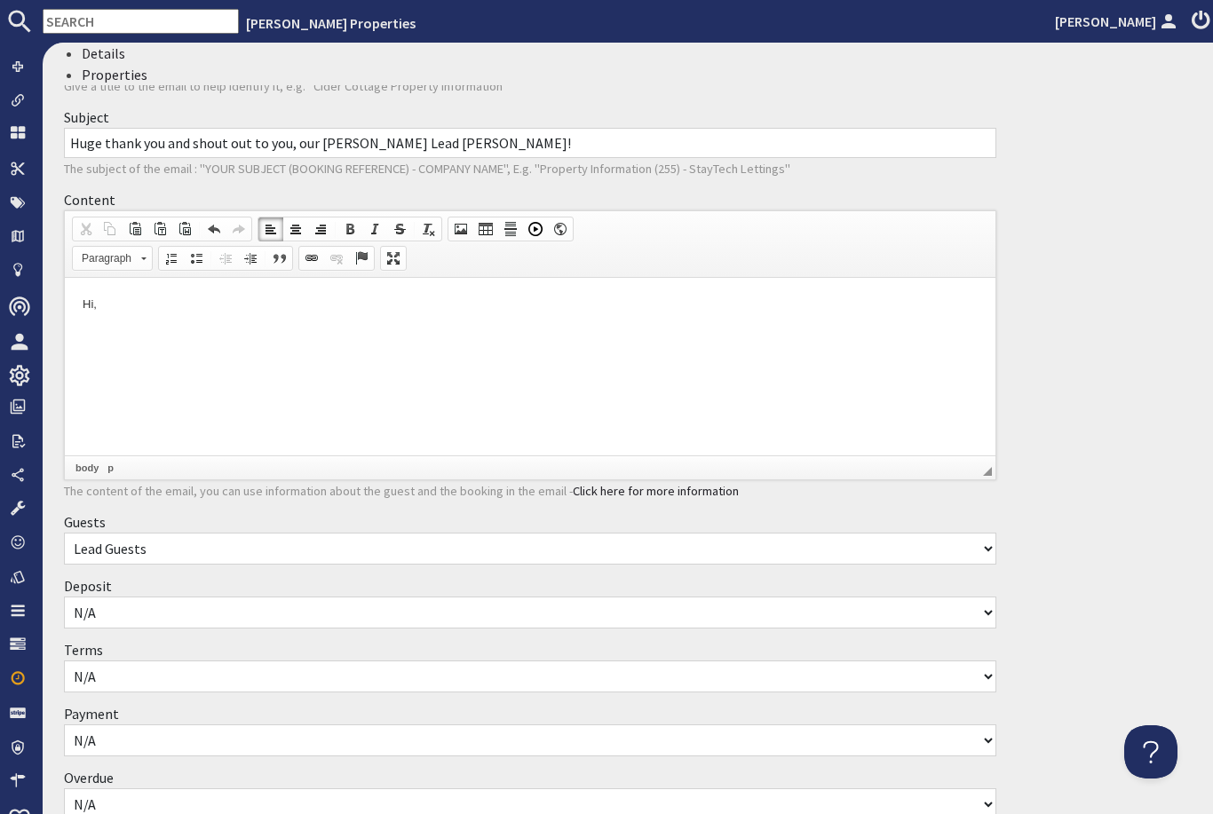
click at [206, 304] on p "Hi," at bounding box center [530, 305] width 895 height 19
click at [1090, 787] on div "Custom Emails Add Custom Email Add new Custom Email Details Properties Title Th…" at bounding box center [628, 638] width 1171 height 1559
click at [1103, 774] on div "Custom Emails Add Custom Email Add new Custom Email Details Properties Title Th…" at bounding box center [628, 638] width 1171 height 1559
click at [1077, 804] on div "Custom Emails Add Custom Email Add new Custom Email Details Properties Title Th…" at bounding box center [628, 638] width 1171 height 1559
click at [540, 362] on html "Hi! Just a little note to wish you a safe journey to your h" at bounding box center [530, 320] width 931 height 84
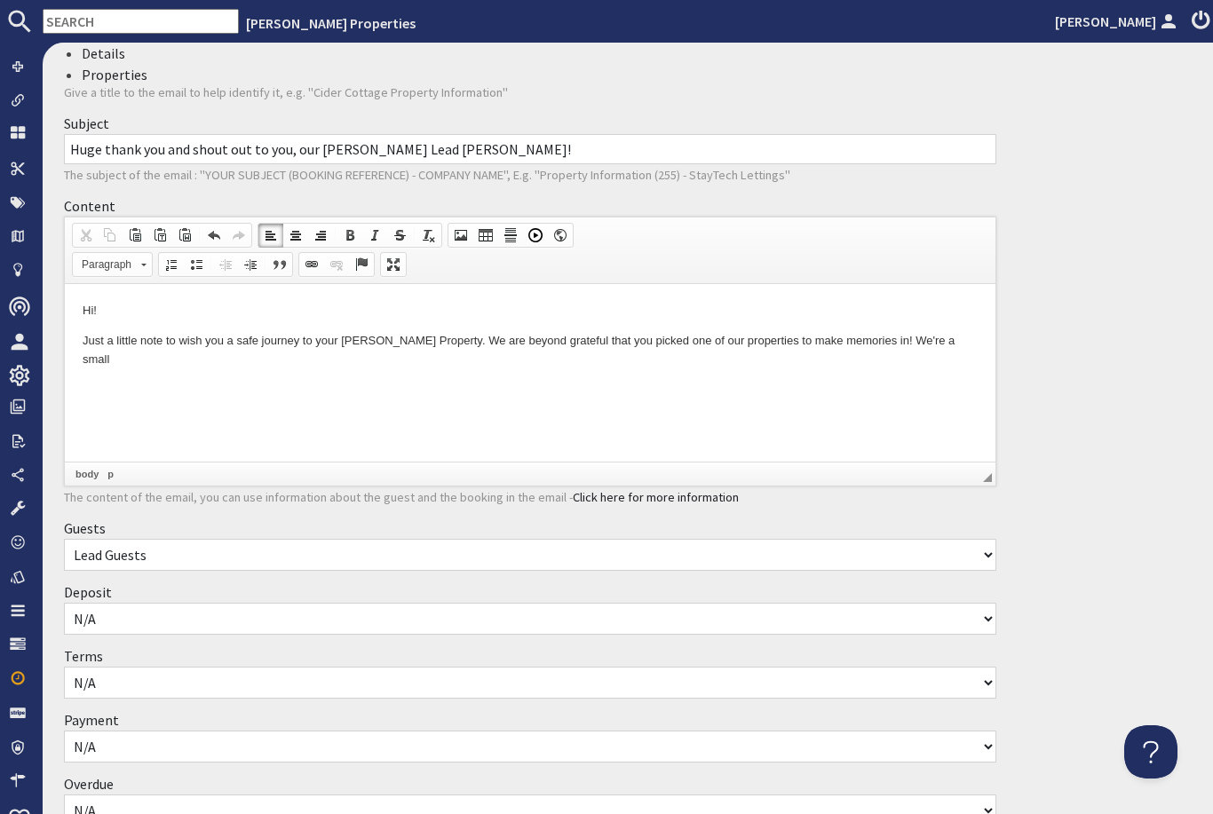
scroll to position [181, 0]
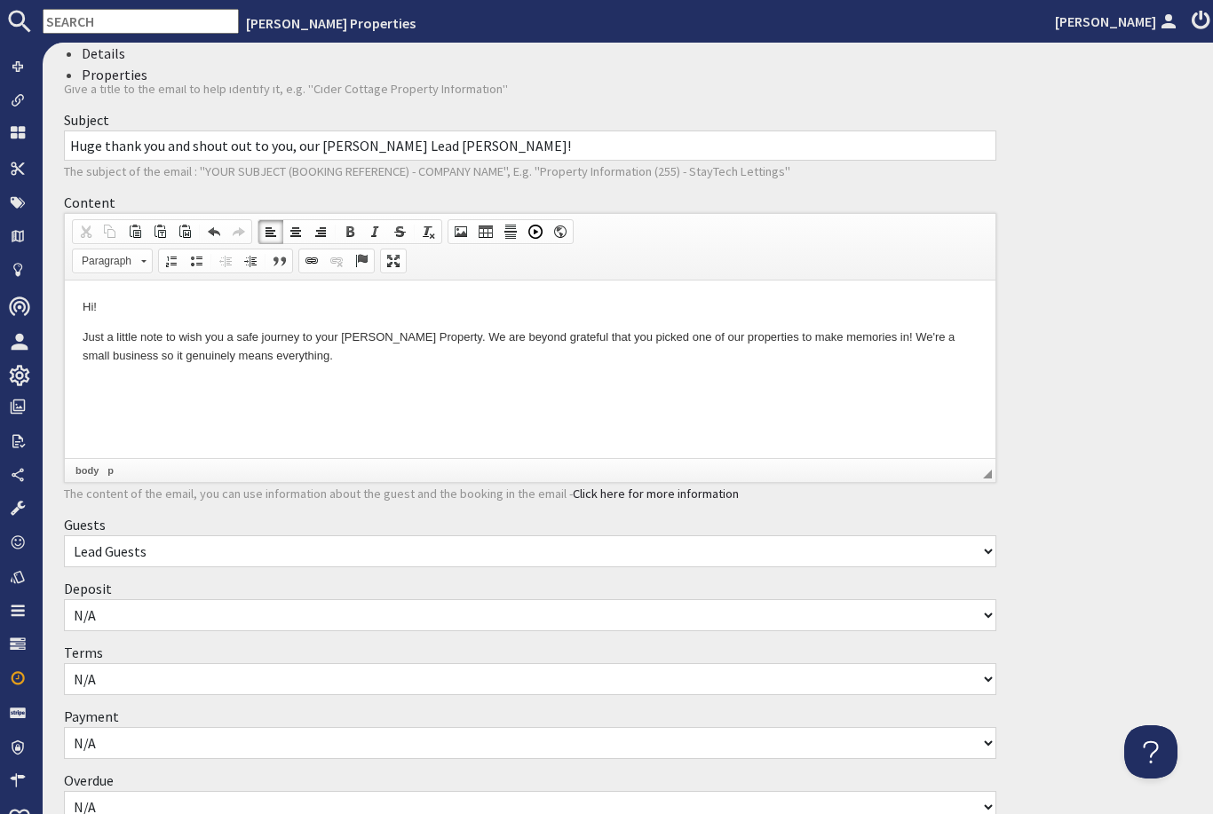
click at [937, 333] on p "Just a little note to wish you a safe journey to your [PERSON_NAME] Property. W…" at bounding box center [530, 347] width 895 height 37
click at [922, 383] on html "Hi! Just a little note to wish you a safe journey to your [PERSON_NAME] Propert…" at bounding box center [530, 332] width 931 height 102
click at [918, 333] on p "Just a little note to wish you a safe journey to your [PERSON_NAME] Property. W…" at bounding box center [530, 347] width 895 height 37
click at [375, 361] on p "Just a little note to wish you a safe journey to your [PERSON_NAME] Property. W…" at bounding box center [530, 347] width 895 height 37
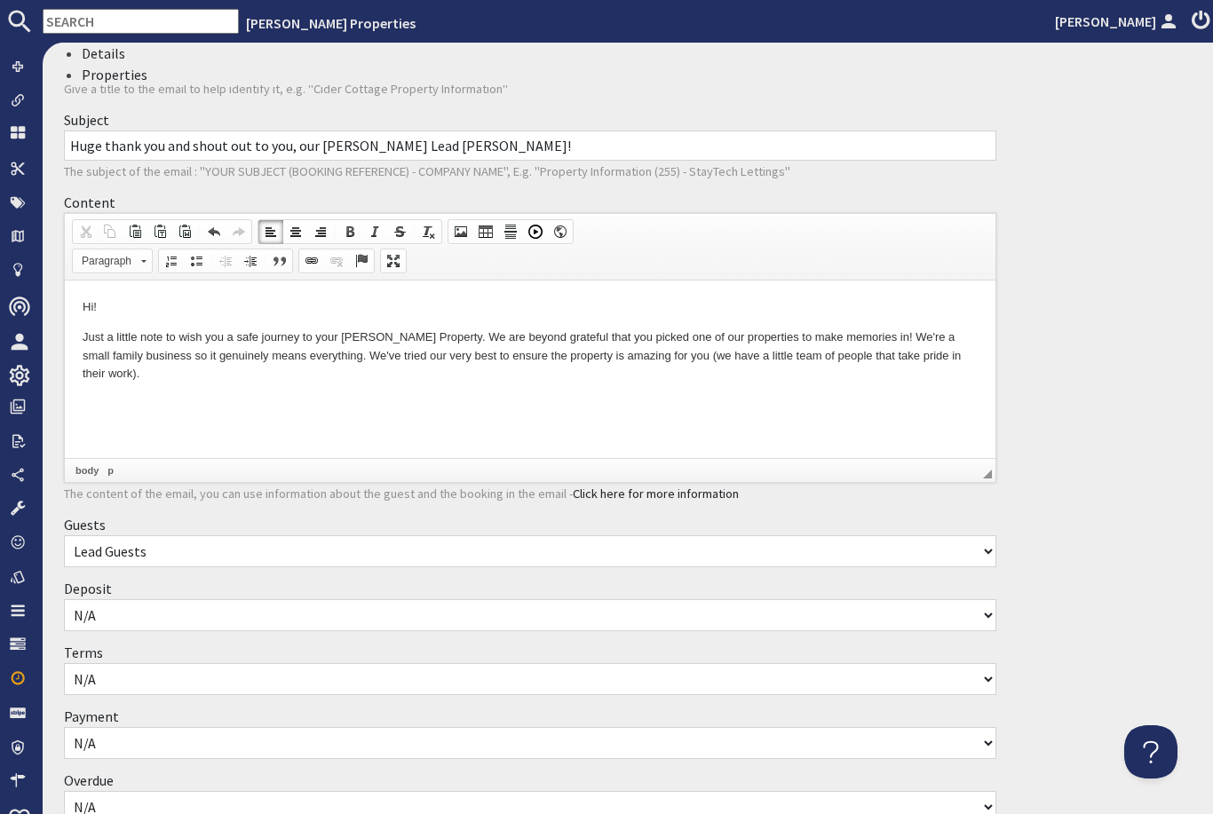
click at [854, 357] on p "Just a little note to wish you a safe journey to your [PERSON_NAME] Property. W…" at bounding box center [530, 356] width 895 height 55
click at [327, 371] on p "Just a little note to wish you a safe journey to your [PERSON_NAME] Property. W…" at bounding box center [530, 356] width 895 height 55
click at [630, 378] on p "Just a little note to wish you a safe journey to your [PERSON_NAME] Property. W…" at bounding box center [530, 366] width 895 height 74
click at [682, 420] on html "Hi! Just a little note to wish you a safe journey to your [PERSON_NAME] Propert…" at bounding box center [530, 350] width 931 height 139
click at [679, 378] on p "Just a little note to wish you a safe journey to your [PERSON_NAME] Property. W…" at bounding box center [530, 366] width 895 height 74
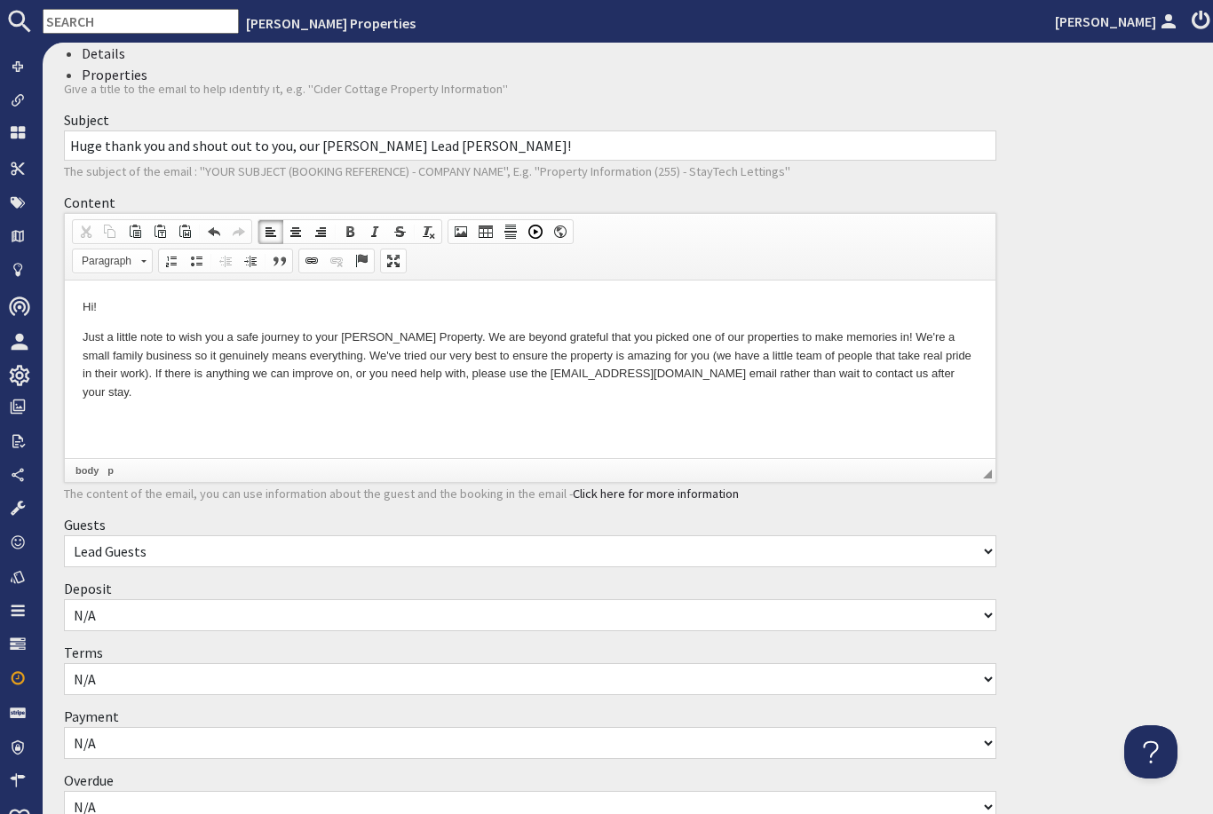
click at [713, 416] on html "Hi! Just a little note to wish you a safe journey to your [PERSON_NAME] Propert…" at bounding box center [530, 350] width 931 height 139
click at [681, 373] on p "Just a little note to wish you a safe journey to your [PERSON_NAME] Property. W…" at bounding box center [530, 366] width 895 height 74
click at [210, 409] on html "Hi! Just a little note to wish you a safe journey to your [PERSON_NAME] Propert…" at bounding box center [530, 350] width 931 height 139
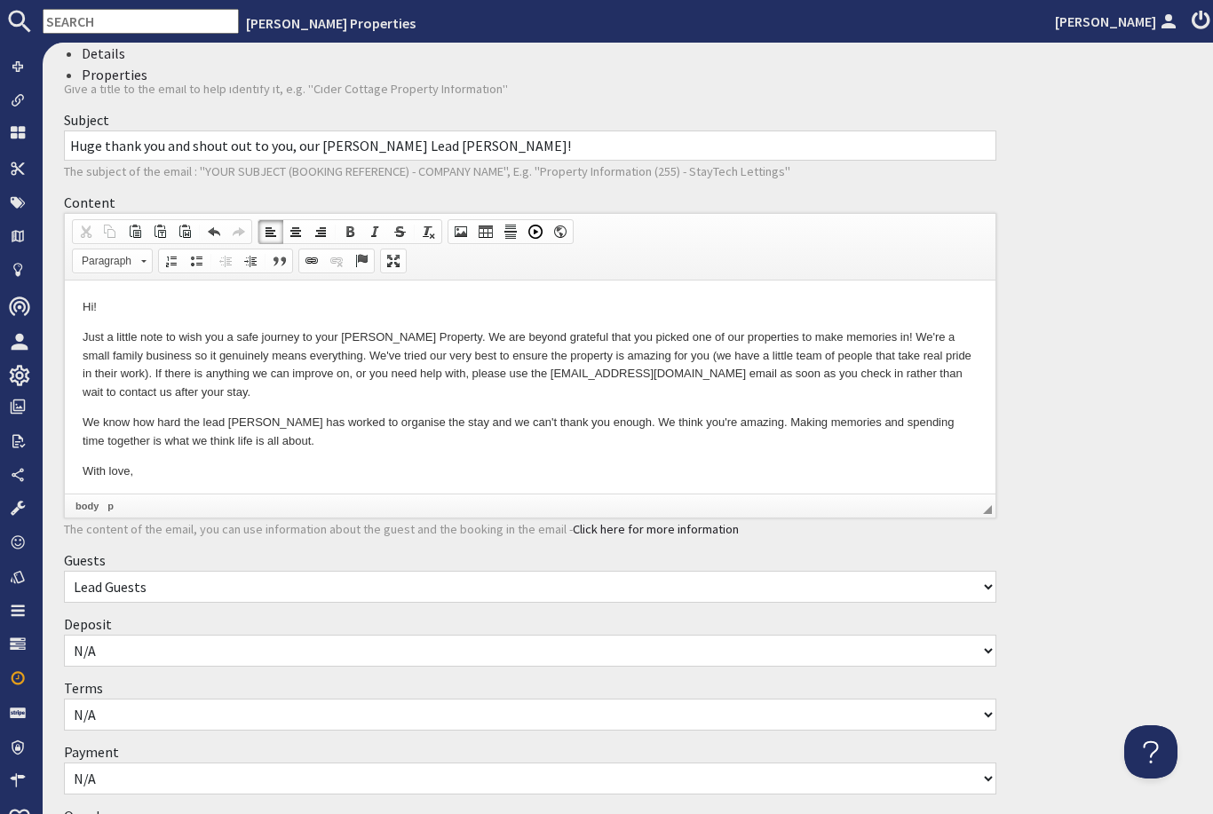
scroll to position [0, 0]
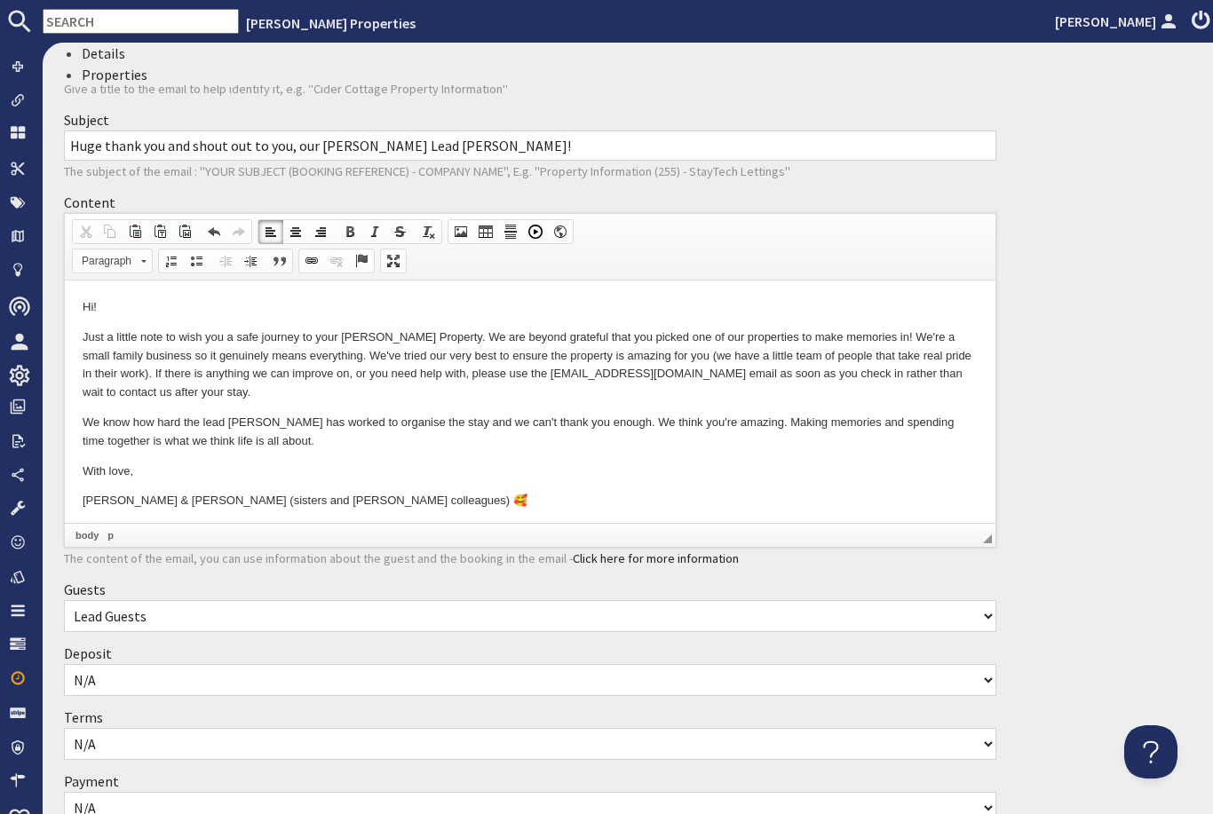
click at [260, 301] on p "Hi!" at bounding box center [530, 307] width 895 height 19
click at [267, 307] on p "Hi amazing lead [PERSON_NAME]!" at bounding box center [530, 307] width 895 height 19
click at [396, 467] on p "With love," at bounding box center [530, 472] width 895 height 19
click at [242, 392] on p "Just a little note to wish you a safe journey to your [PERSON_NAME] Property. W…" at bounding box center [530, 366] width 895 height 74
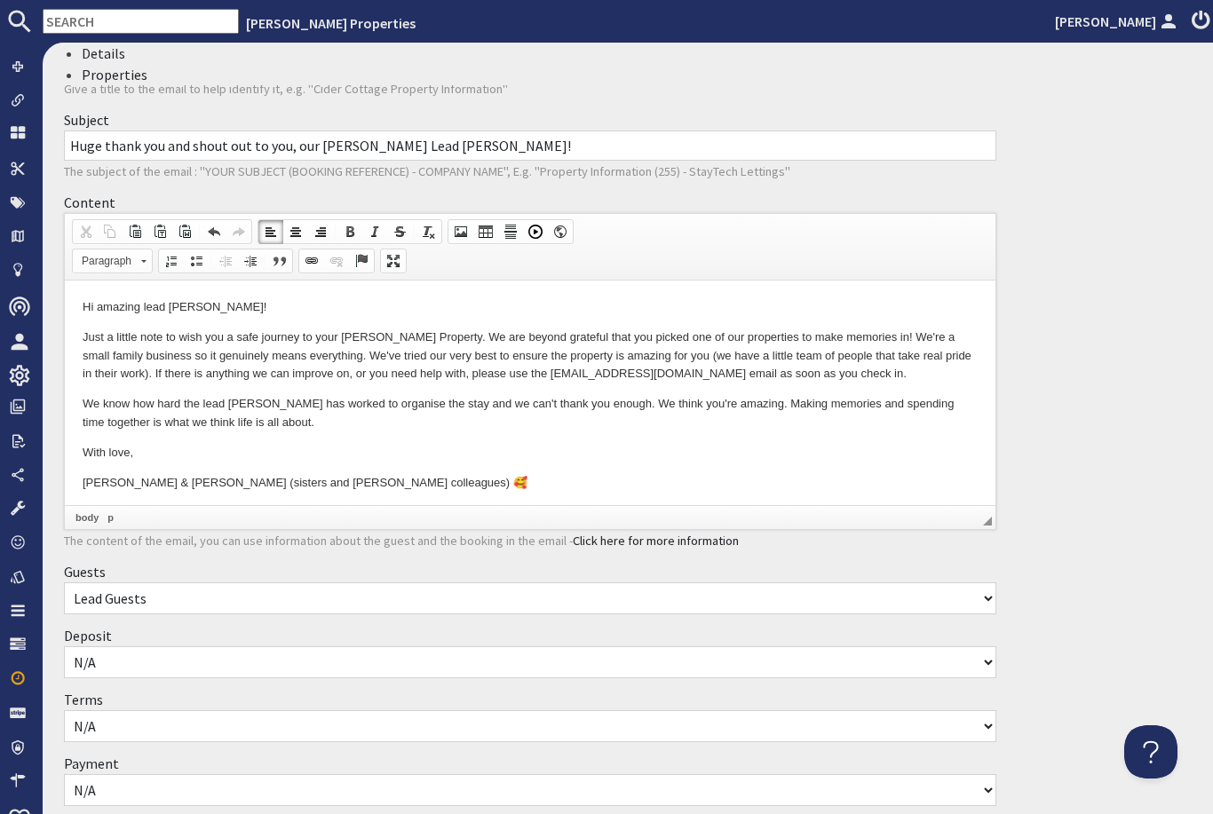
click at [676, 404] on p "We know how hard the lead [PERSON_NAME] has worked to organise the stay and we …" at bounding box center [530, 413] width 895 height 37
click at [820, 449] on p "With love," at bounding box center [530, 453] width 895 height 19
click at [779, 407] on p "We know how hard the lead [PERSON_NAME] has worked to organise the stay and we …" at bounding box center [530, 413] width 895 height 37
click at [450, 444] on p "With love," at bounding box center [530, 453] width 895 height 19
click at [427, 339] on p "Just a little note to wish you a safe journey to your [PERSON_NAME] Property. W…" at bounding box center [530, 356] width 895 height 55
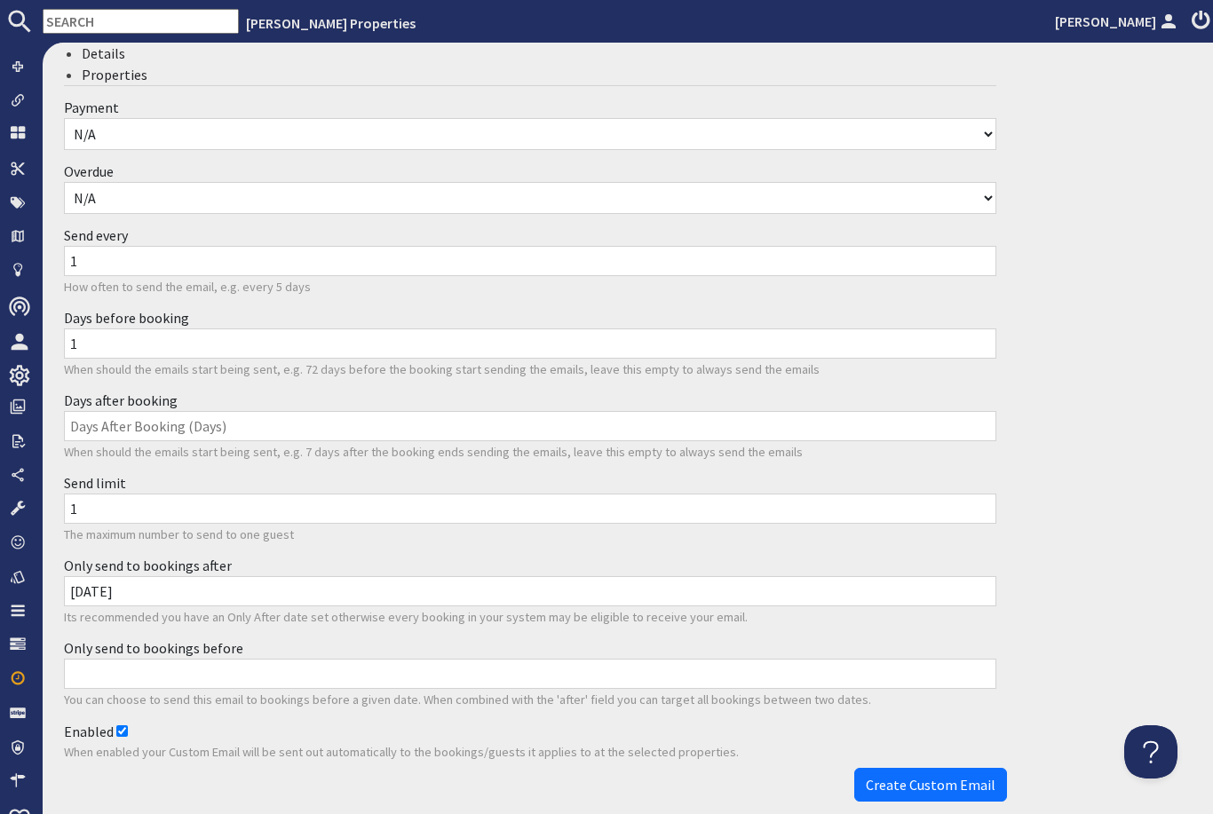
scroll to position [837, 0]
click at [946, 777] on span "Create Custom Email" at bounding box center [931, 786] width 130 height 18
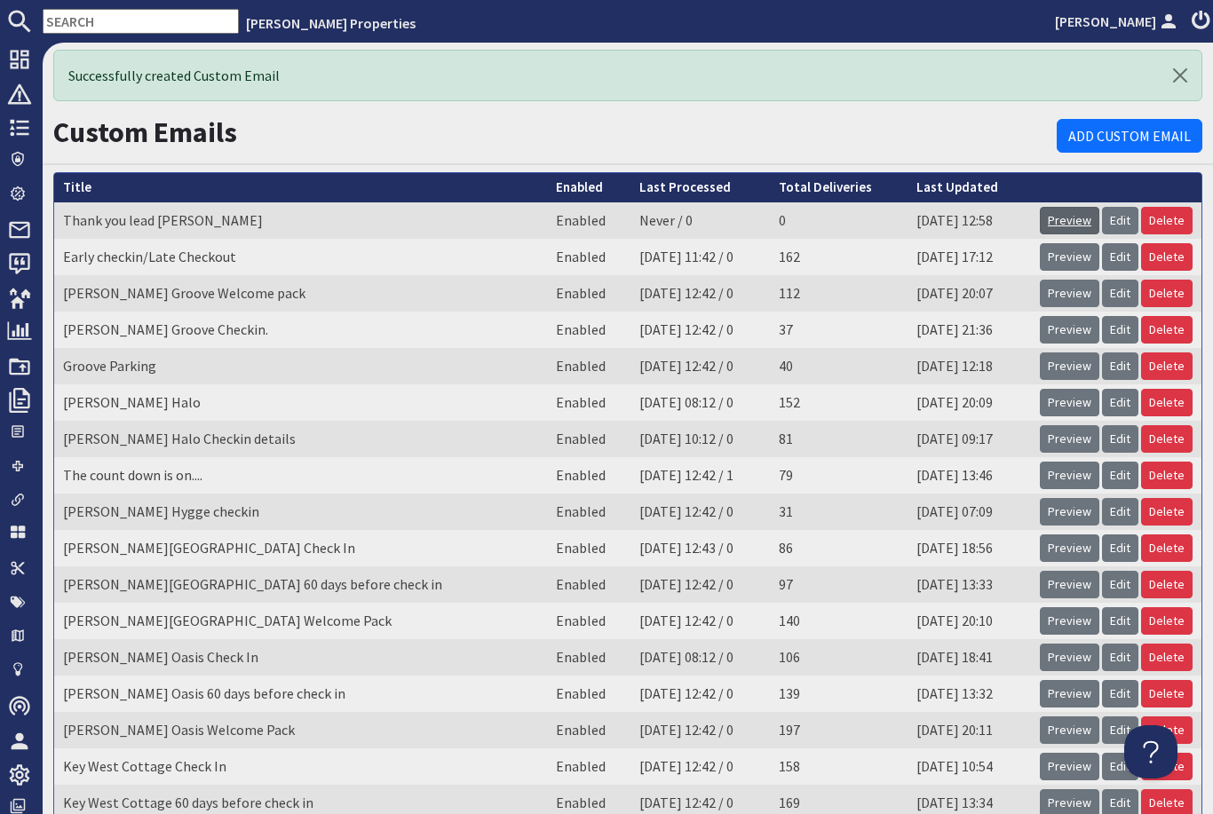
click at [1084, 207] on link "Preview" at bounding box center [1070, 221] width 60 height 28
click at [30, 131] on icon at bounding box center [19, 127] width 25 height 25
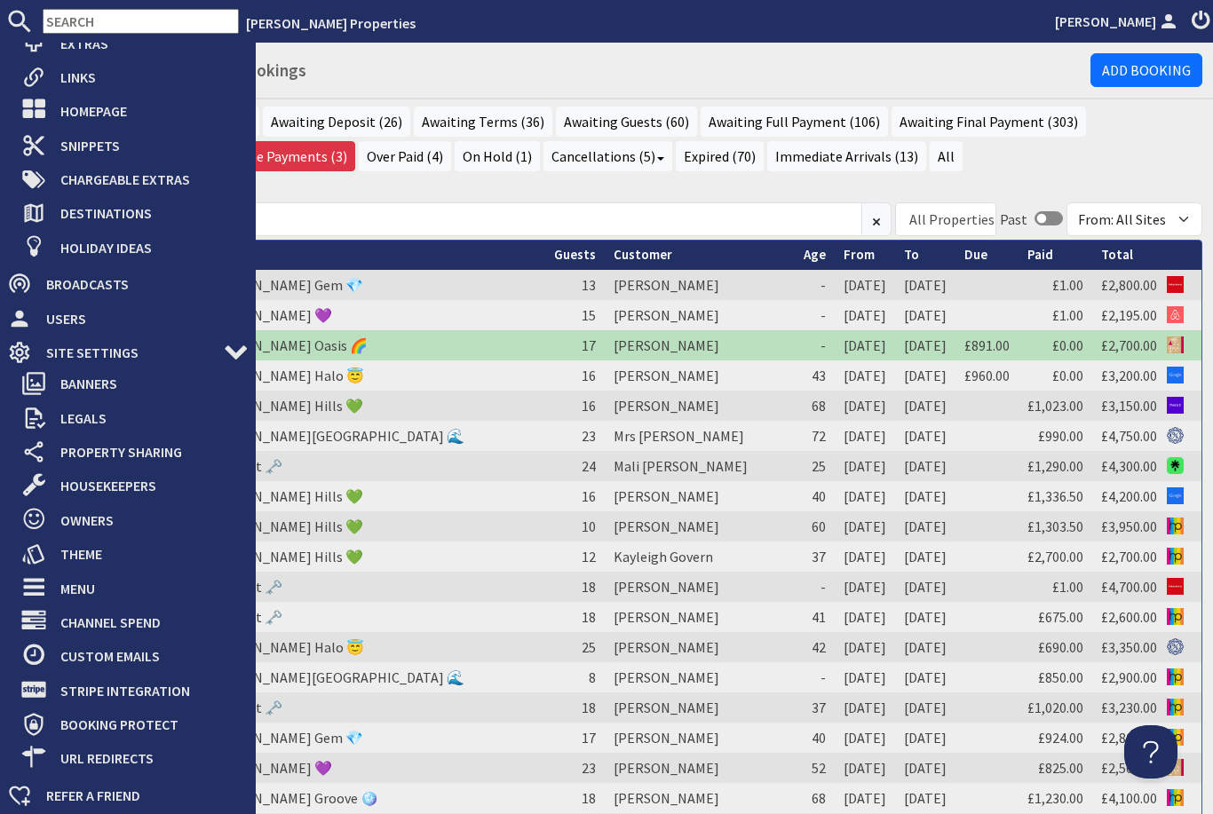
scroll to position [422, 0]
click at [124, 526] on span "Owners" at bounding box center [147, 521] width 203 height 28
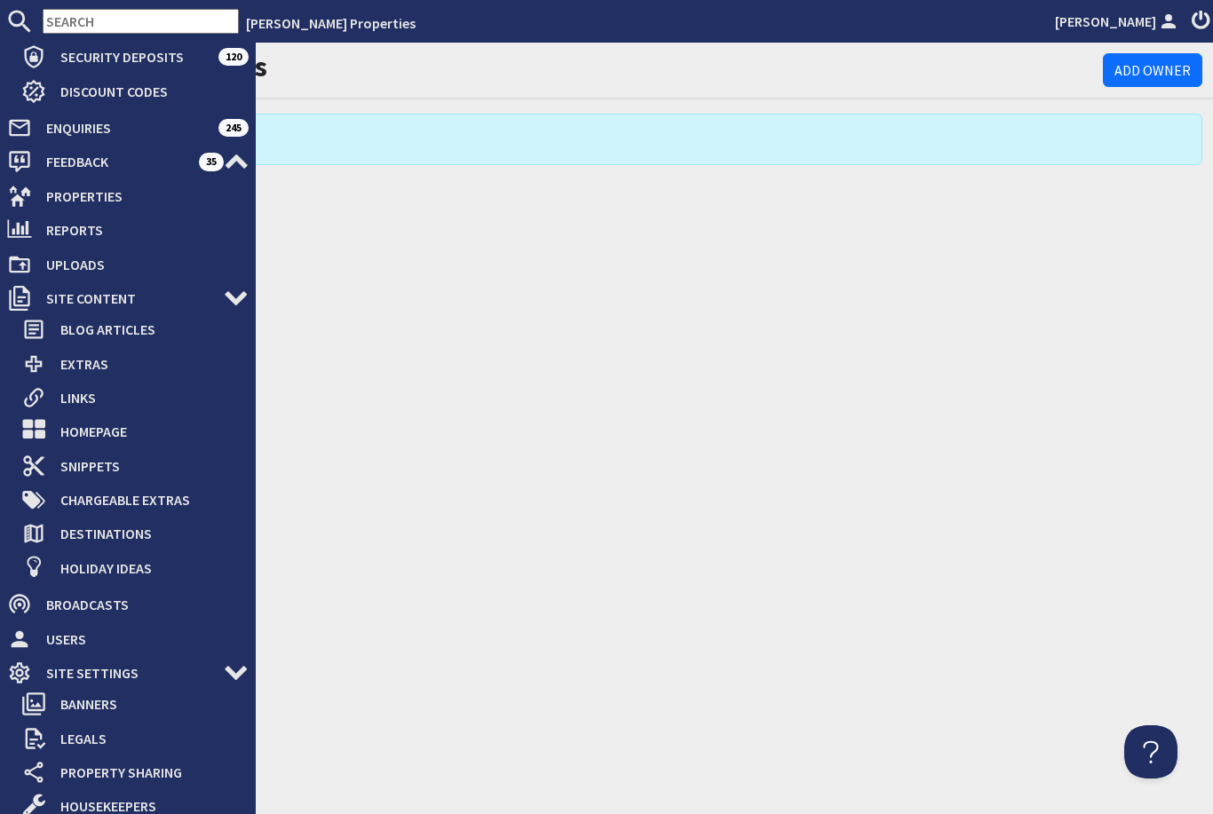
scroll to position [100, 0]
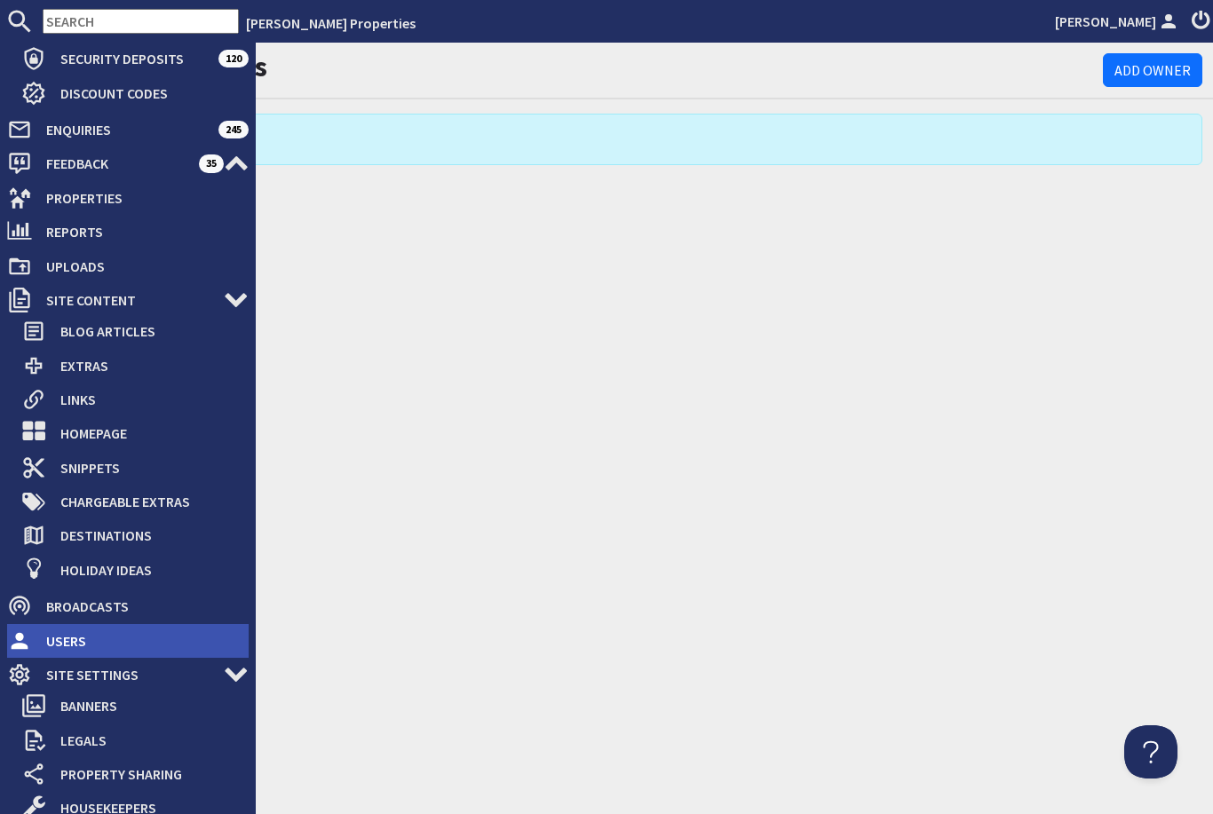
click at [91, 631] on span "Users" at bounding box center [140, 641] width 217 height 28
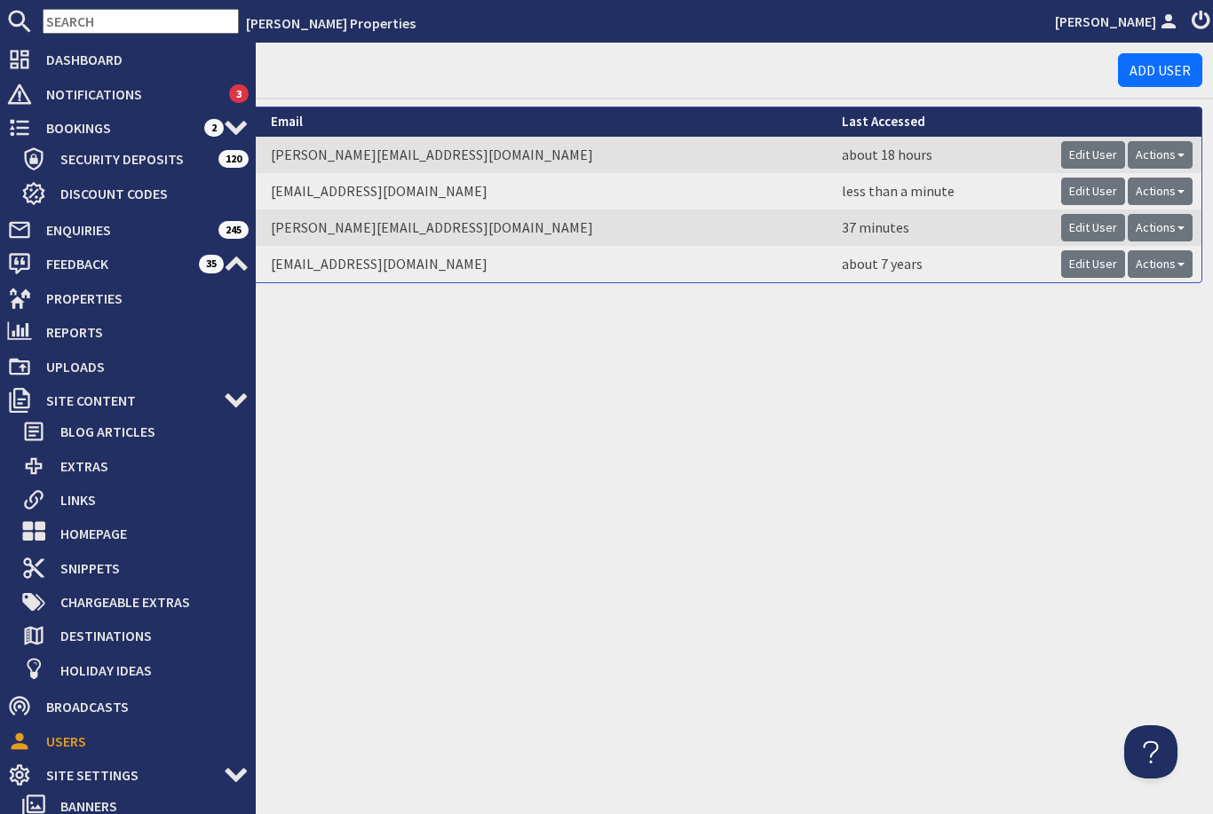
scroll to position [57, 0]
click at [1087, 178] on link "Edit User" at bounding box center [1093, 192] width 64 height 28
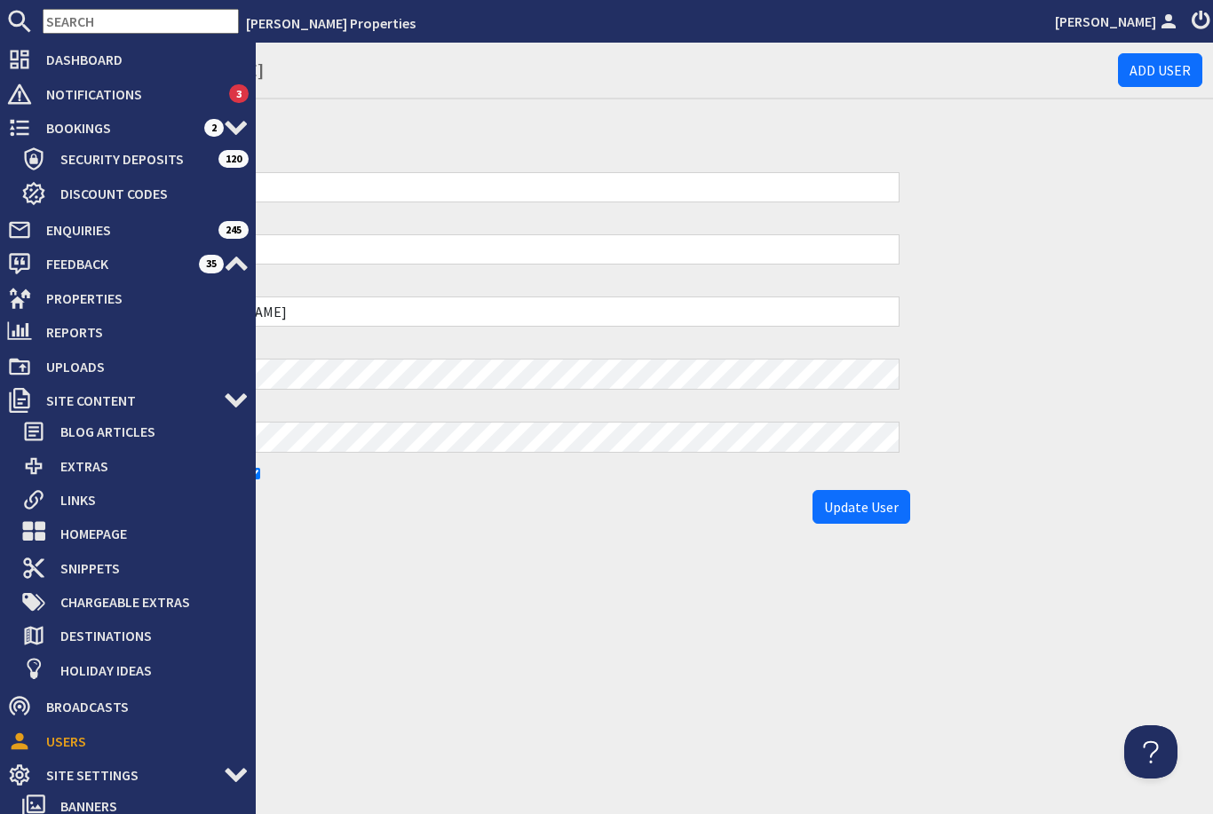
scroll to position [-1, 0]
click at [422, 513] on div "Users - [PERSON_NAME] Add User Edit User Forename [PERSON_NAME] Surname [PERSON…" at bounding box center [628, 429] width 1171 height 772
click at [450, 539] on div "Users - [PERSON_NAME] Add User Edit User Forename [PERSON_NAME] Surname [PERSON…" at bounding box center [628, 429] width 1171 height 772
click at [499, 526] on div "Users - [PERSON_NAME] Add User Edit User Forename [PERSON_NAME] Surname [PERSON…" at bounding box center [628, 429] width 1171 height 772
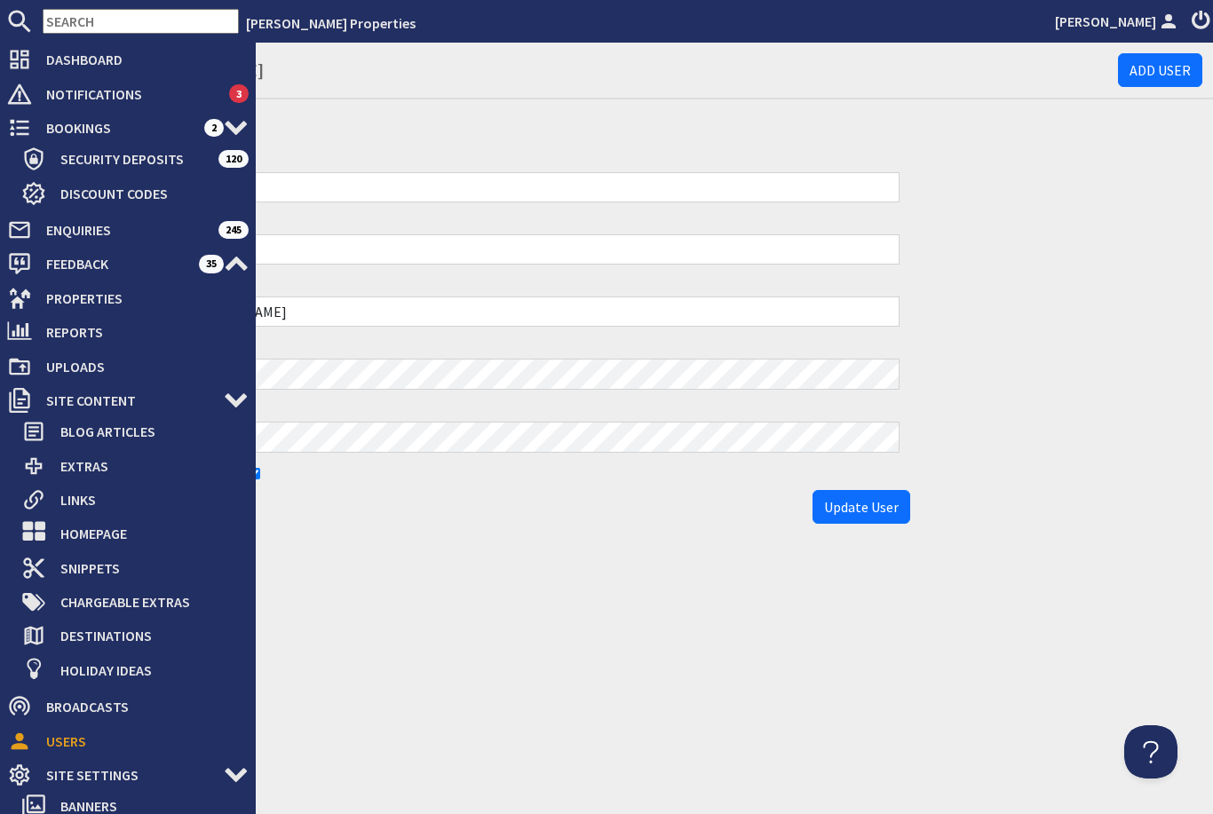
click at [554, 564] on div "Users - [PERSON_NAME] Add User Edit User Forename [PERSON_NAME] Surname [PERSON…" at bounding box center [628, 429] width 1171 height 772
click at [1130, 282] on div "Users - [PERSON_NAME] Add User Edit User Forename [PERSON_NAME] Surname [PERSON…" at bounding box center [628, 288] width 1171 height 490
click at [1164, 273] on div "Users - [PERSON_NAME] Add User Edit User Forename [PERSON_NAME] Surname [PERSON…" at bounding box center [628, 288] width 1171 height 490
click at [380, 138] on h2 "Edit User" at bounding box center [481, 125] width 857 height 36
click at [424, 122] on h2 "Edit User" at bounding box center [481, 125] width 857 height 36
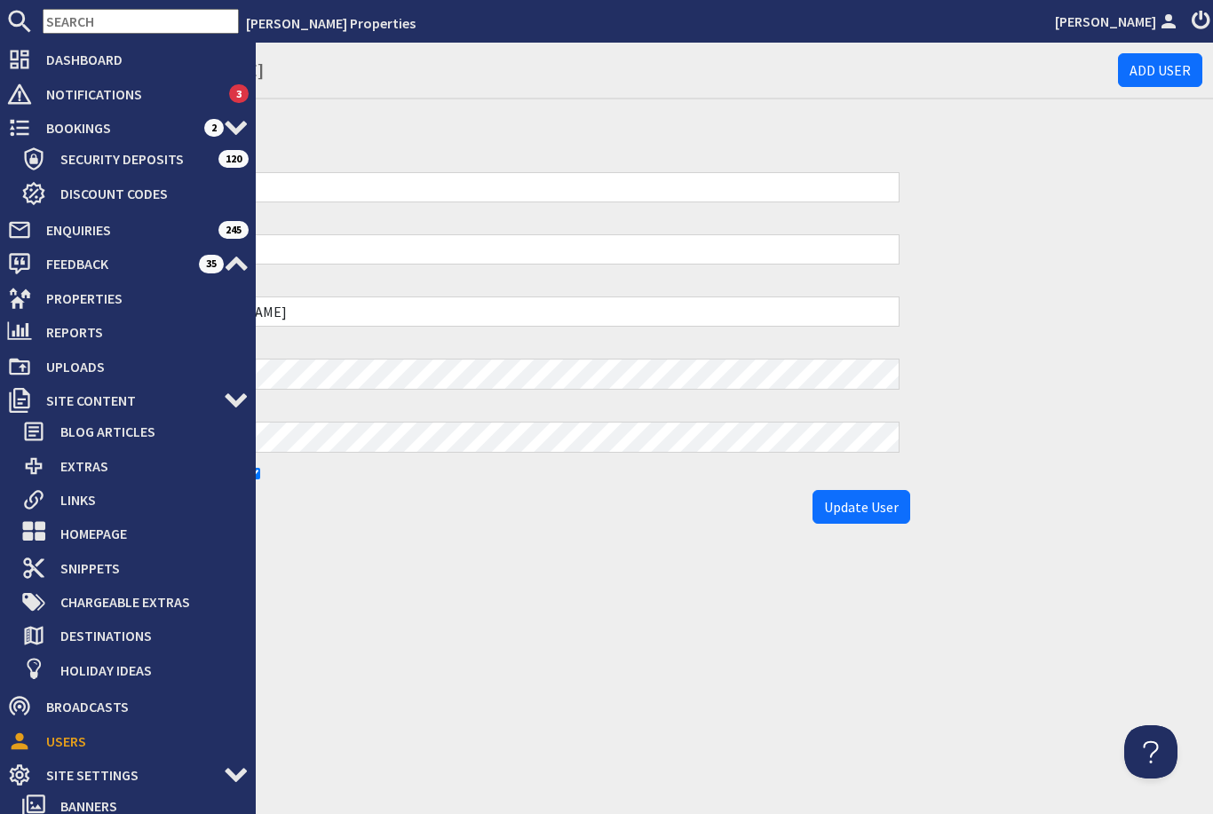
click at [433, 123] on h2 "Edit User" at bounding box center [481, 125] width 857 height 36
click at [625, 32] on li "[PERSON_NAME] Properties" at bounding box center [643, 22] width 809 height 21
click at [634, 132] on h2 "Edit User" at bounding box center [481, 125] width 857 height 36
click at [1092, 472] on div "Users - [PERSON_NAME] Add User Edit User Forename [PERSON_NAME] Surname [PERSON…" at bounding box center [628, 288] width 1171 height 490
click at [433, 655] on div "Users - [PERSON_NAME] Add User Edit User Forename [PERSON_NAME] Surname [PERSON…" at bounding box center [628, 429] width 1171 height 772
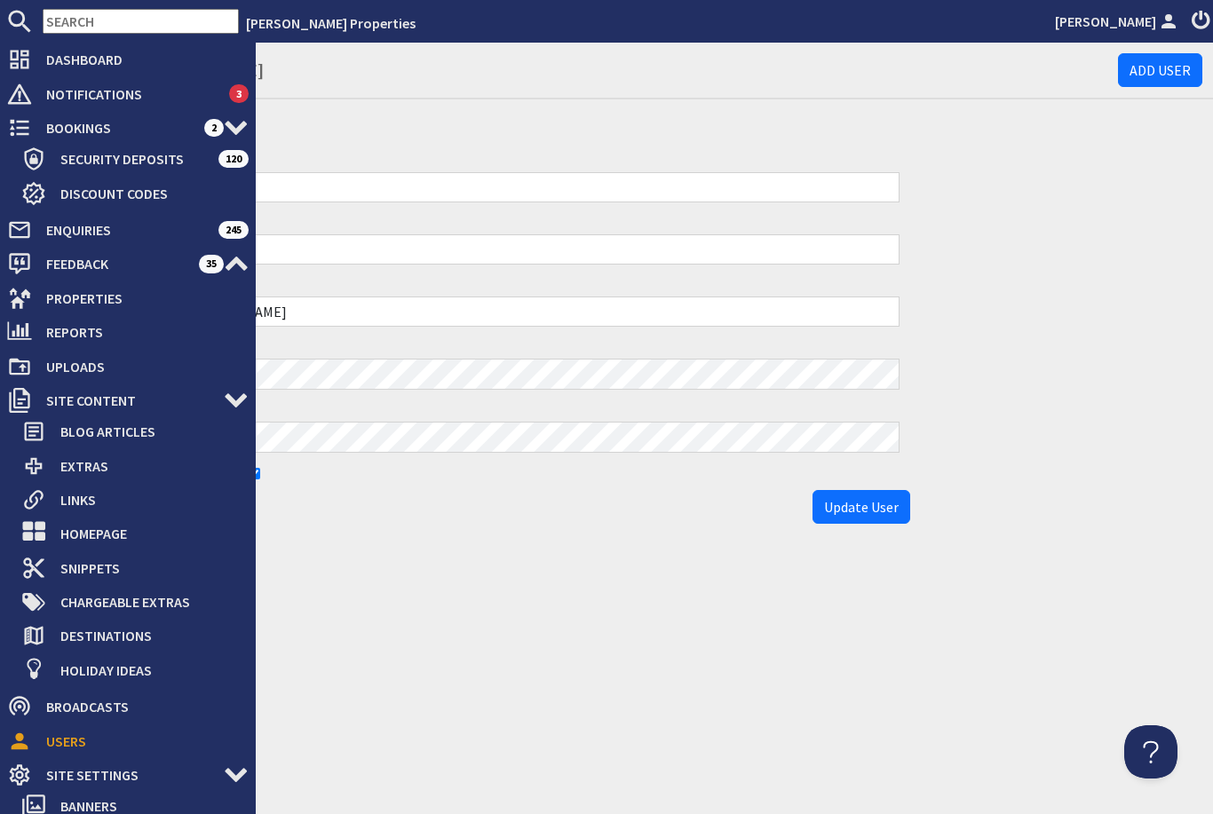
click at [436, 122] on h2 "Edit User" at bounding box center [481, 125] width 857 height 36
click at [992, 271] on div "Users - [PERSON_NAME] Add User Edit User Forename [PERSON_NAME] Surname [PERSON…" at bounding box center [628, 288] width 1171 height 490
click at [1057, 199] on div "Users - [PERSON_NAME] Add User Edit User Forename [PERSON_NAME] Surname [PERSON…" at bounding box center [628, 288] width 1171 height 490
click at [987, 171] on div "Users - [PERSON_NAME] Add User Edit User Forename [PERSON_NAME] Surname [PERSON…" at bounding box center [628, 288] width 1171 height 490
click at [856, 199] on input "Lauren" at bounding box center [482, 187] width 836 height 30
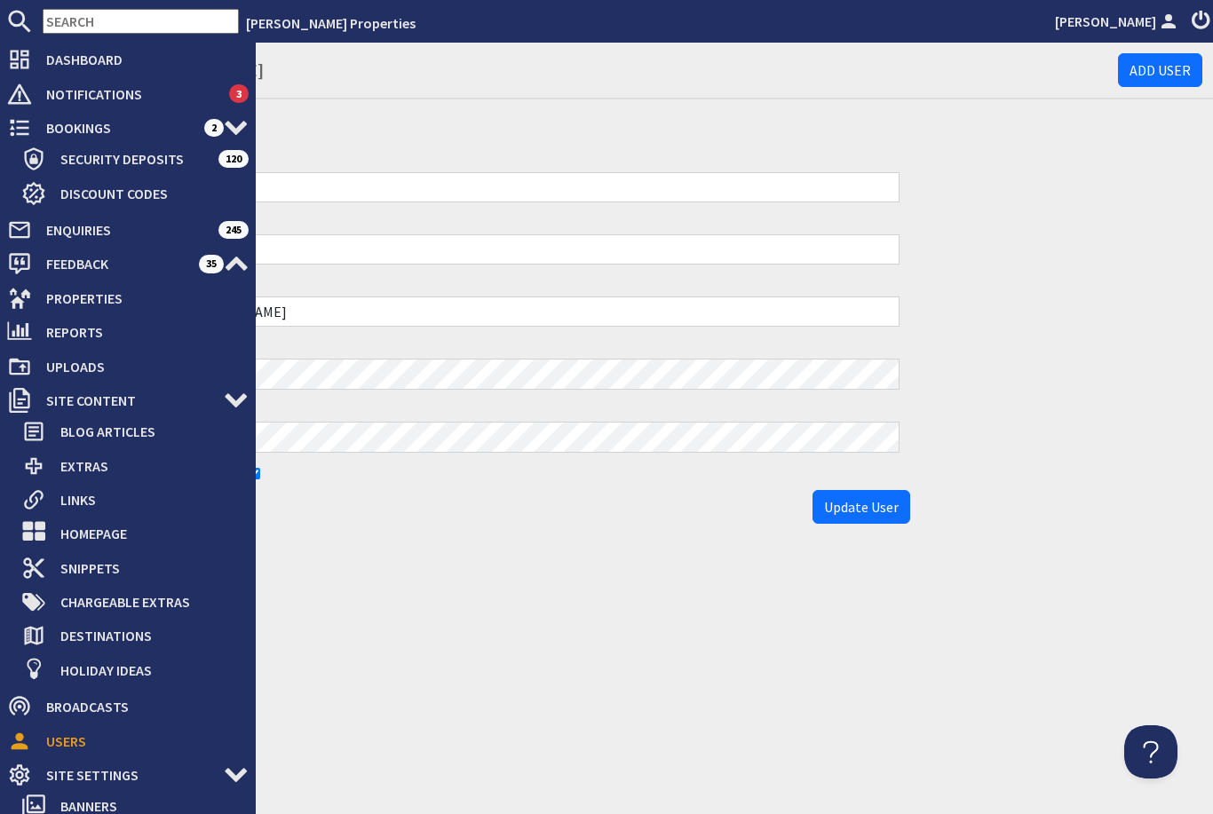
click at [777, 189] on input "Lauren" at bounding box center [482, 187] width 836 height 30
click at [704, 188] on input "Lauren" at bounding box center [482, 187] width 836 height 30
click at [703, 196] on input "Lauren" at bounding box center [482, 187] width 836 height 30
click at [701, 194] on input "Lauren" at bounding box center [482, 187] width 836 height 30
click at [691, 199] on input "Lauren" at bounding box center [482, 187] width 836 height 30
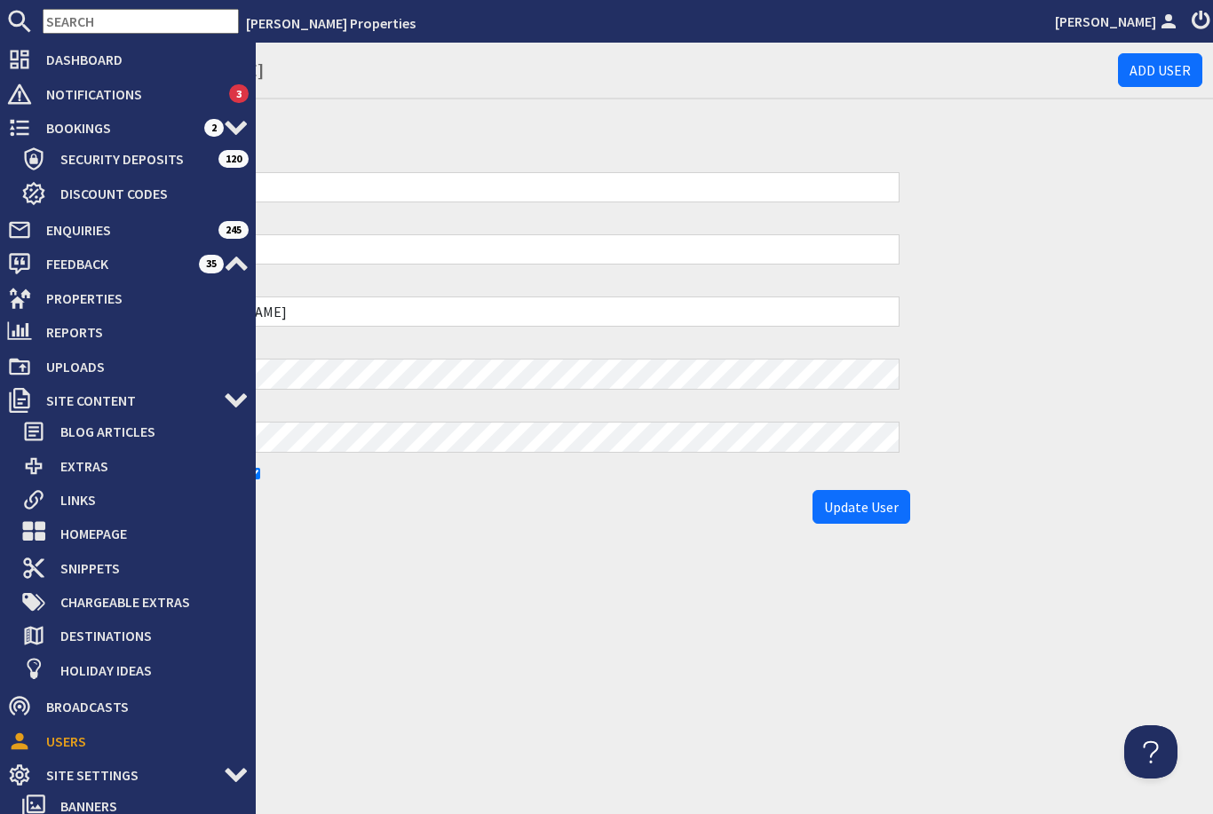
click at [686, 201] on input "Lauren" at bounding box center [482, 187] width 836 height 30
click at [755, 279] on div "Email [EMAIL_ADDRESS][DOMAIN_NAME]" at bounding box center [481, 301] width 857 height 62
click at [722, 310] on input "[EMAIL_ADDRESS][DOMAIN_NAME]" at bounding box center [482, 312] width 836 height 30
click at [401, 492] on div "Update User" at bounding box center [481, 507] width 857 height 34
click at [1094, 292] on div "Users - [PERSON_NAME] Add User Edit User Forename [PERSON_NAME] Surname [PERSON…" at bounding box center [628, 288] width 1171 height 490
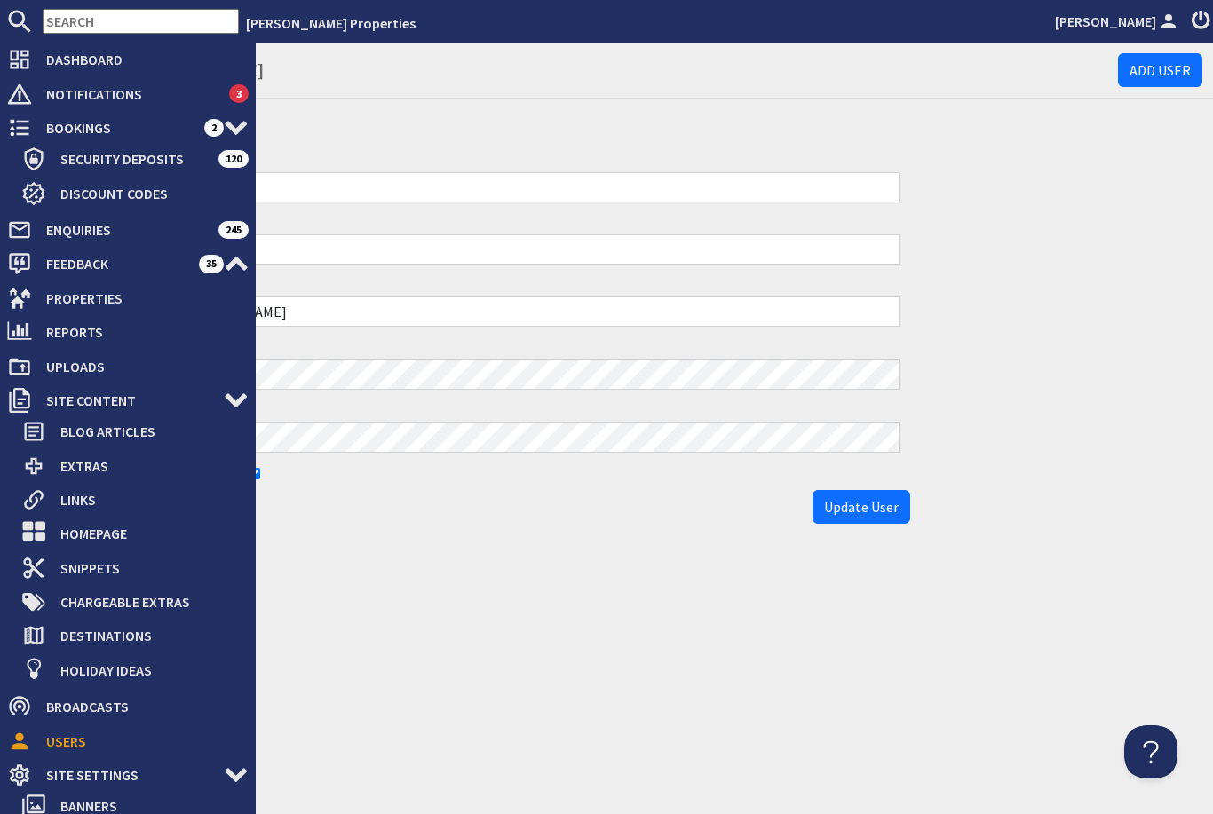
click at [996, 186] on div "Users - [PERSON_NAME] Add User Edit User Forename [PERSON_NAME] Surname [PERSON…" at bounding box center [628, 288] width 1171 height 490
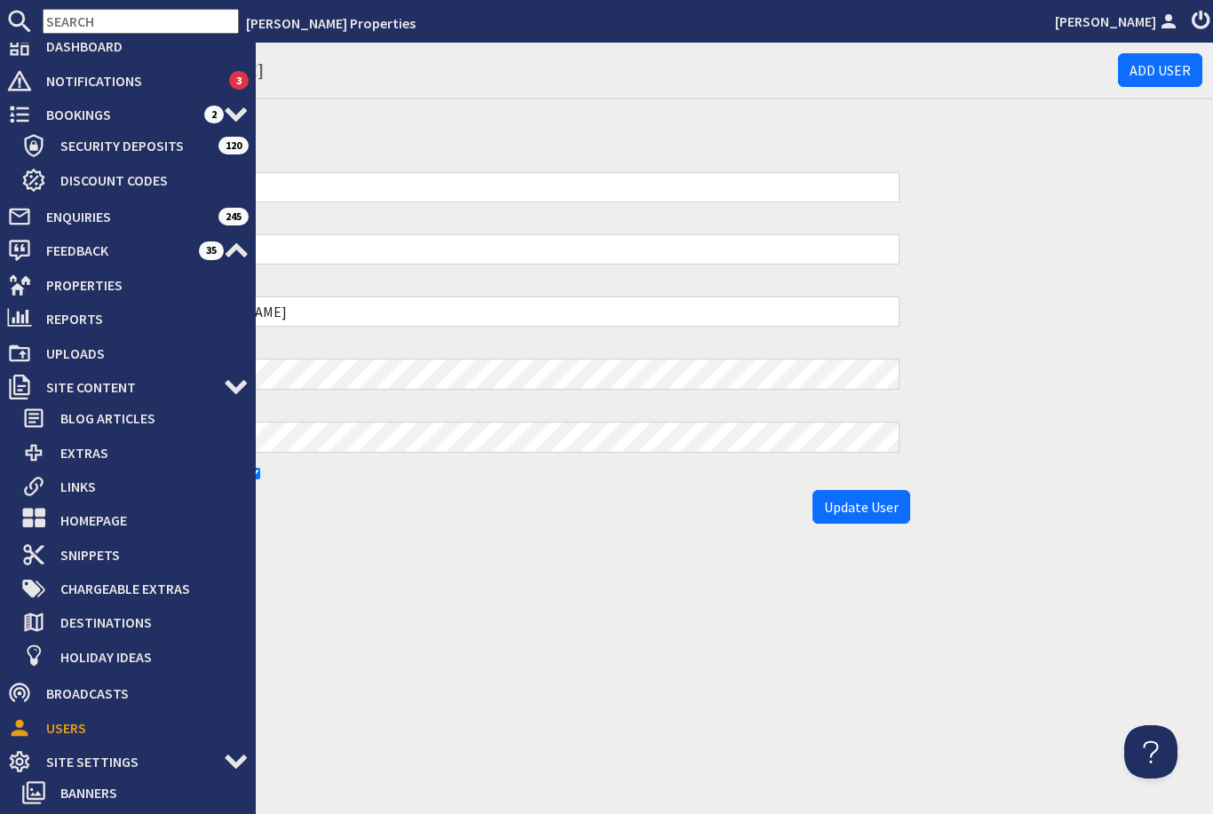
scroll to position [23, 0]
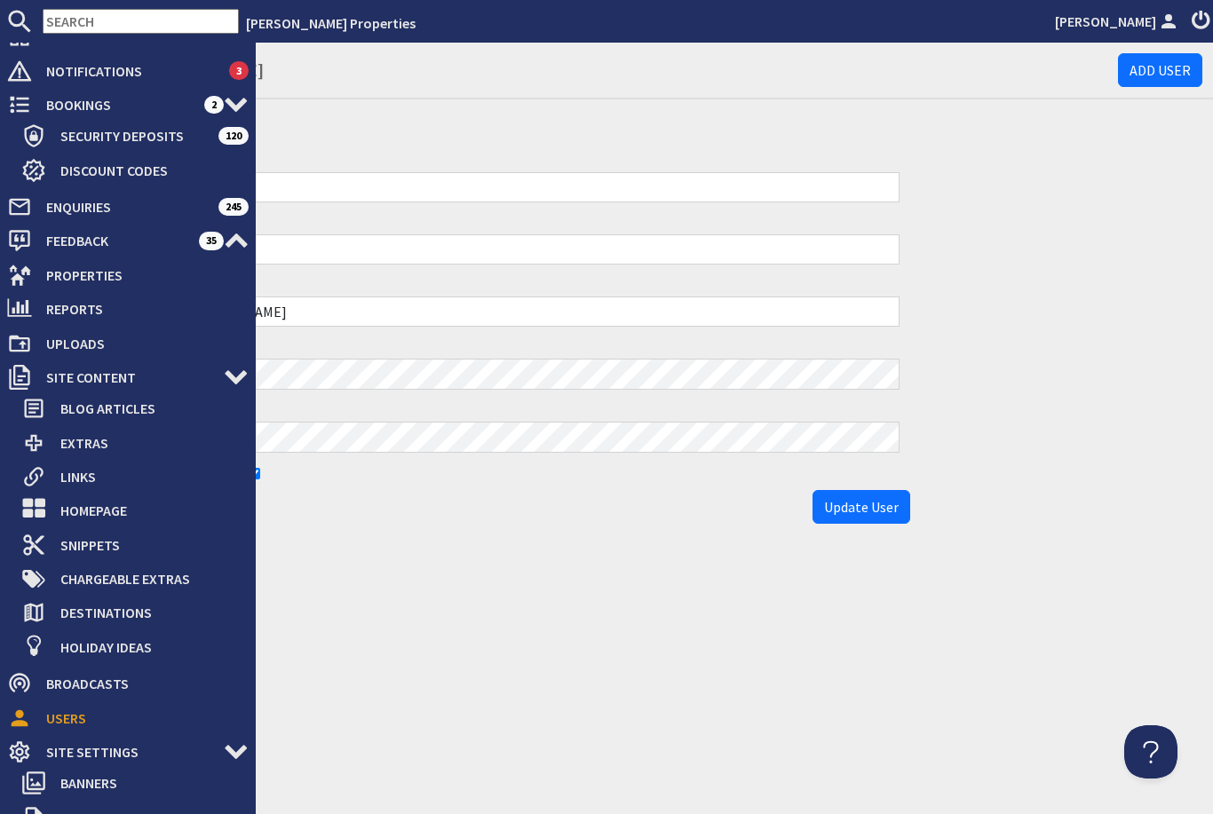
click at [1156, 266] on div "Users - [PERSON_NAME] Add User Edit User Forename [PERSON_NAME] Surname [PERSON…" at bounding box center [628, 288] width 1171 height 490
click at [1149, 294] on div "Users - [PERSON_NAME] Add User Edit User Forename [PERSON_NAME] Surname [PERSON…" at bounding box center [628, 288] width 1171 height 490
click at [1081, 359] on div "Users - [PERSON_NAME] Add User Edit User Forename [PERSON_NAME] Surname [PERSON…" at bounding box center [628, 288] width 1171 height 490
click at [1105, 383] on div "Users - [PERSON_NAME] Add User Edit User Forename [PERSON_NAME] Surname [PERSON…" at bounding box center [628, 288] width 1171 height 490
click at [1114, 398] on div "Users - [PERSON_NAME] Add User Edit User Forename [PERSON_NAME] Surname [PERSON…" at bounding box center [628, 288] width 1171 height 490
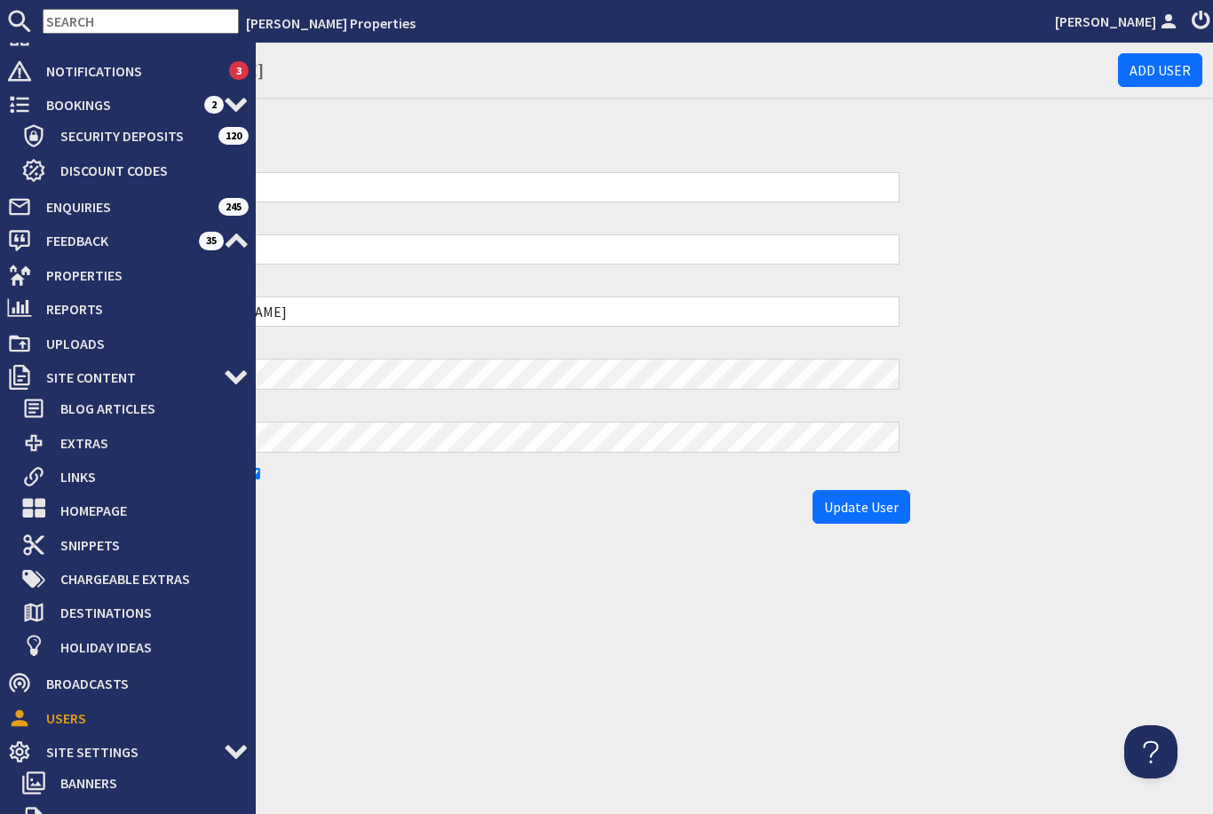
click at [1107, 387] on div "Users - [PERSON_NAME] Add User Edit User Forename [PERSON_NAME] Surname [PERSON…" at bounding box center [628, 288] width 1171 height 490
click at [1124, 330] on div "Users - [PERSON_NAME] Add User Edit User Forename [PERSON_NAME] Surname [PERSON…" at bounding box center [628, 288] width 1171 height 490
click at [1125, 339] on div "Users - [PERSON_NAME] Add User Edit User Forename [PERSON_NAME] Surname [PERSON…" at bounding box center [628, 288] width 1171 height 490
click at [1156, 312] on div "Users - [PERSON_NAME] Add User Edit User Forename [PERSON_NAME] Surname [PERSON…" at bounding box center [628, 288] width 1171 height 490
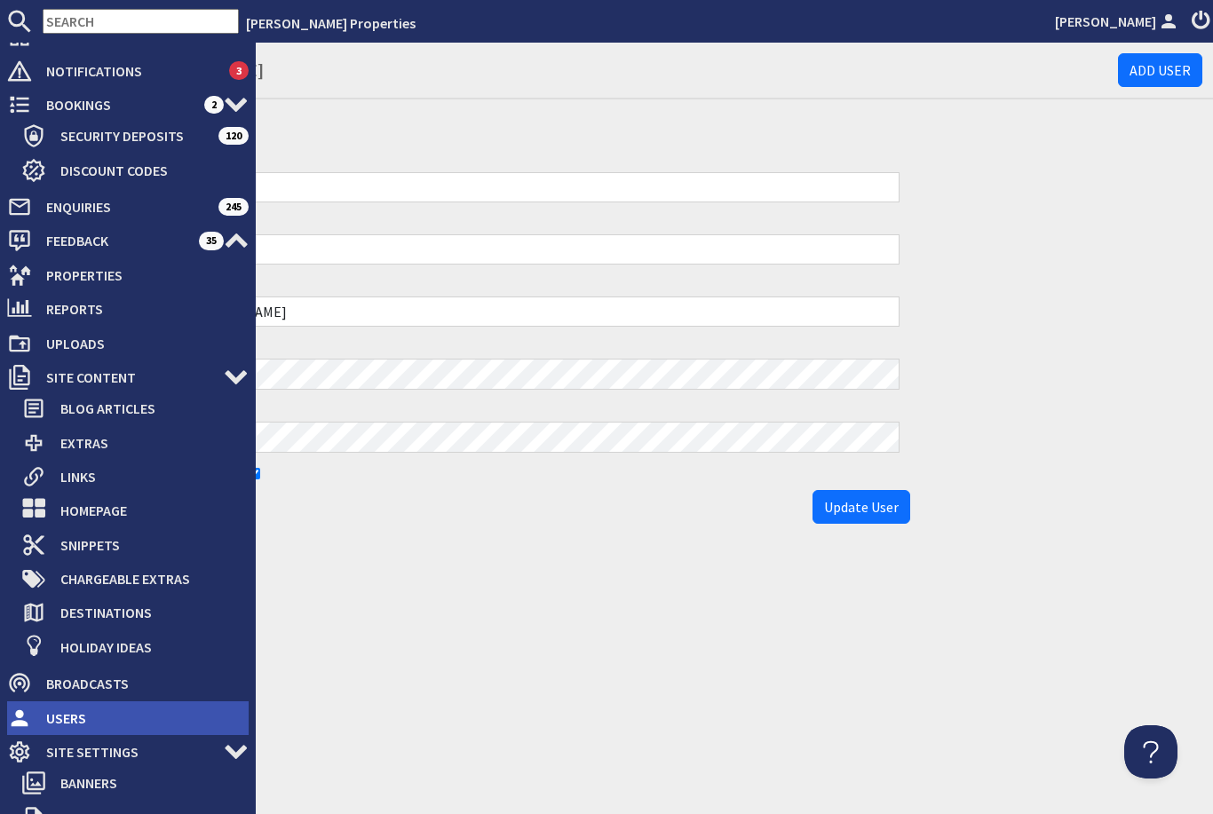
click at [79, 726] on span "Users" at bounding box center [140, 718] width 217 height 28
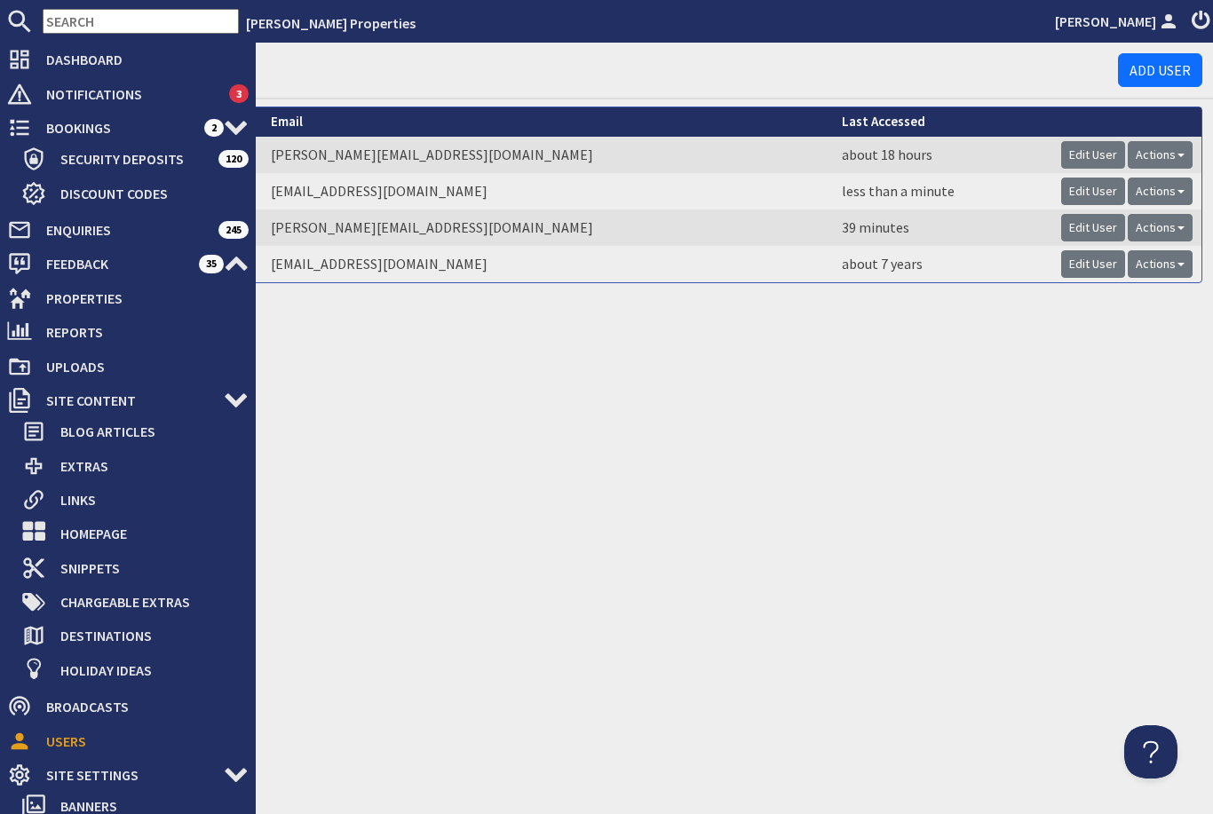
click at [833, 257] on td "about 7 years" at bounding box center [942, 264] width 219 height 36
click at [1151, 267] on link "Actions" at bounding box center [1160, 264] width 65 height 28
click at [1151, 188] on link "Actions" at bounding box center [1160, 192] width 65 height 28
click at [1144, 227] on link "Reset Password" at bounding box center [1114, 228] width 96 height 18
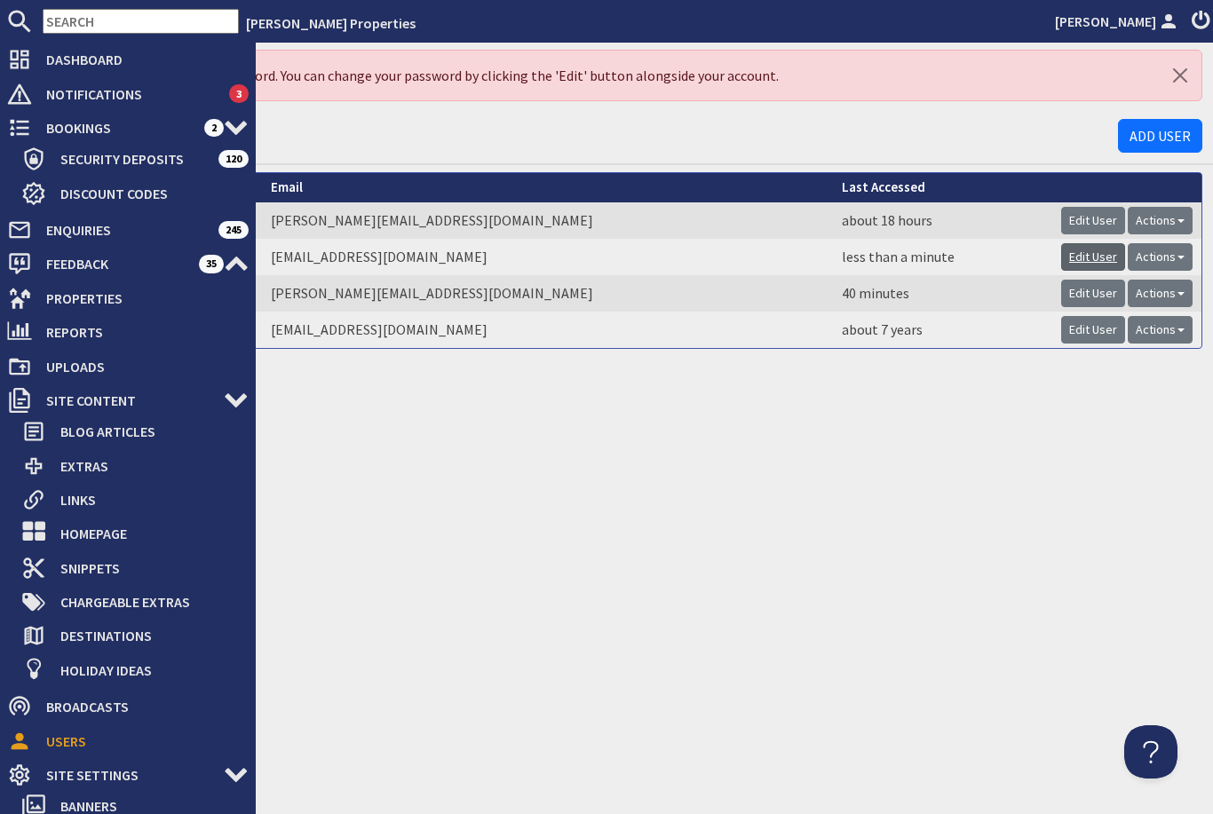
click at [1090, 256] on link "Edit User" at bounding box center [1093, 257] width 64 height 28
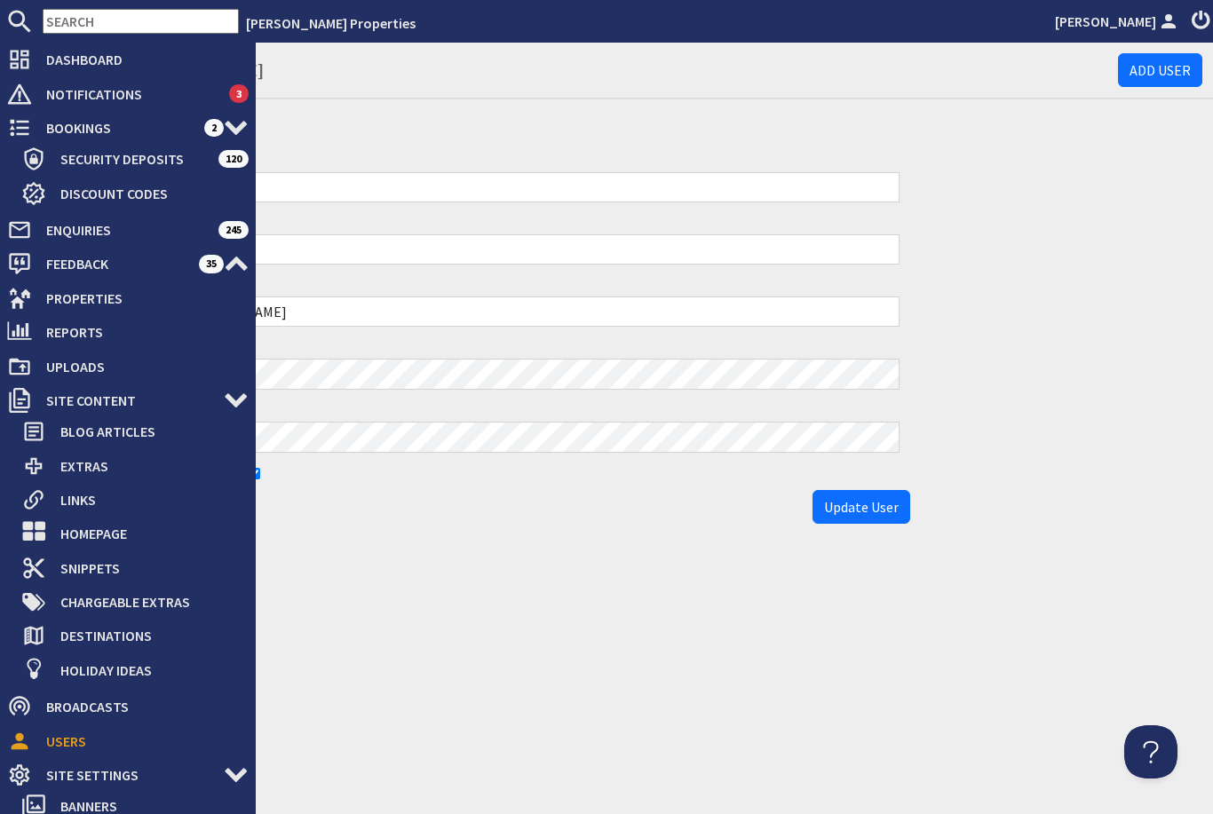
scroll to position [3, 0]
click at [536, 595] on div "Users - [PERSON_NAME] Add User Edit User Forename [PERSON_NAME] Surname [PERSON…" at bounding box center [628, 429] width 1171 height 772
click at [634, 191] on input "Lauren" at bounding box center [482, 187] width 836 height 30
click at [652, 199] on input "Lauren" at bounding box center [482, 187] width 836 height 30
click at [651, 212] on div "Surname [PERSON_NAME]" at bounding box center [481, 239] width 857 height 62
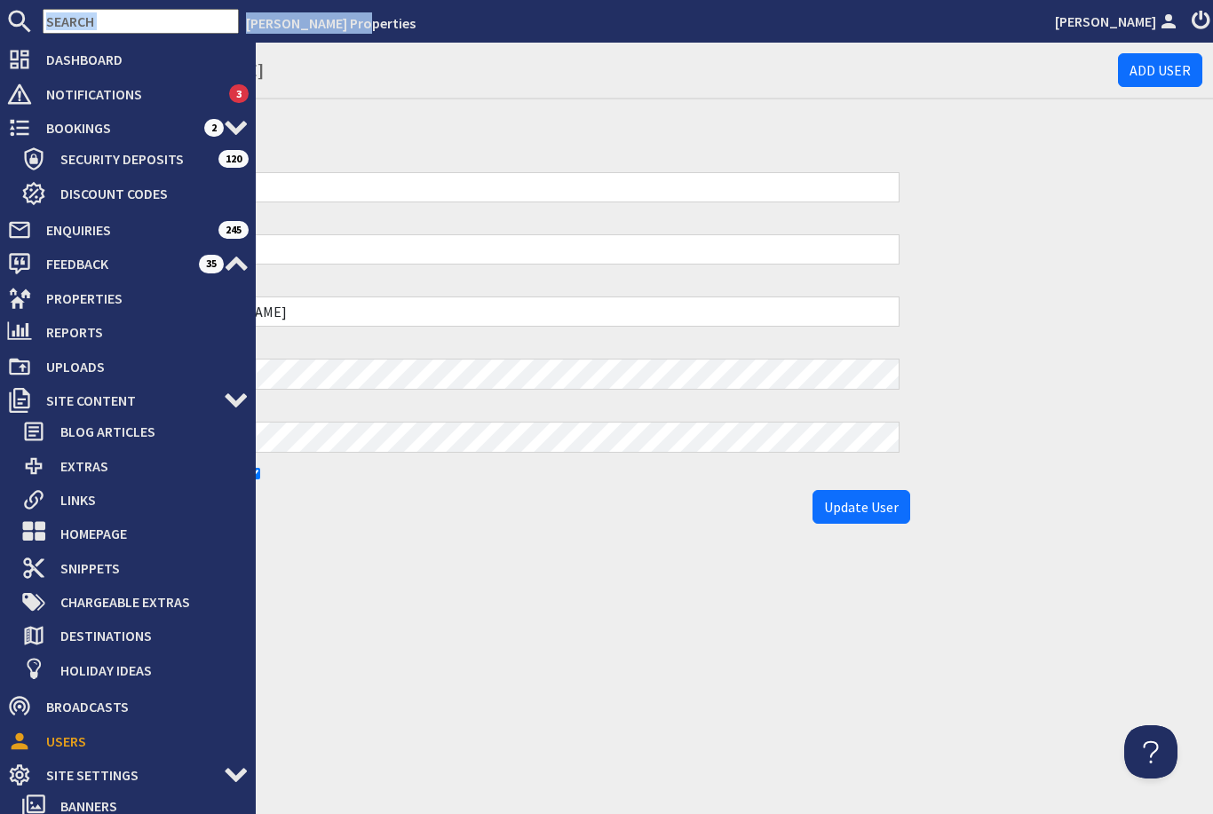
click at [945, 339] on div "Users - [PERSON_NAME] Add User Edit User Forename [PERSON_NAME] Surname [PERSON…" at bounding box center [628, 288] width 1171 height 490
click at [1055, 312] on div "Users - [PERSON_NAME] Add User Edit User Forename [PERSON_NAME] Surname [PERSON…" at bounding box center [628, 288] width 1171 height 490
click at [1124, 213] on div "Users - [PERSON_NAME] Add User Edit User Forename [PERSON_NAME] Surname [PERSON…" at bounding box center [628, 288] width 1171 height 490
click at [1112, 341] on div "Users - [PERSON_NAME] Add User Edit User Forename [PERSON_NAME] Surname [PERSON…" at bounding box center [628, 288] width 1171 height 490
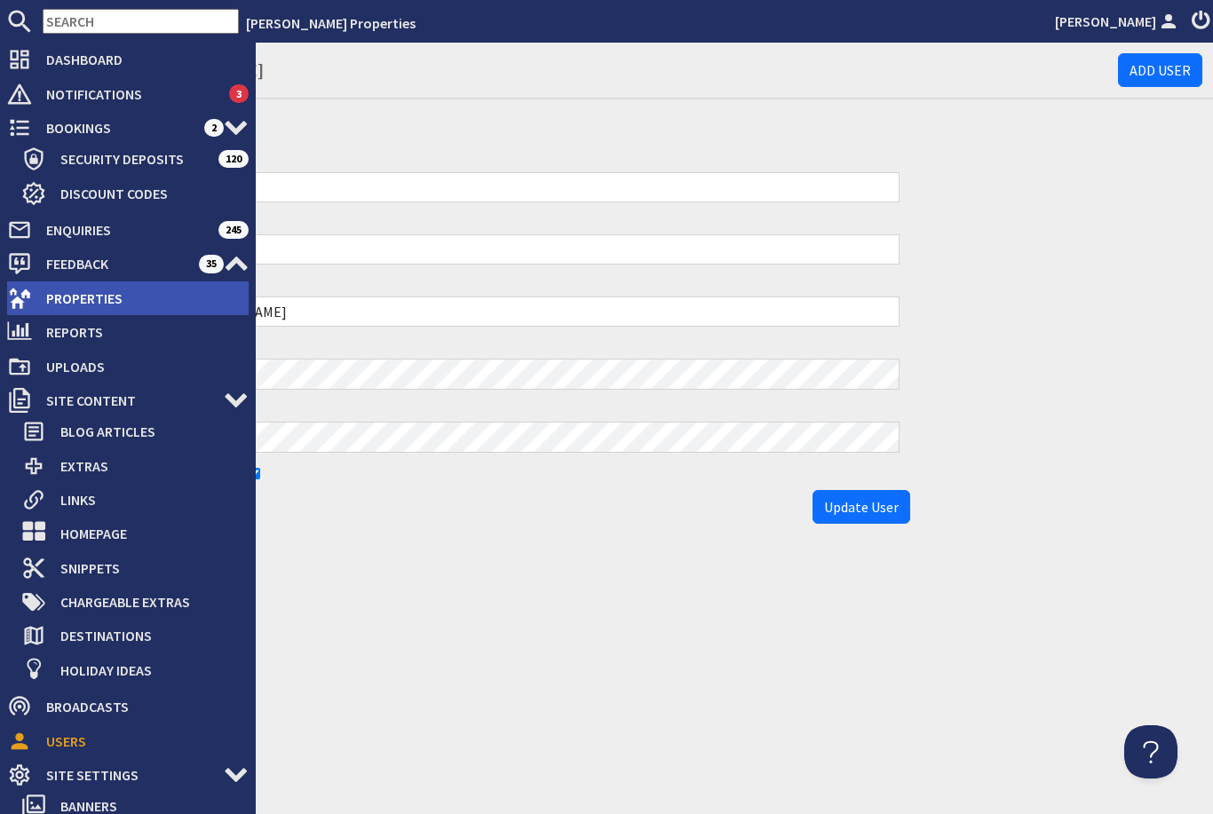
click at [145, 300] on span "Properties" at bounding box center [140, 298] width 217 height 28
